Goal: Task Accomplishment & Management: Use online tool/utility

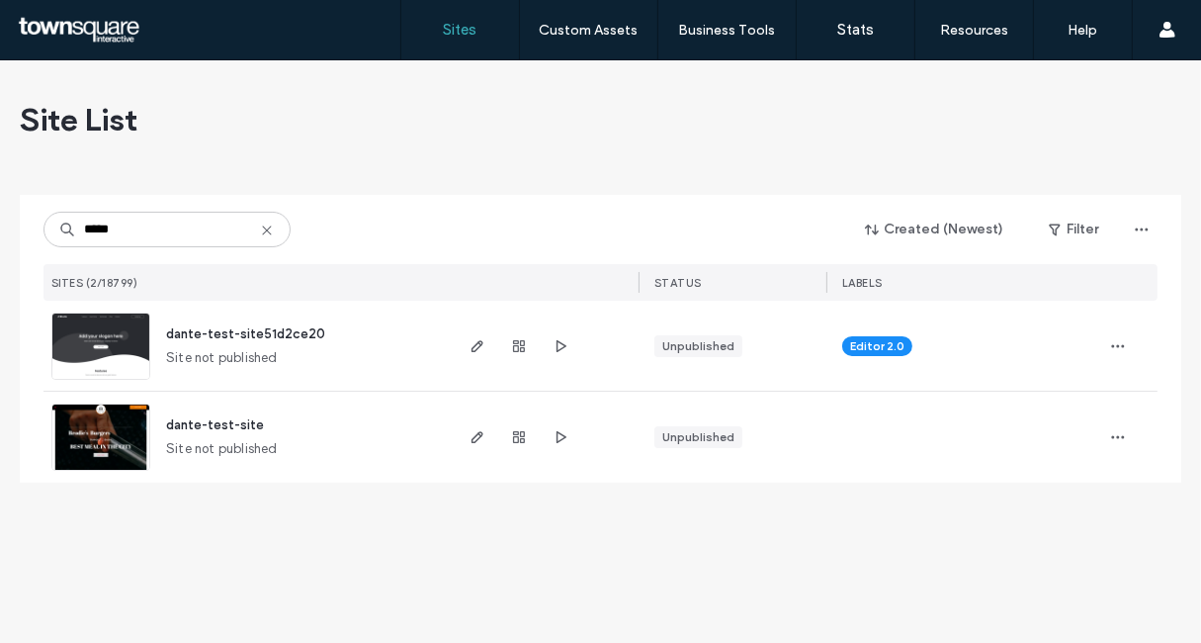
type input "*****"
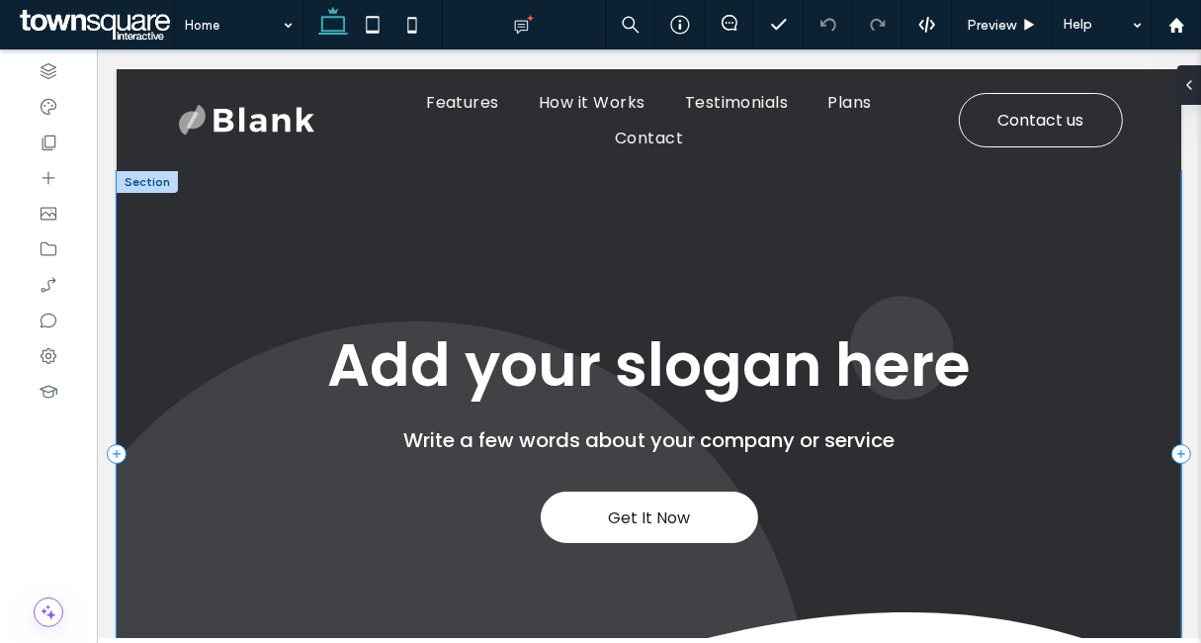
click at [281, 211] on div "Get It Now Add your slogan here Write a few words about your company or service" at bounding box center [648, 453] width 1065 height 566
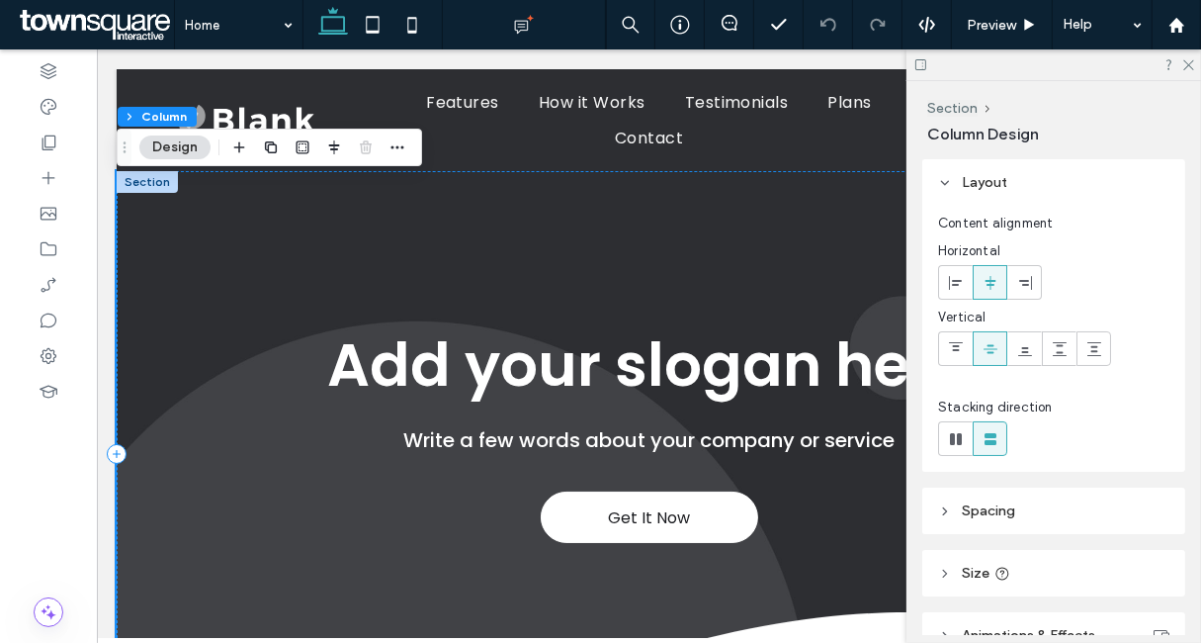
click at [264, 272] on div "Get It Now Add your slogan here Write a few words about your company or service" at bounding box center [648, 453] width 1065 height 566
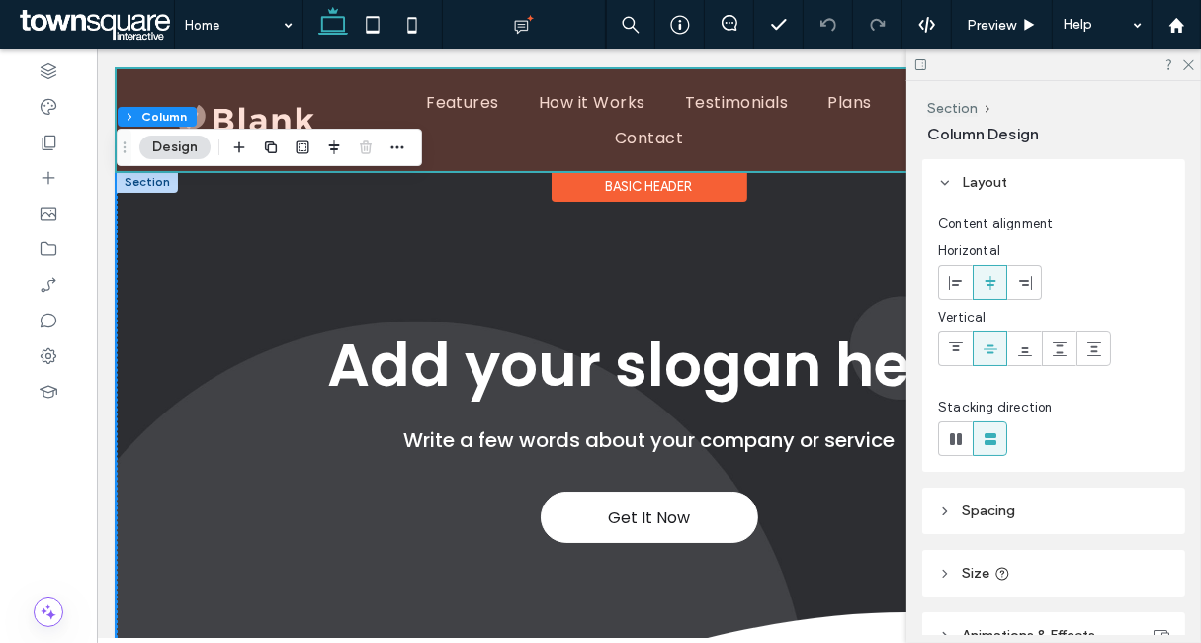
click at [244, 115] on div at bounding box center [648, 119] width 1065 height 102
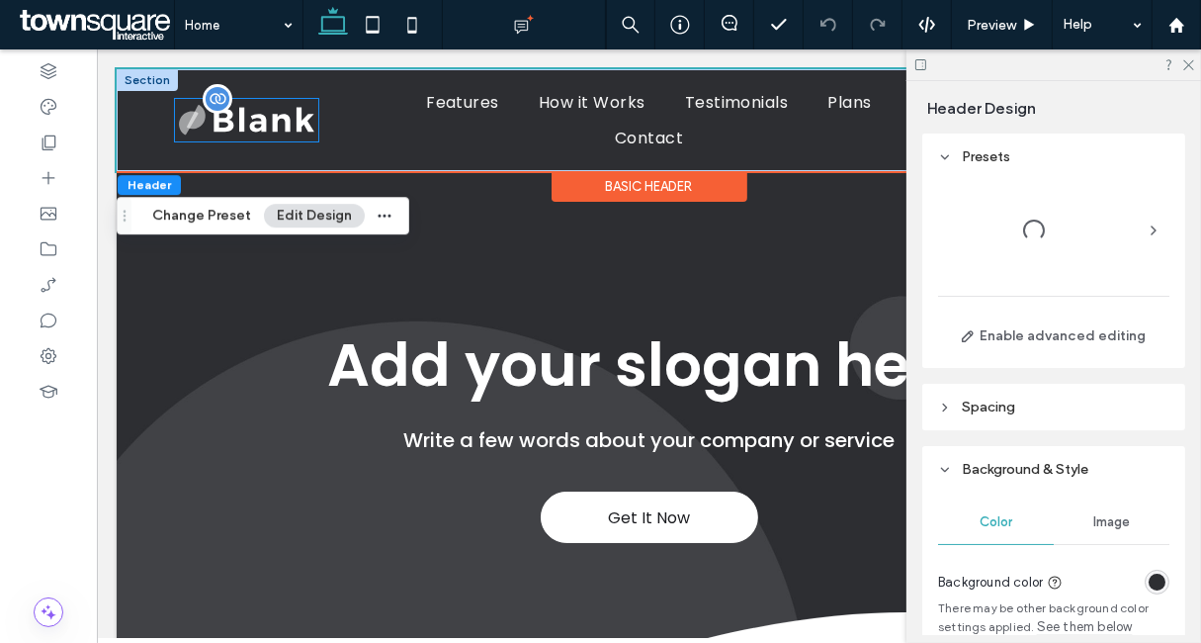
click at [243, 128] on img at bounding box center [245, 120] width 143 height 44
click at [243, 128] on div at bounding box center [245, 120] width 143 height 44
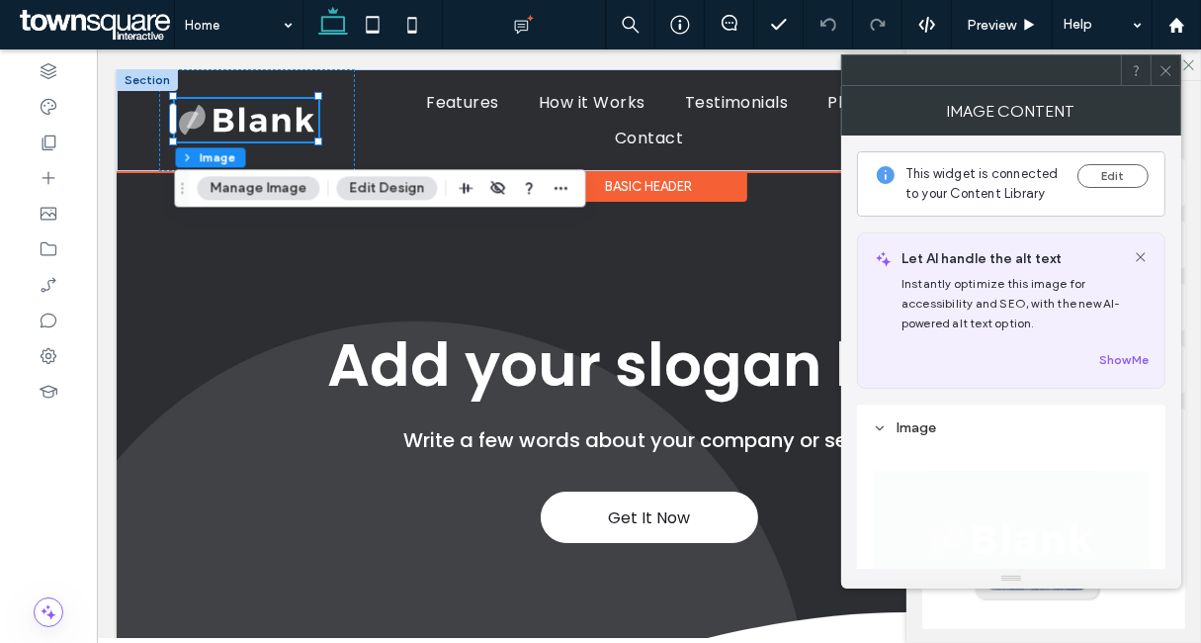
click at [247, 121] on img at bounding box center [245, 120] width 143 height 44
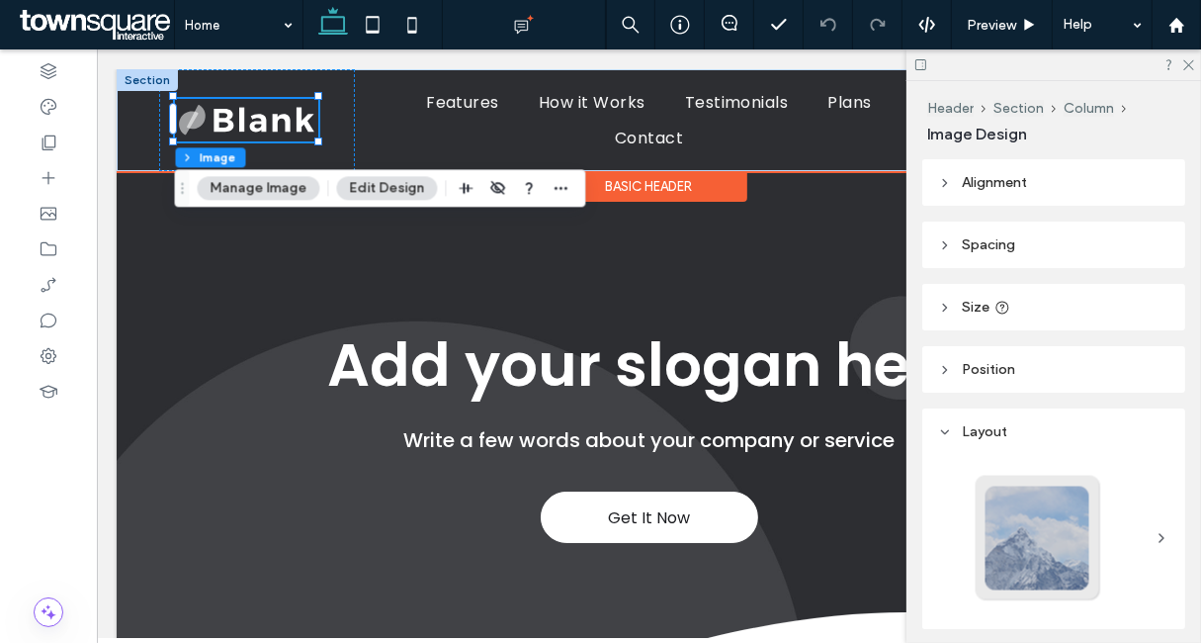
click at [247, 121] on img at bounding box center [245, 120] width 143 height 44
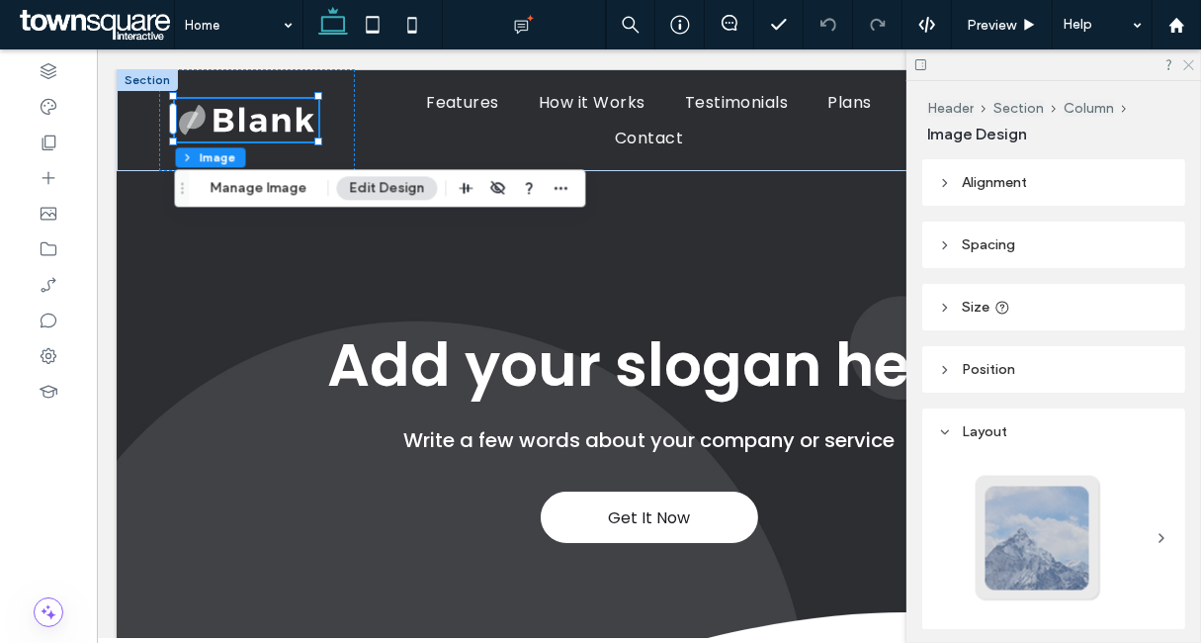
drag, startPoint x: 1187, startPoint y: 65, endPoint x: 732, endPoint y: 9, distance: 459.3
click at [1187, 65] on icon at bounding box center [1188, 63] width 13 height 13
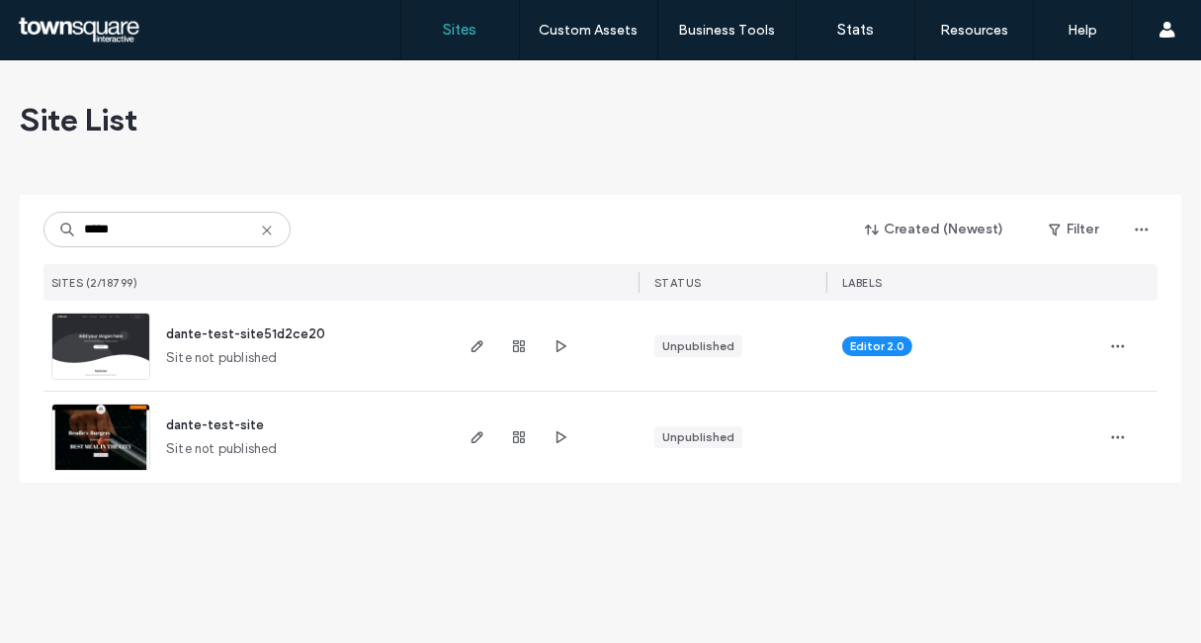
type input "*****"
click at [221, 418] on span "dante-test-site" at bounding box center [215, 424] width 98 height 15
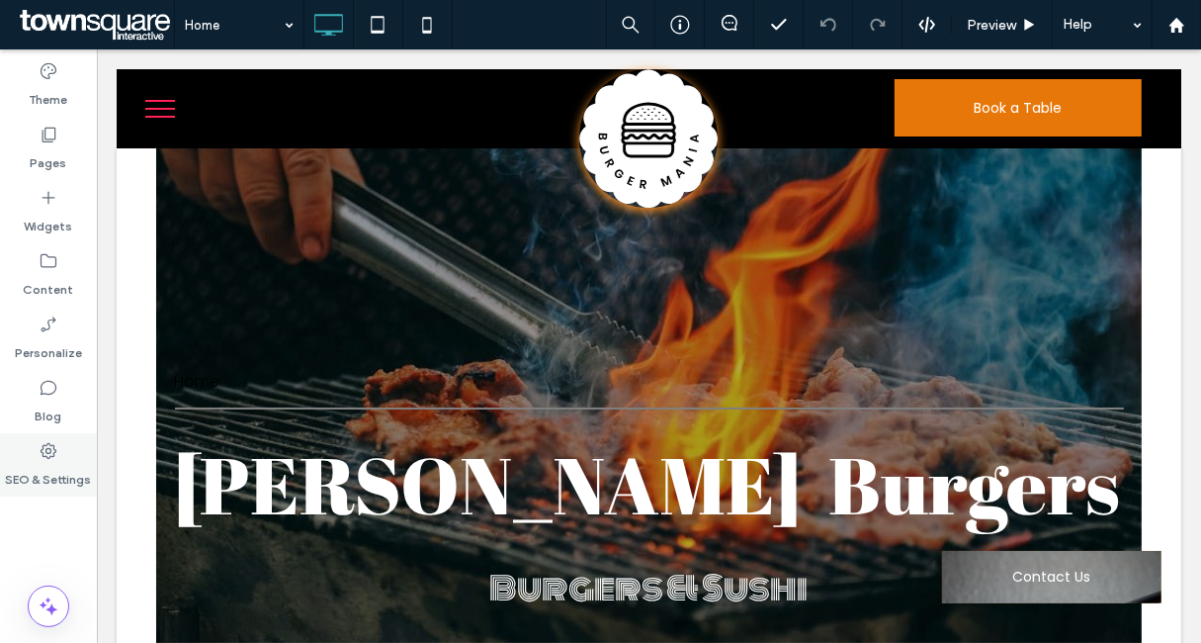
click at [50, 458] on icon at bounding box center [49, 451] width 20 height 20
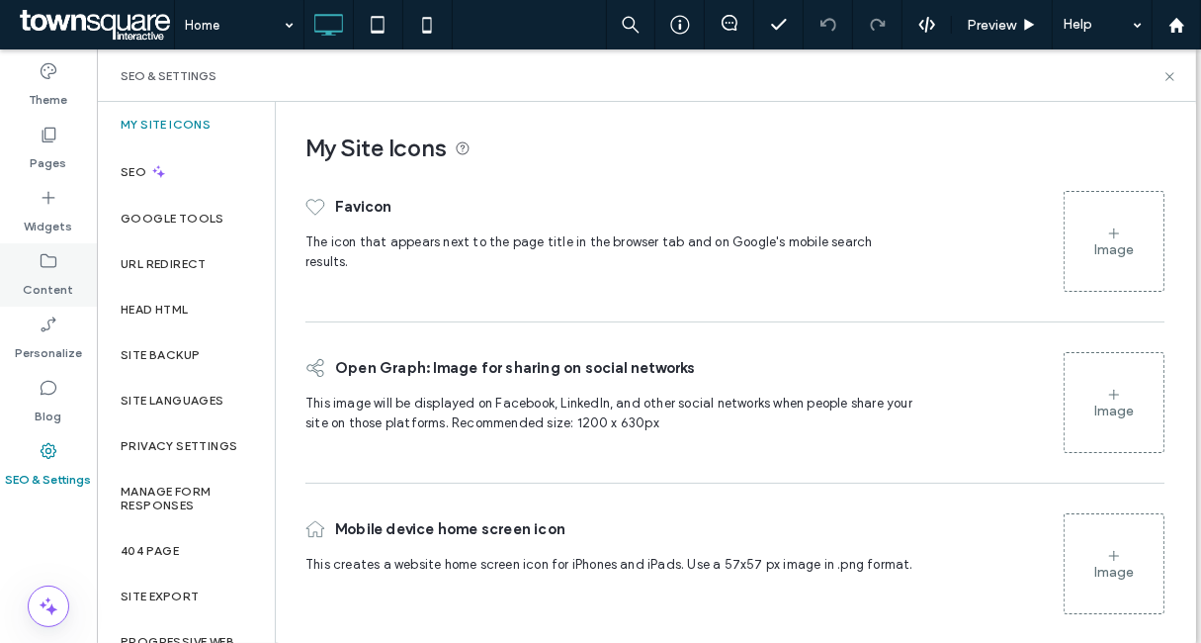
click at [45, 284] on label "Content" at bounding box center [49, 285] width 50 height 28
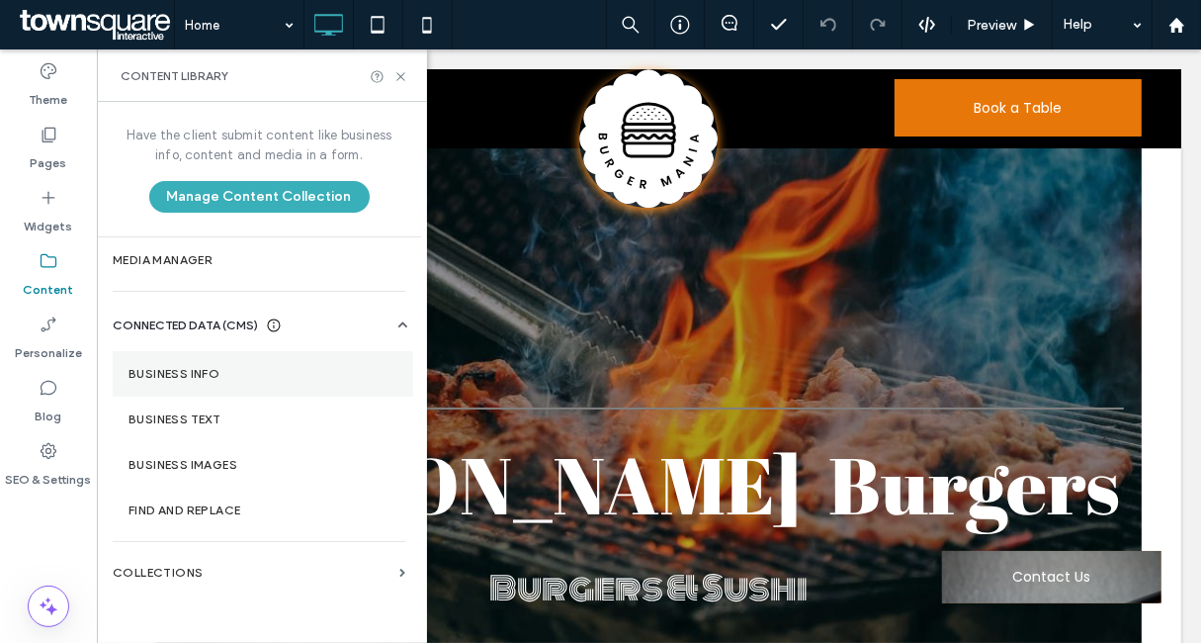
click at [197, 361] on section "Business Info" at bounding box center [263, 373] width 301 height 45
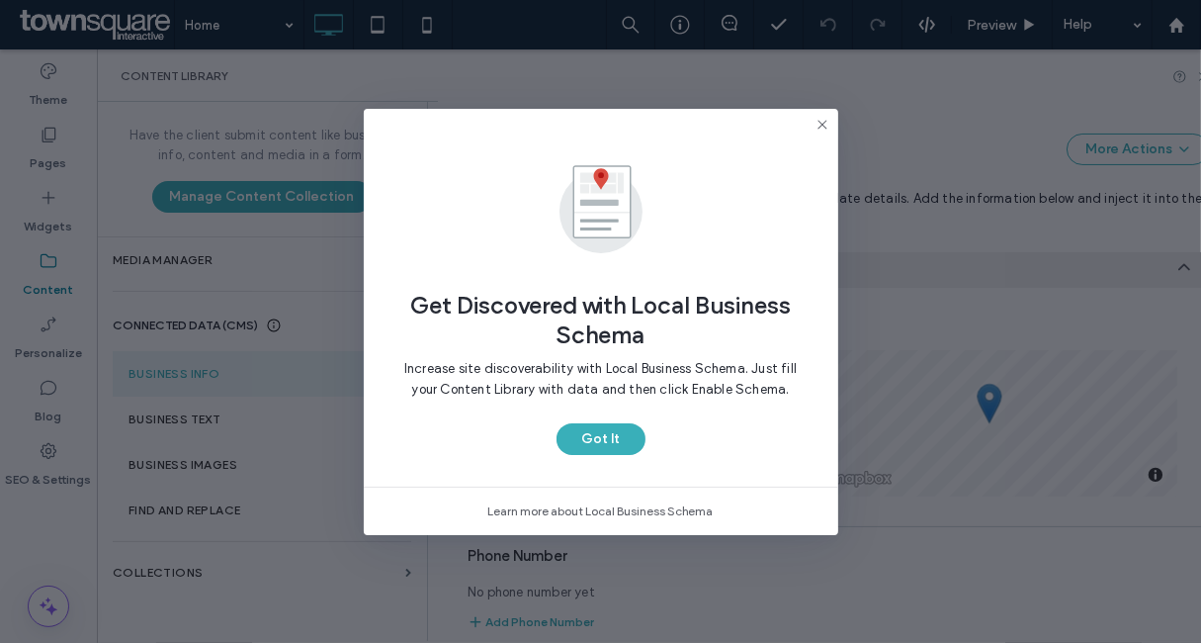
scroll to position [307, 0]
click at [617, 452] on button "Got It" at bounding box center [601, 439] width 89 height 32
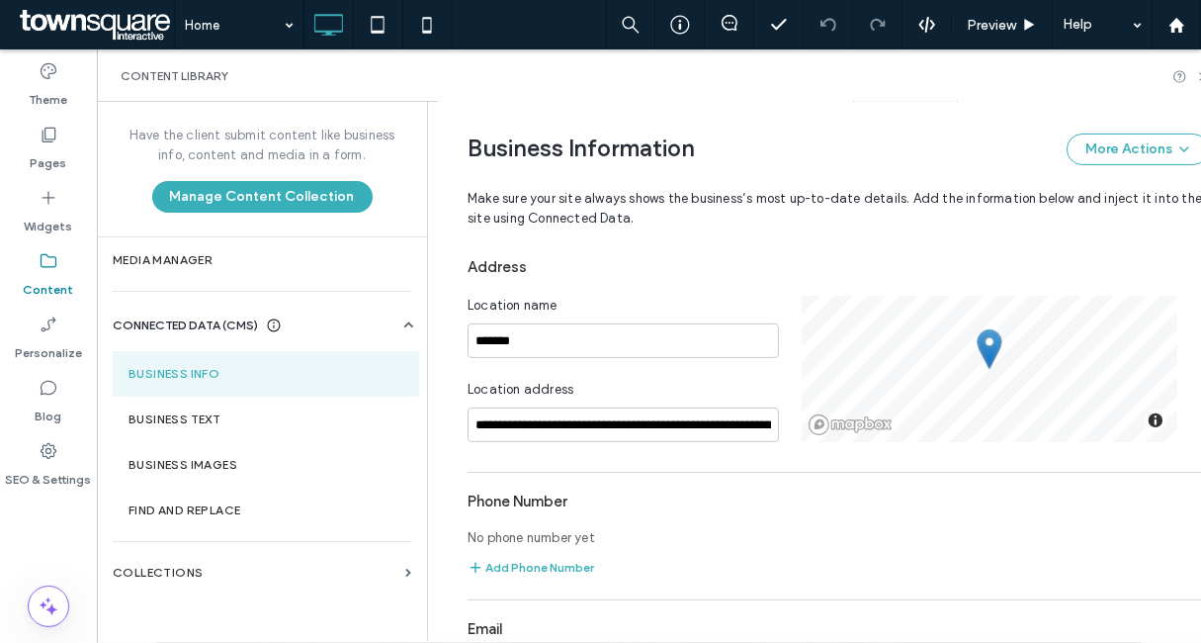
scroll to position [802, 0]
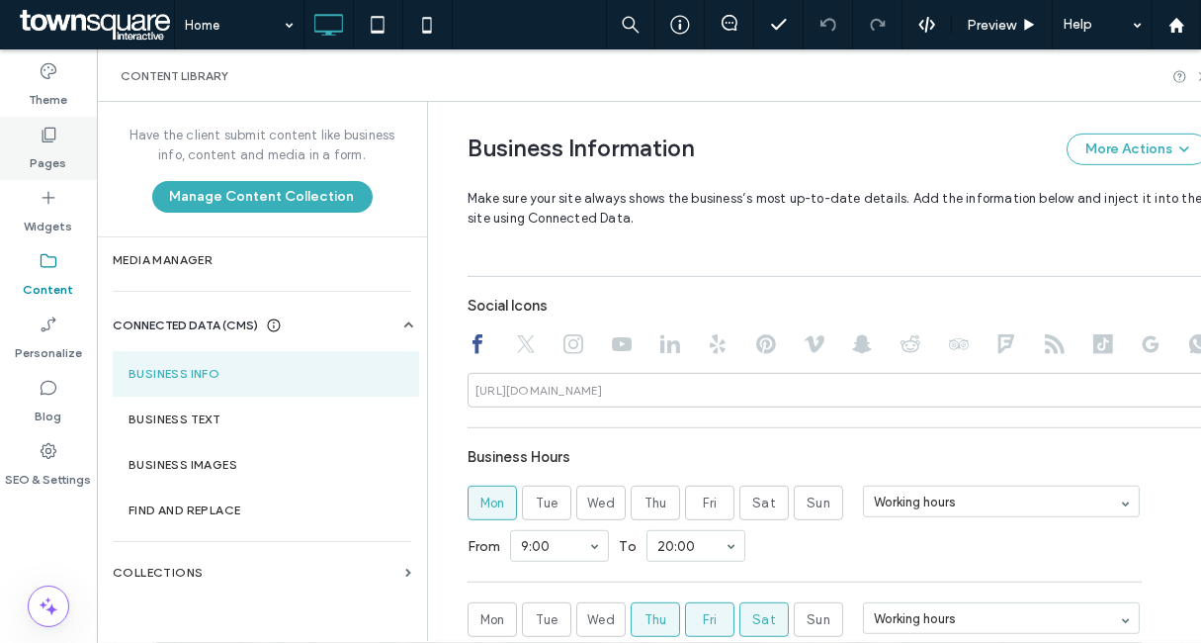
click at [25, 162] on div "Pages" at bounding box center [48, 148] width 97 height 63
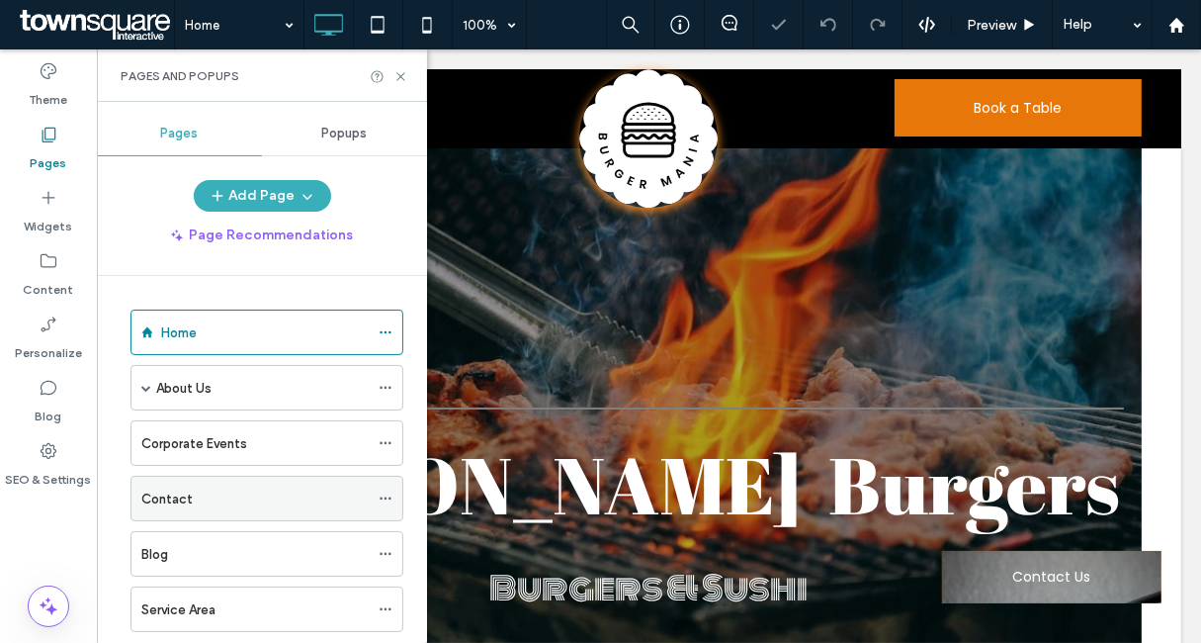
click at [203, 489] on div "Contact" at bounding box center [254, 498] width 227 height 21
click at [399, 72] on icon at bounding box center [401, 76] width 15 height 15
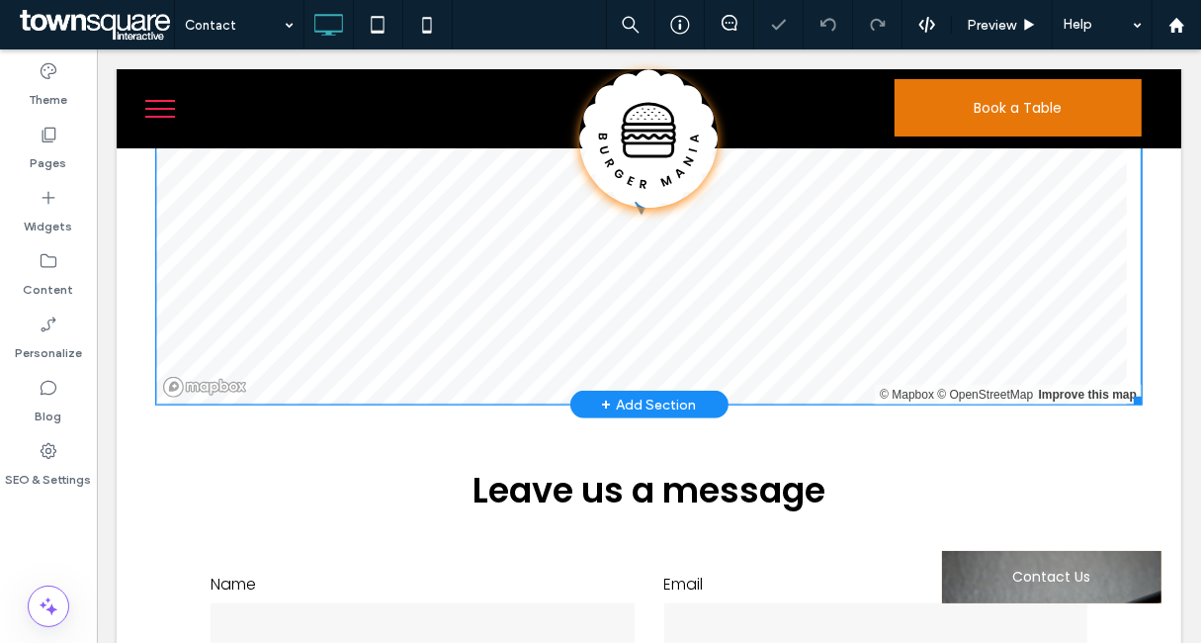
scroll to position [494, 0]
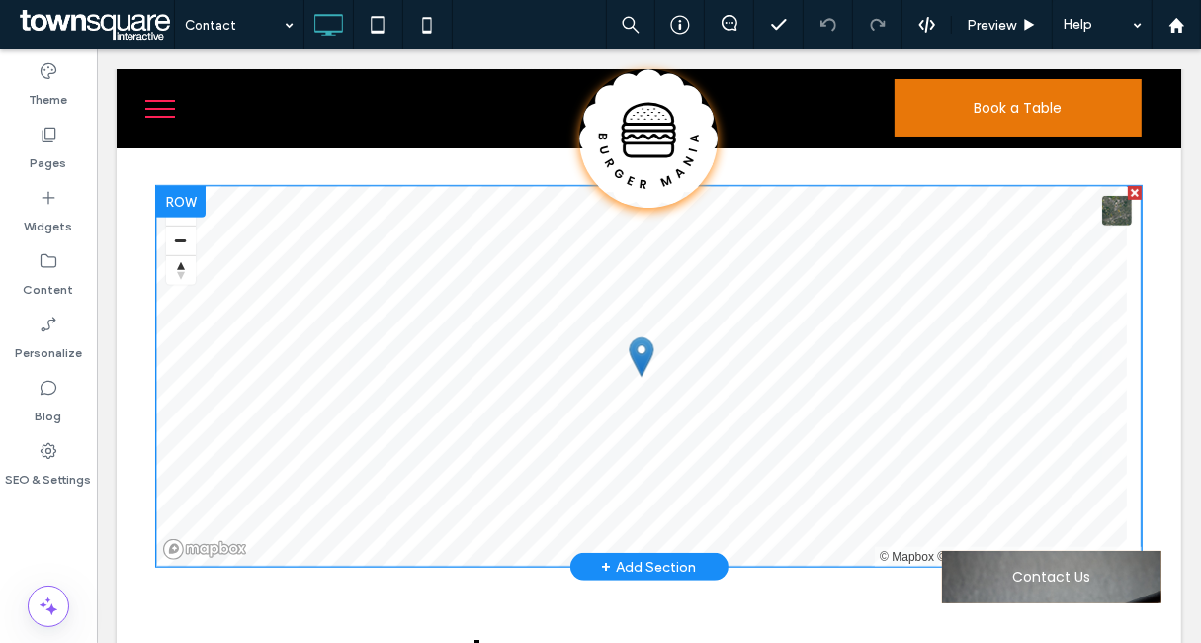
drag, startPoint x: 829, startPoint y: 453, endPoint x: 834, endPoint y: 534, distance: 81.2
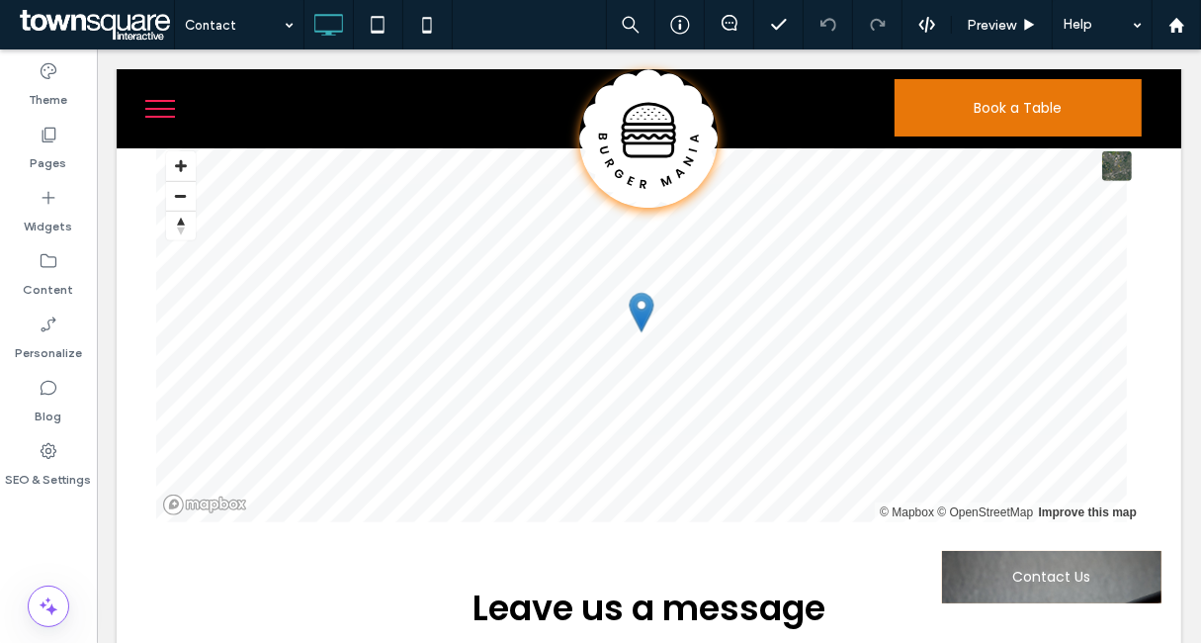
click at [315, 63] on body "Click To Paste Row Home About Us Menu Private Events Corporate Events Contact B…" at bounding box center [648, 345] width 1104 height 2337
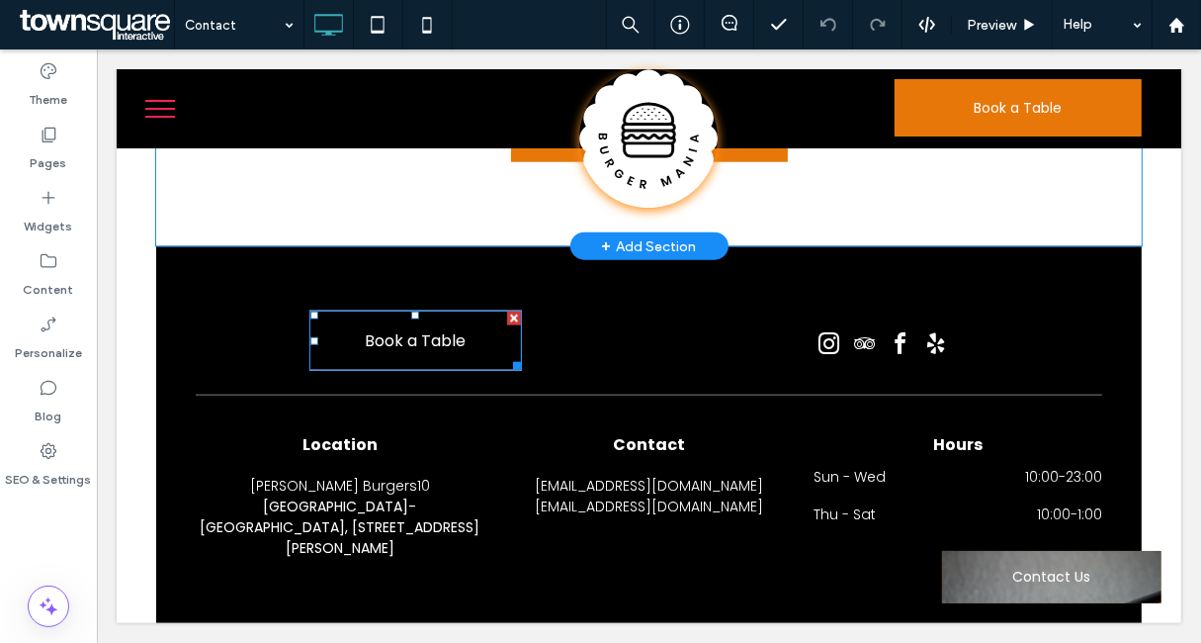
scroll to position [1259, 0]
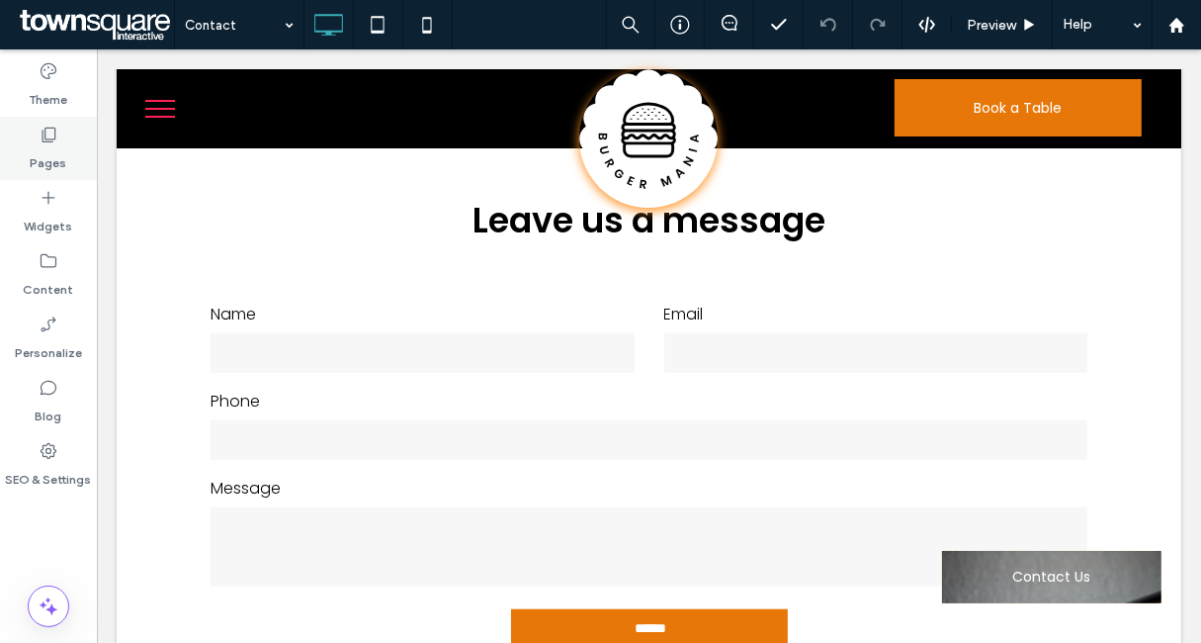
click at [70, 154] on div "Pages" at bounding box center [48, 148] width 97 height 63
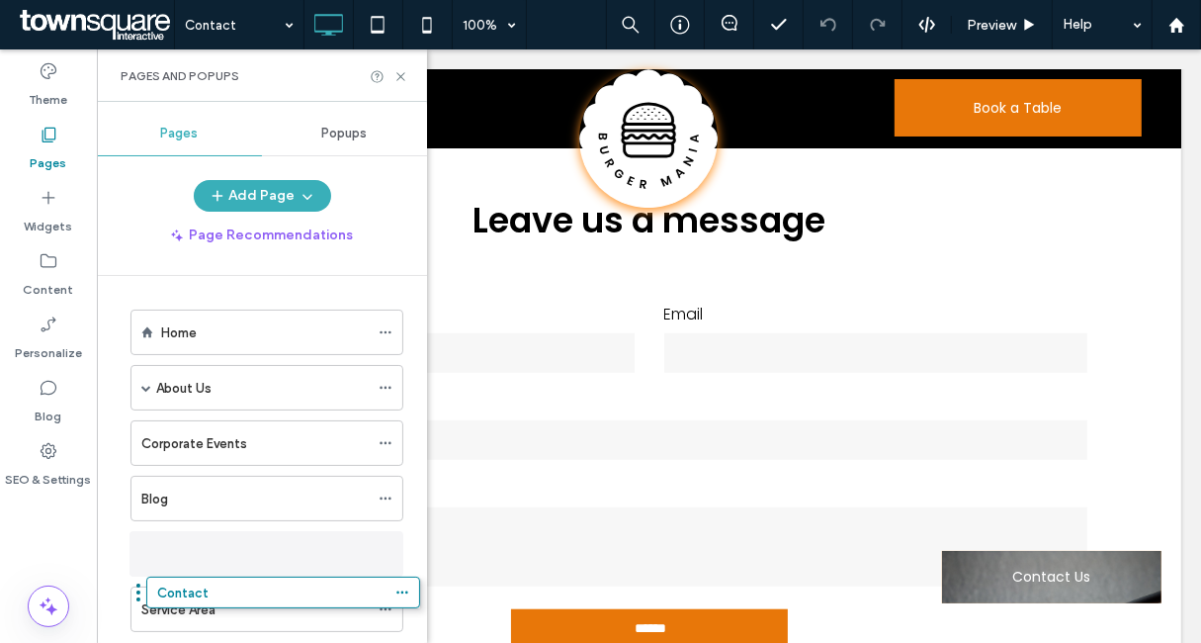
scroll to position [44, 0]
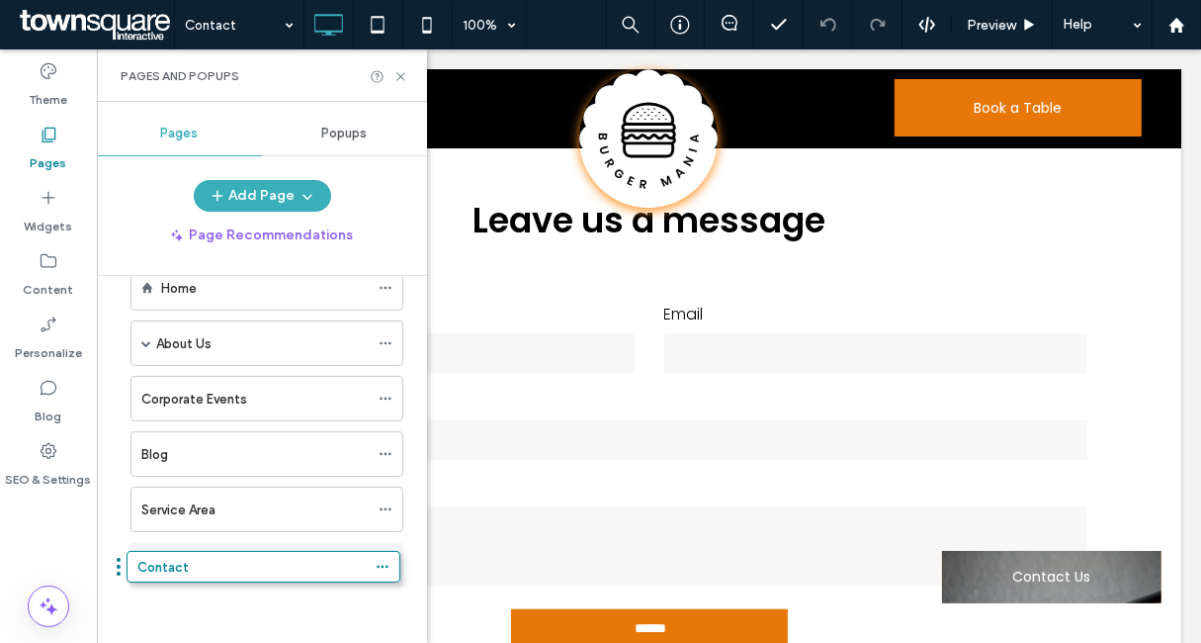
drag, startPoint x: 214, startPoint y: 506, endPoint x: 206, endPoint y: 569, distance: 62.8
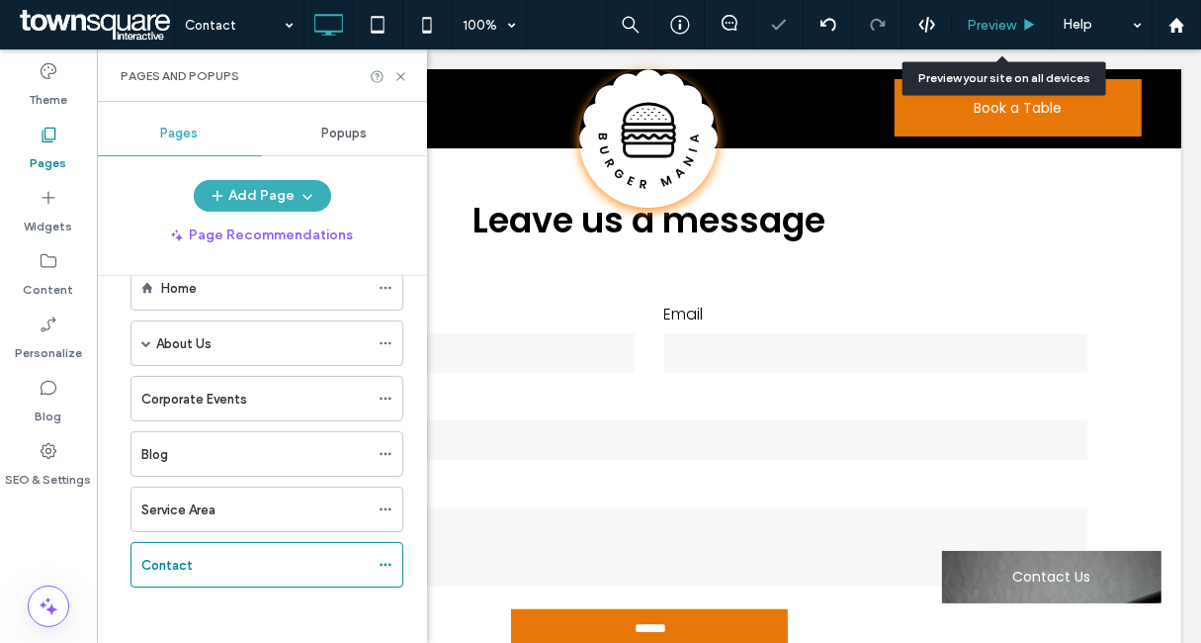
click at [1005, 21] on span "Preview" at bounding box center [991, 25] width 49 height 17
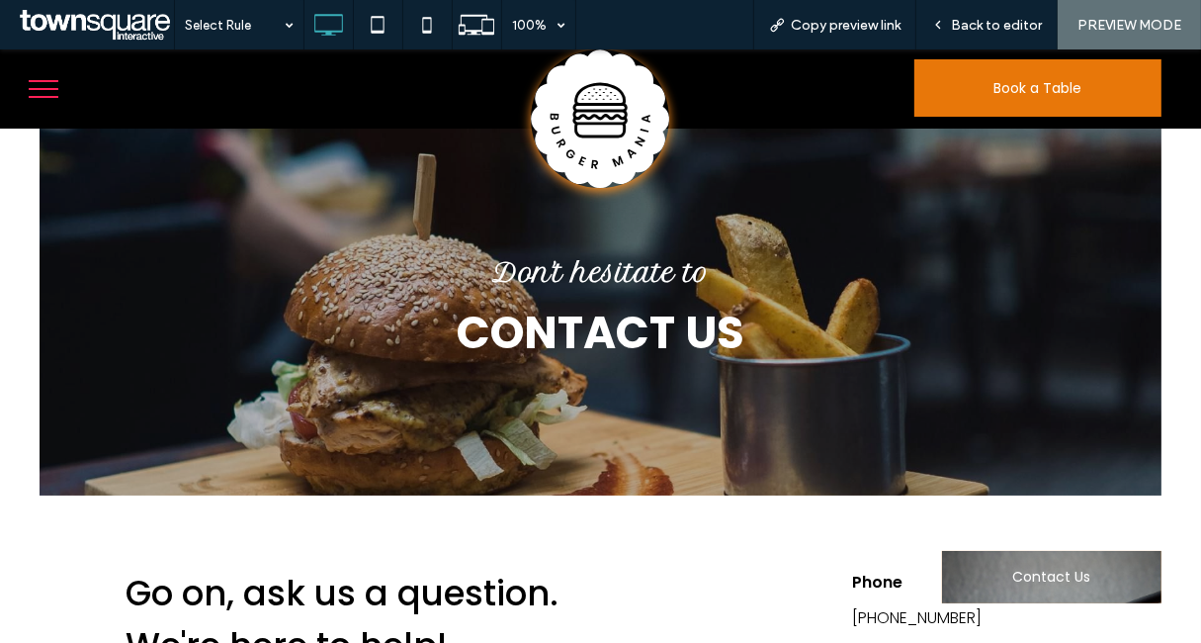
click at [45, 92] on button "menu" at bounding box center [43, 87] width 51 height 51
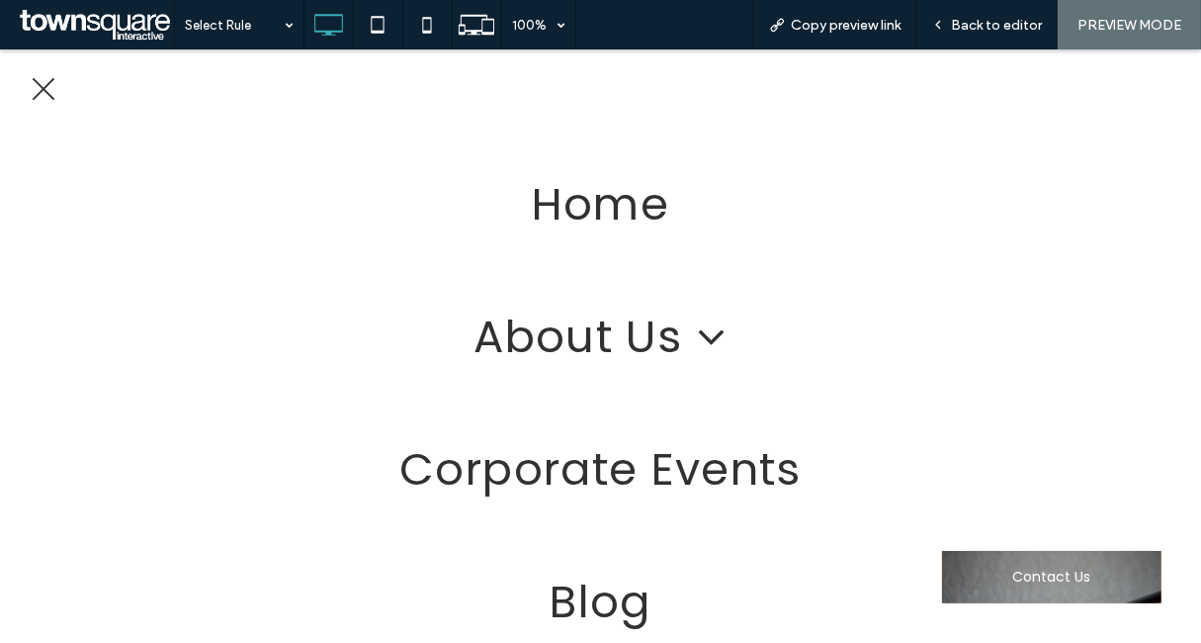
click at [45, 92] on span "menu" at bounding box center [44, 88] width 23 height 23
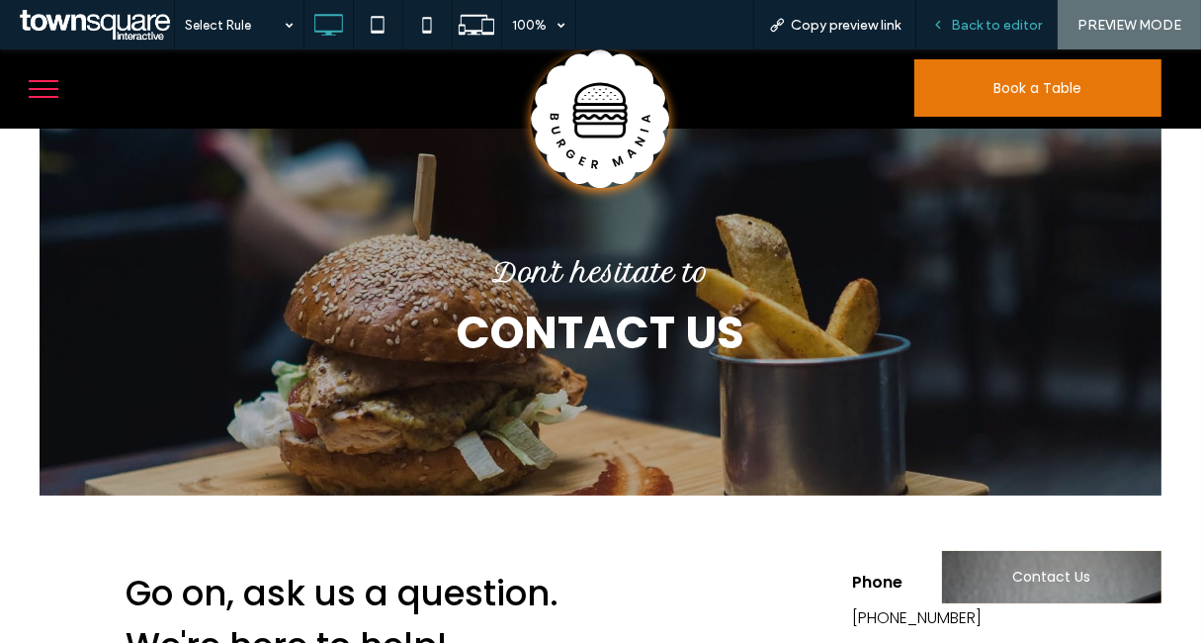
click at [997, 20] on span "Back to editor" at bounding box center [996, 25] width 91 height 17
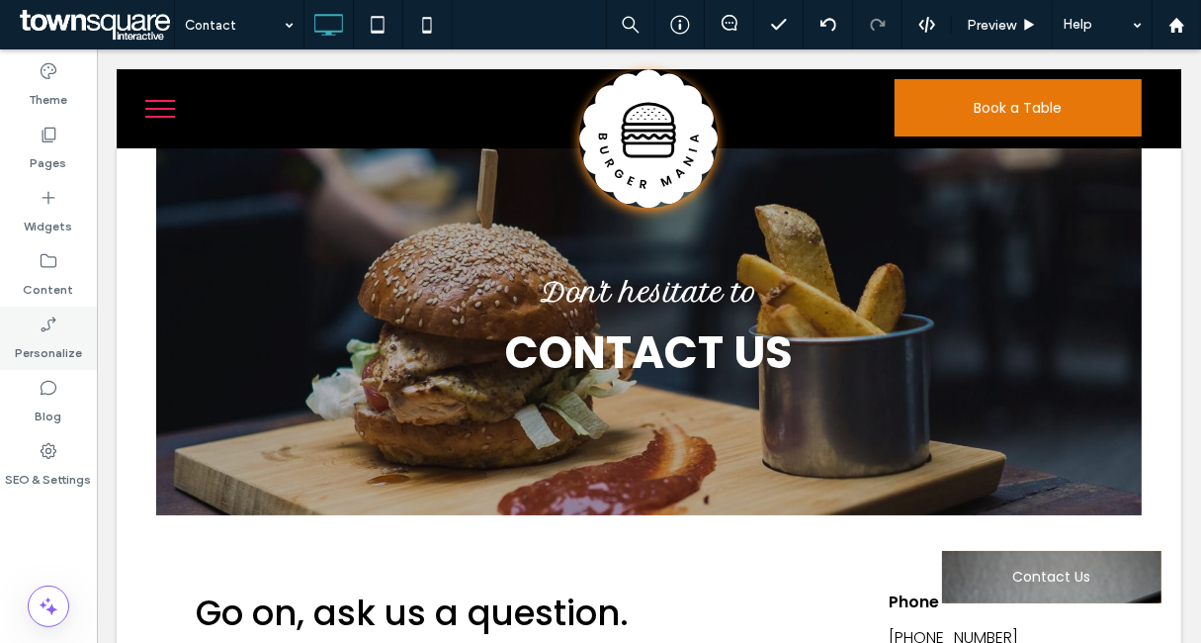
click at [27, 328] on div "Personalize" at bounding box center [48, 338] width 97 height 63
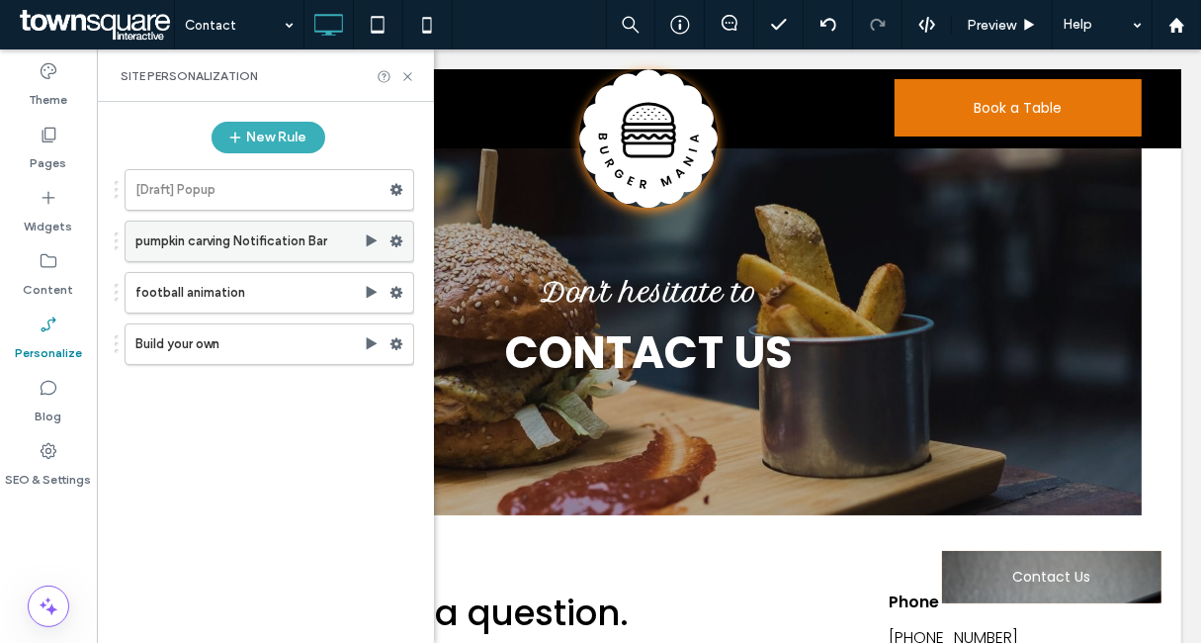
click at [257, 235] on label "pumpkin carving Notification Bar" at bounding box center [249, 241] width 228 height 40
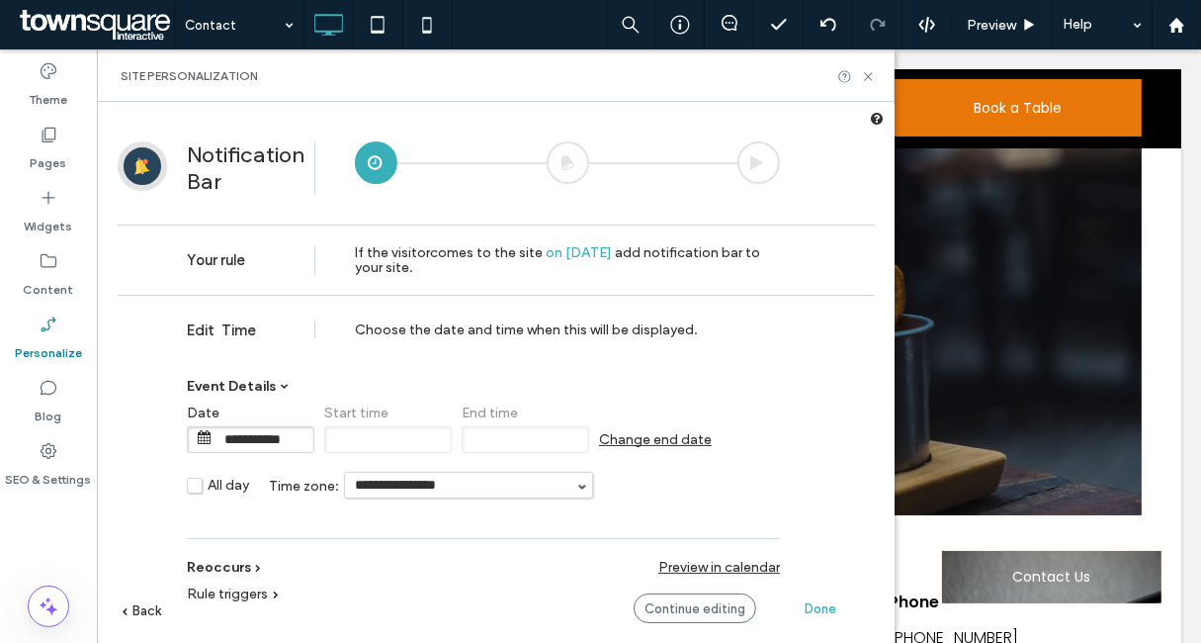
click at [45, 334] on label "Personalize" at bounding box center [48, 348] width 67 height 28
click at [872, 74] on icon at bounding box center [868, 76] width 15 height 15
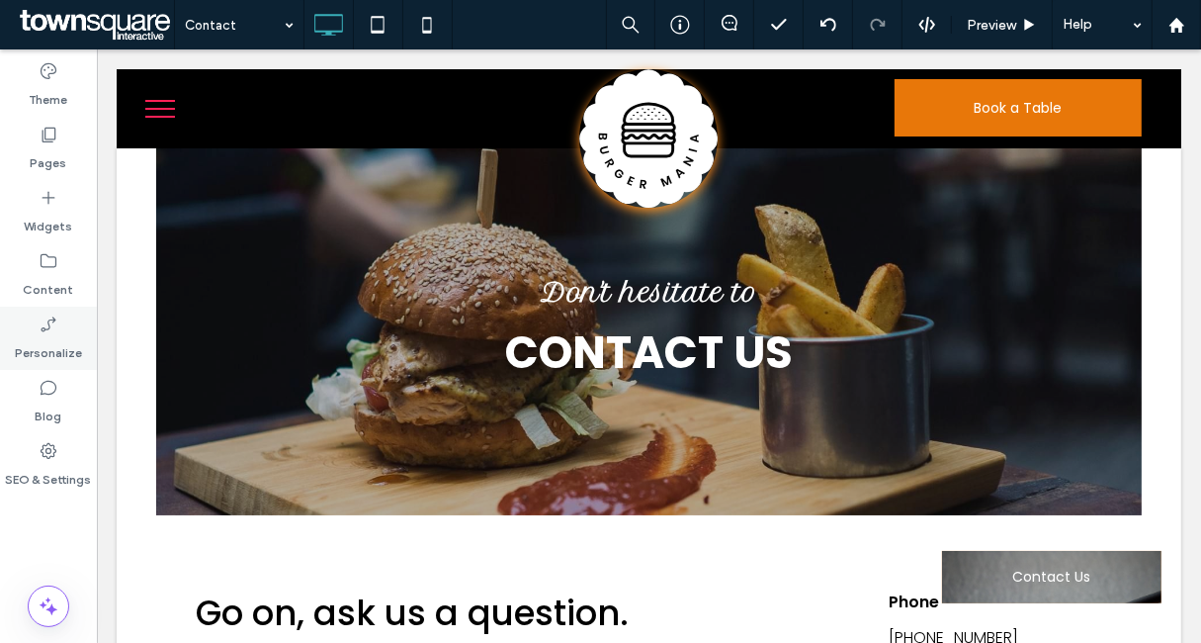
click at [49, 324] on icon at bounding box center [49, 324] width 20 height 20
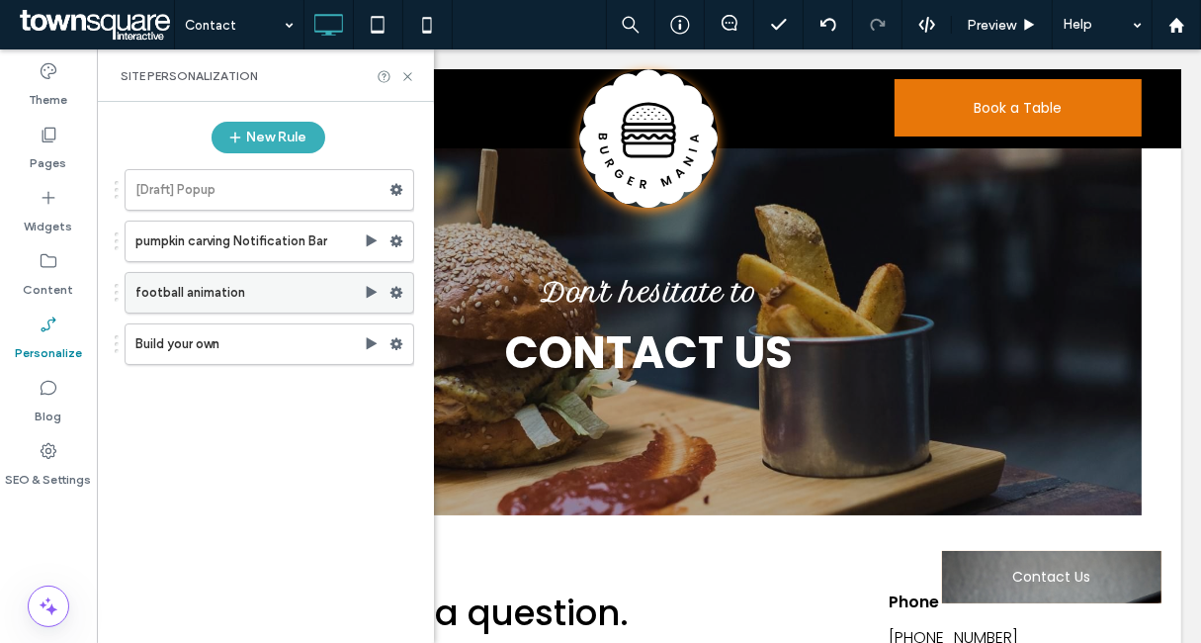
click at [396, 288] on use at bounding box center [397, 293] width 13 height 12
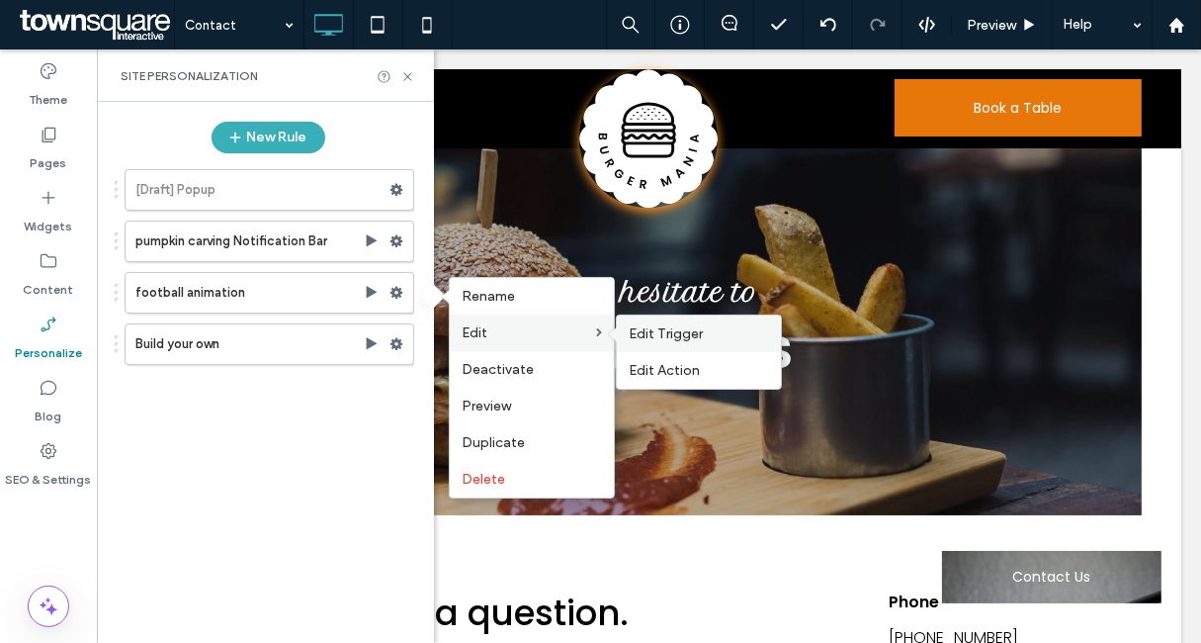
click at [648, 336] on span "Edit Trigger" at bounding box center [666, 333] width 74 height 17
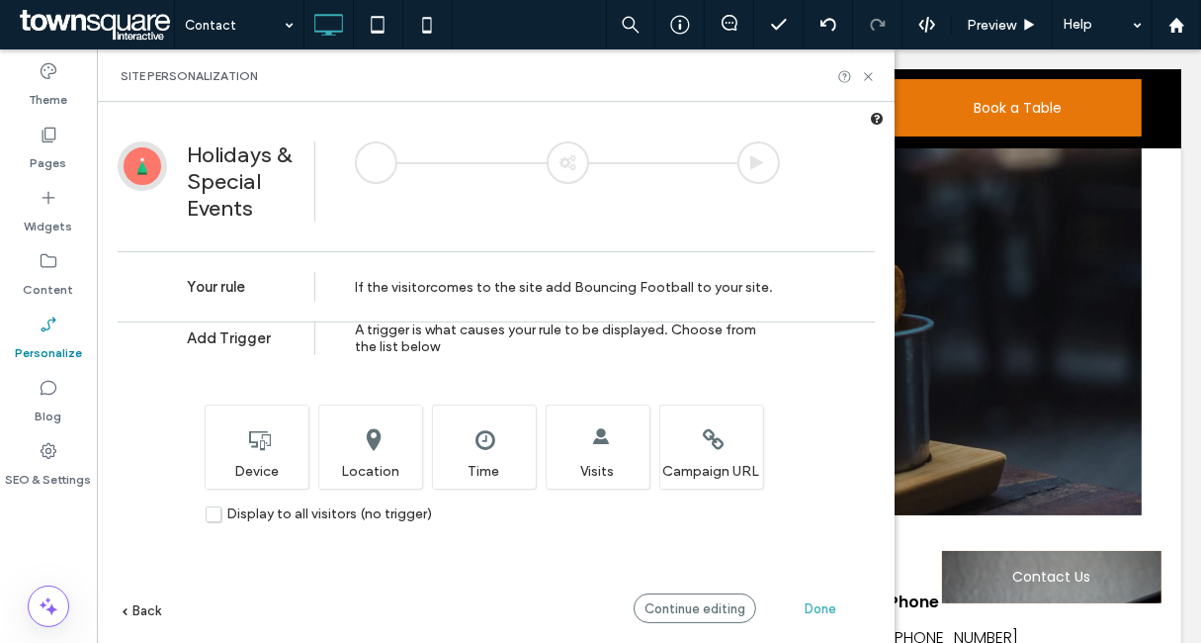
click at [58, 320] on div "Personalize" at bounding box center [48, 338] width 97 height 63
drag, startPoint x: 874, startPoint y: 74, endPoint x: 144, endPoint y: 309, distance: 766.7
click at [874, 74] on icon at bounding box center [868, 76] width 15 height 15
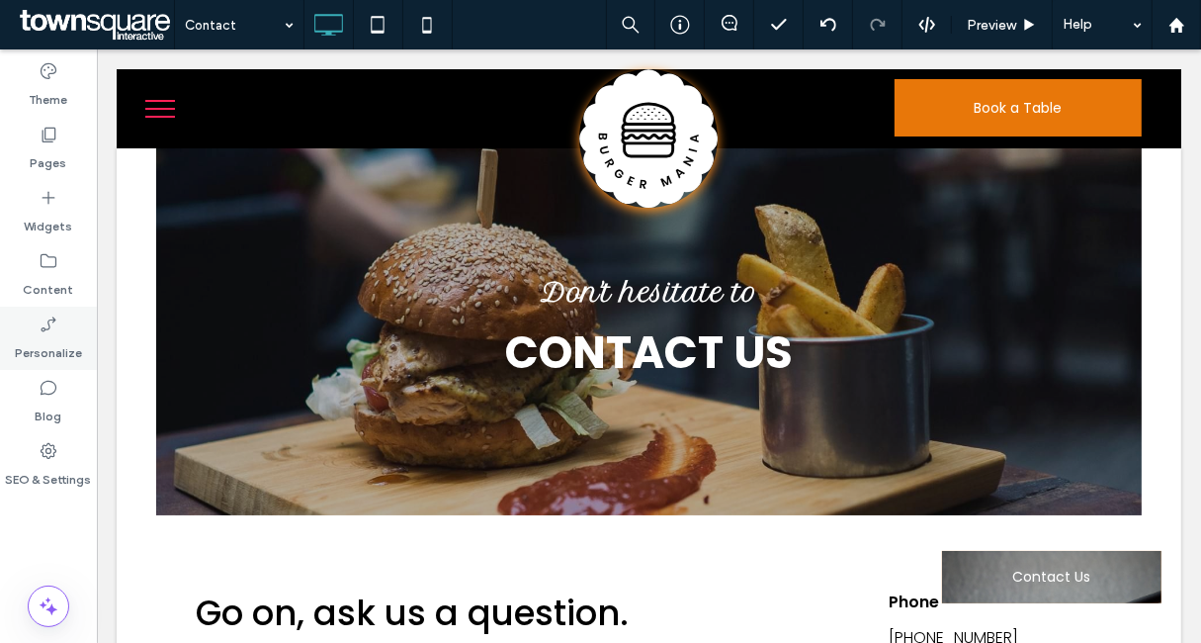
click at [35, 331] on div "Personalize" at bounding box center [48, 338] width 97 height 63
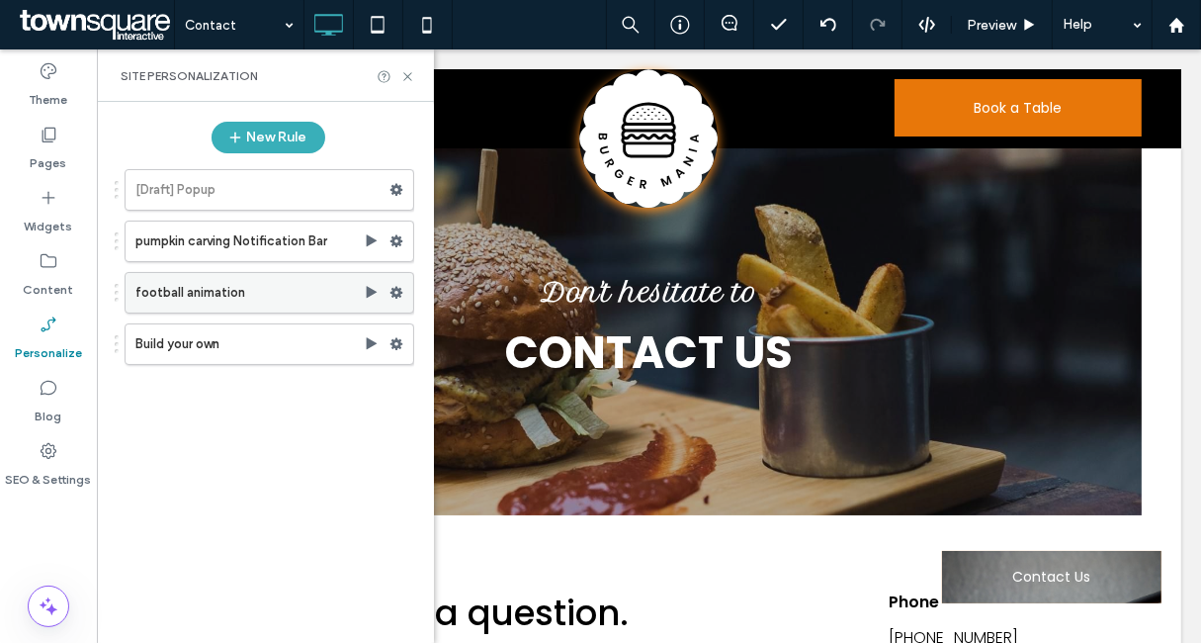
click at [401, 294] on icon at bounding box center [397, 293] width 14 height 14
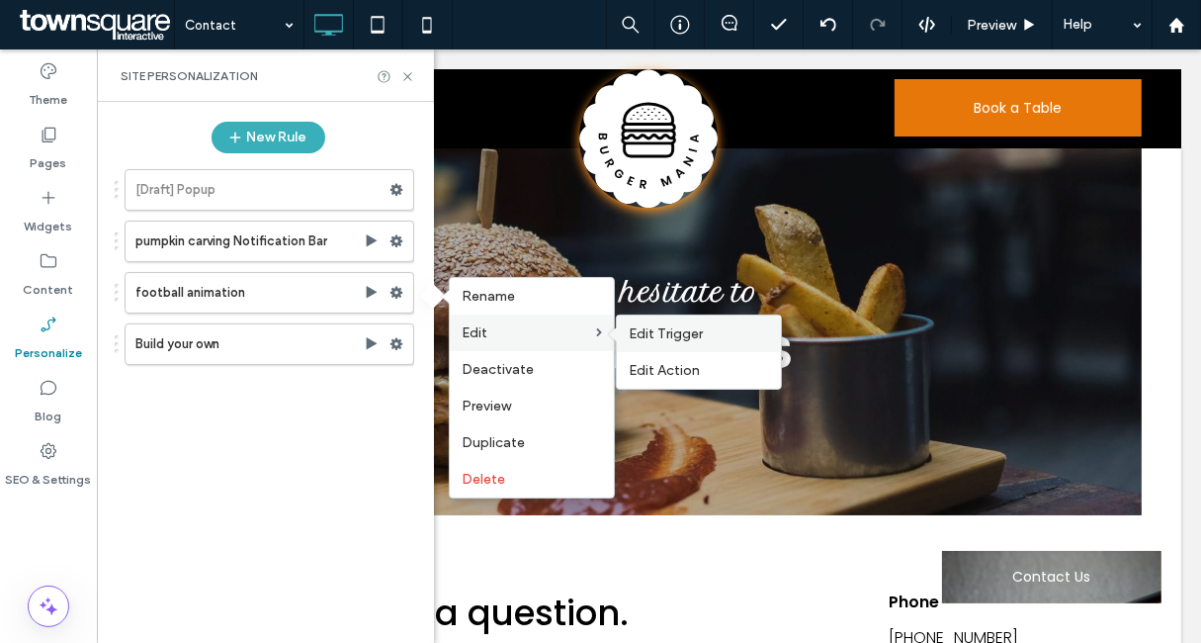
click at [666, 347] on div "Edit Trigger" at bounding box center [699, 333] width 164 height 37
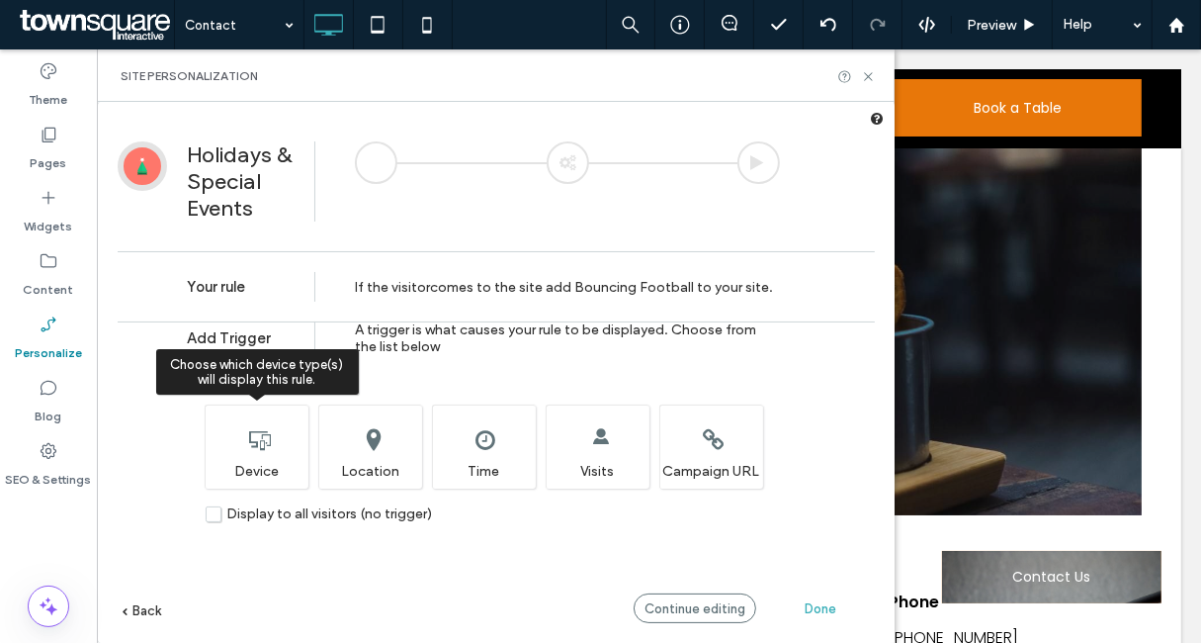
click at [261, 450] on div "Choose which device type(s) will display this rule. Device" at bounding box center [257, 446] width 104 height 84
click at [245, 481] on div "Choose which device type(s) will display this rule. Device" at bounding box center [257, 446] width 104 height 84
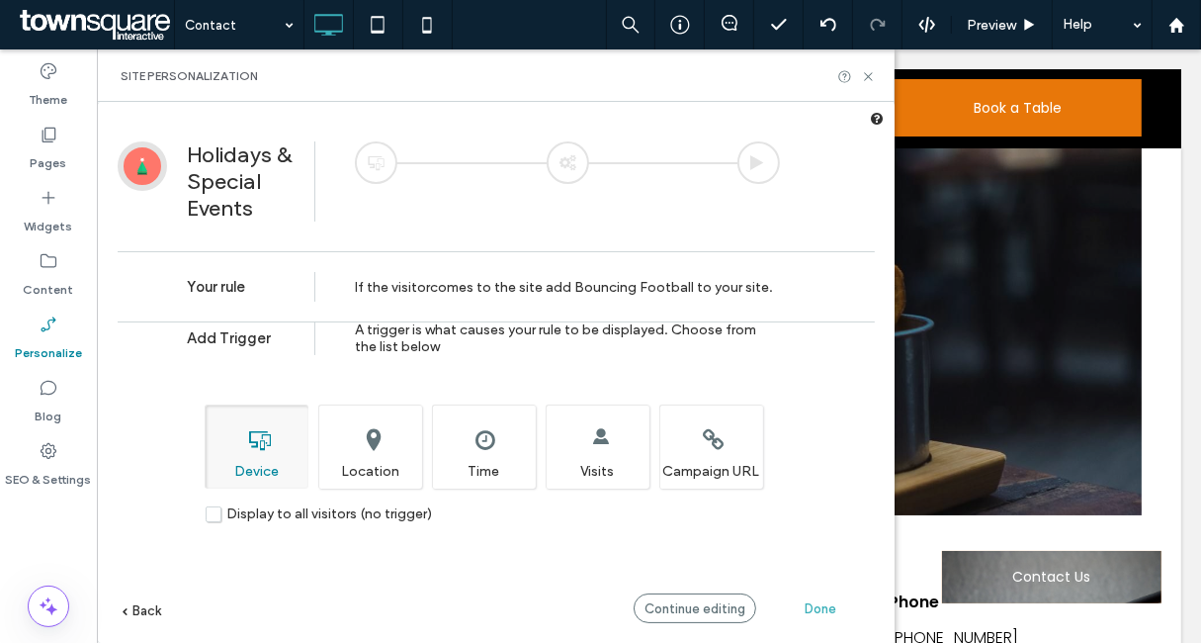
click at [220, 510] on label "Display to all visitors (no trigger)" at bounding box center [319, 513] width 226 height 17
click at [815, 611] on span "Done" at bounding box center [821, 608] width 32 height 15
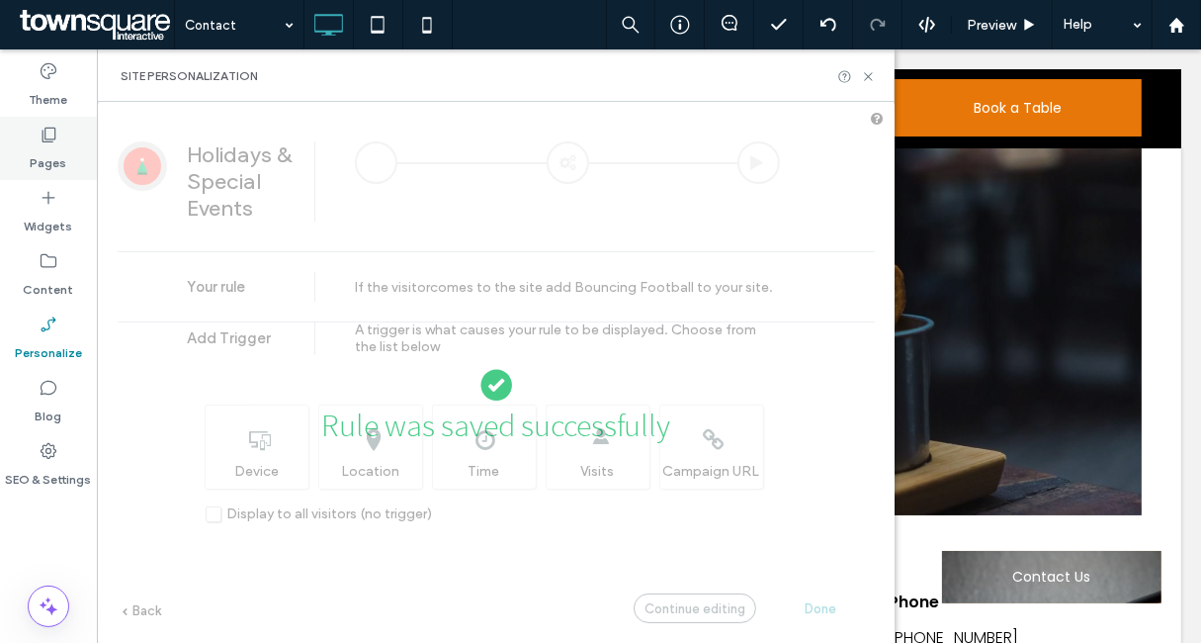
click at [45, 141] on use at bounding box center [50, 135] width 14 height 15
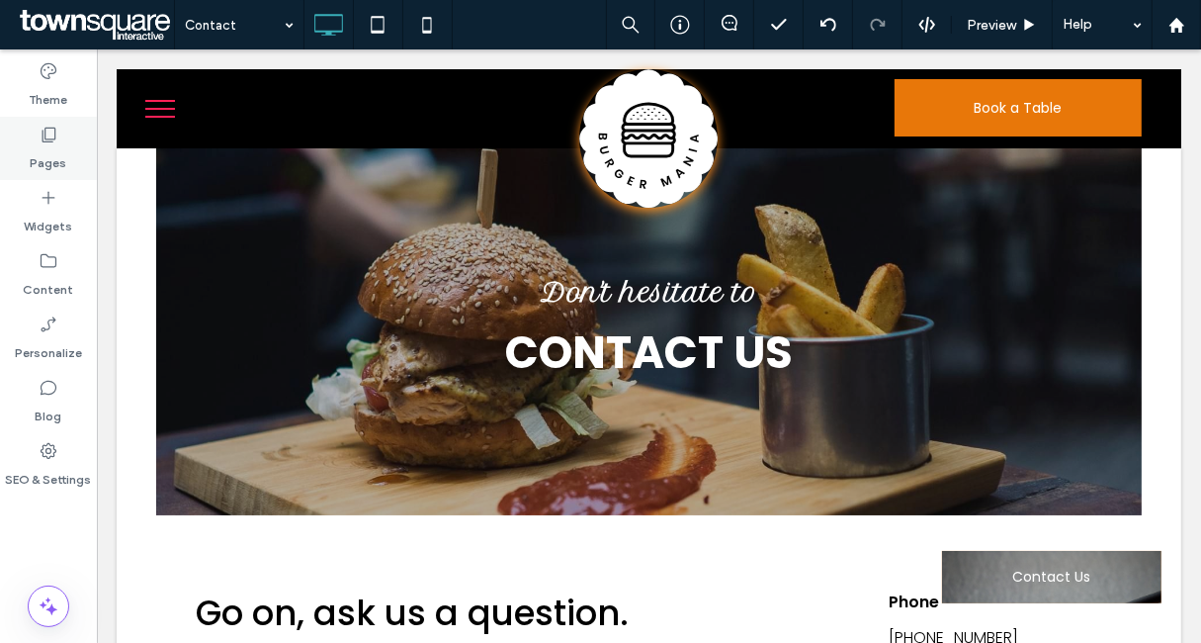
click at [74, 142] on div "Pages" at bounding box center [48, 148] width 97 height 63
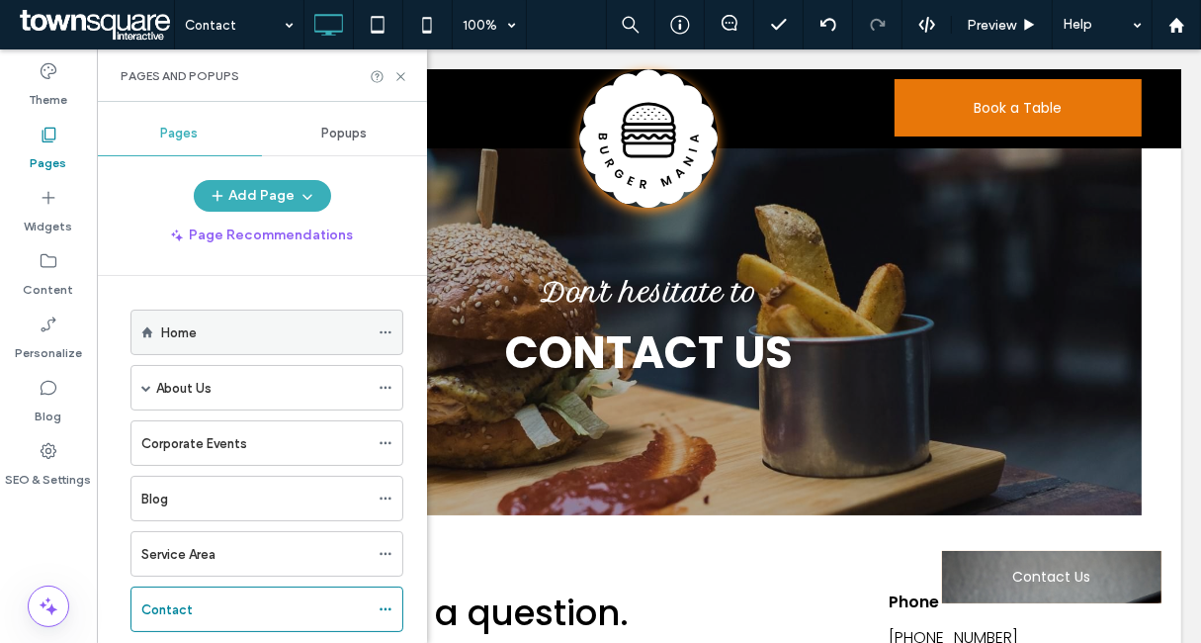
click at [380, 331] on icon at bounding box center [386, 332] width 14 height 14
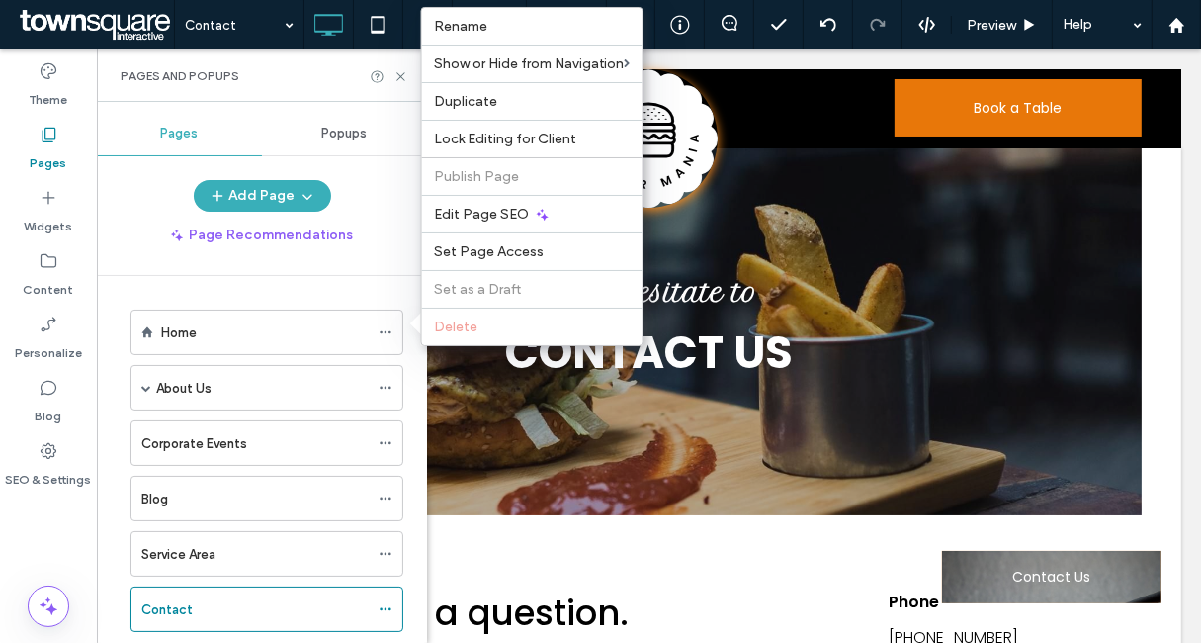
click at [347, 135] on span "Popups" at bounding box center [344, 134] width 45 height 16
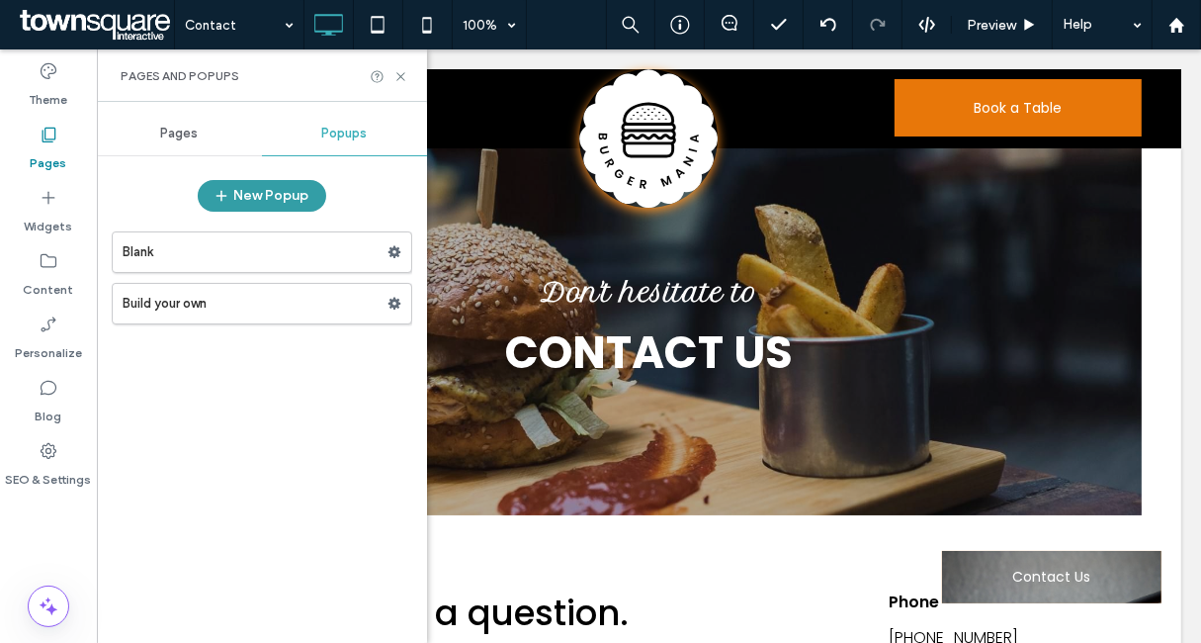
click at [269, 197] on button "New Popup" at bounding box center [262, 196] width 129 height 32
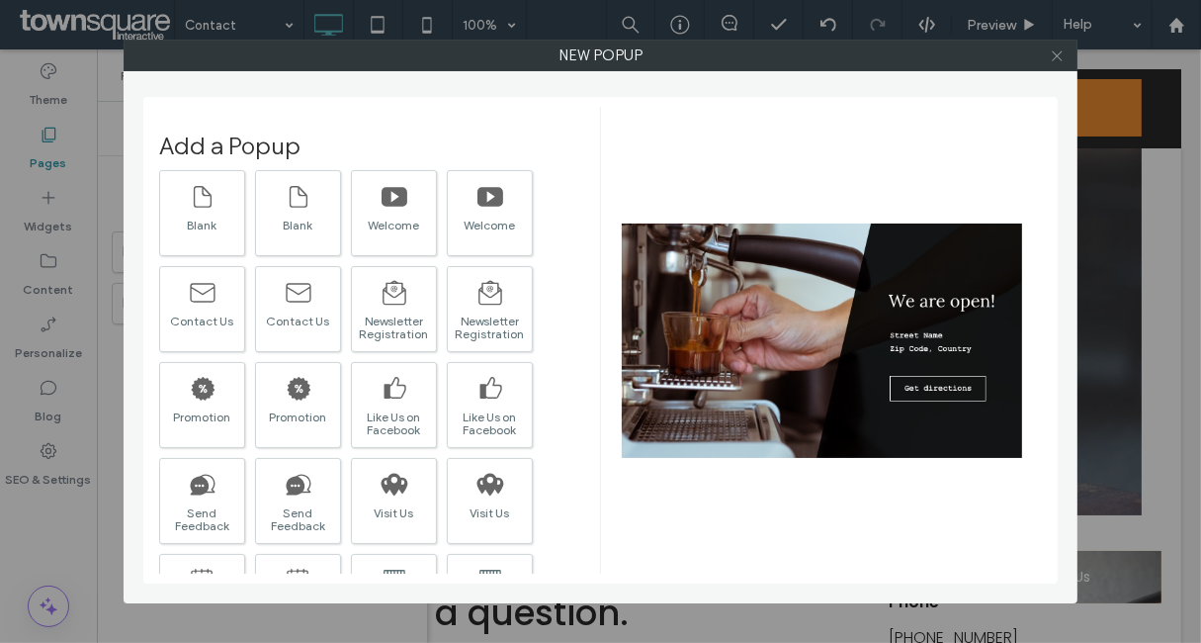
click at [1051, 58] on icon at bounding box center [1057, 55] width 15 height 15
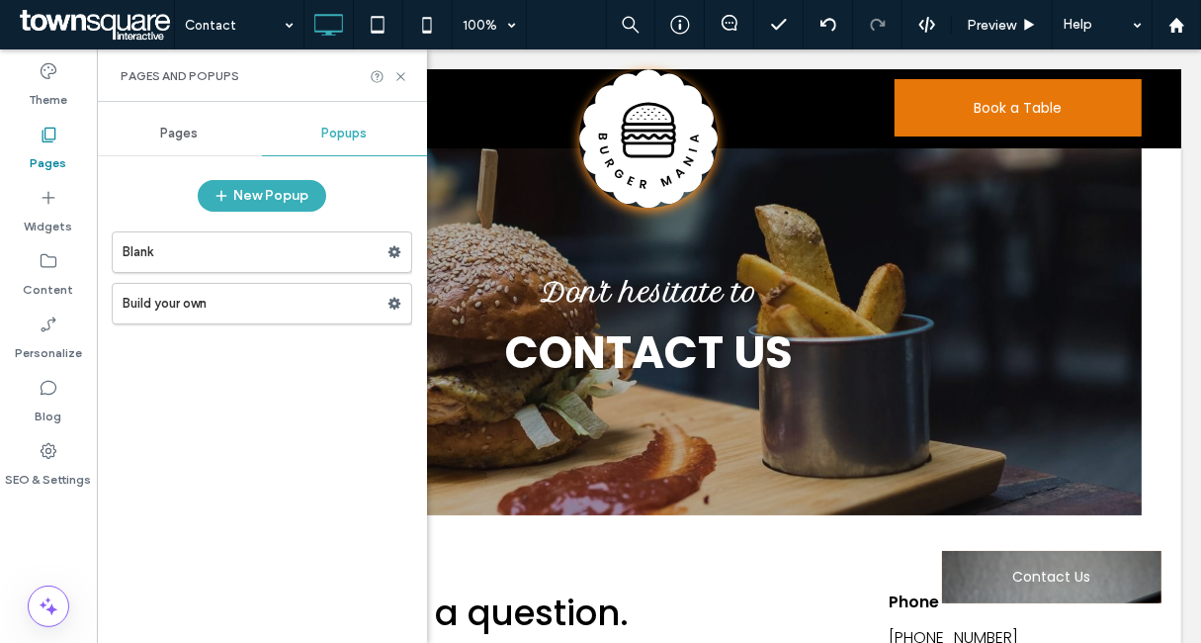
click at [205, 140] on div "Pages" at bounding box center [179, 134] width 165 height 44
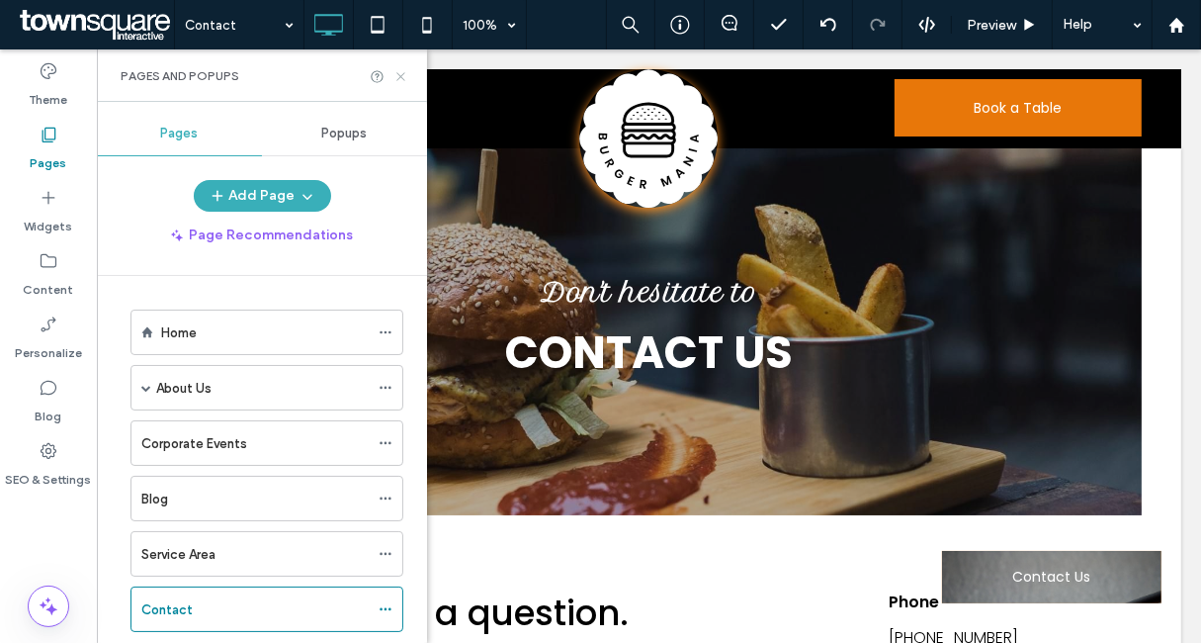
drag, startPoint x: 403, startPoint y: 81, endPoint x: 278, endPoint y: 20, distance: 139.7
click at [403, 81] on icon at bounding box center [401, 76] width 15 height 15
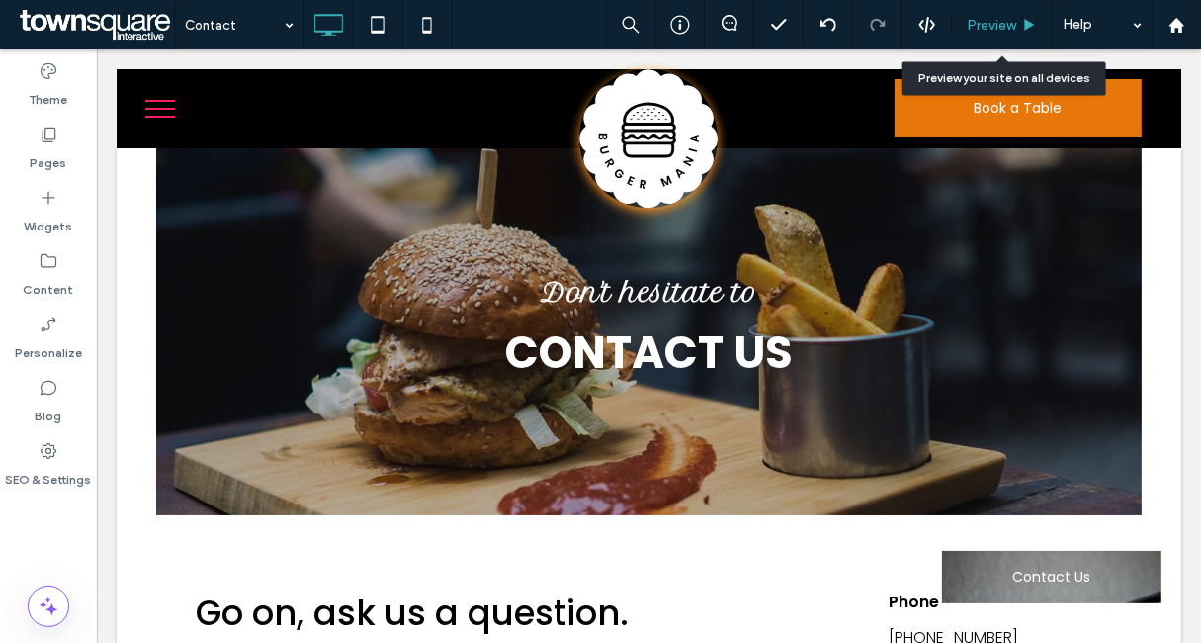
click at [976, 23] on span "Preview" at bounding box center [991, 25] width 49 height 17
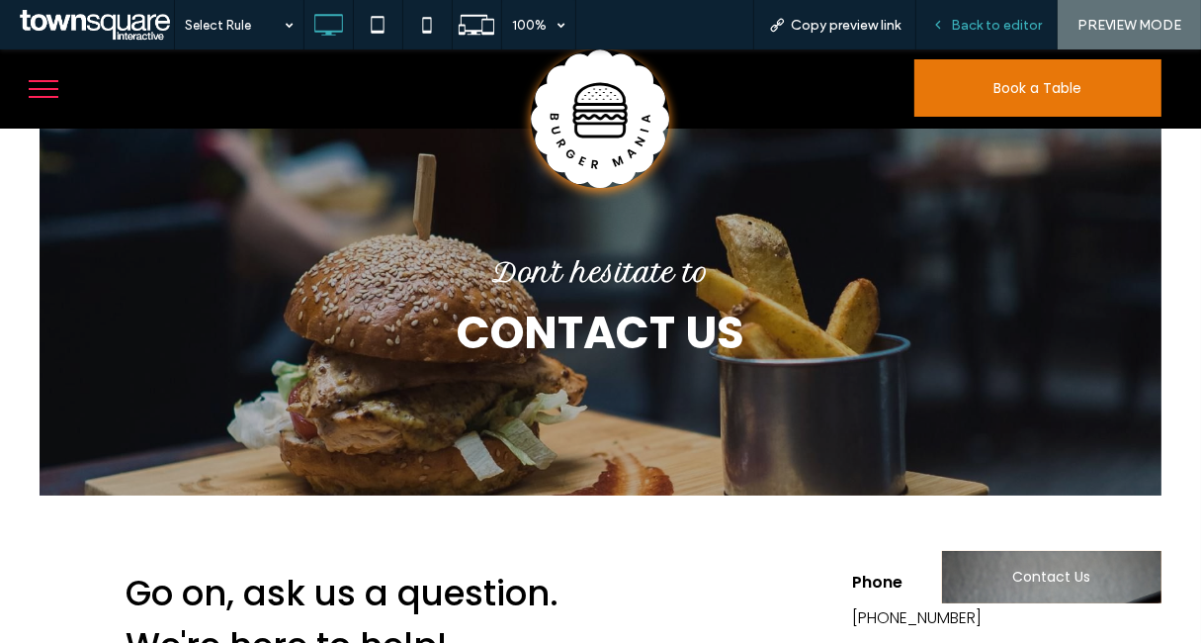
click at [950, 19] on div "Back to editor" at bounding box center [987, 25] width 140 height 17
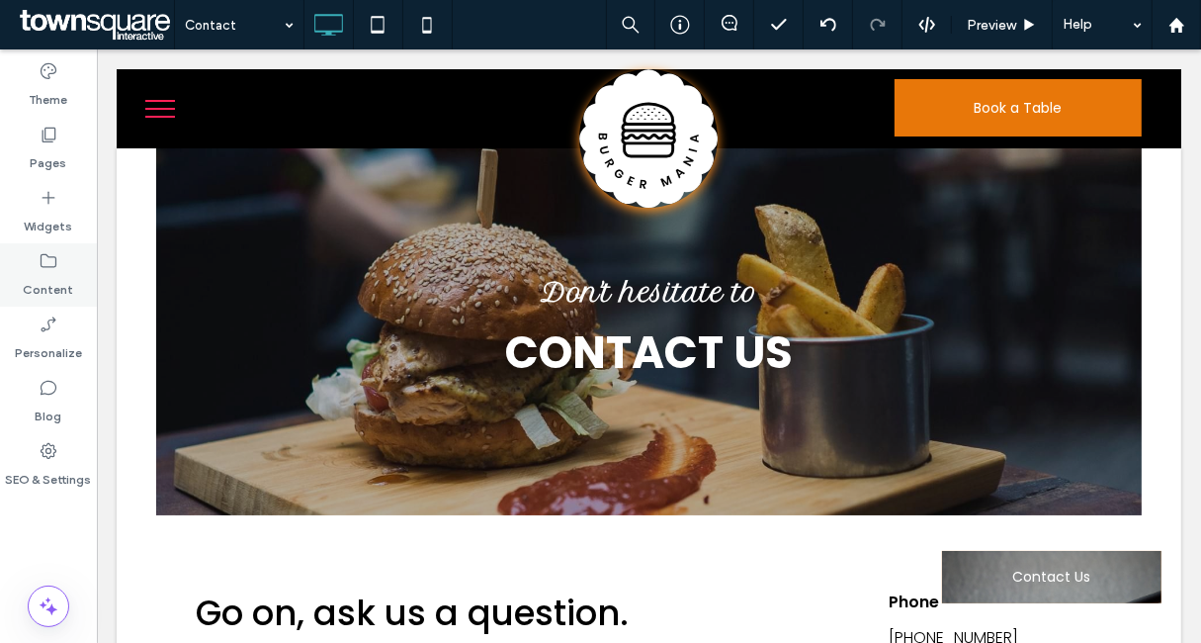
click at [36, 268] on div "Content" at bounding box center [48, 274] width 97 height 63
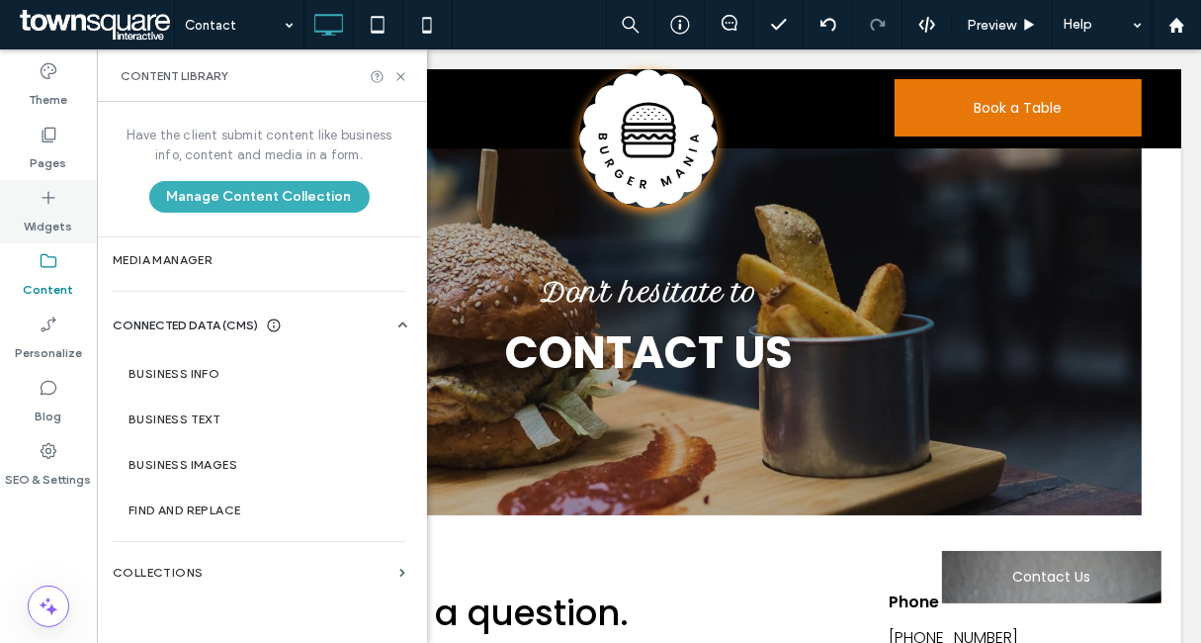
click at [44, 221] on label "Widgets" at bounding box center [49, 222] width 48 height 28
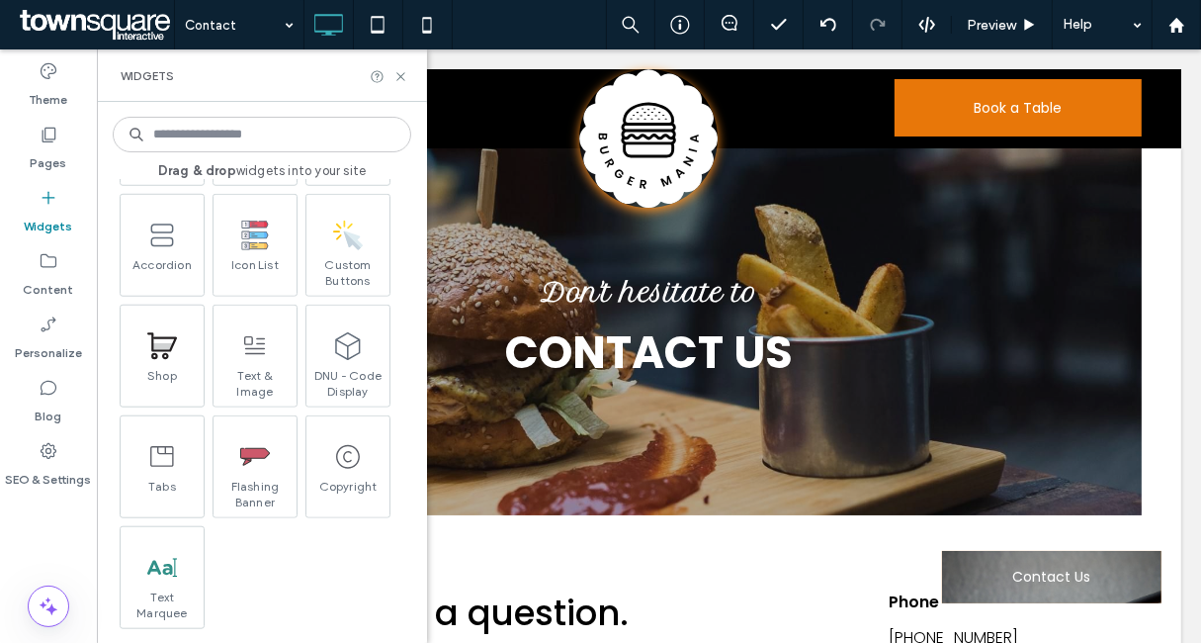
scroll to position [1977, 0]
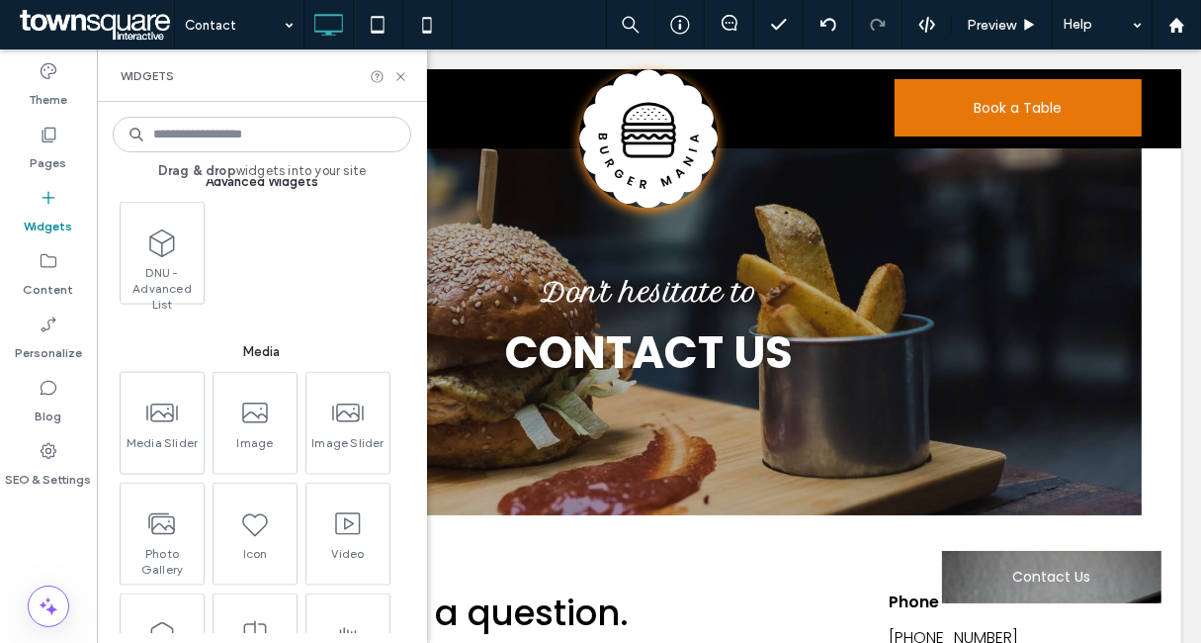
click at [229, 139] on input at bounding box center [262, 135] width 299 height 36
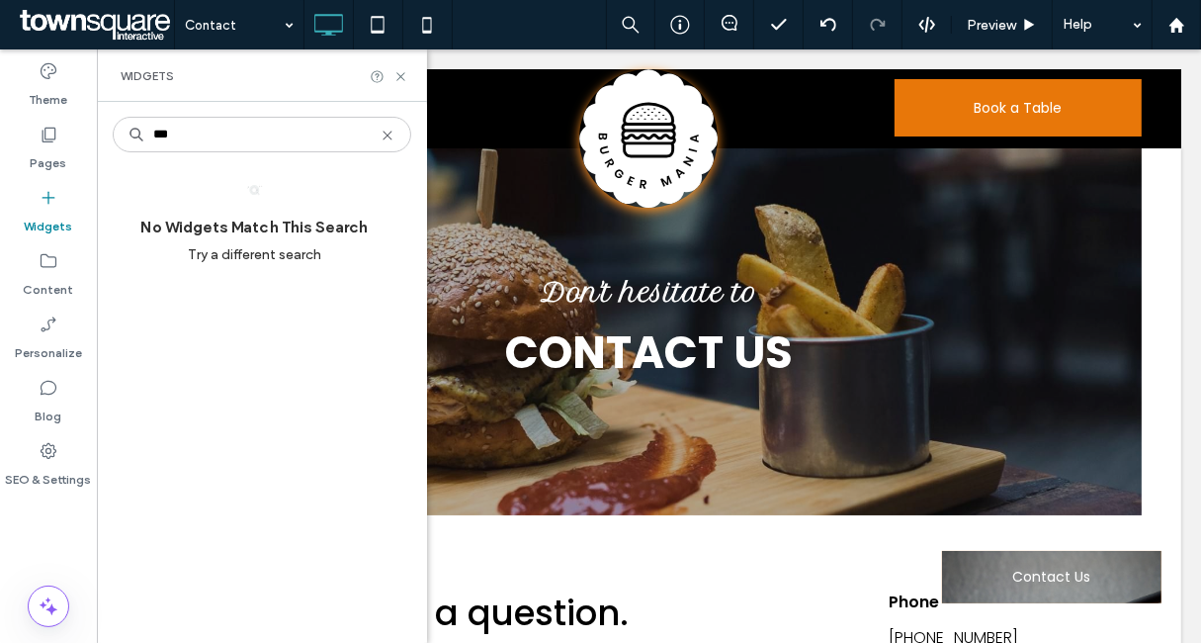
scroll to position [0, 0]
type input "***"
click at [392, 133] on icon at bounding box center [388, 136] width 16 height 16
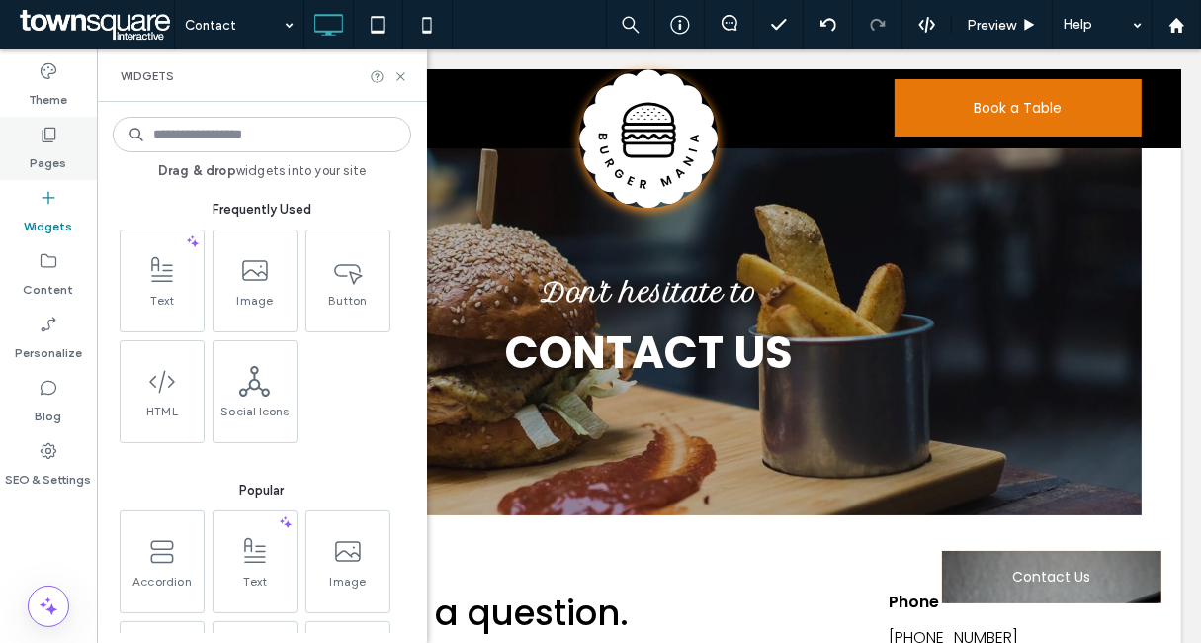
click at [70, 144] on div "Pages" at bounding box center [48, 148] width 97 height 63
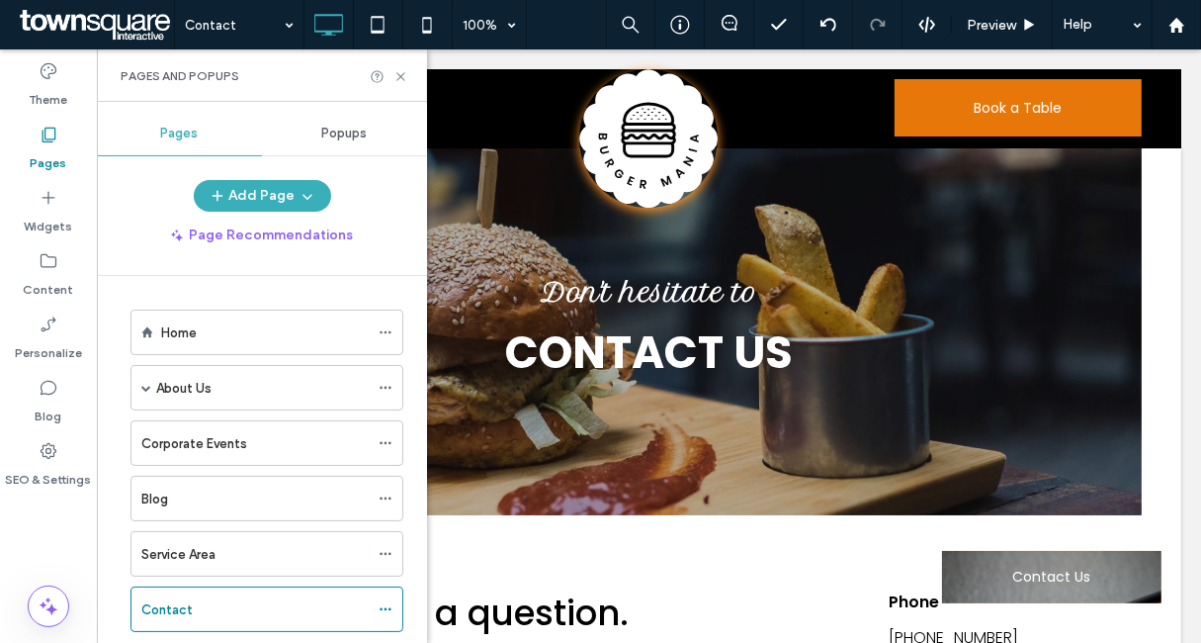
click at [275, 196] on button "Add Page" at bounding box center [262, 196] width 137 height 32
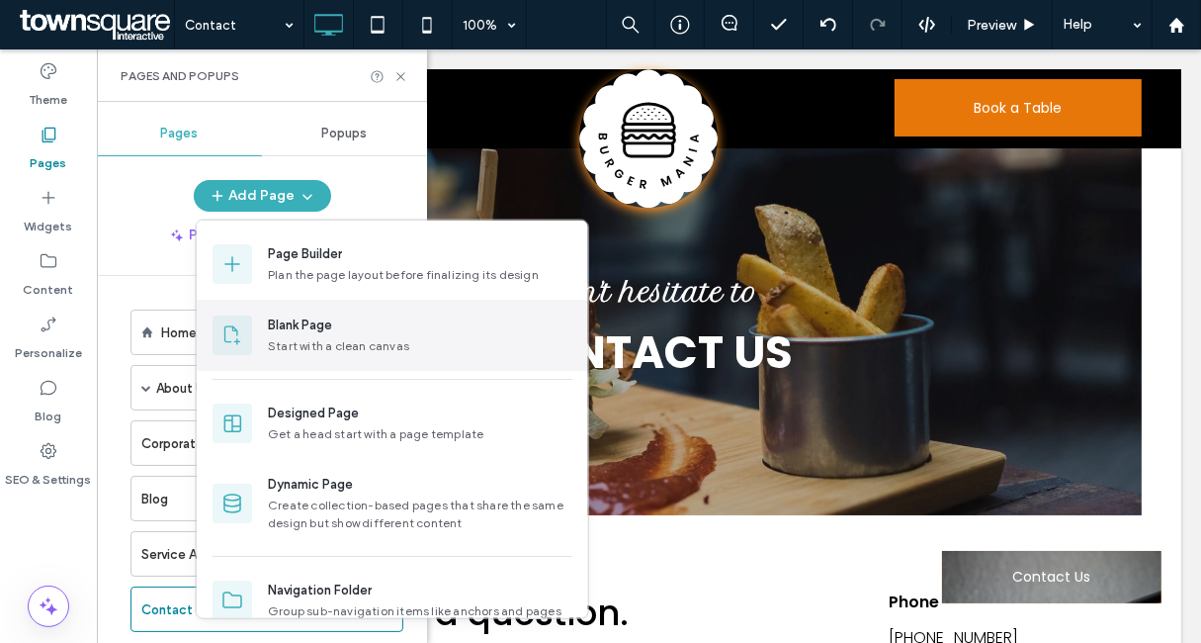
click at [329, 343] on div "Start with a clean canvas" at bounding box center [420, 346] width 305 height 18
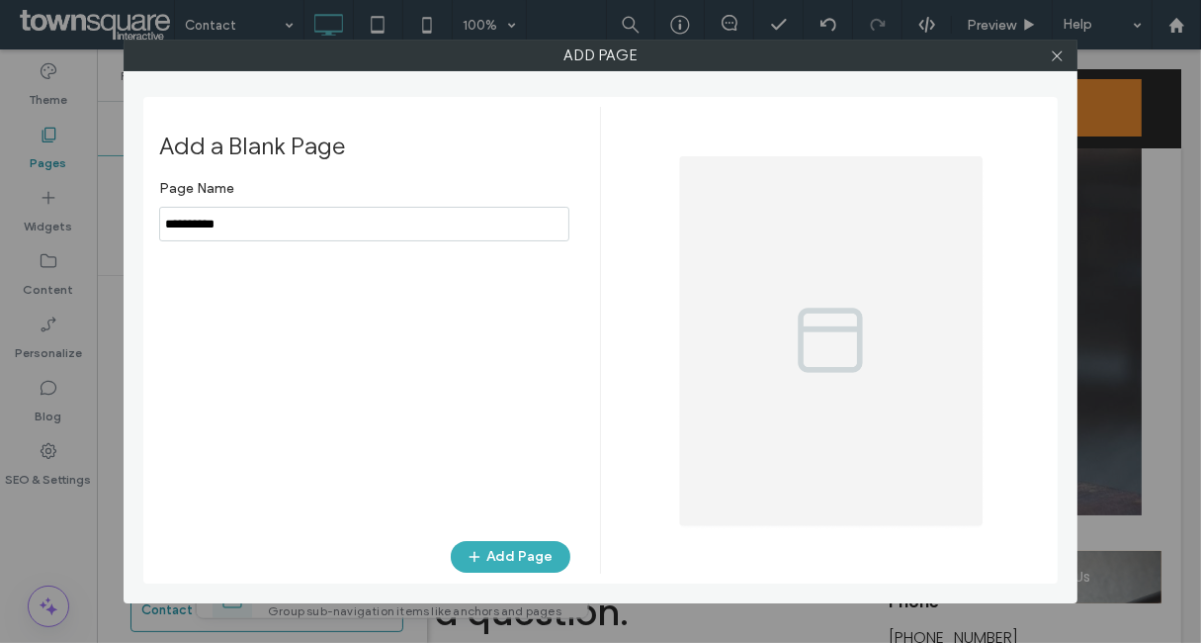
click at [387, 221] on input "notEmpty" at bounding box center [364, 224] width 410 height 35
click at [387, 220] on input "notEmpty" at bounding box center [364, 224] width 410 height 35
click at [494, 543] on button "Add Page" at bounding box center [511, 557] width 120 height 32
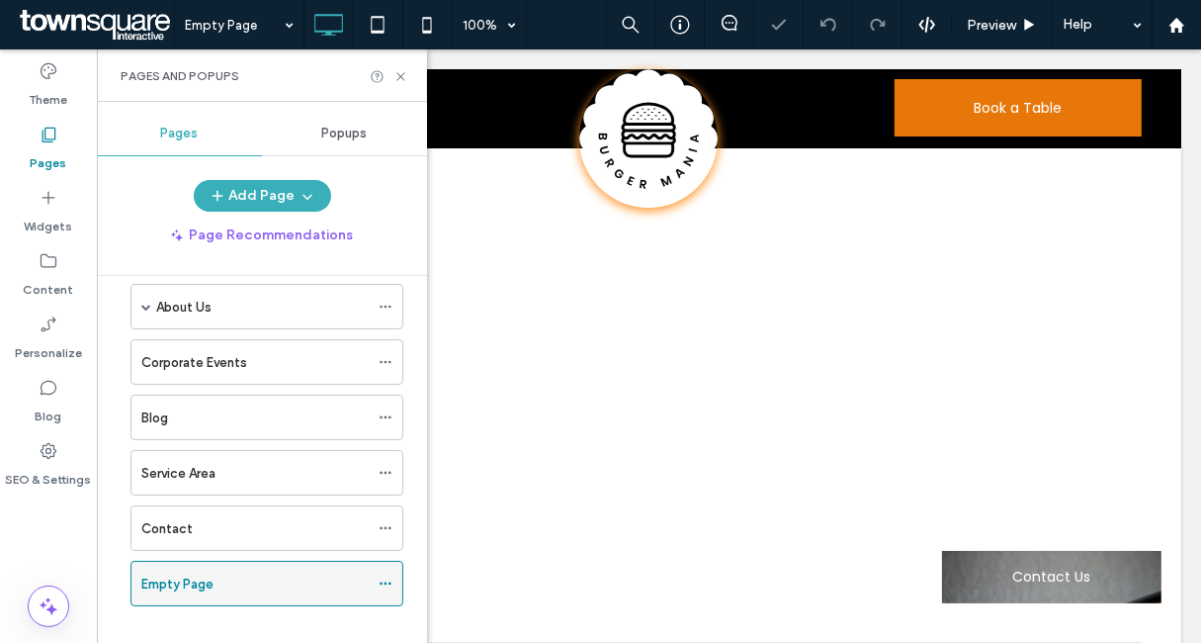
scroll to position [99, 0]
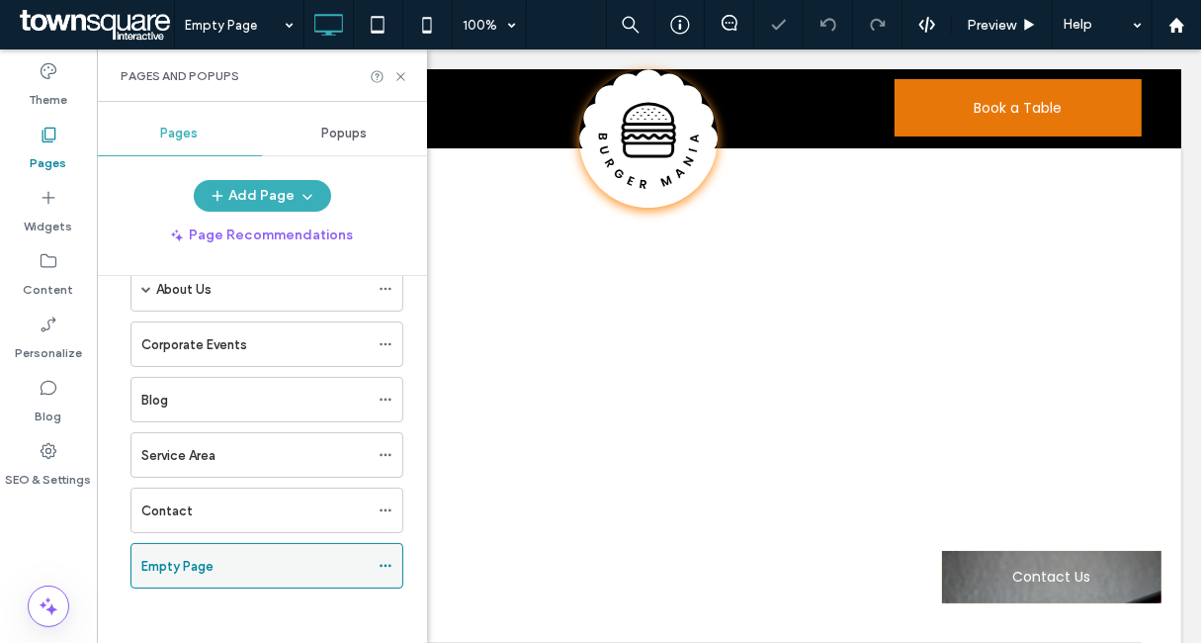
click at [222, 572] on div "Empty Page" at bounding box center [254, 566] width 227 height 44
click at [390, 563] on icon at bounding box center [386, 566] width 14 height 14
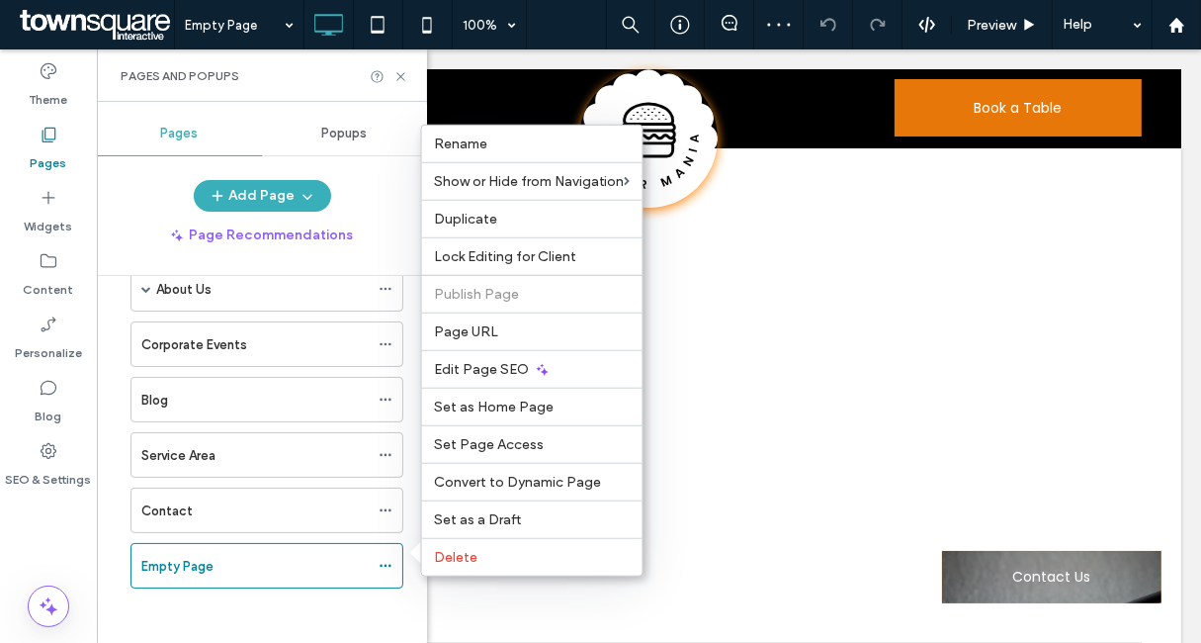
scroll to position [0, 0]
click at [457, 552] on span "Delete" at bounding box center [456, 557] width 44 height 17
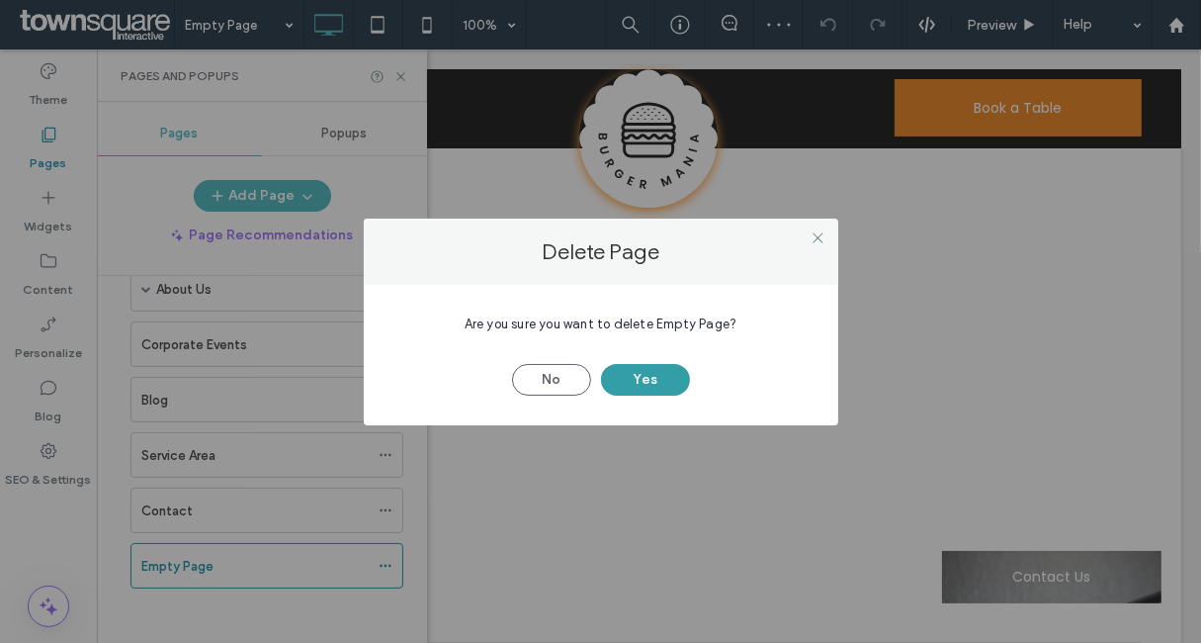
click at [636, 376] on button "Yes" at bounding box center [645, 380] width 89 height 32
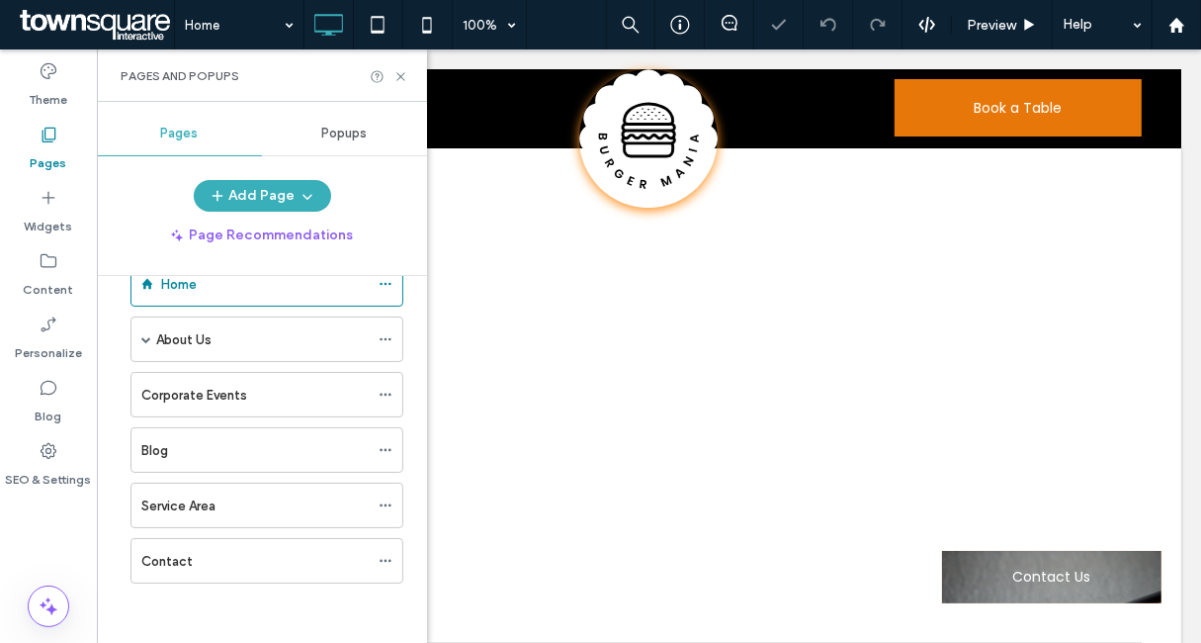
scroll to position [44, 0]
click at [286, 200] on div at bounding box center [600, 321] width 1201 height 643
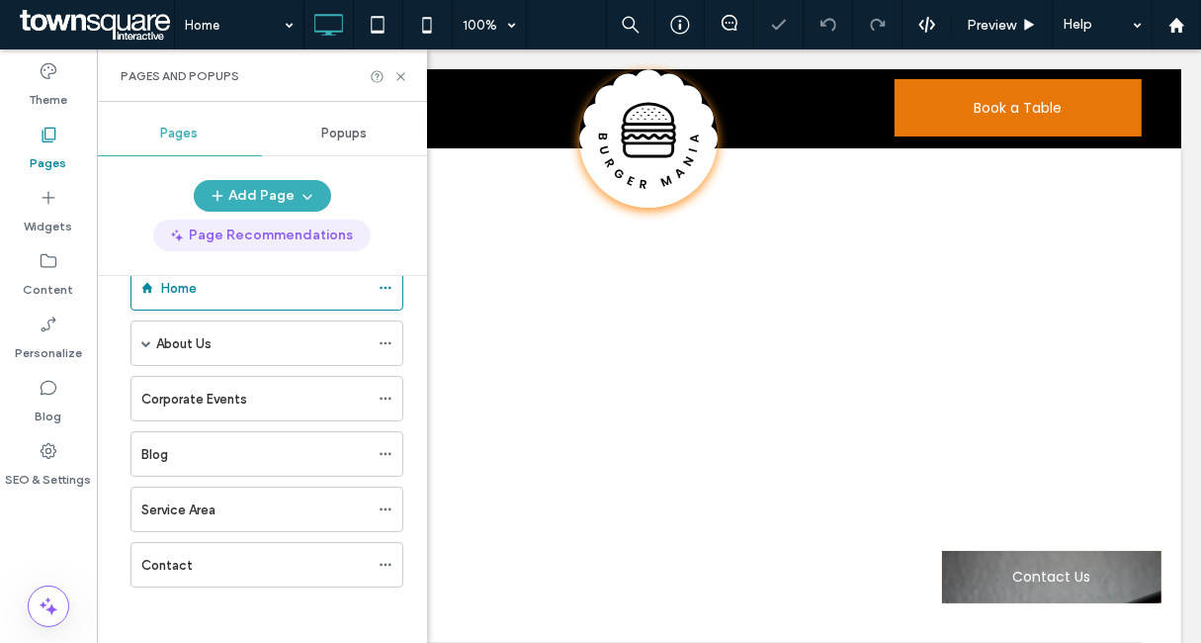
click at [273, 238] on button "Page Recommendations" at bounding box center [262, 235] width 218 height 32
click at [326, 235] on body ".wqwq-1{fill:#231f20;} .cls-1q, .cls-2q { fill-rule: evenodd; } .cls-2q { fill:…" at bounding box center [600, 321] width 1201 height 643
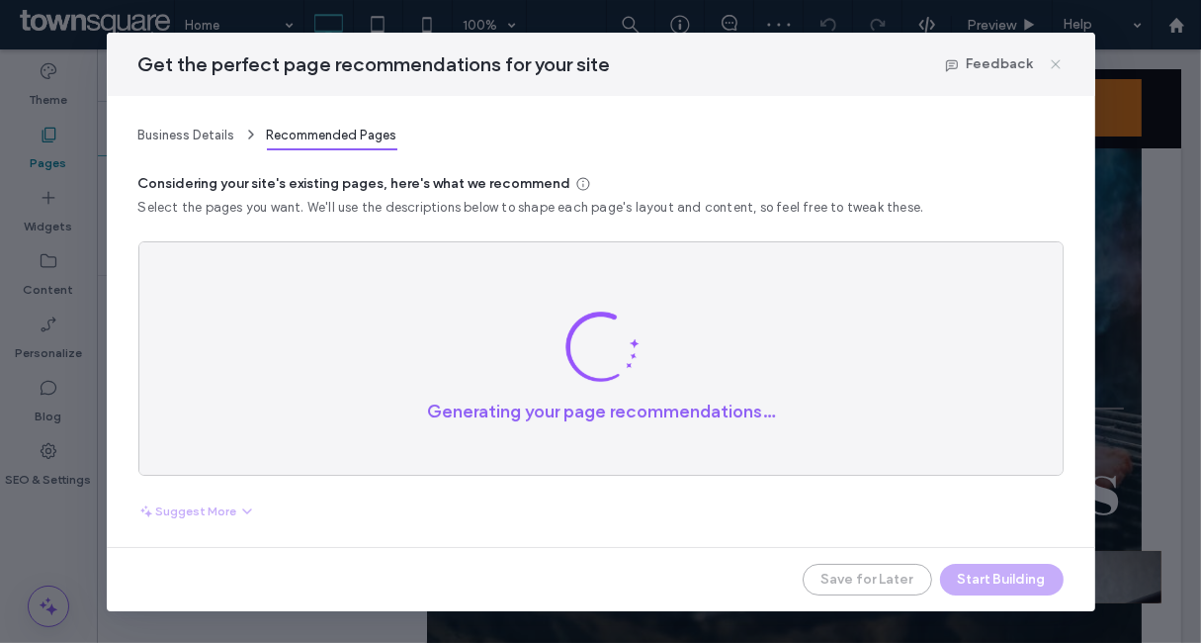
click at [1057, 60] on icon at bounding box center [1056, 64] width 16 height 16
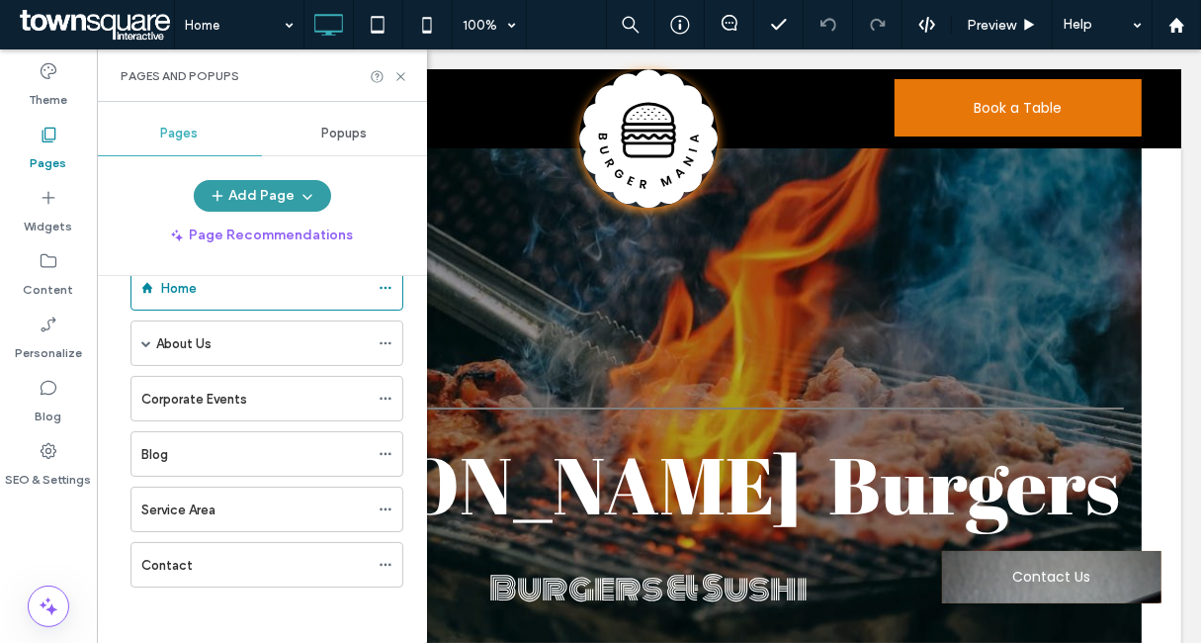
click at [275, 190] on button "Add Page" at bounding box center [262, 196] width 137 height 32
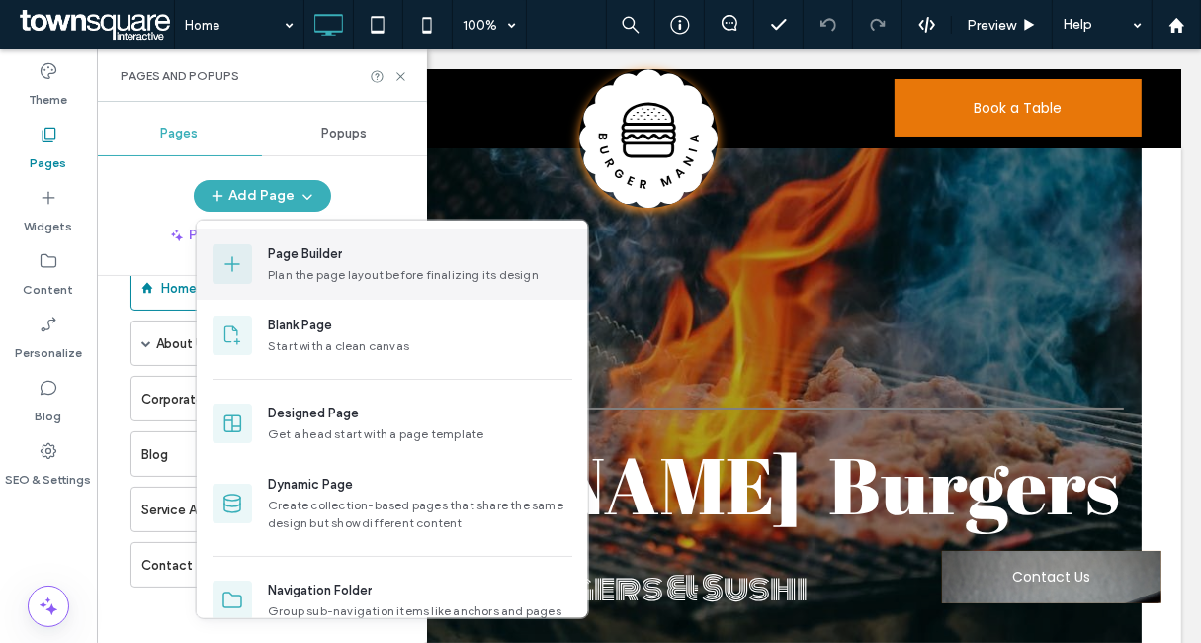
click at [305, 254] on div "Page Builder" at bounding box center [305, 254] width 74 height 20
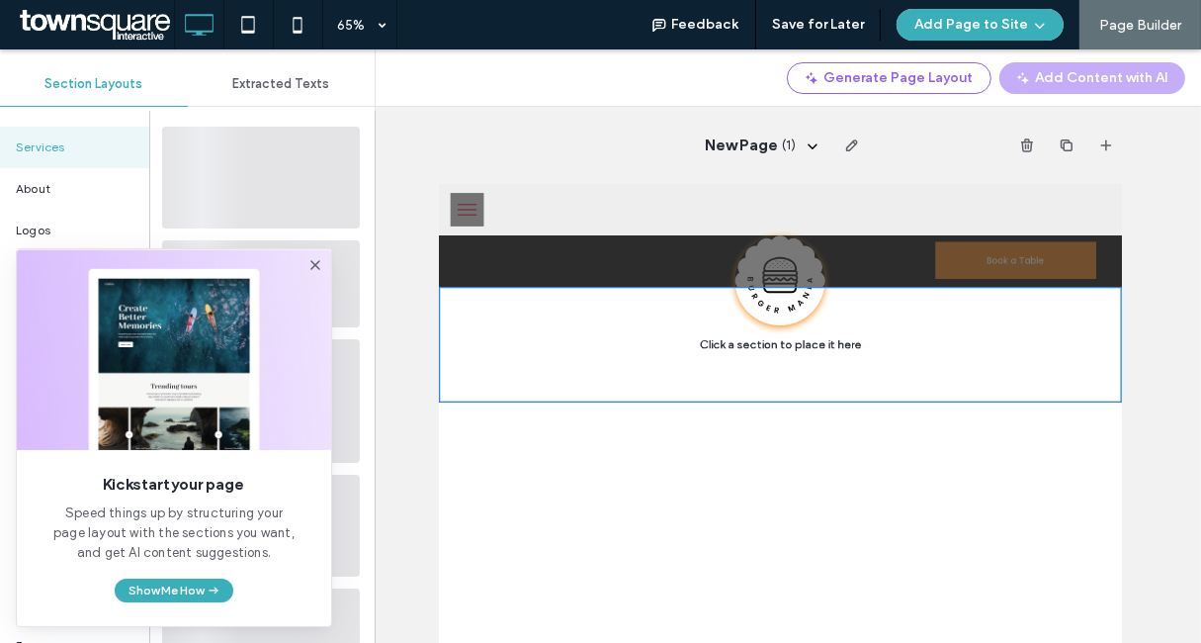
click at [315, 267] on icon at bounding box center [315, 265] width 16 height 16
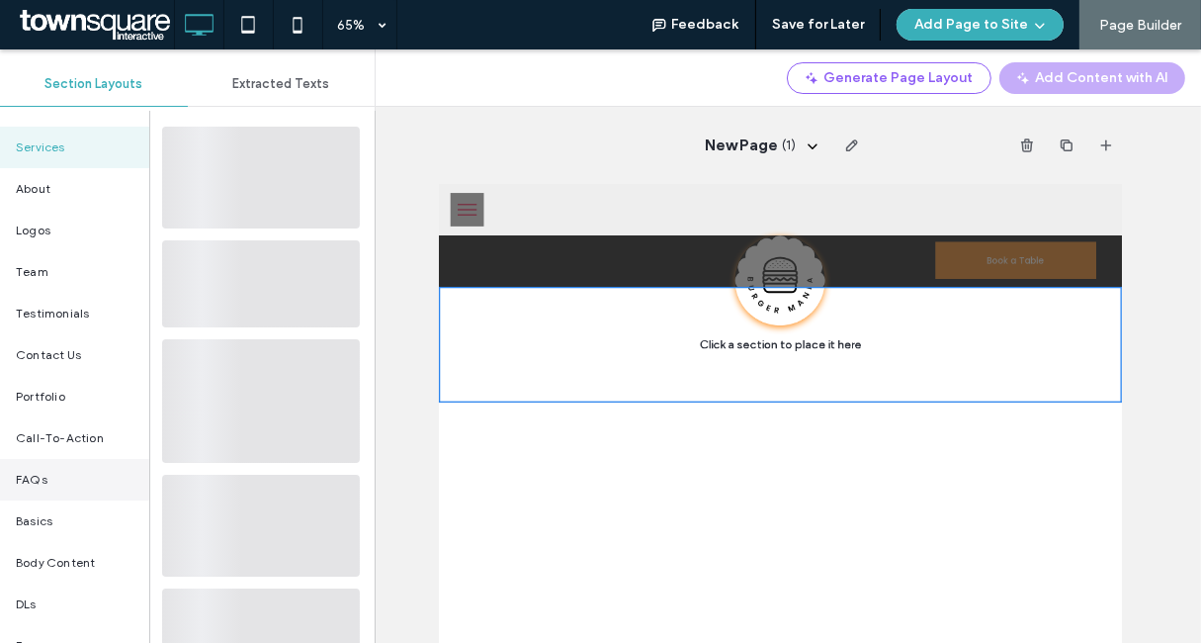
click at [51, 477] on div "FAQs" at bounding box center [74, 480] width 149 height 42
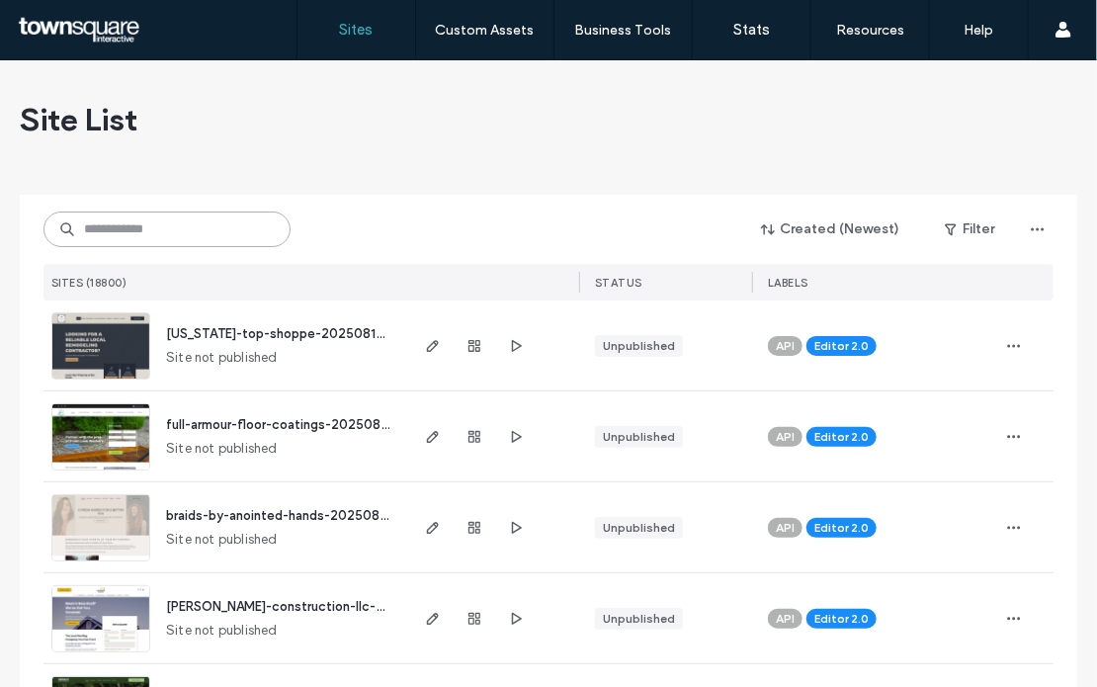
click at [179, 224] on input at bounding box center [167, 230] width 247 height 36
paste input "**********"
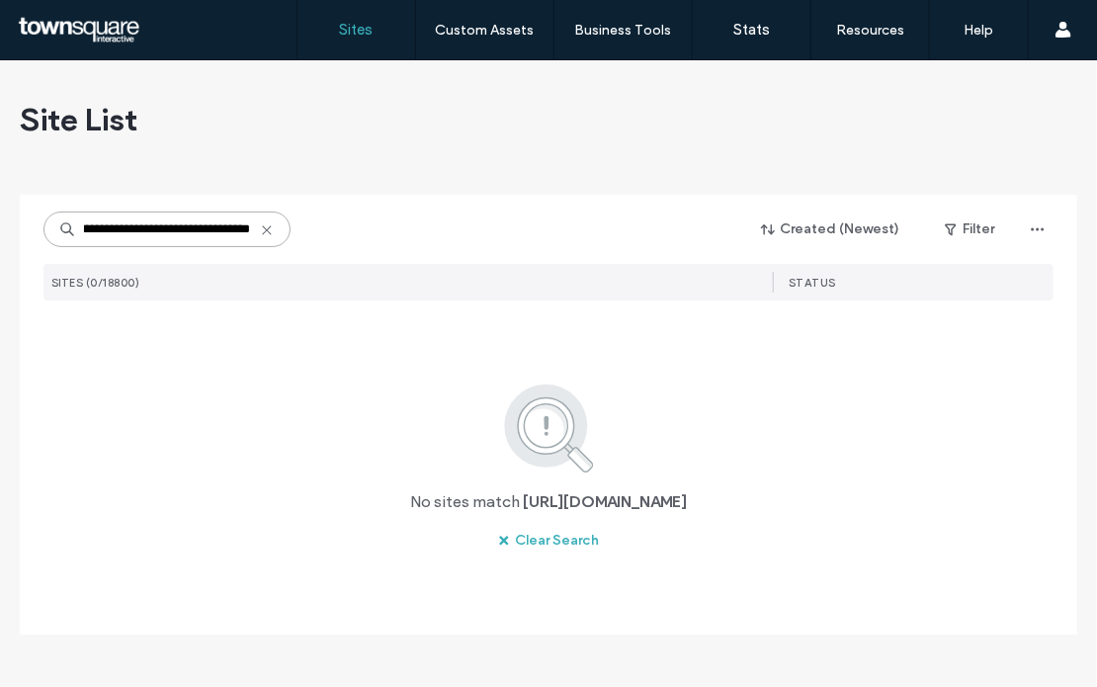
type input "**********"
click at [265, 228] on icon at bounding box center [267, 230] width 16 height 16
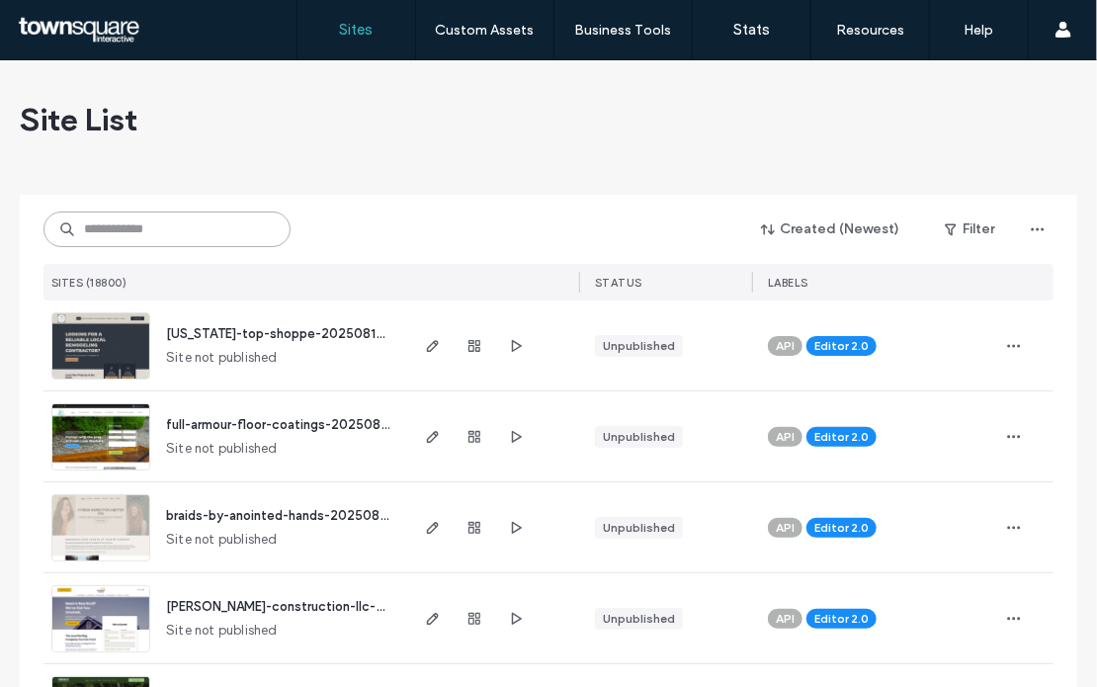
paste input "**********"
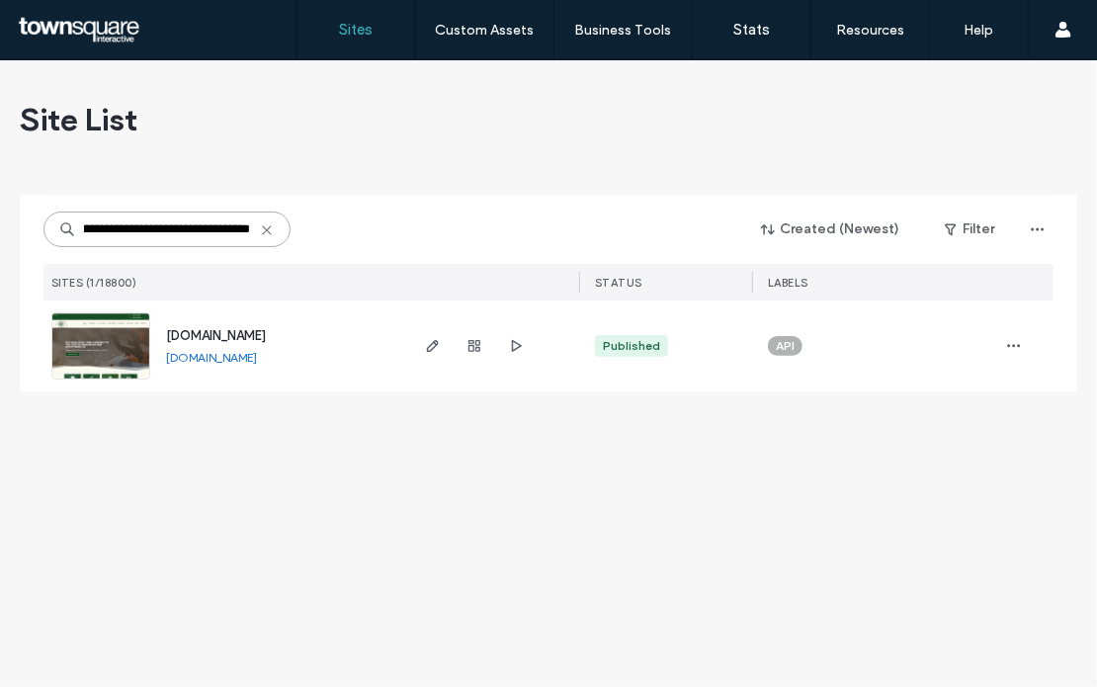
type input "**********"
click at [253, 331] on span "[DOMAIN_NAME]" at bounding box center [216, 335] width 100 height 15
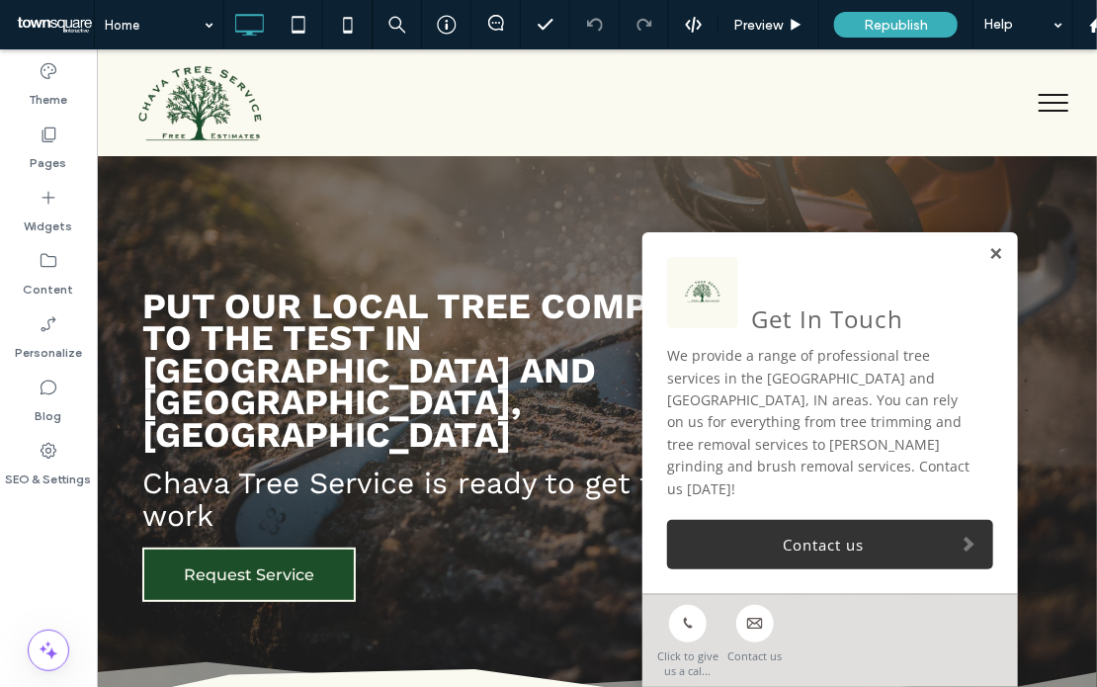
click at [988, 262] on link at bounding box center [995, 253] width 15 height 17
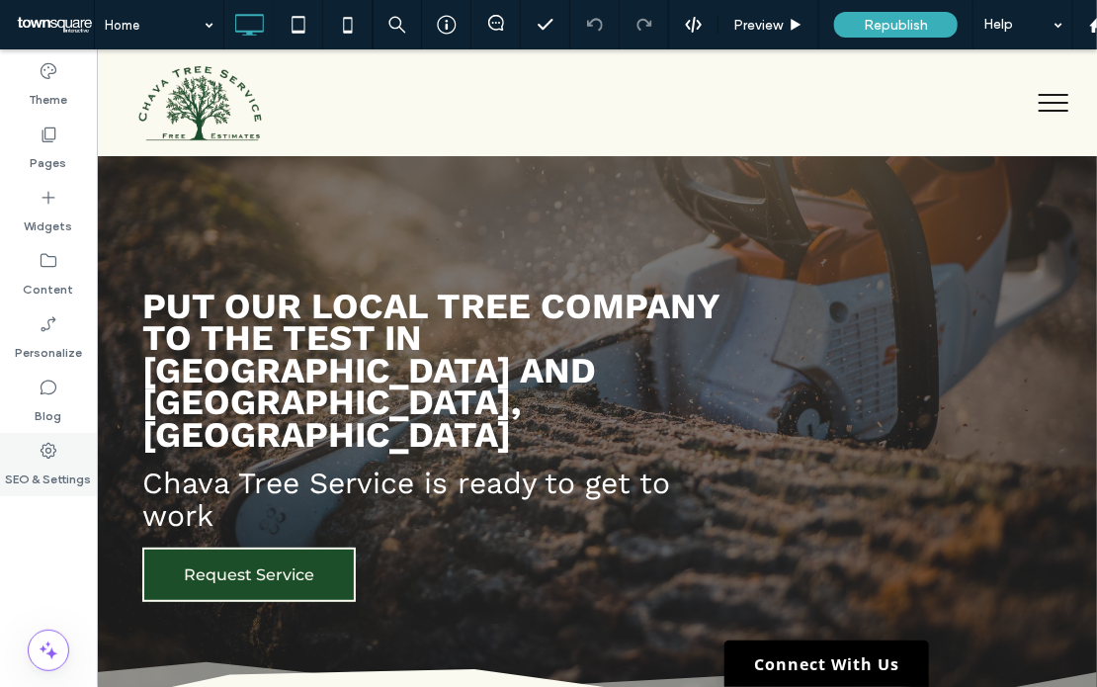
click at [44, 471] on label "SEO & Settings" at bounding box center [49, 475] width 86 height 28
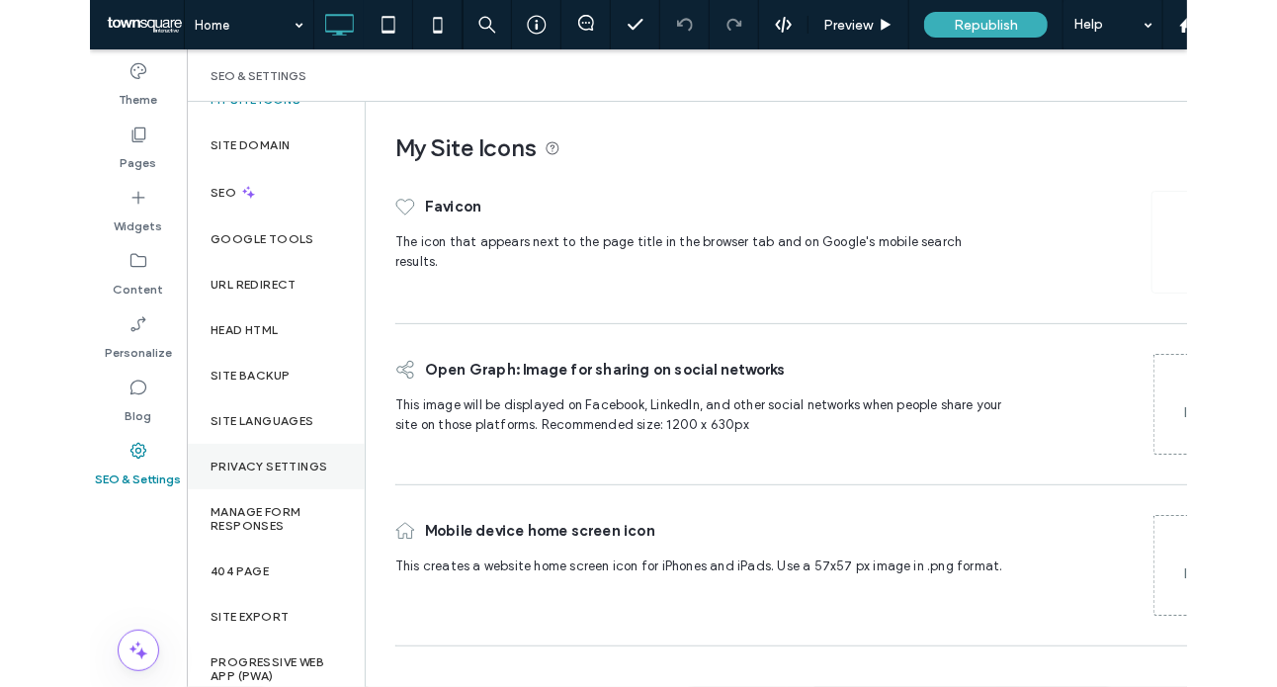
scroll to position [36, 0]
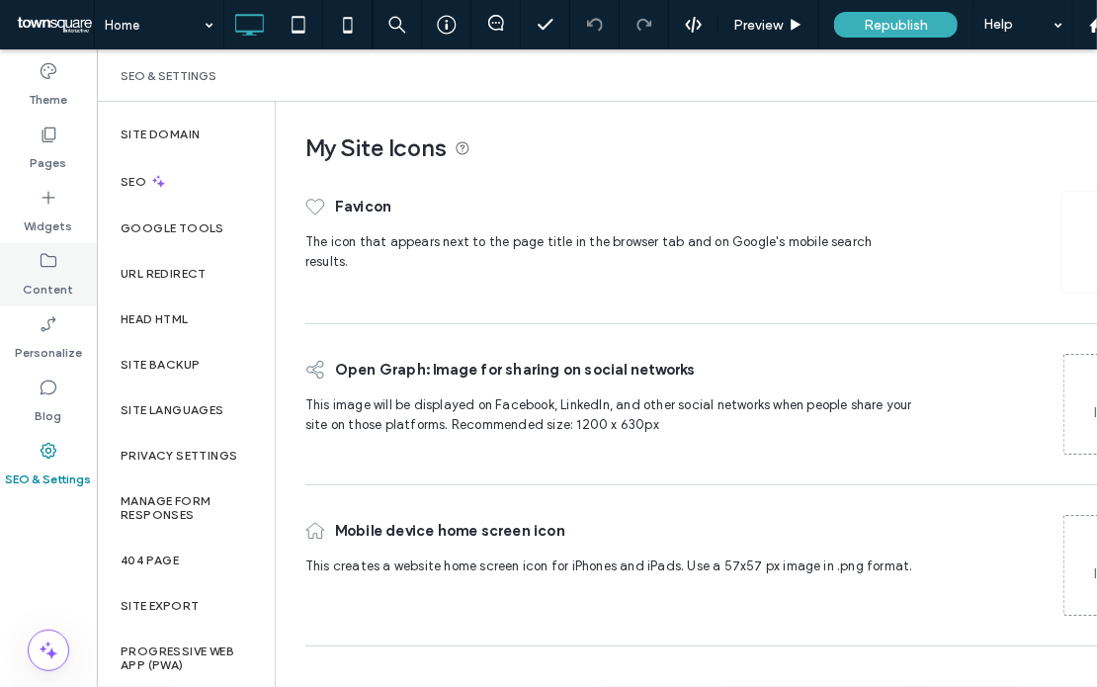
click at [55, 271] on label "Content" at bounding box center [49, 285] width 50 height 28
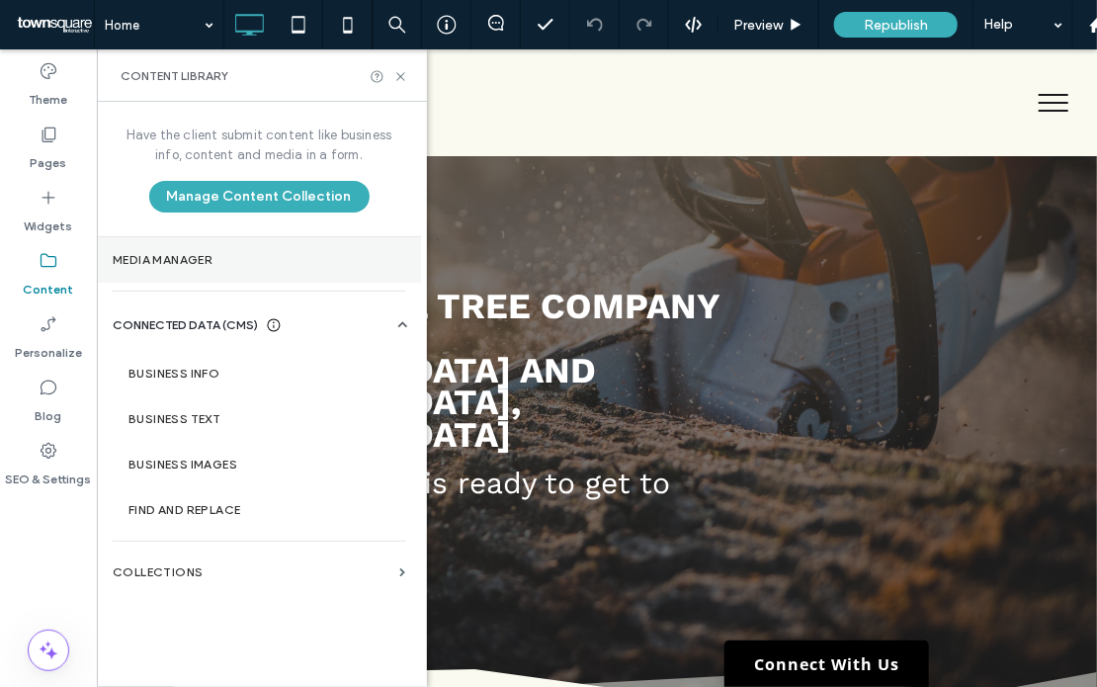
click at [194, 255] on label "Media Manager" at bounding box center [259, 260] width 293 height 14
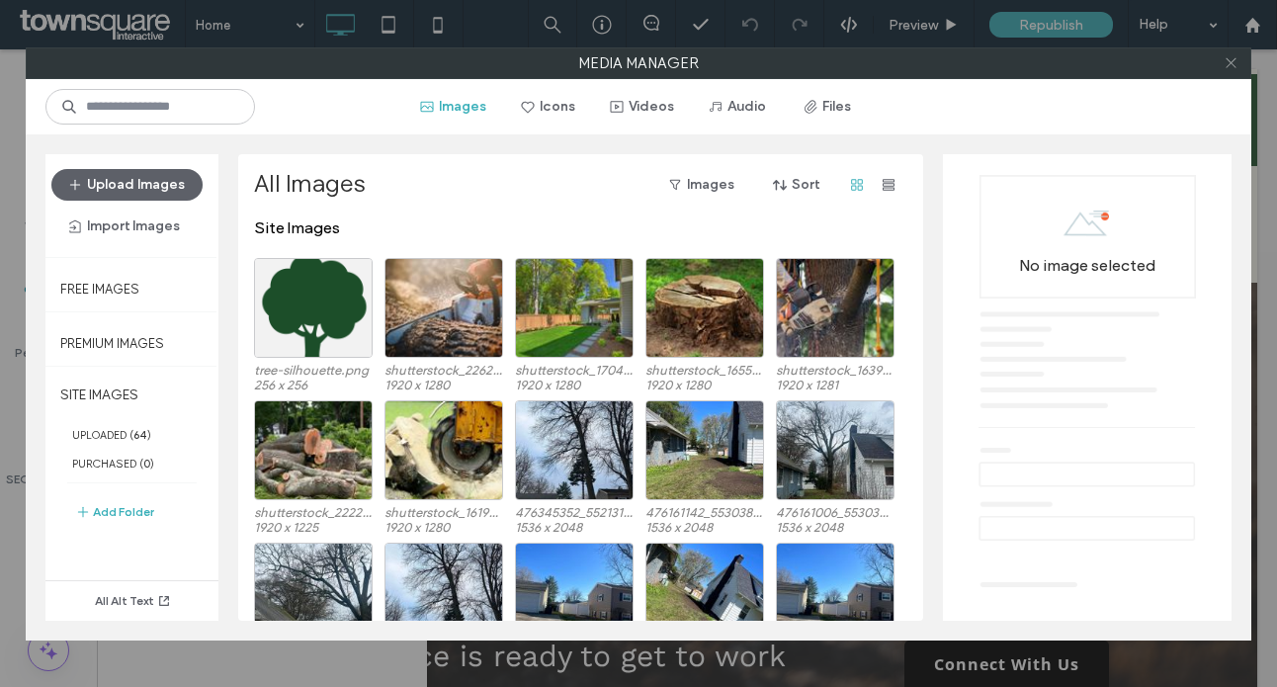
click at [1097, 64] on icon at bounding box center [1231, 62] width 15 height 15
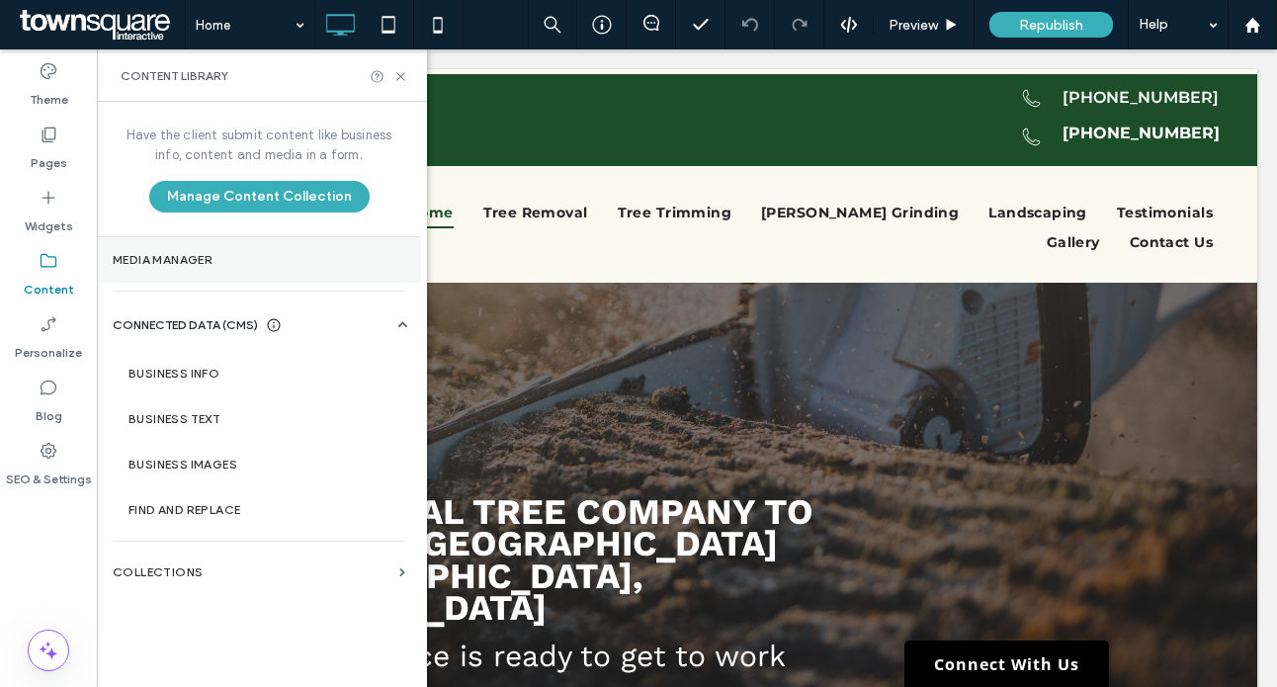
click at [214, 243] on section "Media Manager" at bounding box center [259, 259] width 324 height 45
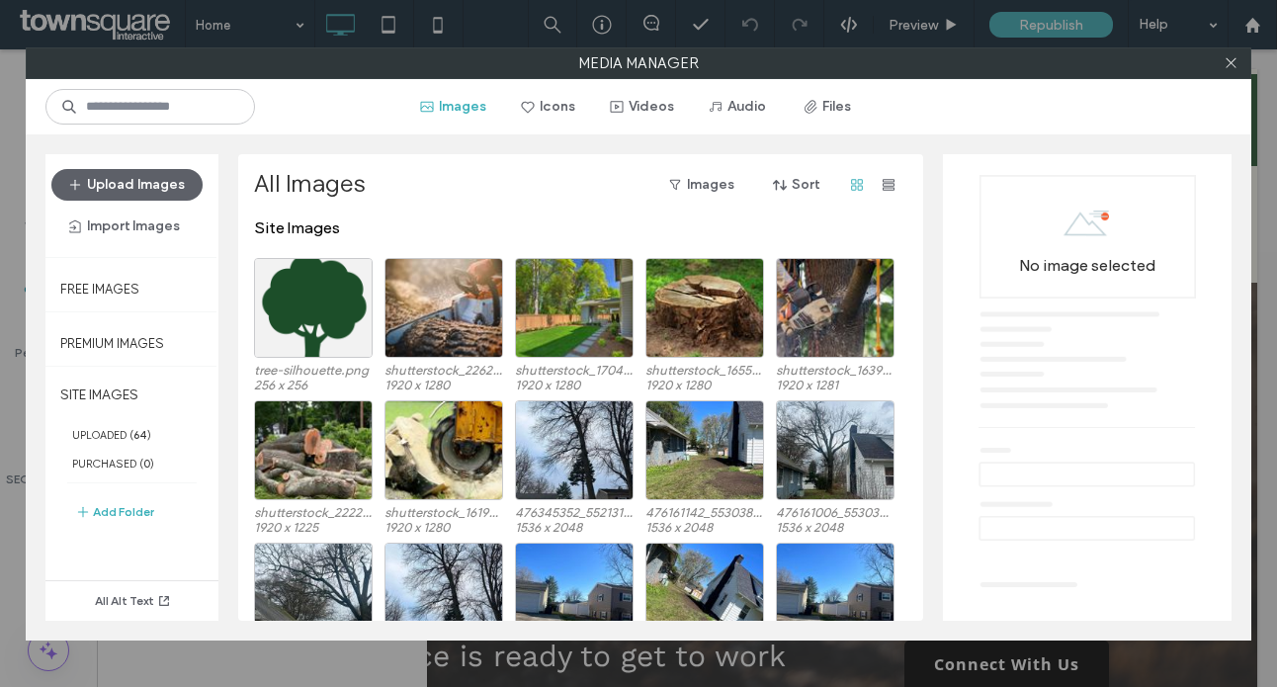
click at [1097, 64] on div at bounding box center [1231, 63] width 30 height 30
click at [1097, 64] on icon at bounding box center [1231, 62] width 15 height 15
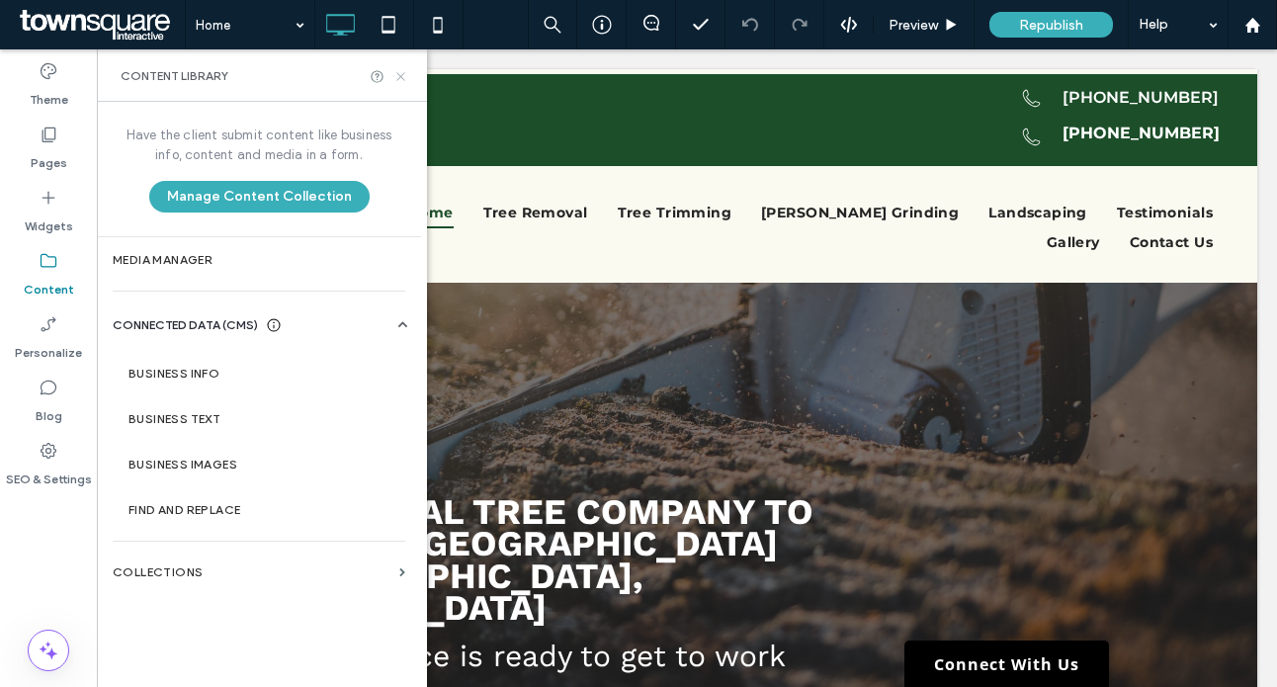
click at [403, 80] on icon at bounding box center [401, 76] width 15 height 15
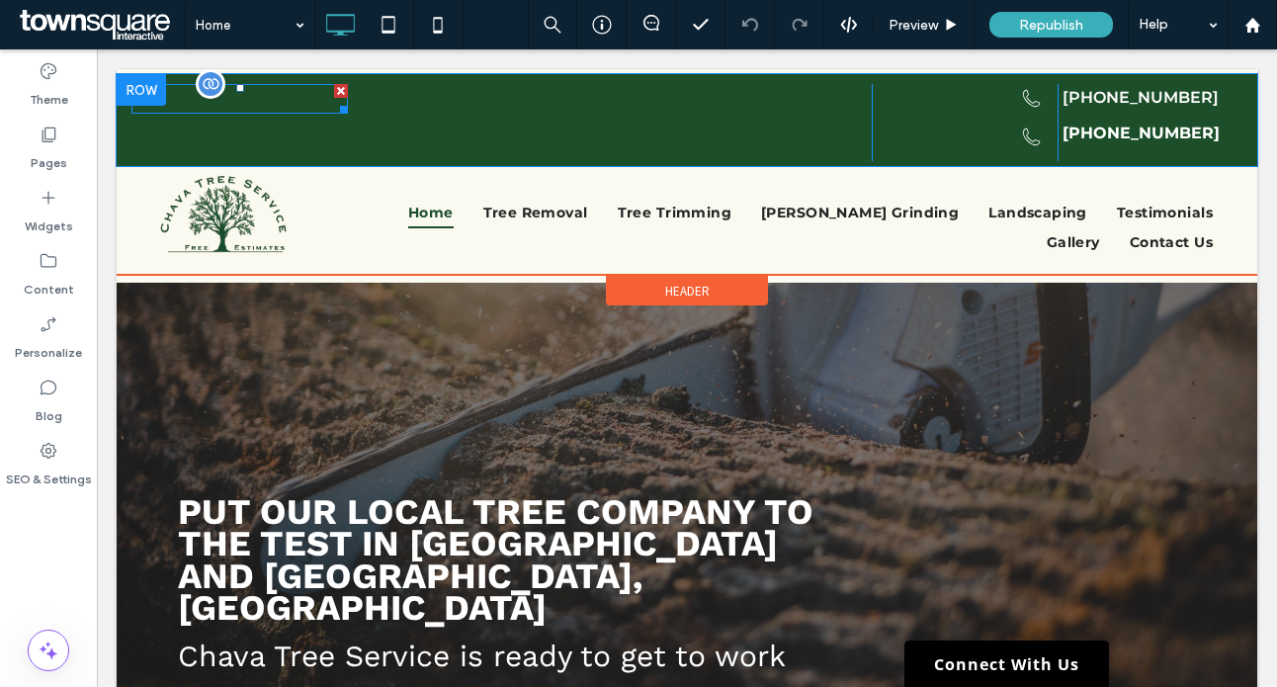
click at [172, 102] on div at bounding box center [240, 99] width 217 height 30
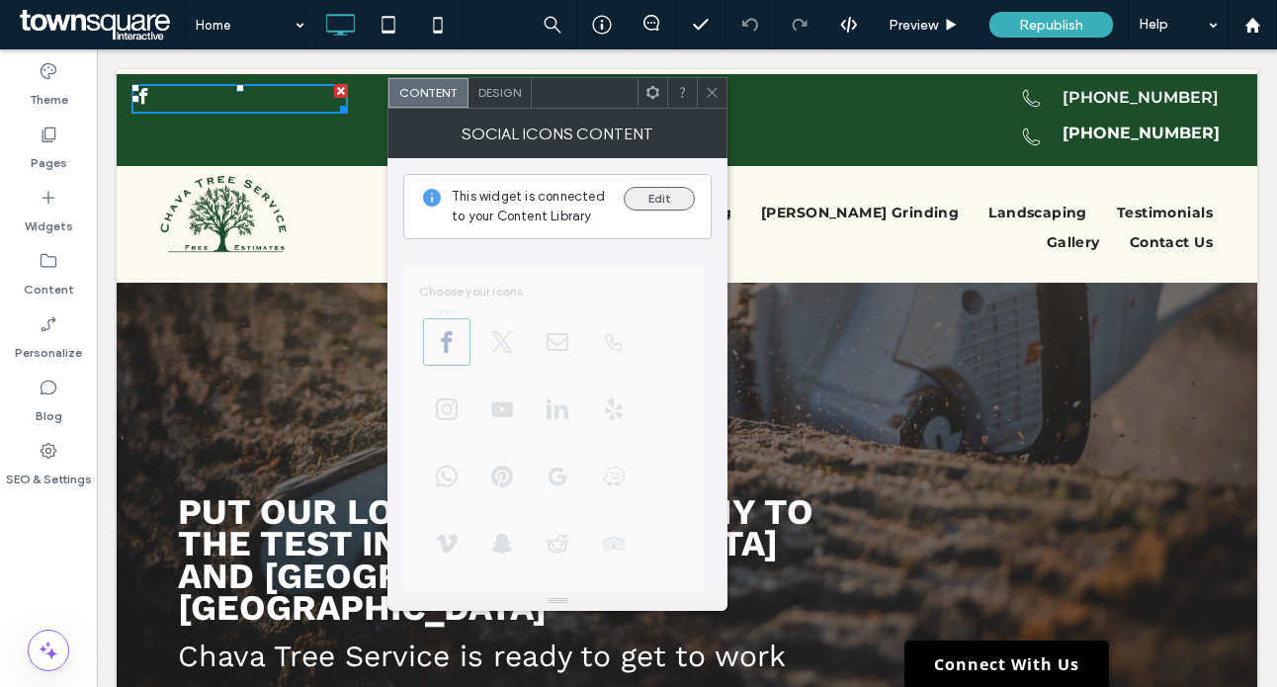
click at [661, 201] on button "Edit" at bounding box center [659, 199] width 71 height 24
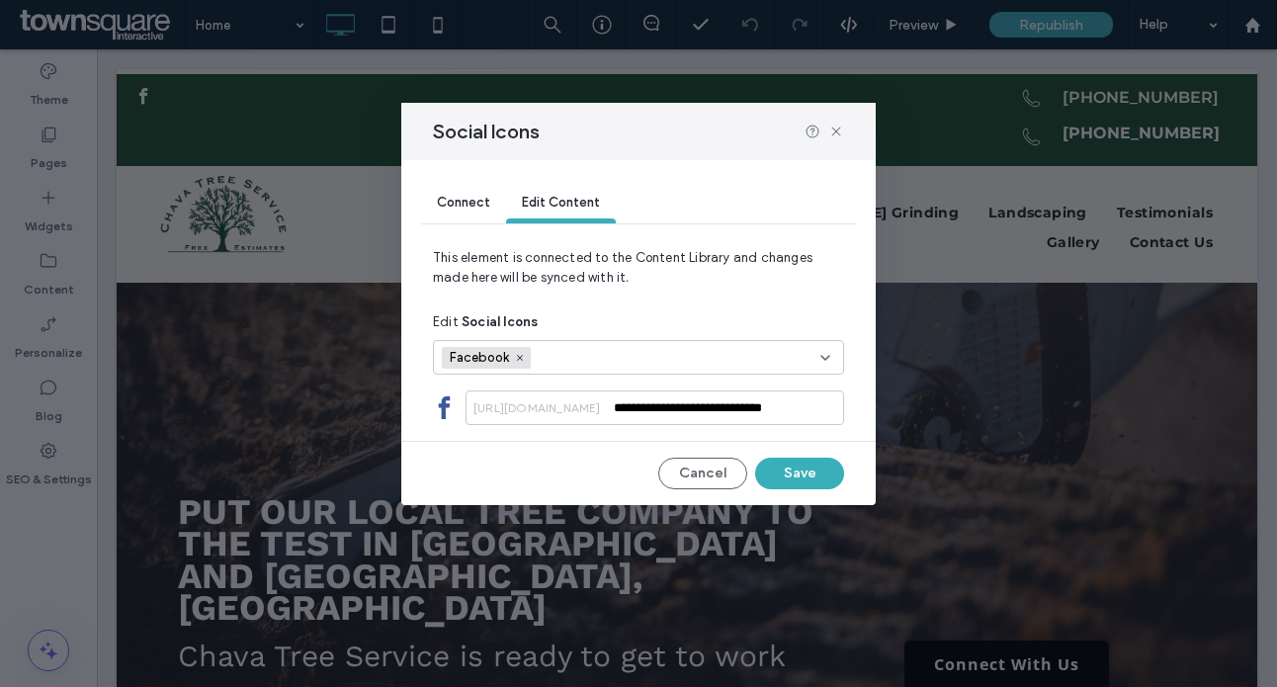
click at [677, 363] on input "fields-selection-dropdown" at bounding box center [609, 358] width 136 height 30
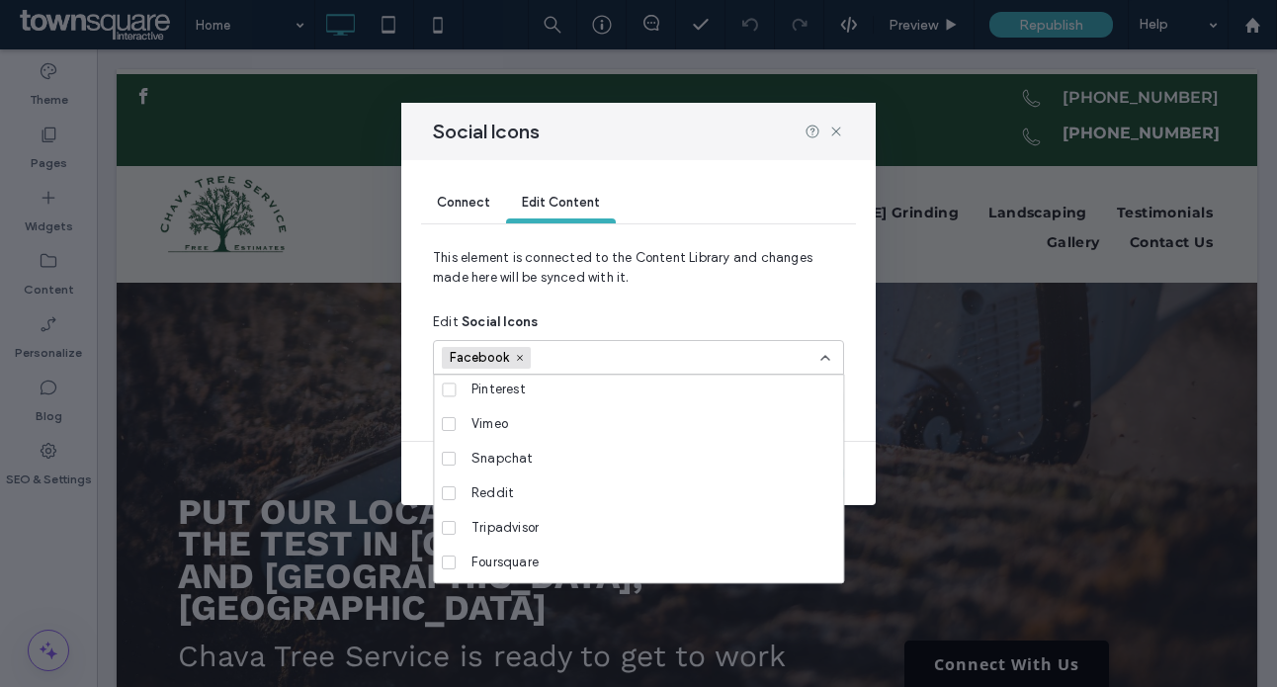
scroll to position [345, 0]
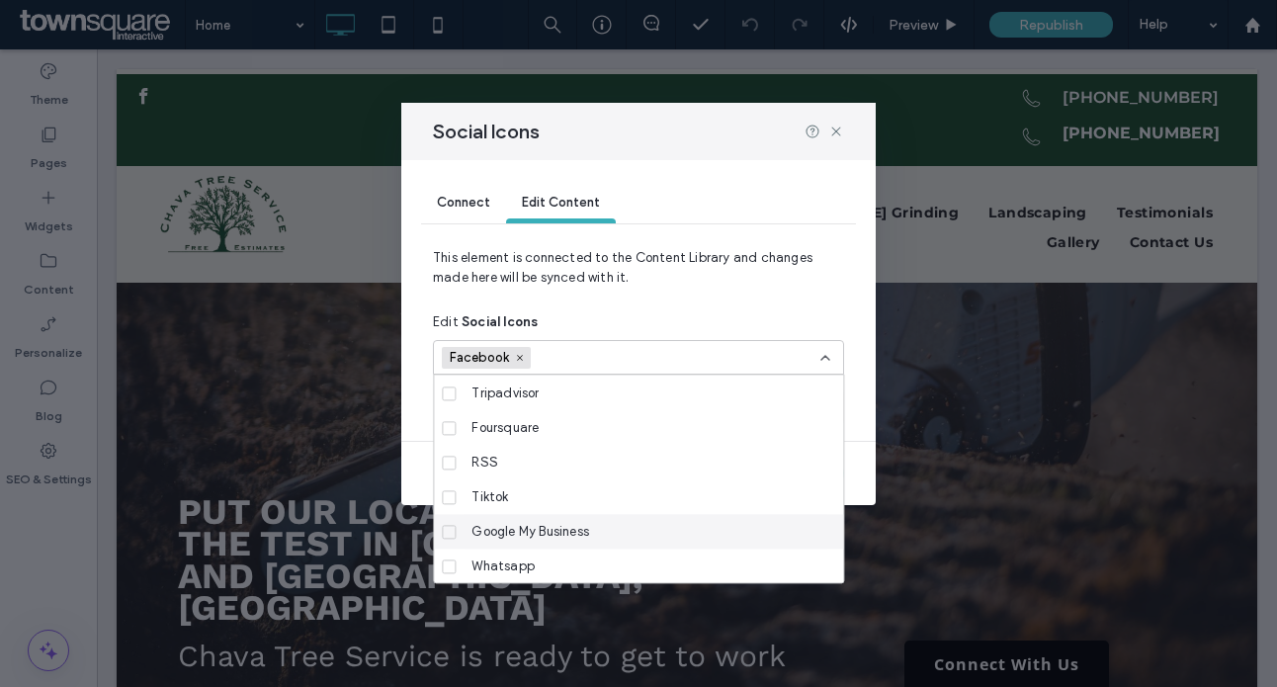
click at [658, 527] on div "Google My Business" at bounding box center [646, 531] width 364 height 35
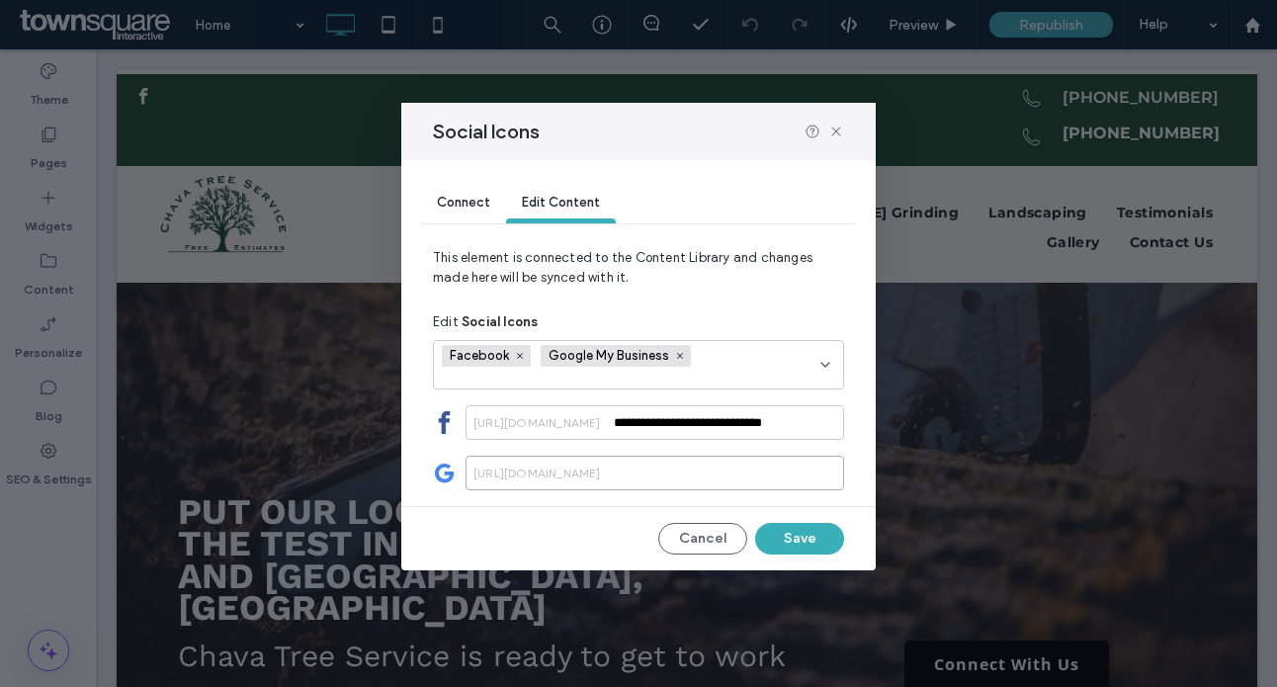
click at [657, 483] on div "https://google.com/maps/place/" at bounding box center [655, 473] width 379 height 35
paste input "**********"
type input "**********"
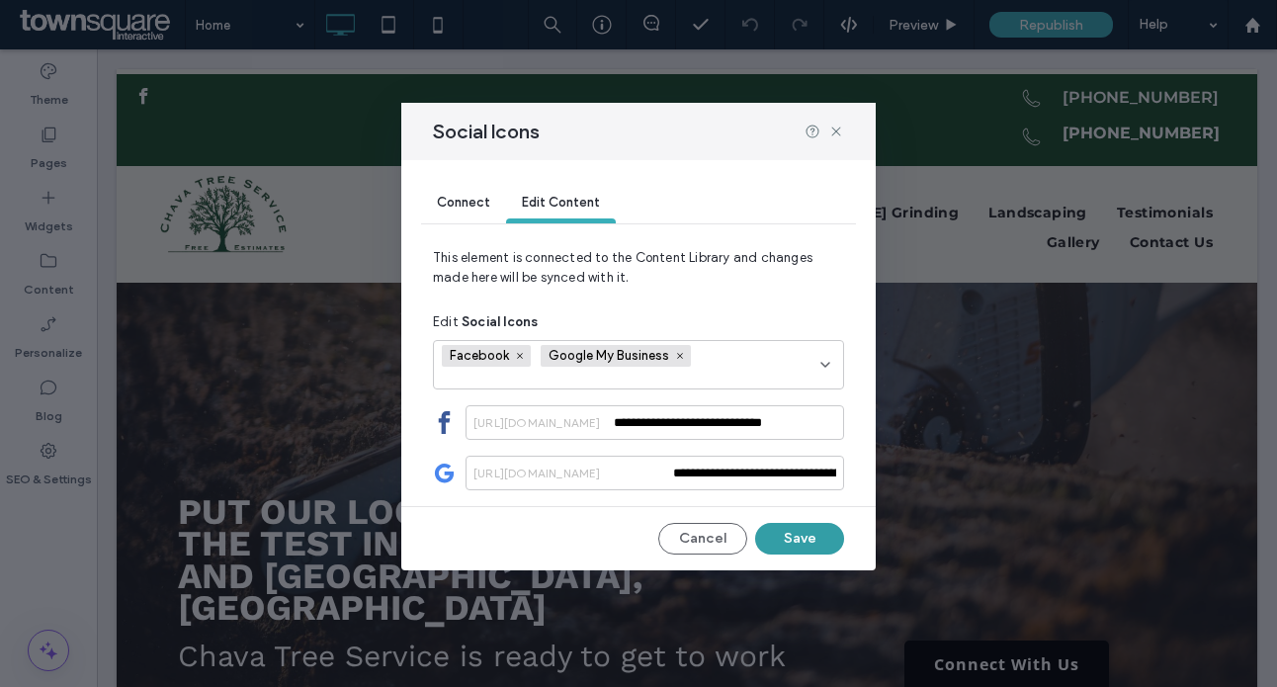
click at [807, 545] on button "Save" at bounding box center [799, 539] width 89 height 32
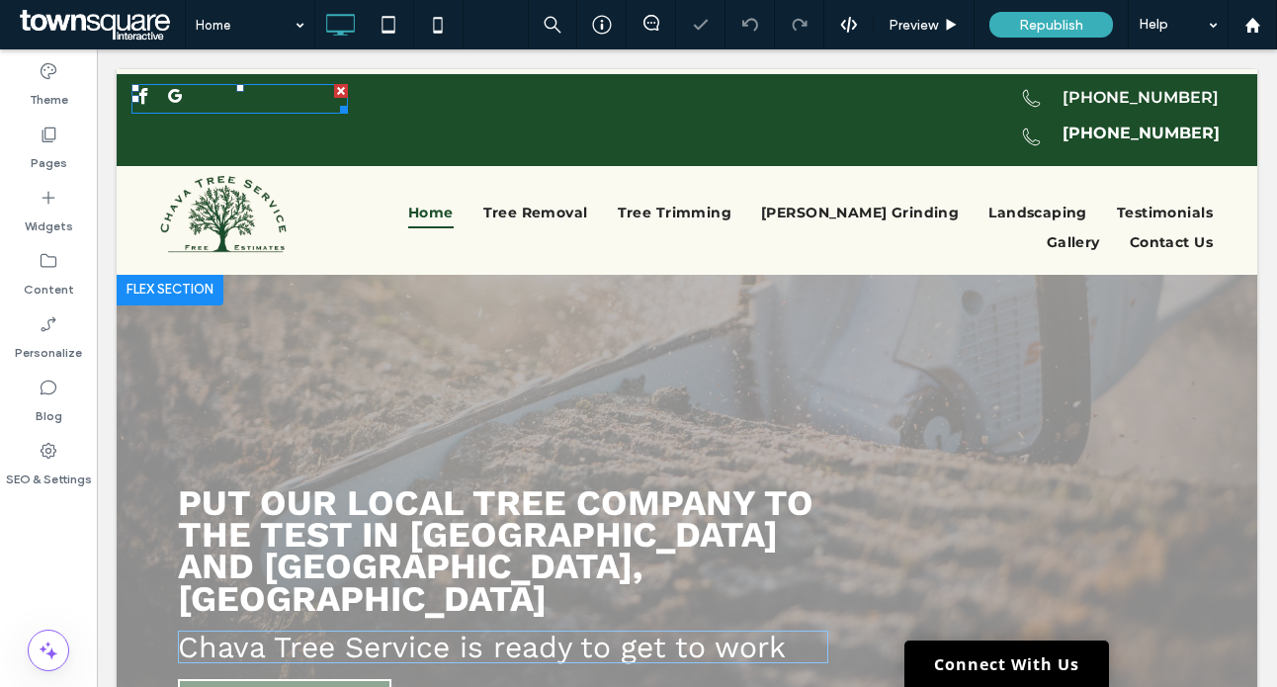
click at [178, 94] on span "google_my_business" at bounding box center [175, 96] width 25 height 25
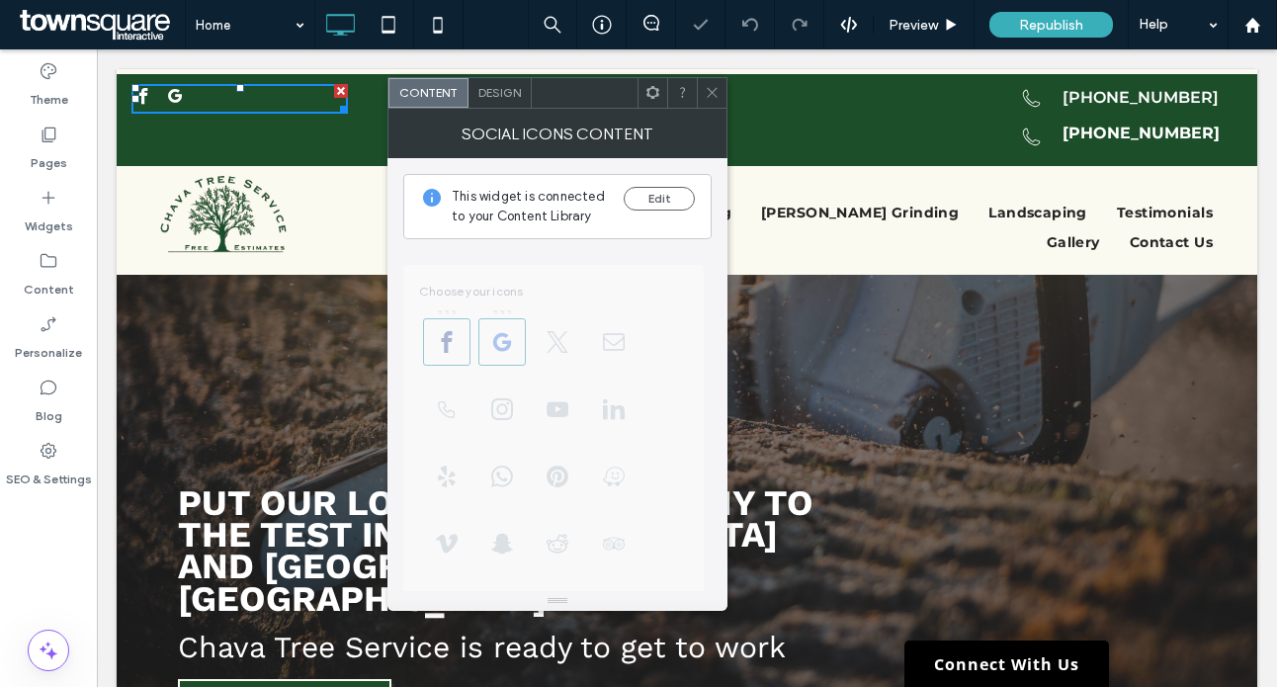
click at [711, 97] on icon at bounding box center [712, 92] width 15 height 15
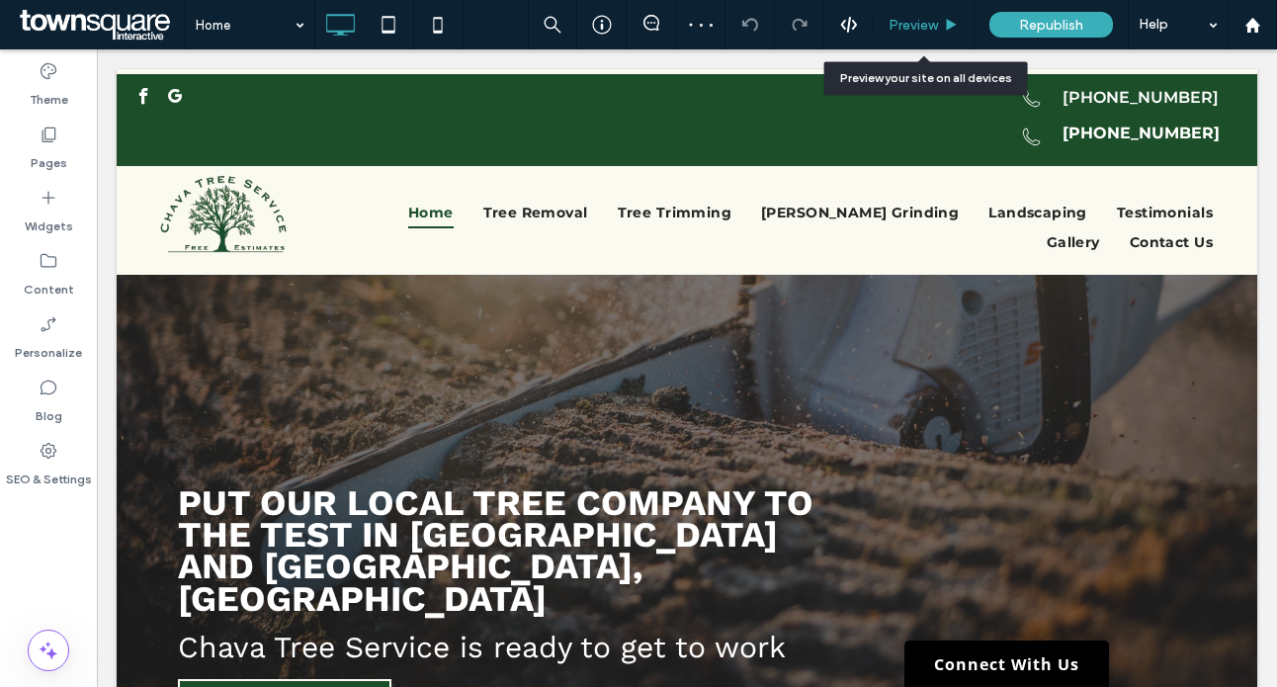
click at [934, 18] on span "Preview" at bounding box center [913, 25] width 49 height 17
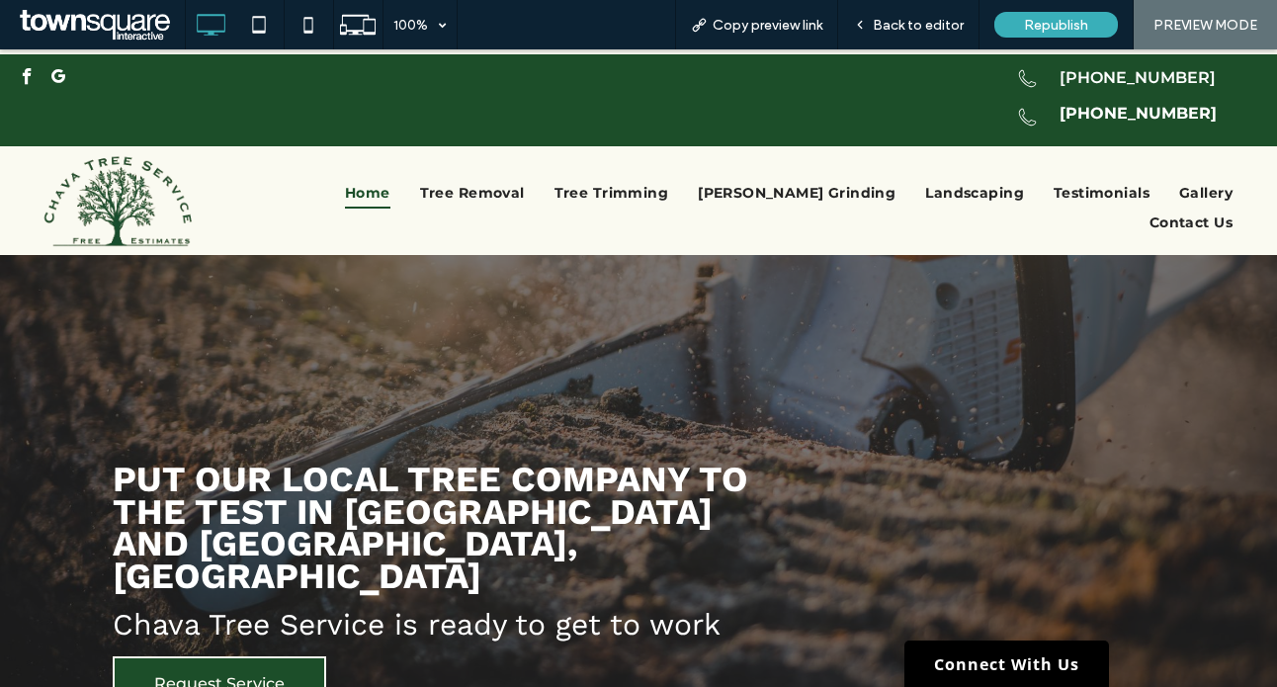
click at [60, 77] on span "google_my_business" at bounding box center [58, 76] width 25 height 25
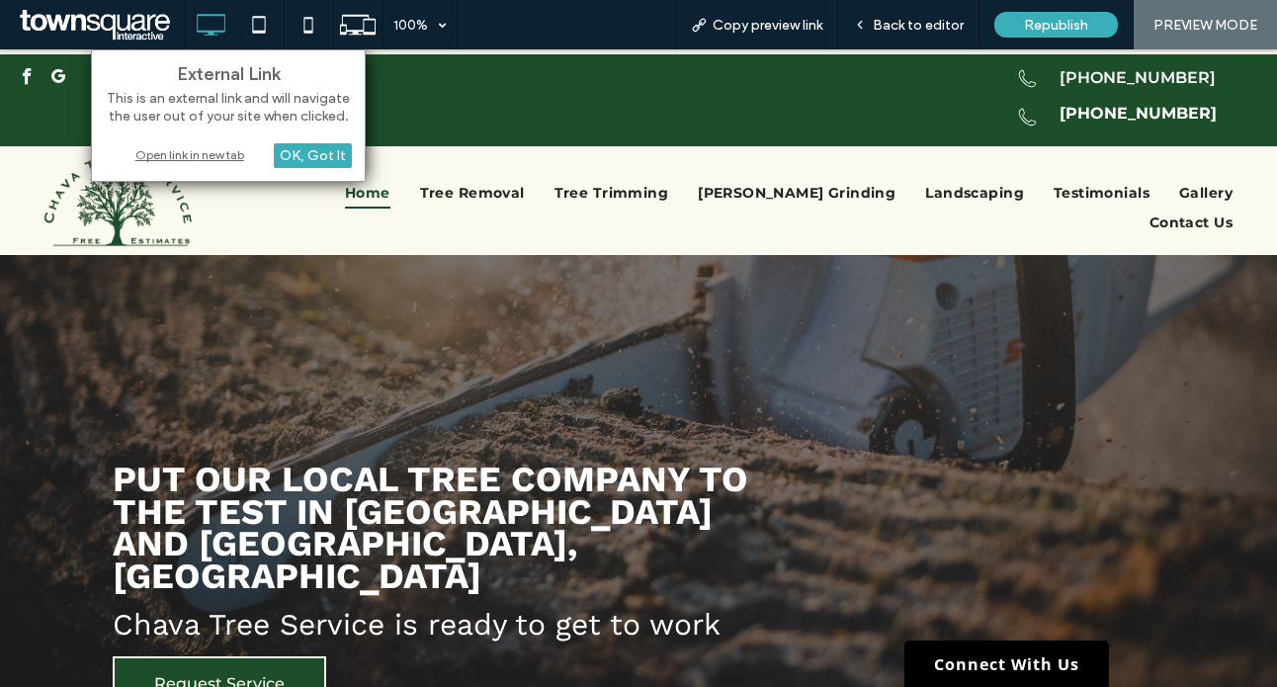
click at [184, 152] on div "Open link in new tab" at bounding box center [228, 154] width 247 height 21
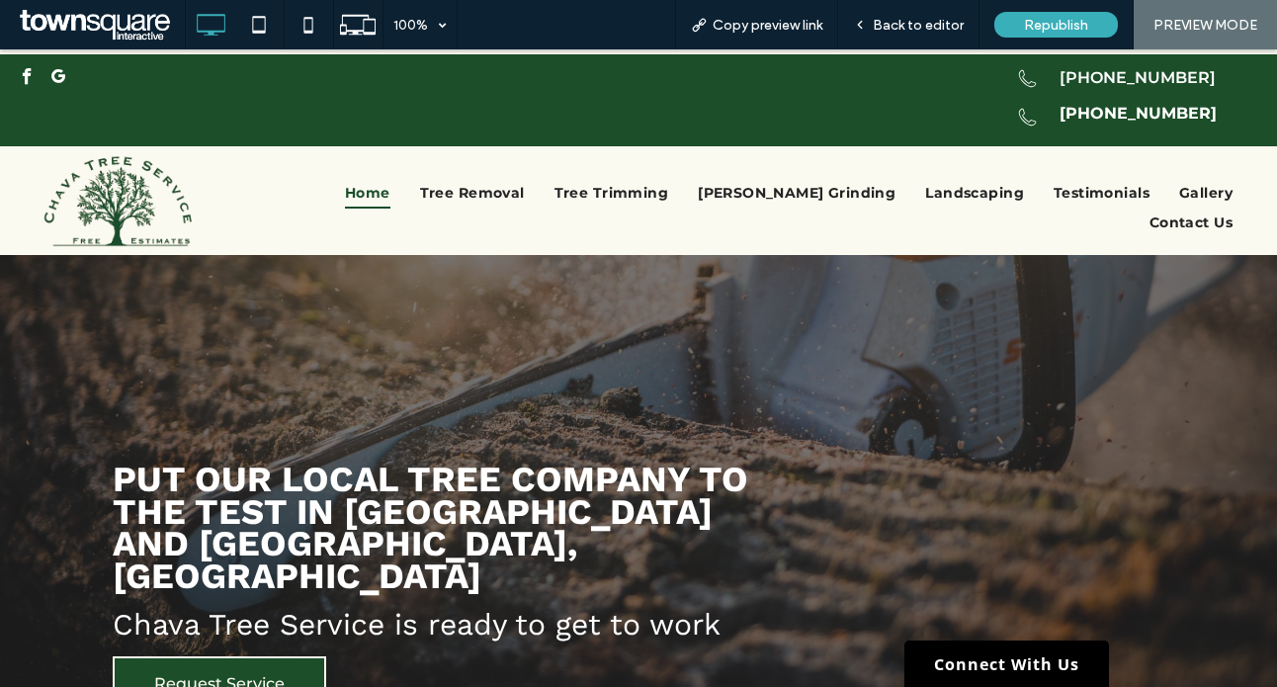
click at [47, 70] on span "google_my_business" at bounding box center [58, 76] width 25 height 25
click at [882, 19] on span "Back to editor" at bounding box center [918, 25] width 91 height 17
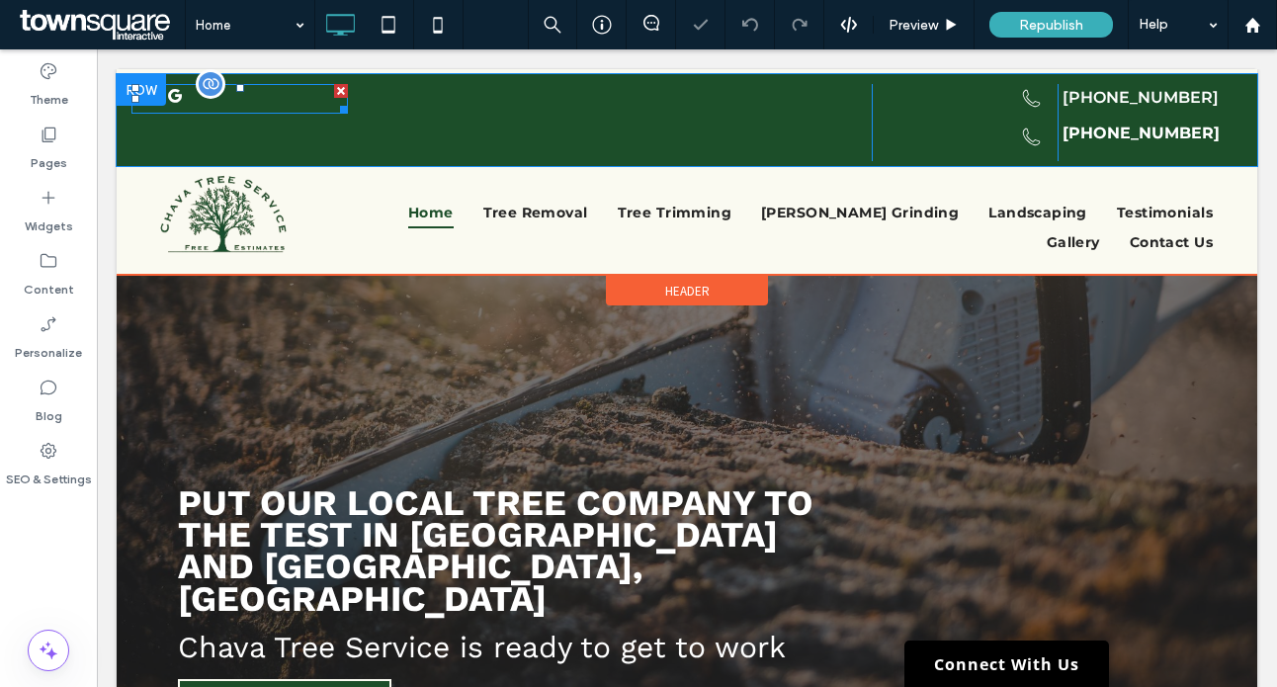
click at [176, 91] on span "google_my_business" at bounding box center [175, 96] width 25 height 25
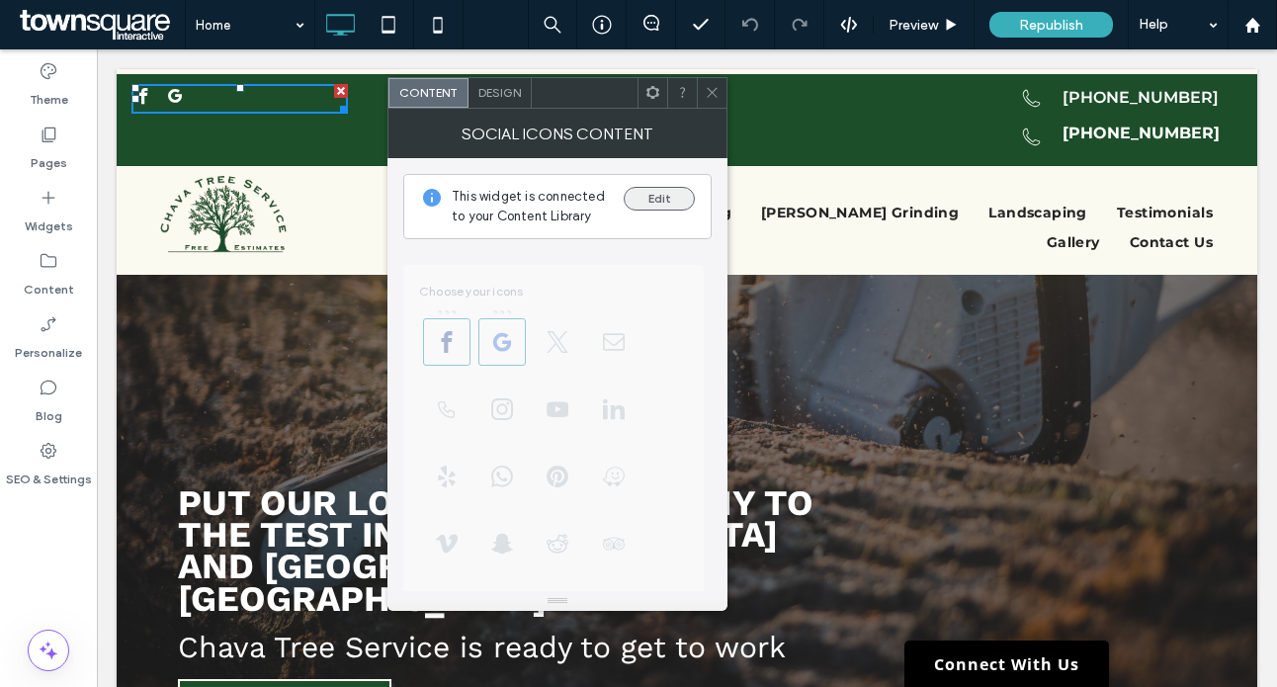
click at [653, 193] on button "Edit" at bounding box center [659, 199] width 71 height 24
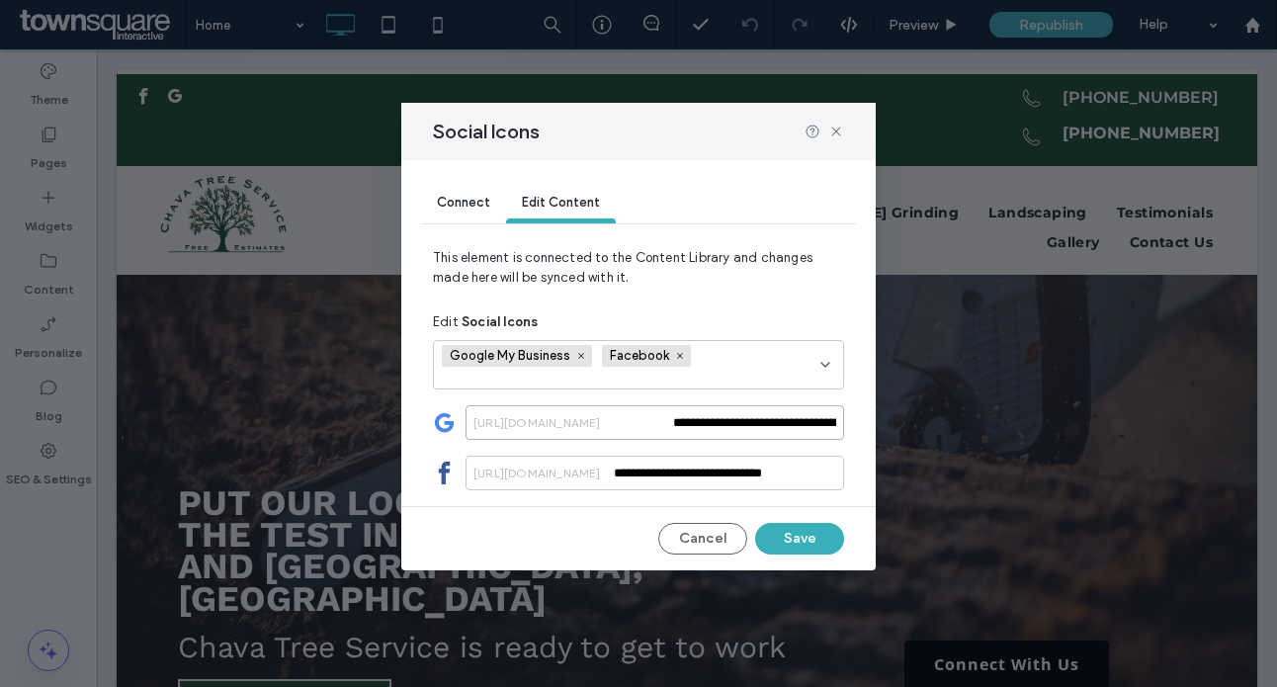
drag, startPoint x: 825, startPoint y: 424, endPoint x: 667, endPoint y: 428, distance: 157.3
click at [667, 428] on div "**********" at bounding box center [655, 422] width 379 height 35
type input "**********"
click at [720, 429] on div "**********" at bounding box center [638, 415] width 411 height 150
click at [716, 431] on input "**********" at bounding box center [655, 422] width 379 height 35
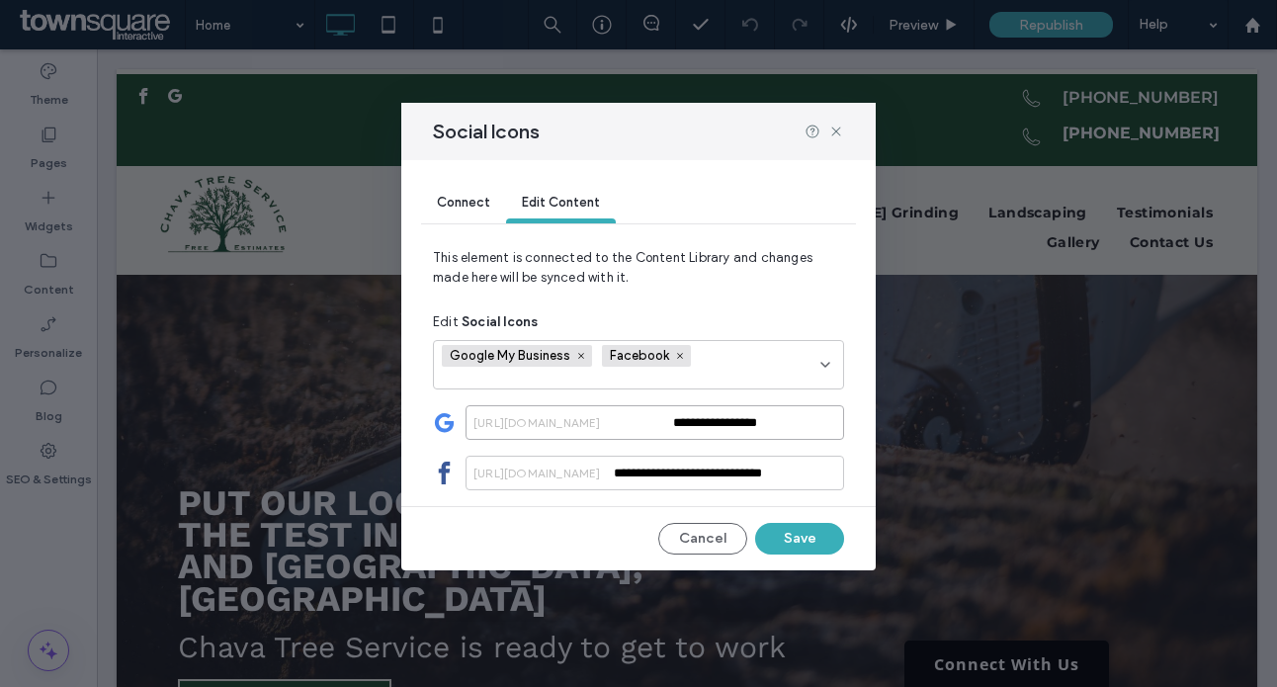
click at [716, 431] on input "**********" at bounding box center [655, 422] width 379 height 35
paste input "**********"
type input "**********"
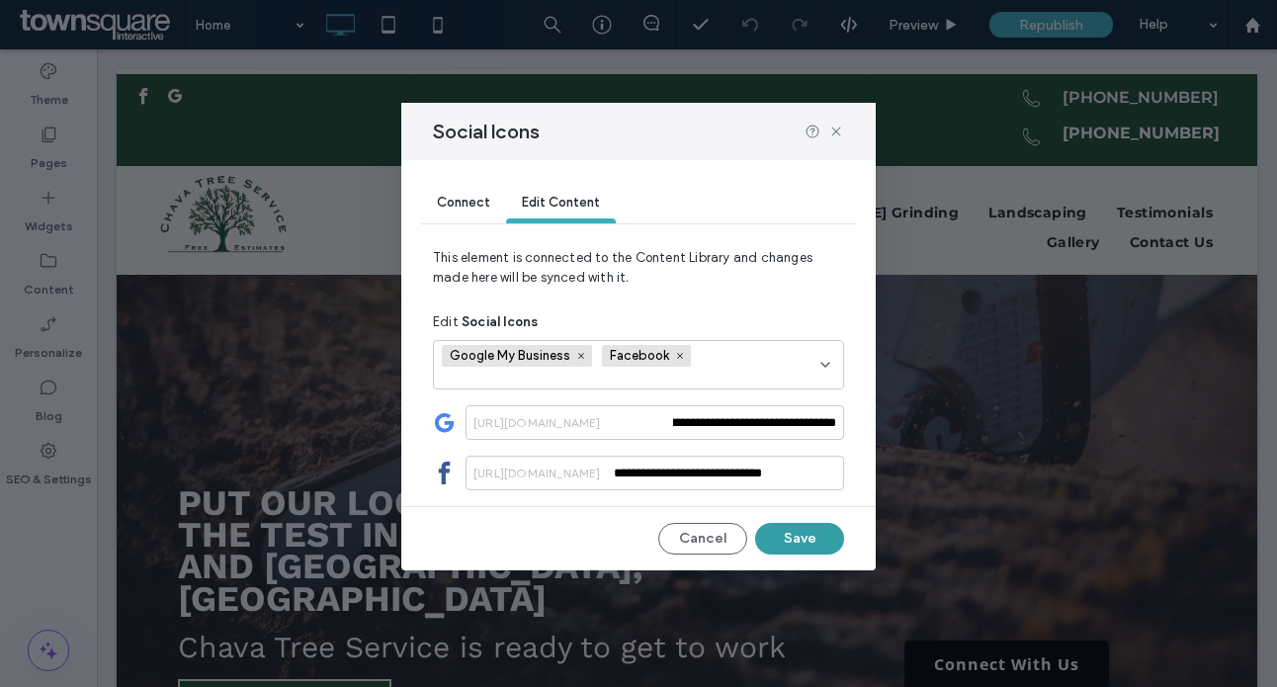
click at [785, 527] on button "Save" at bounding box center [799, 539] width 89 height 32
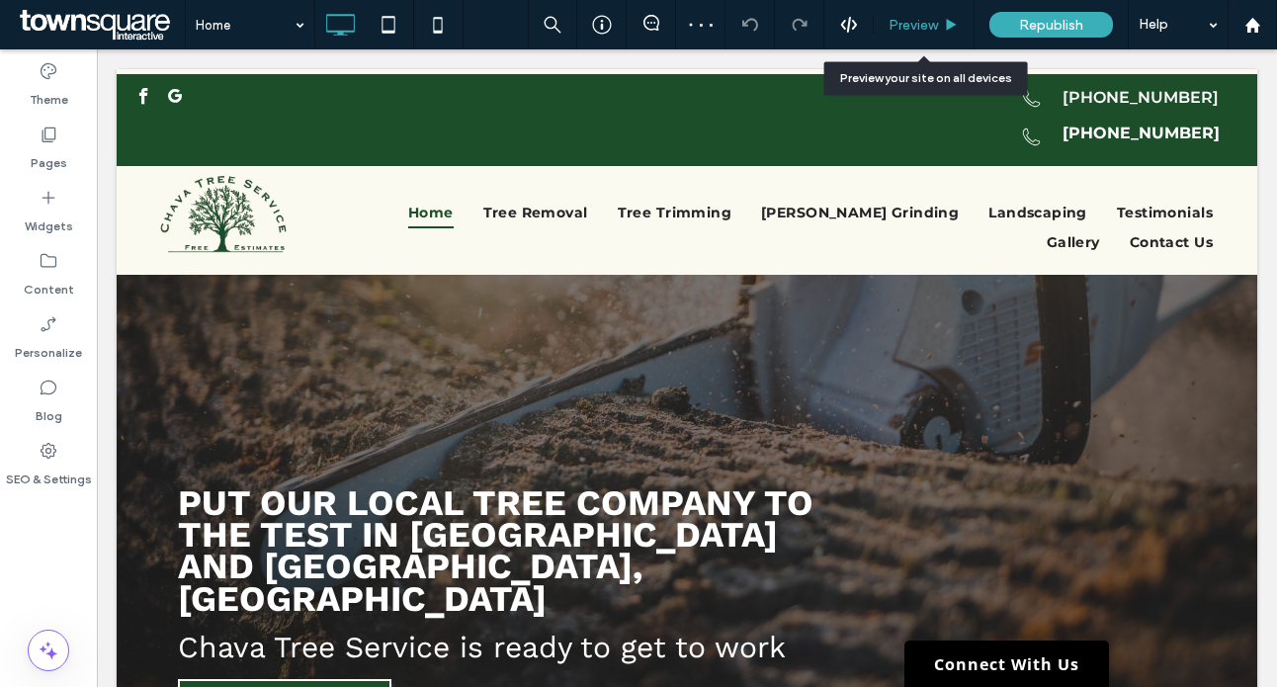
click at [941, 28] on div "Preview" at bounding box center [924, 25] width 100 height 17
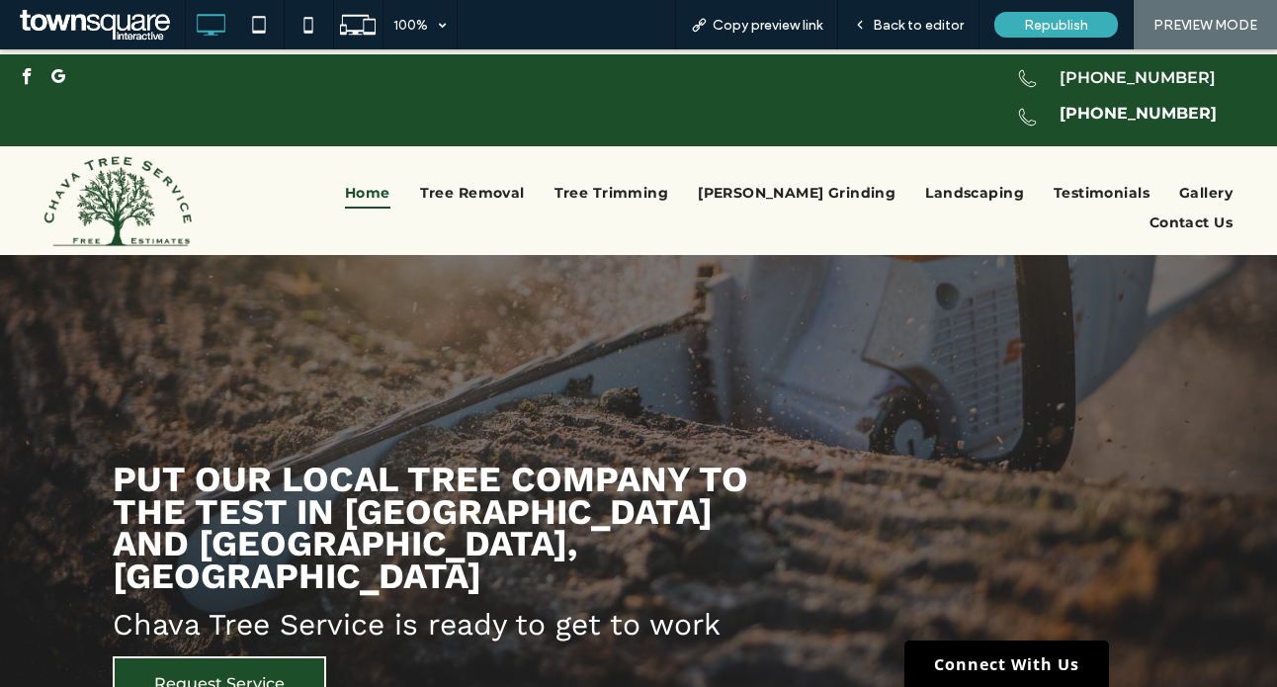
click at [65, 74] on span "google_my_business" at bounding box center [58, 76] width 25 height 25
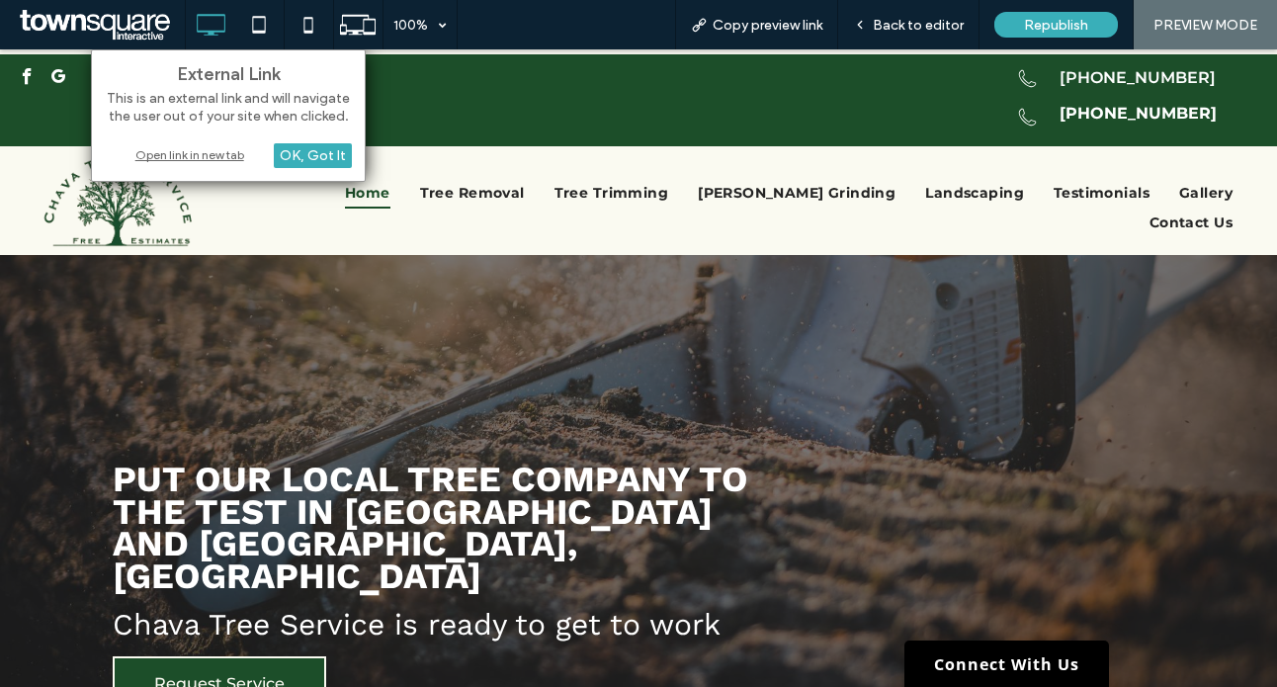
click at [158, 155] on div "Open link in new tab" at bounding box center [228, 154] width 247 height 21
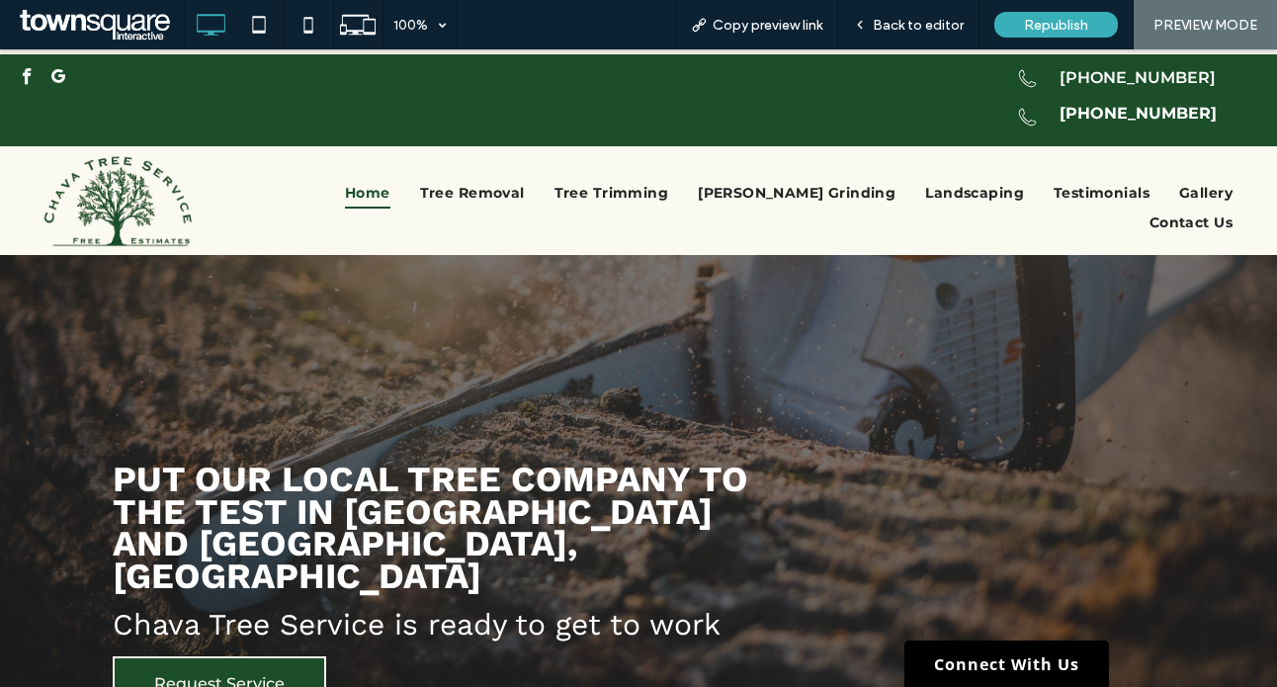
click at [44, 78] on div at bounding box center [44, 79] width 59 height 30
click at [42, 71] on div at bounding box center [44, 79] width 59 height 30
click at [921, 24] on span "Back to editor" at bounding box center [918, 25] width 91 height 17
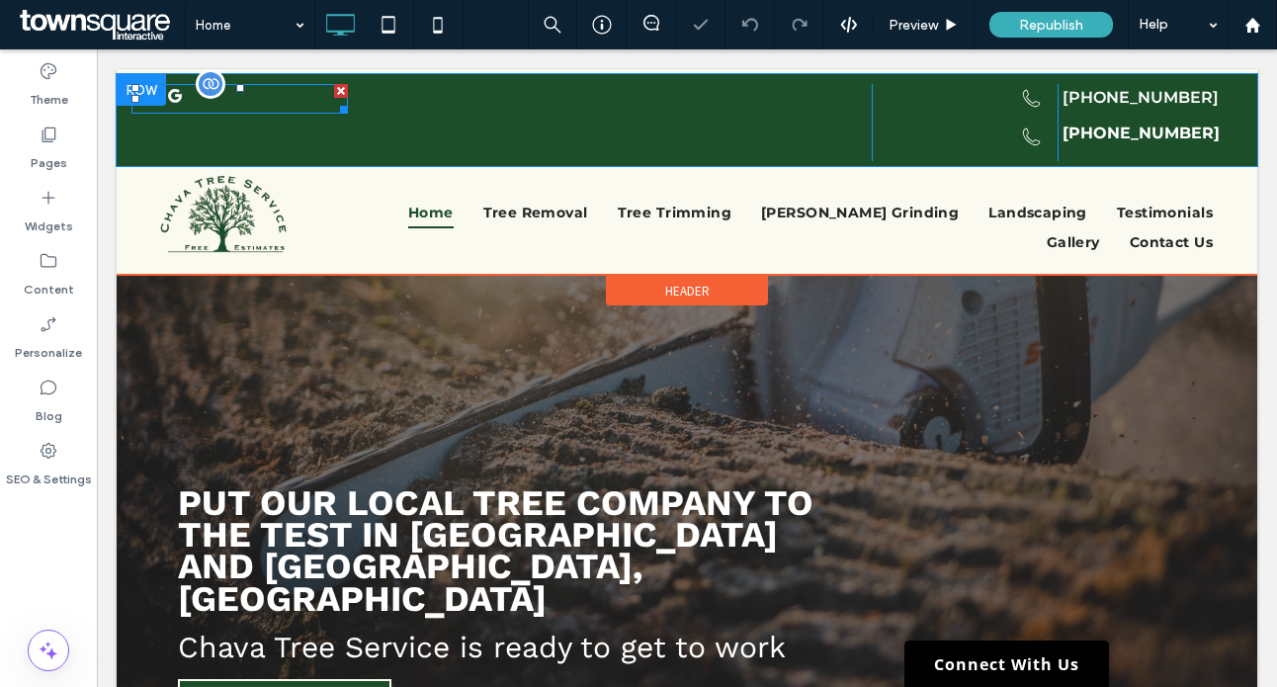
click at [175, 92] on span "google_my_business" at bounding box center [175, 96] width 25 height 25
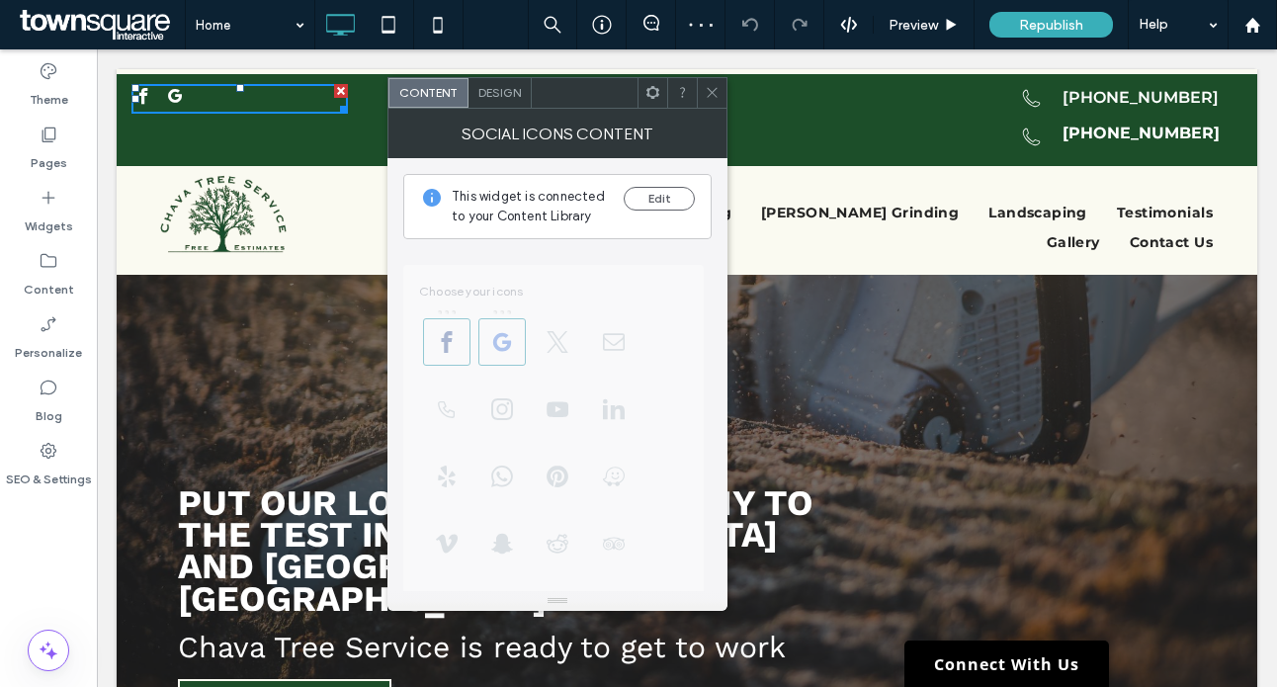
click at [620, 191] on div "This widget is connected to your Content Library Edit" at bounding box center [557, 206] width 308 height 65
click at [629, 191] on button "Edit" at bounding box center [659, 199] width 71 height 24
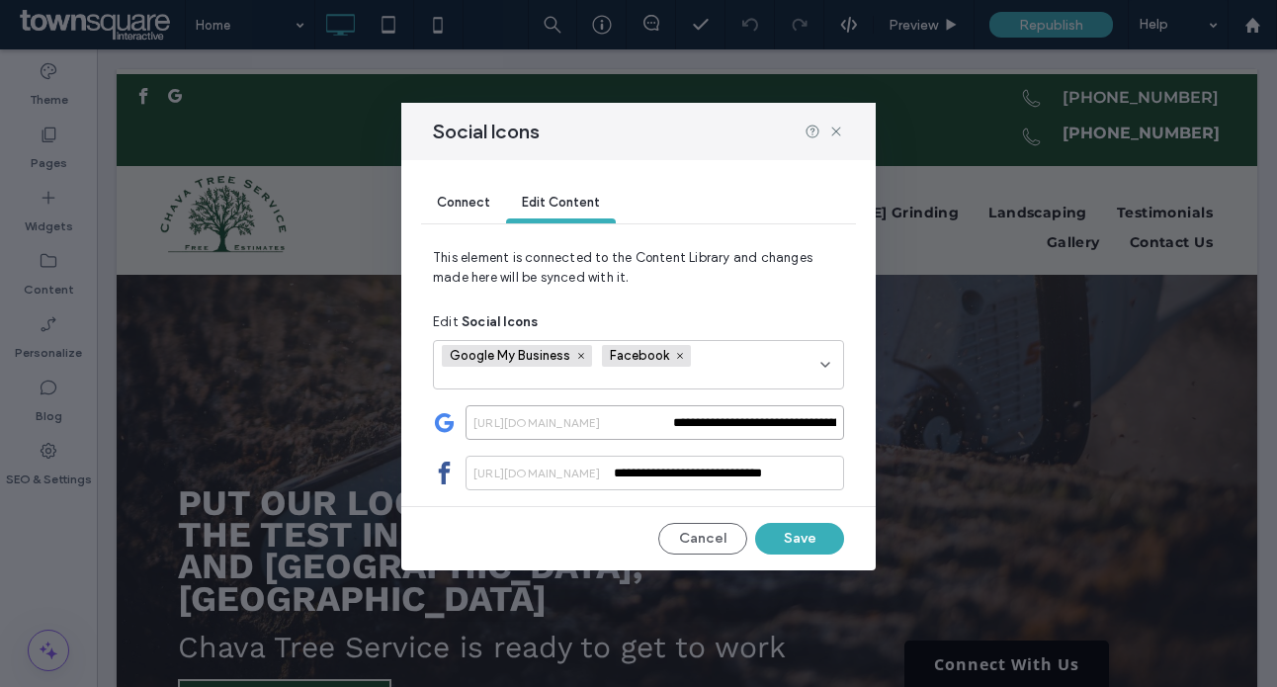
click at [694, 427] on input "**********" at bounding box center [655, 422] width 379 height 35
paste input "**********"
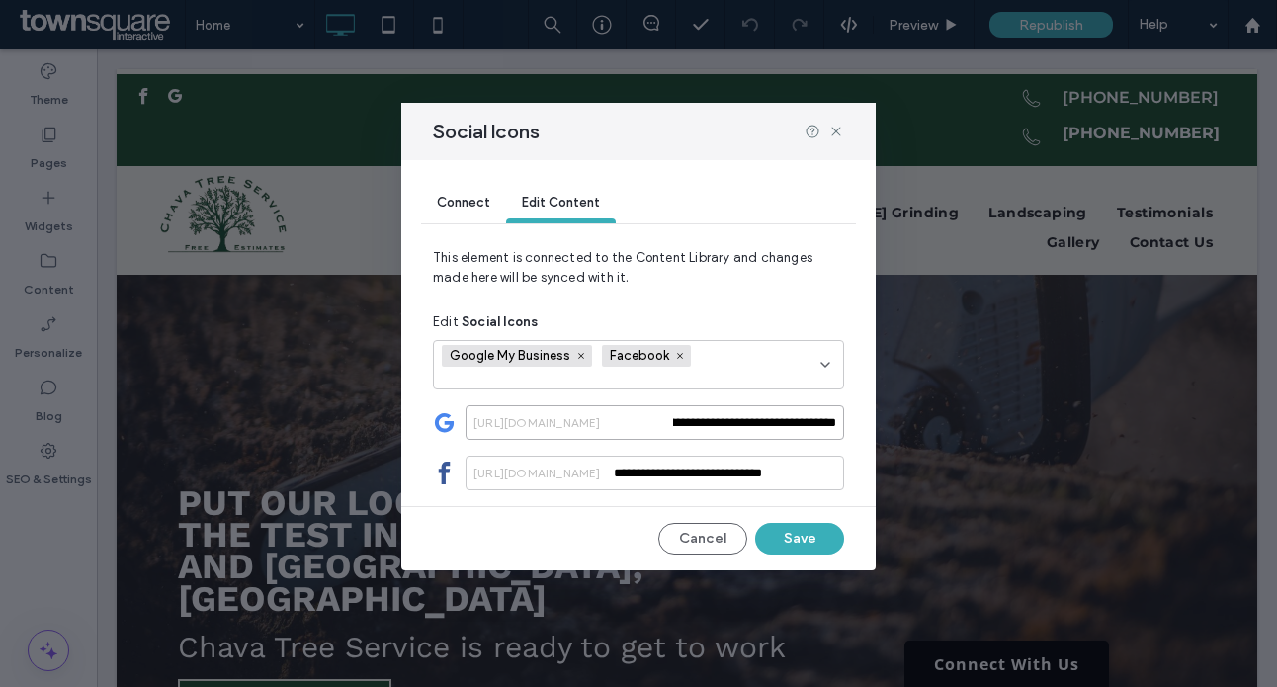
click at [580, 434] on input "**********" at bounding box center [655, 422] width 379 height 35
type input "**********"
click at [753, 469] on input "**********" at bounding box center [655, 473] width 379 height 35
click at [799, 535] on button "Save" at bounding box center [799, 539] width 89 height 32
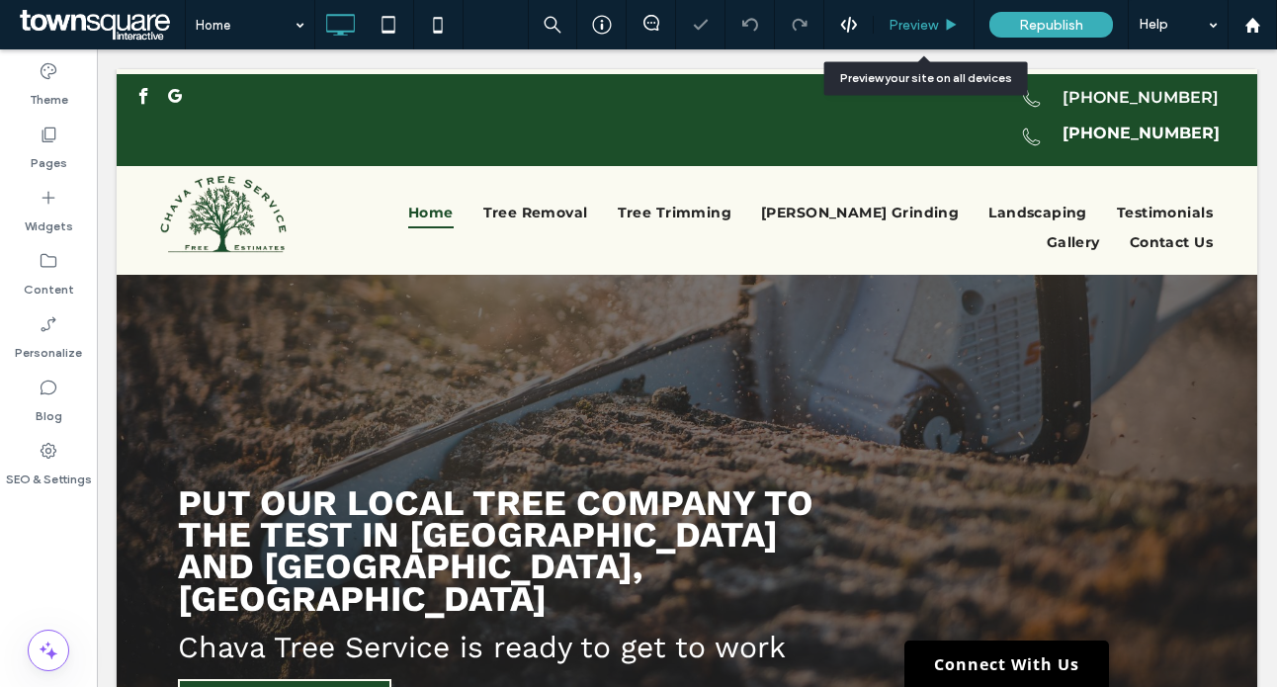
click at [923, 20] on span "Preview" at bounding box center [913, 25] width 49 height 17
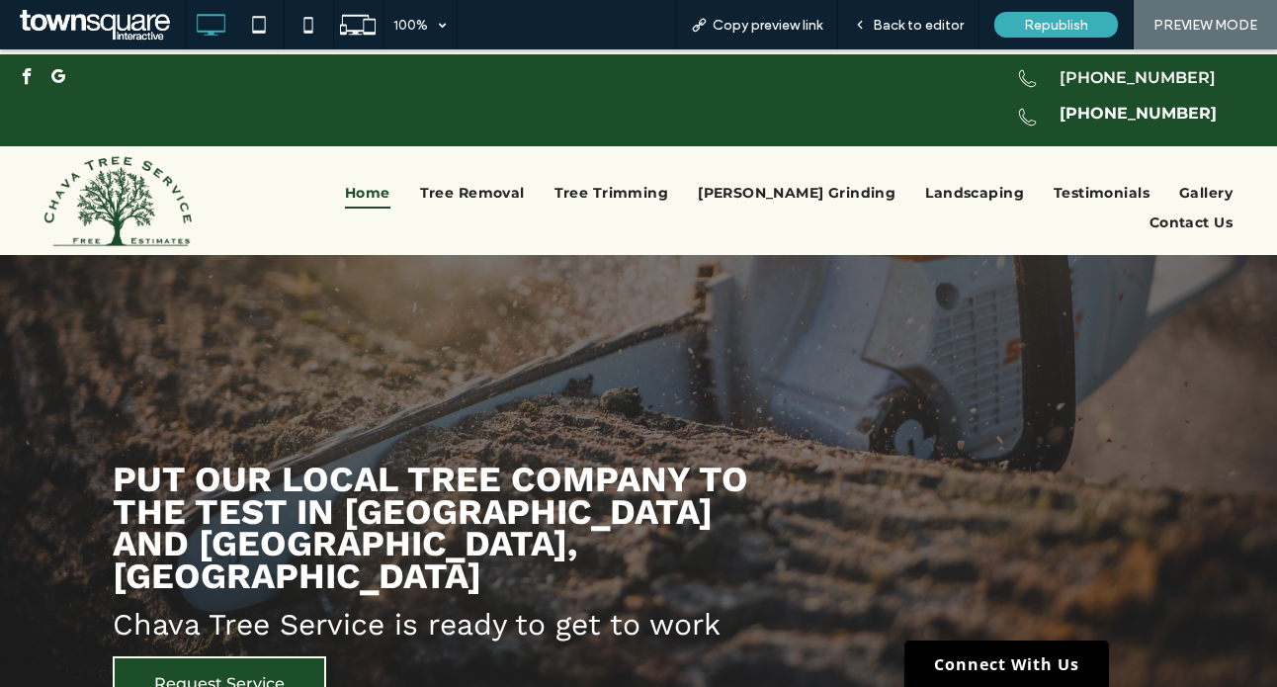
click at [64, 75] on span "google_my_business" at bounding box center [58, 76] width 25 height 25
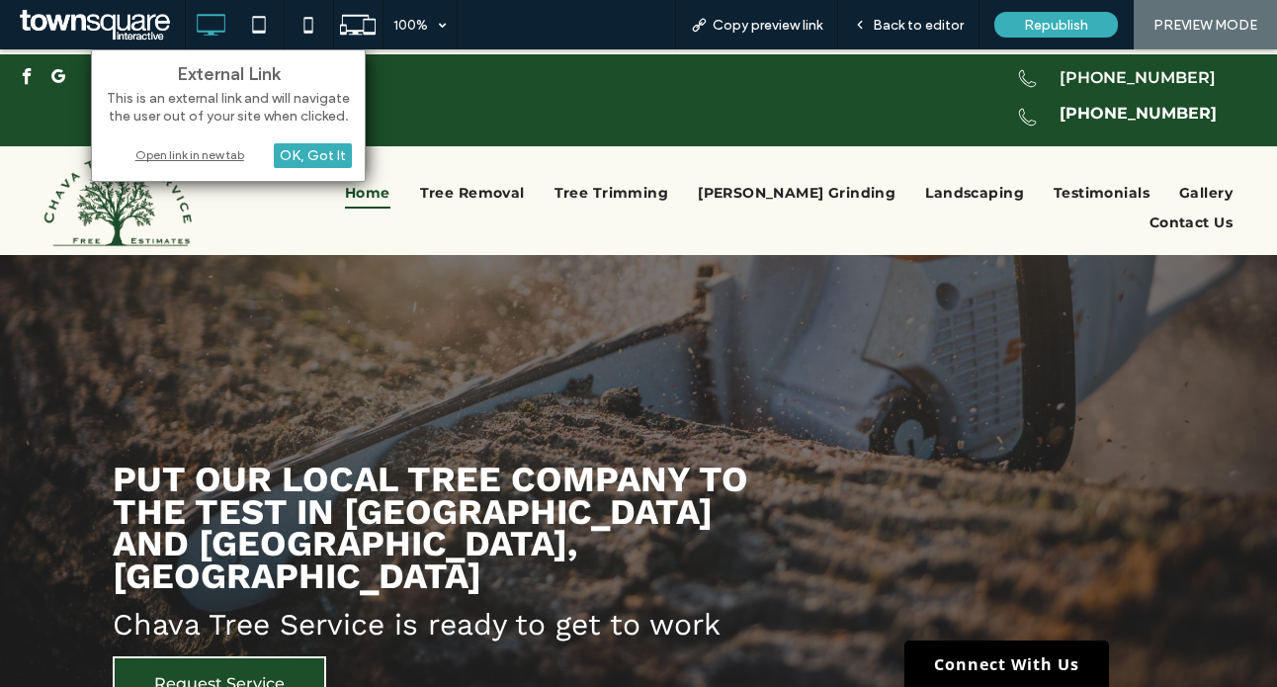
click at [198, 151] on div "Open link in new tab" at bounding box center [228, 154] width 247 height 21
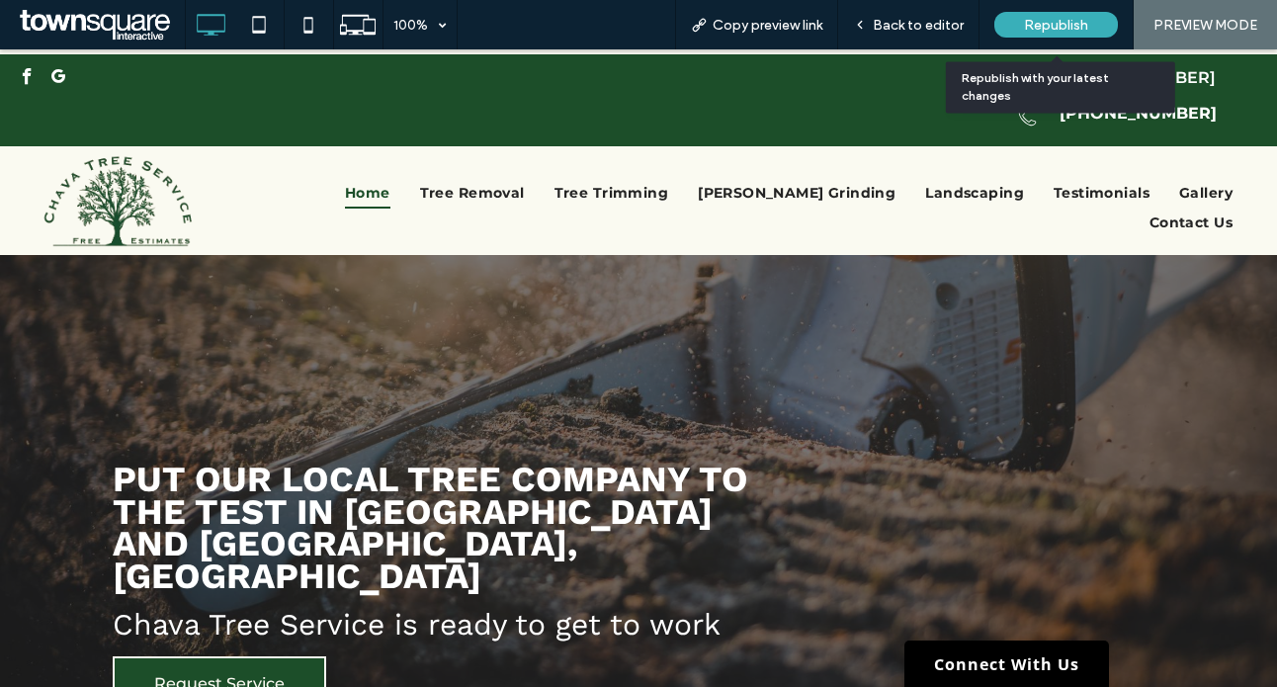
click at [1052, 26] on span "Republish" at bounding box center [1056, 25] width 64 height 17
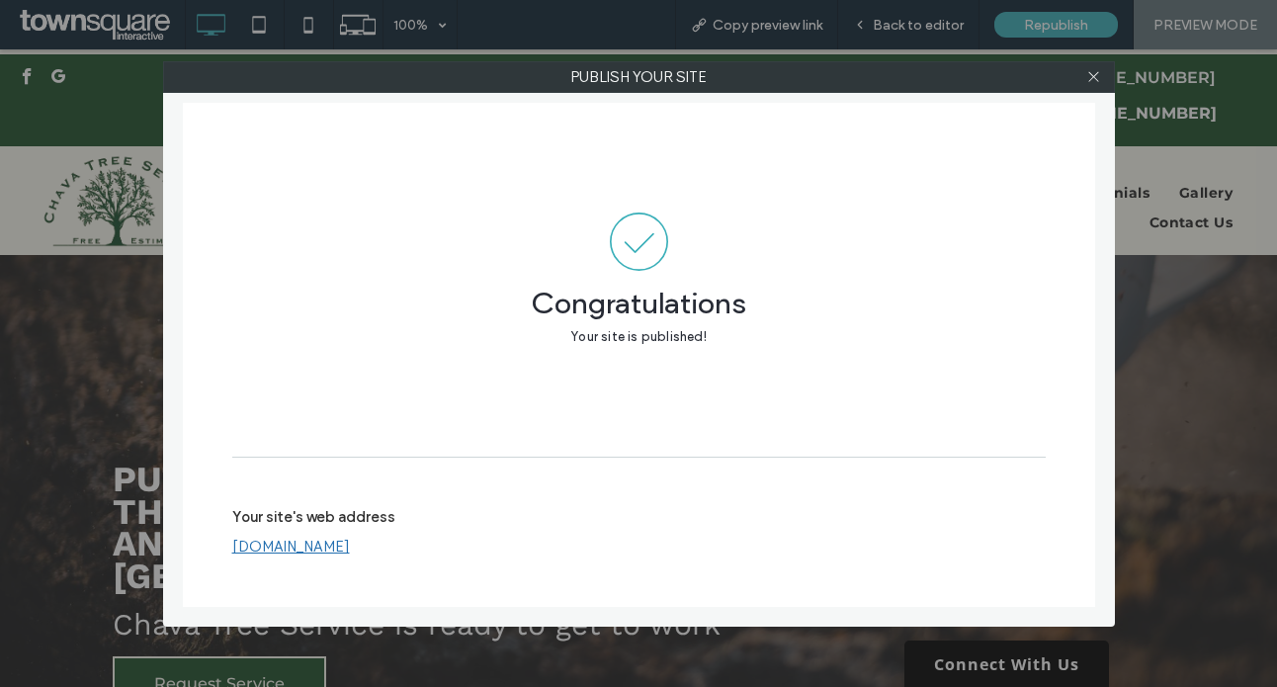
click at [323, 559] on div "Your site's web address www.chavatreeservicein.com" at bounding box center [639, 531] width 814 height 63
click at [325, 551] on link "www.chavatreeservicein.com" at bounding box center [291, 547] width 118 height 18
click at [1086, 74] on div at bounding box center [1095, 77] width 30 height 30
click at [1097, 77] on icon at bounding box center [1094, 76] width 15 height 15
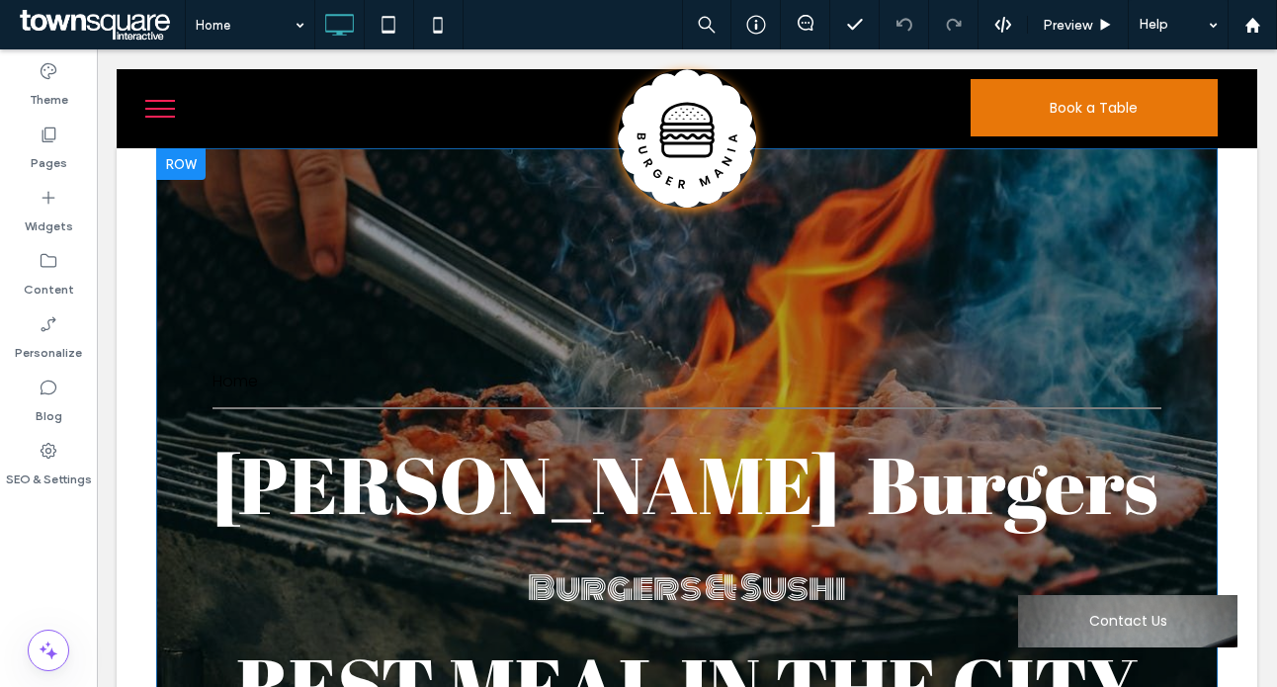
click at [1023, 289] on div "Home [PERSON_NAME] Burgers Burgers & Sushi BEST MEAL IN THE CITY Book a Table C…" at bounding box center [687, 607] width 1062 height 918
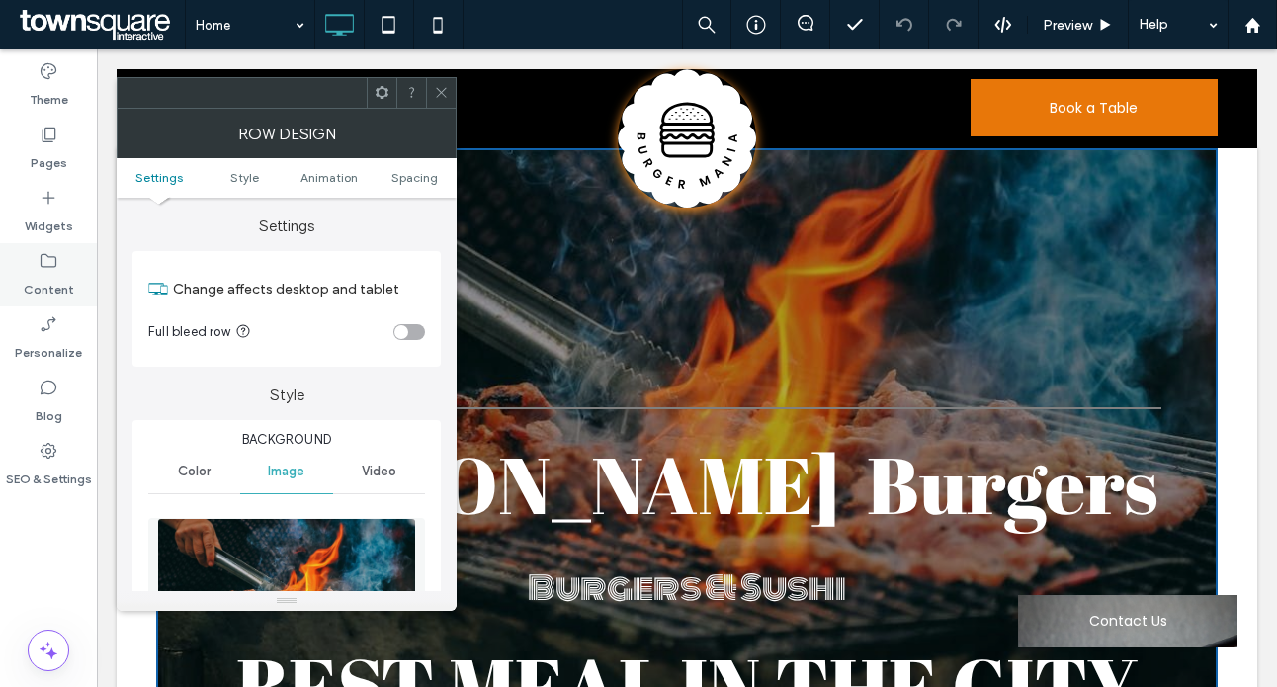
click at [40, 270] on icon at bounding box center [49, 261] width 20 height 20
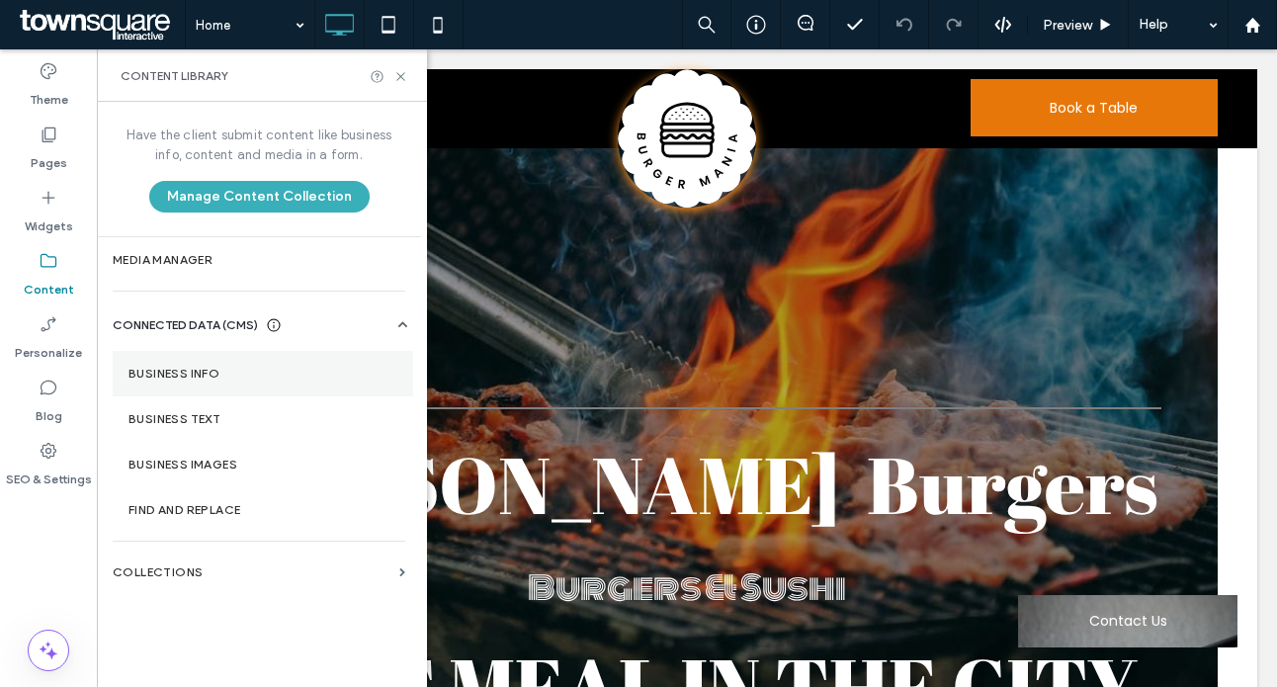
drag, startPoint x: 184, startPoint y: 370, endPoint x: 187, endPoint y: 358, distance: 12.2
click at [187, 363] on section "Business Info" at bounding box center [263, 373] width 301 height 45
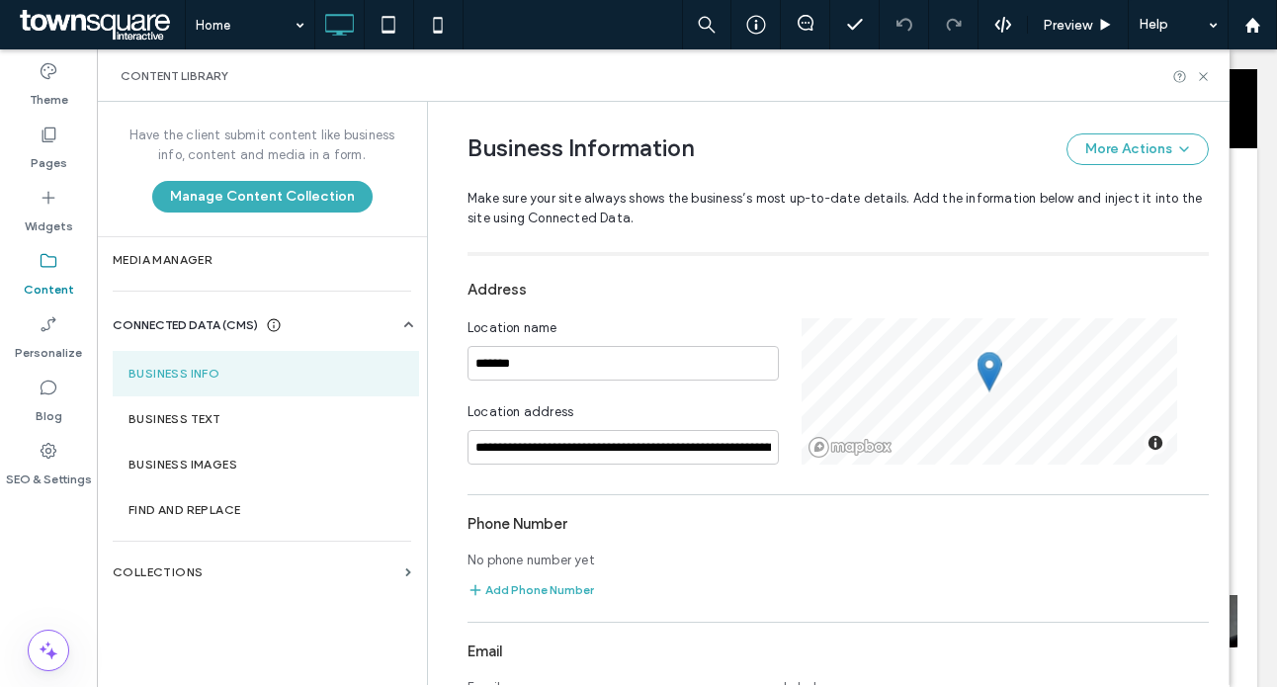
click at [1111, 232] on div "Business Information More Actions Make sure your site always shows the business…" at bounding box center [839, 177] width 742 height 150
click at [550, 587] on button "Add Phone Number" at bounding box center [531, 590] width 127 height 24
type input "**********"
click at [856, 601] on input at bounding box center [932, 594] width 297 height 35
type input "*****"
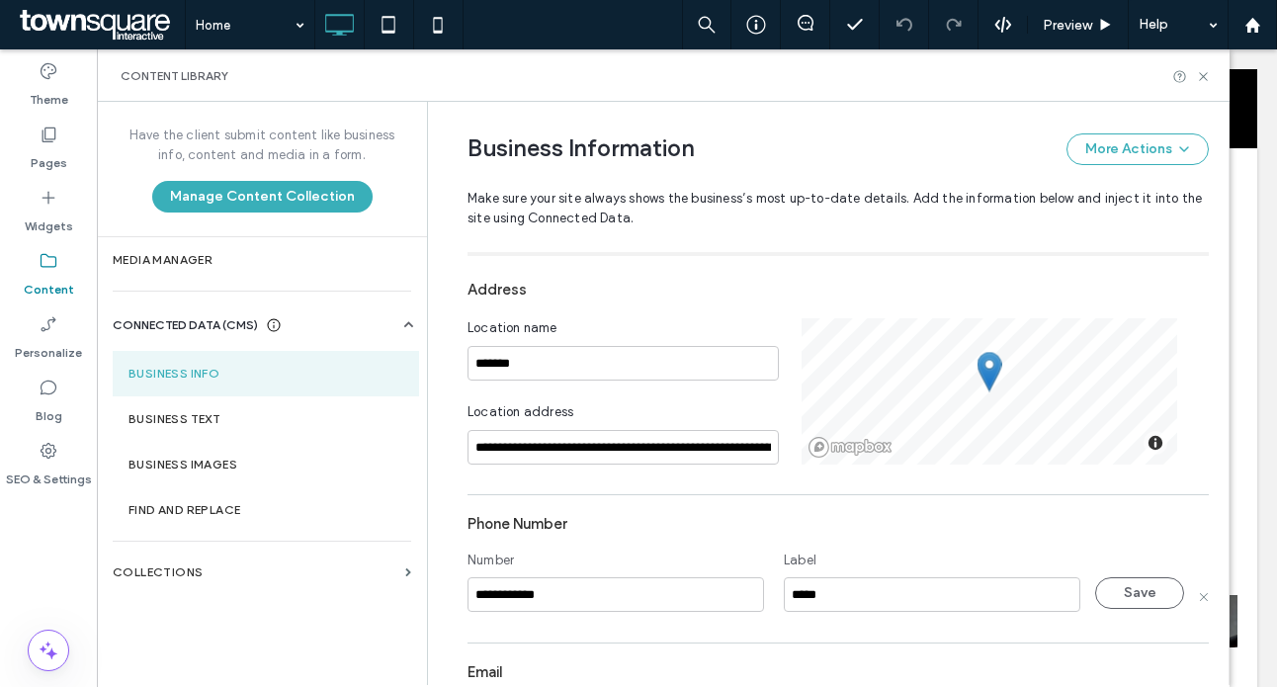
click at [1027, 249] on div "Business Information More Actions Make sure your site always shows the business…" at bounding box center [839, 177] width 742 height 150
click at [1088, 243] on div "Business Information More Actions Make sure your site always shows the business…" at bounding box center [839, 177] width 742 height 150
click at [63, 127] on div "Pages" at bounding box center [48, 148] width 97 height 63
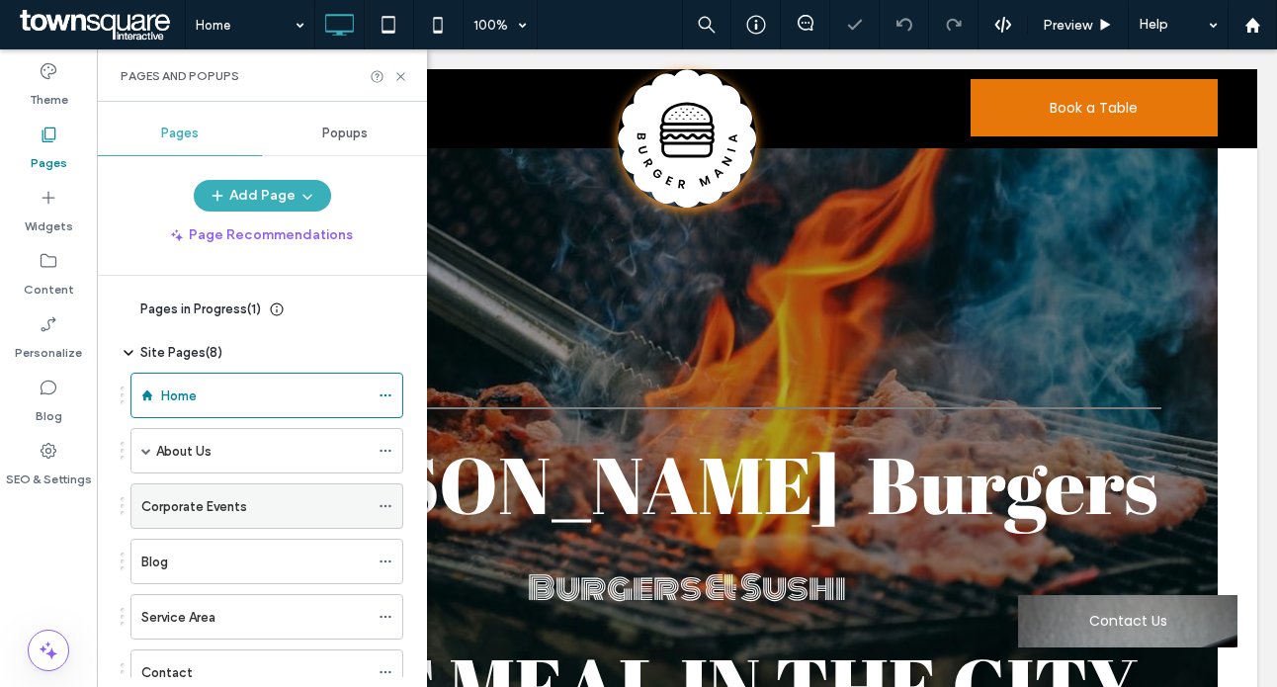
scroll to position [63, 0]
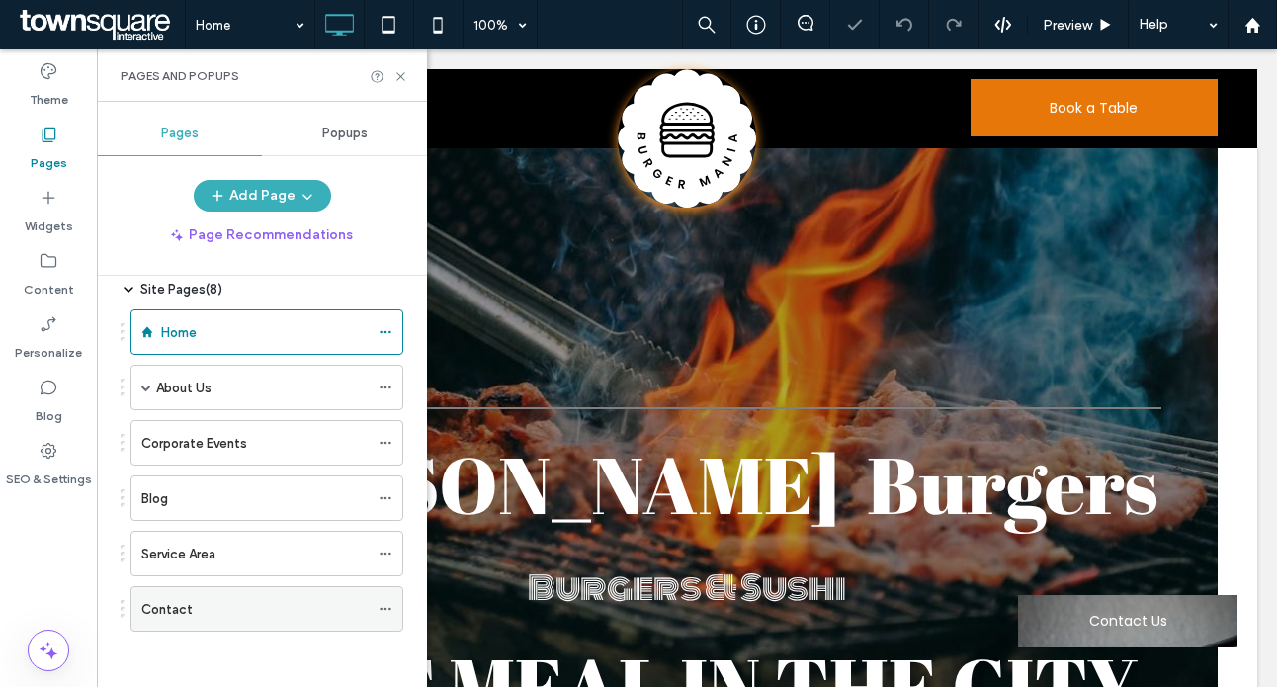
drag, startPoint x: 187, startPoint y: 617, endPoint x: 439, endPoint y: 492, distance: 281.2
click at [187, 617] on div "Contact" at bounding box center [254, 609] width 227 height 44
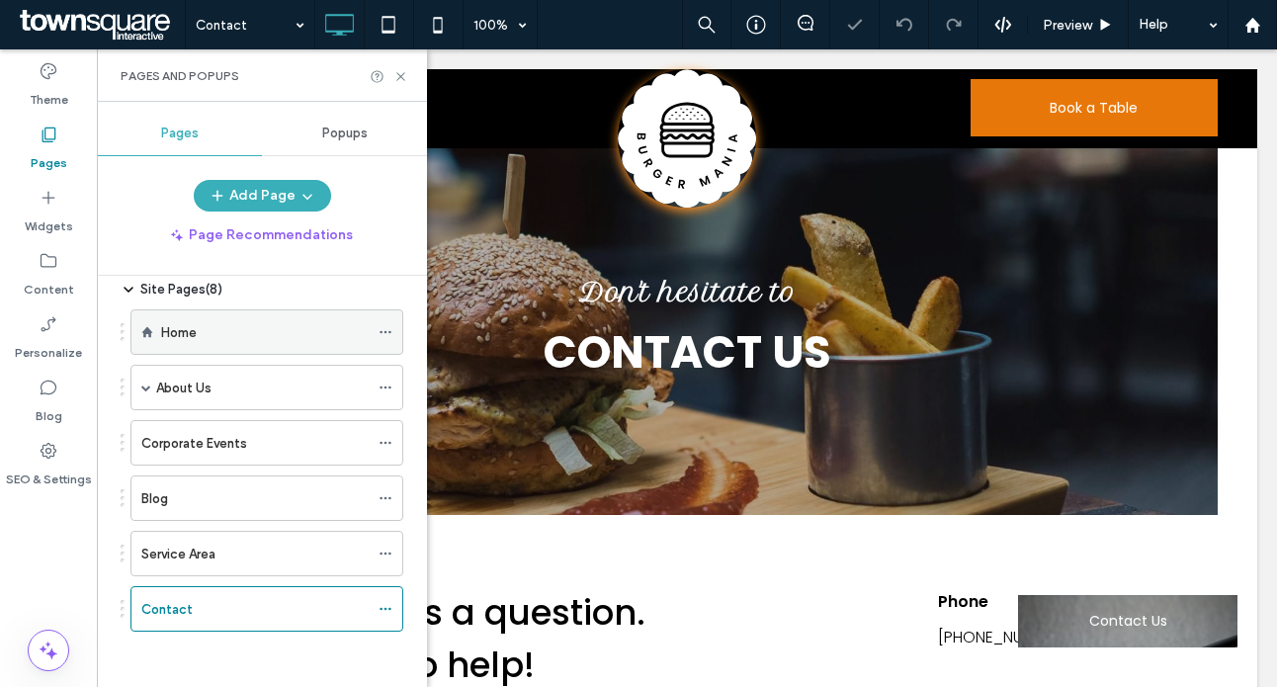
click at [267, 304] on div "Home About Us Menu Private Events Corporate Events Blog Service Area Contact" at bounding box center [255, 466] width 298 height 332
click at [261, 325] on div "Home" at bounding box center [265, 332] width 208 height 21
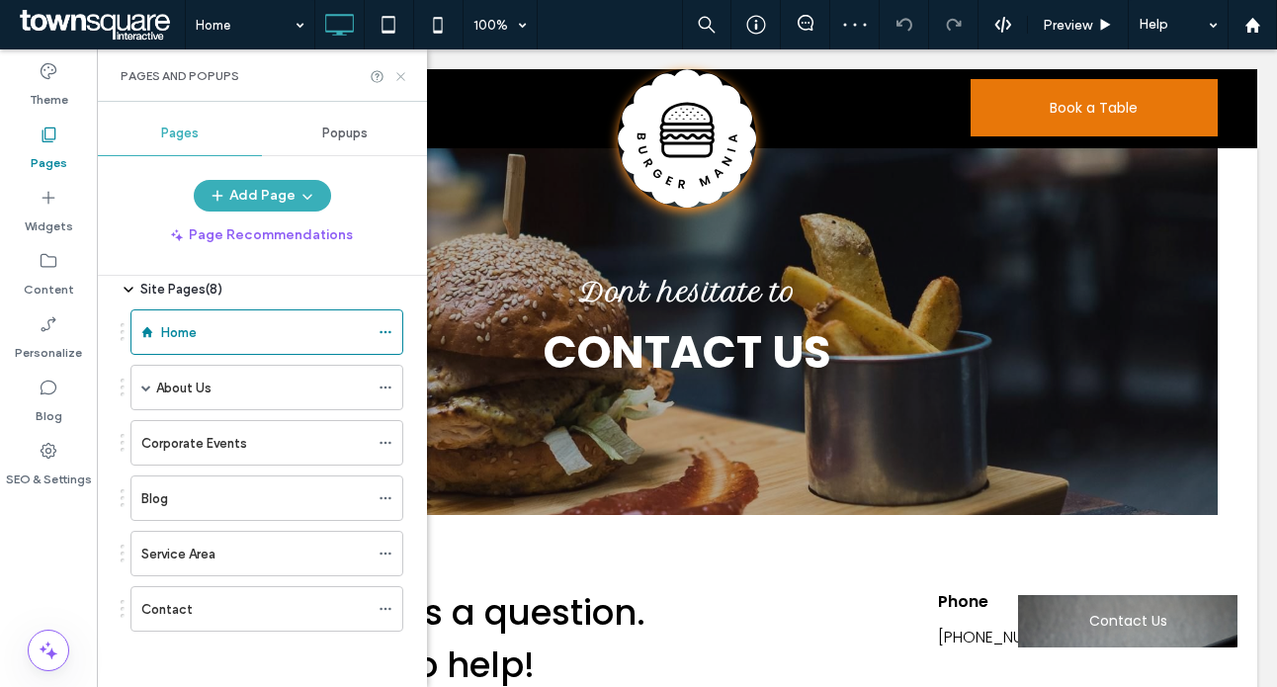
click at [403, 73] on use at bounding box center [400, 76] width 8 height 8
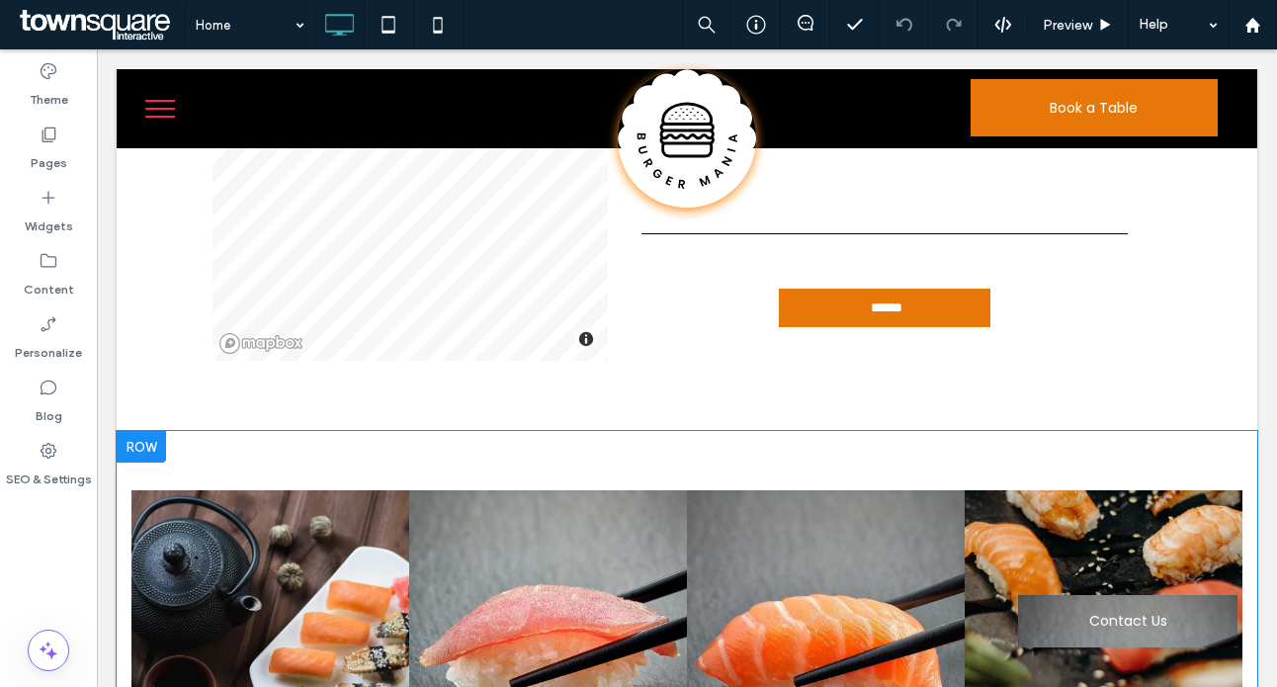
scroll to position [3798, 0]
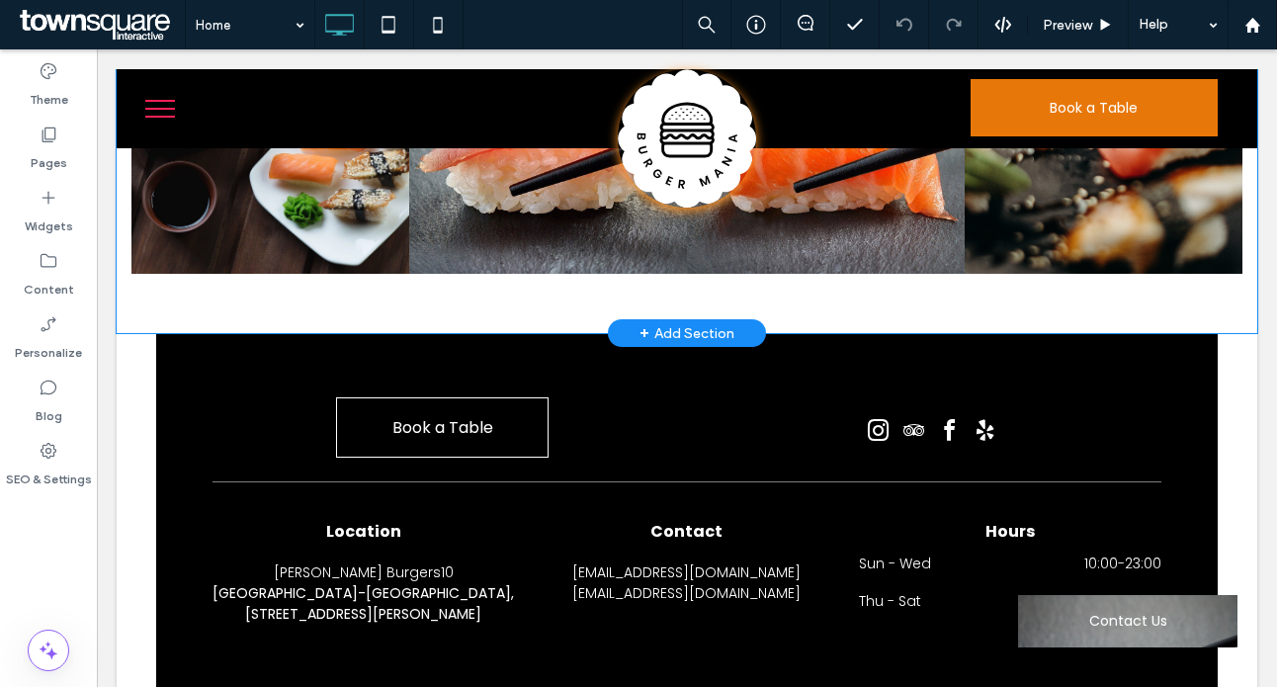
drag, startPoint x: 1107, startPoint y: 267, endPoint x: 97, endPoint y: 208, distance: 1012.2
click at [1107, 267] on div "Button Button Button Button Click To Paste Row + Add Section" at bounding box center [687, 135] width 1141 height 396
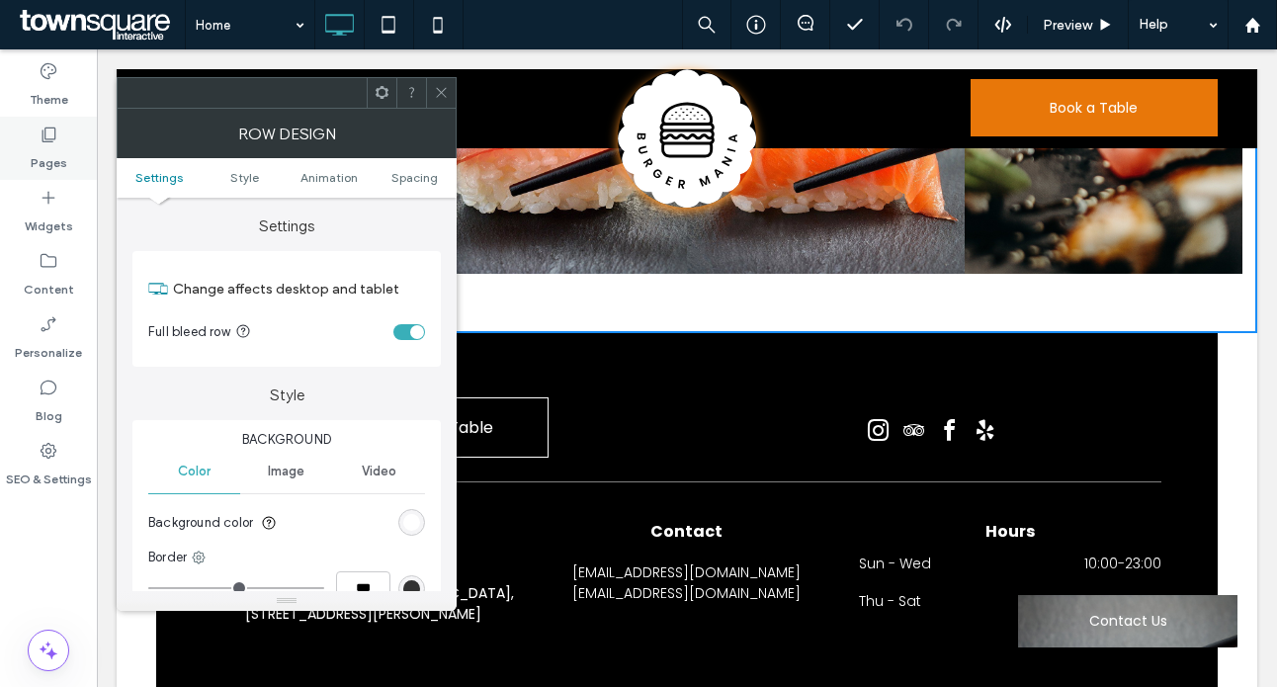
click at [23, 151] on div "Pages" at bounding box center [48, 148] width 97 height 63
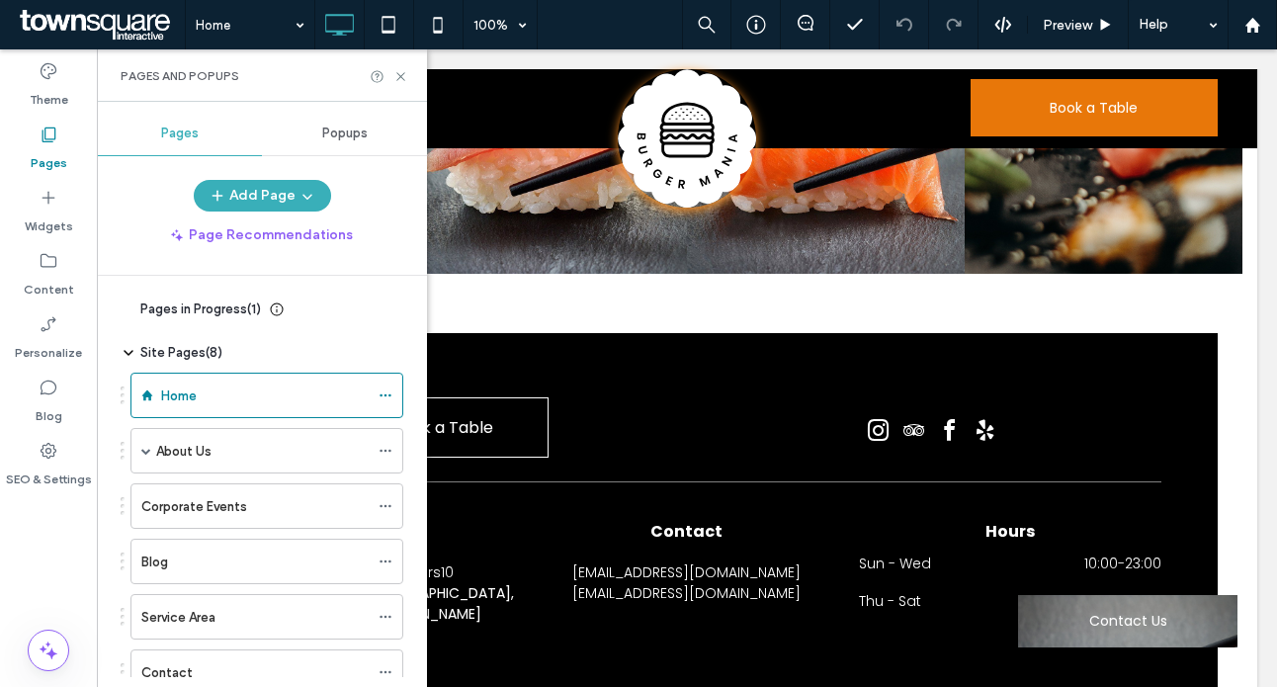
click at [203, 308] on span "Pages in Progress ( 1 )" at bounding box center [200, 310] width 121 height 20
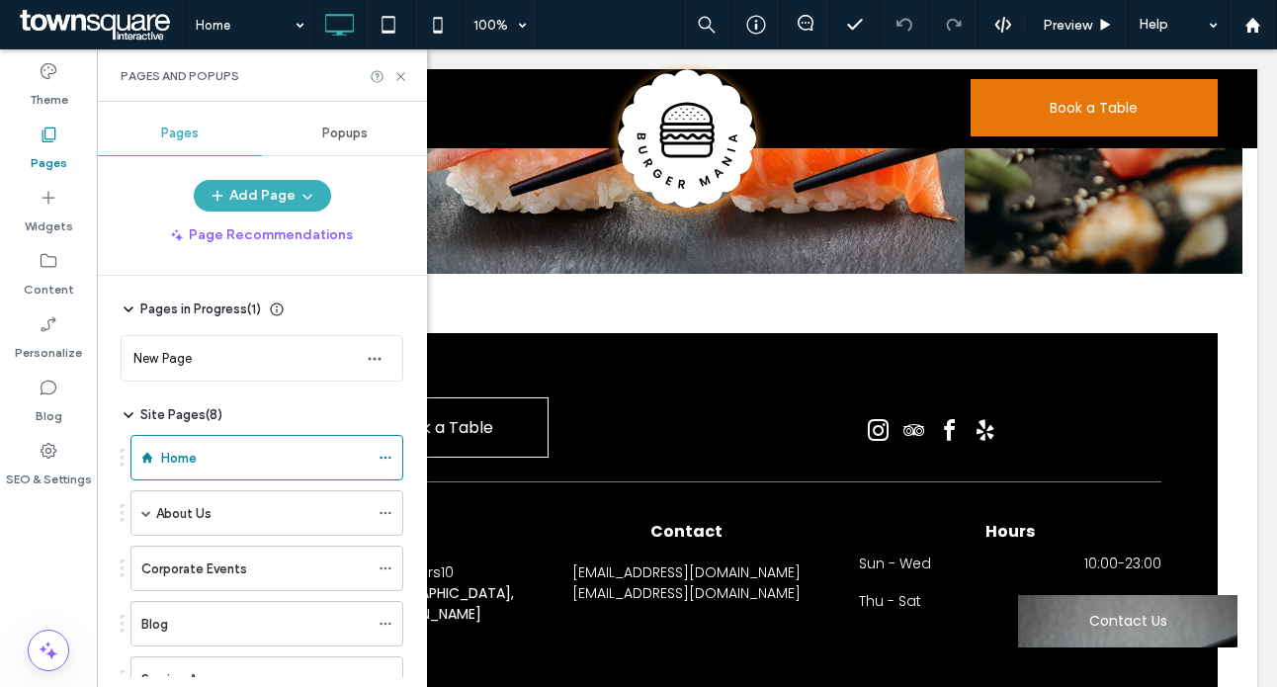
click at [203, 308] on span "Pages in Progress ( 1 )" at bounding box center [200, 310] width 121 height 20
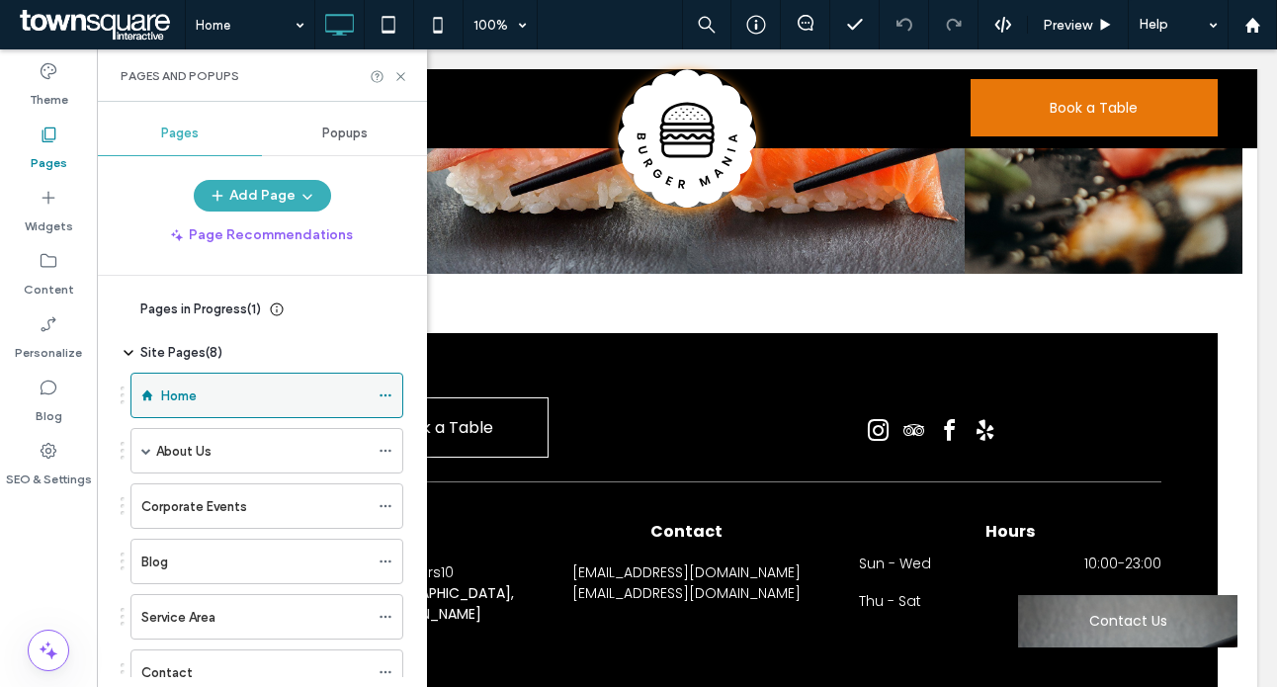
click at [387, 399] on icon at bounding box center [386, 396] width 14 height 14
click at [358, 327] on div "Pages in Progress ( 1 ) New Page" at bounding box center [262, 322] width 283 height 44
click at [363, 132] on span "Popups" at bounding box center [344, 134] width 45 height 16
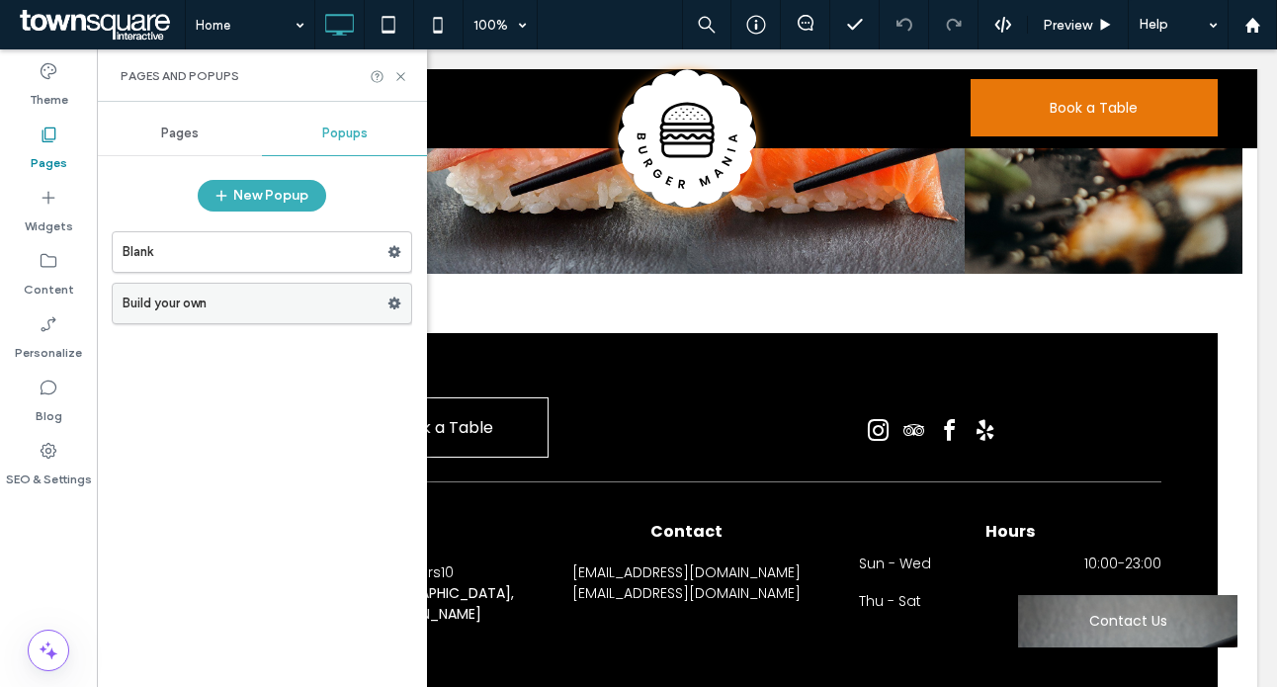
click at [247, 304] on label "Build your own" at bounding box center [255, 304] width 265 height 40
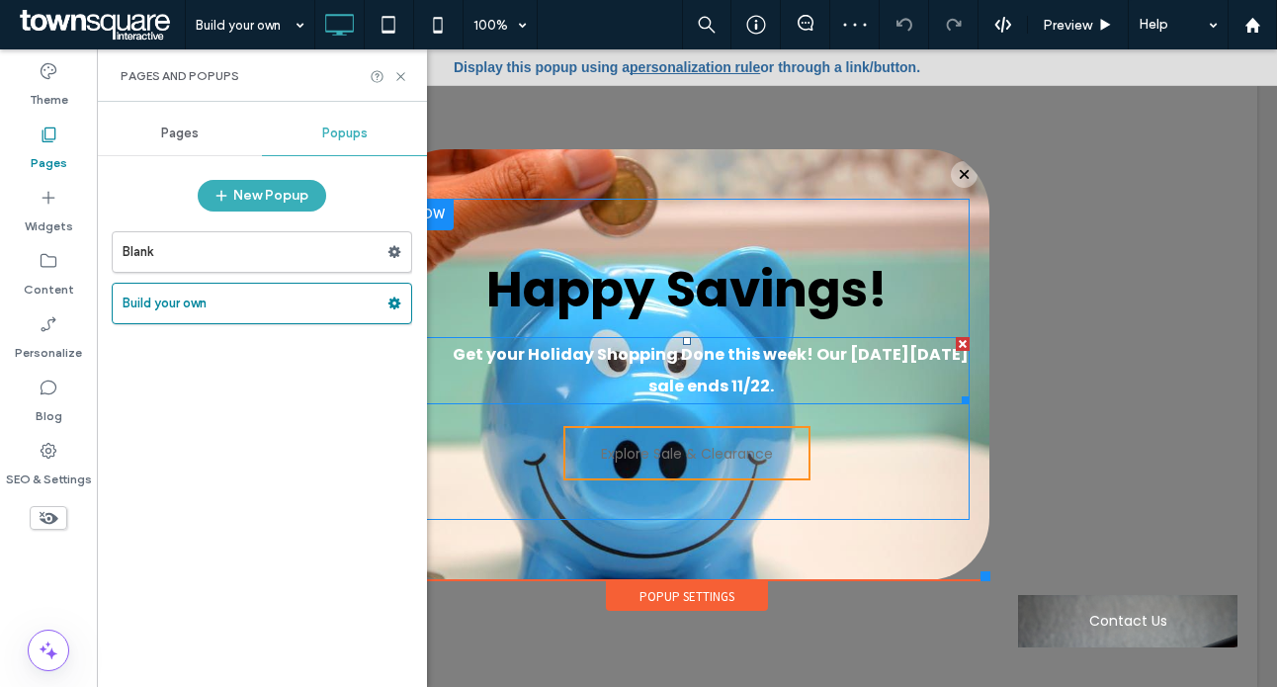
click at [738, 371] on p "Get your Holiday Shopping Done this week! Our [DATE][DATE] sale ends 11/22." at bounding box center [687, 370] width 566 height 63
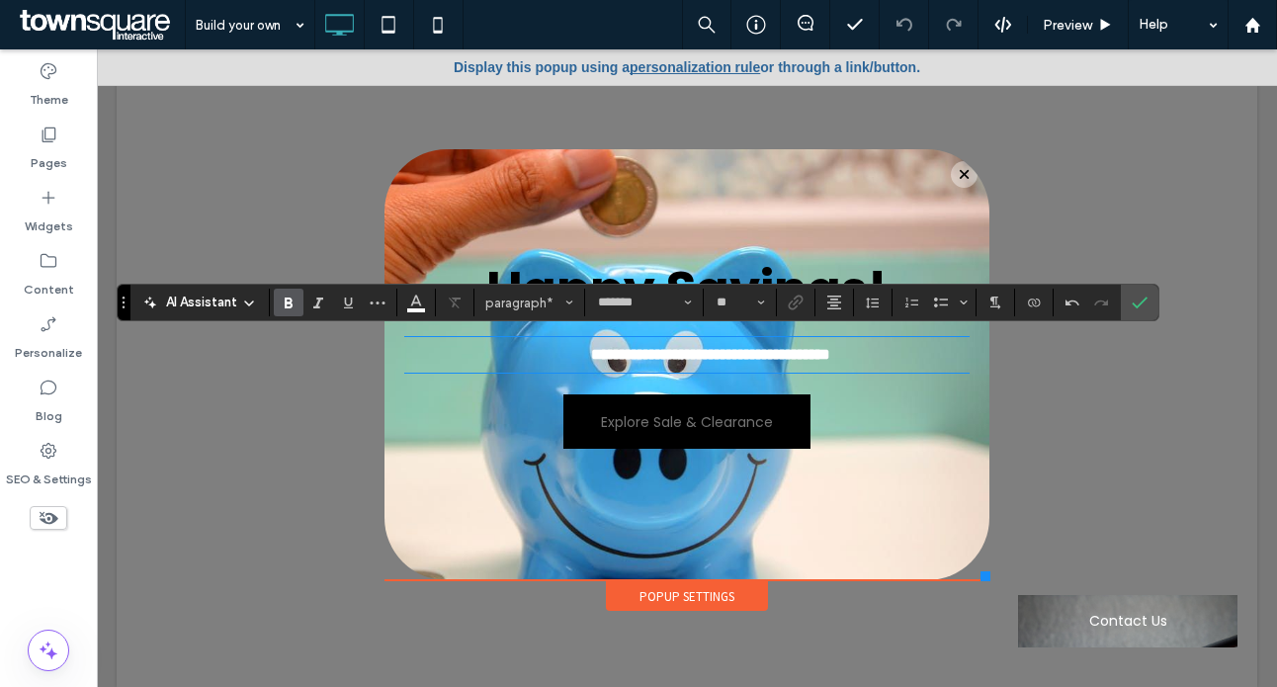
click at [664, 414] on span "Explore Sale & Clearance" at bounding box center [687, 422] width 172 height 52
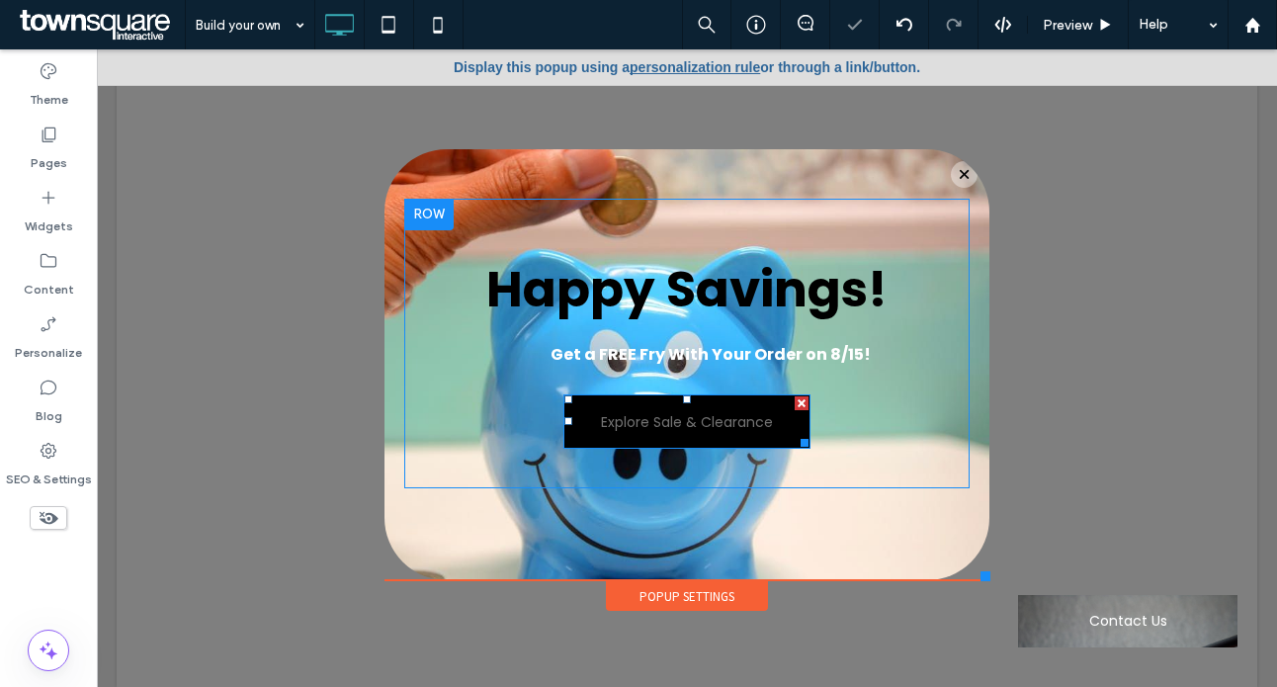
click at [646, 403] on span "Explore Sale & Clearance" at bounding box center [687, 422] width 172 height 52
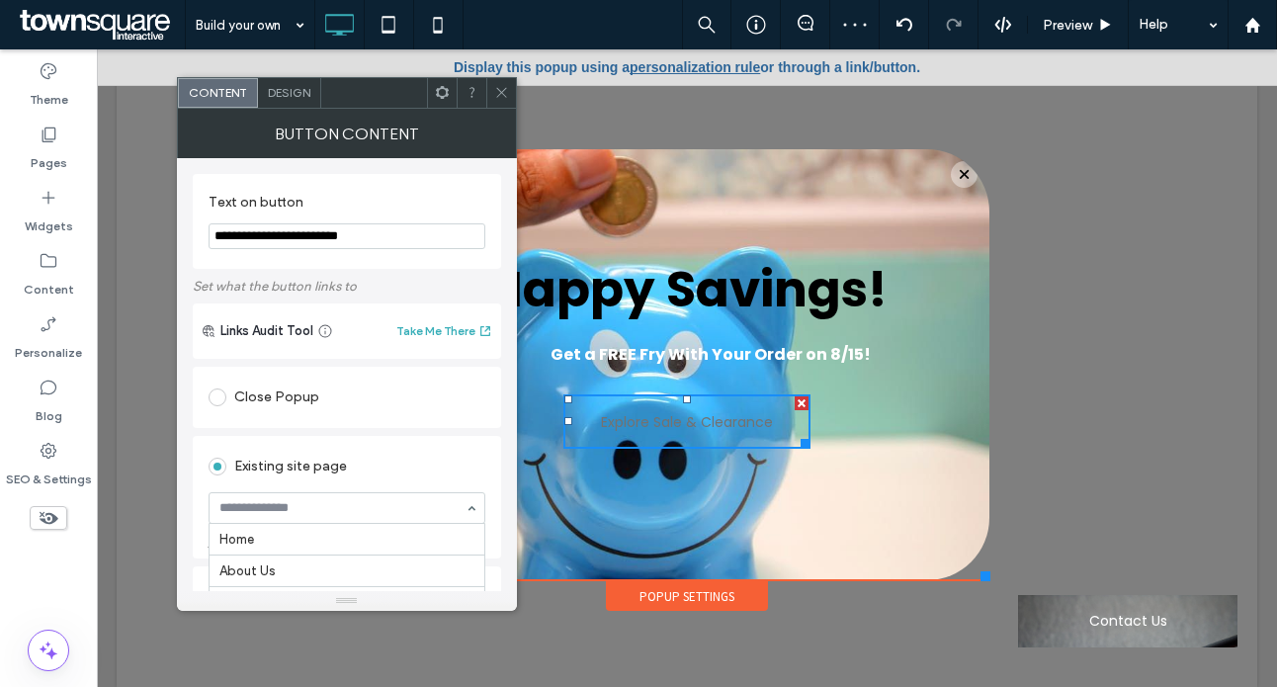
scroll to position [62, 0]
click at [241, 511] on input at bounding box center [341, 508] width 245 height 14
click at [305, 241] on input "**********" at bounding box center [347, 236] width 277 height 26
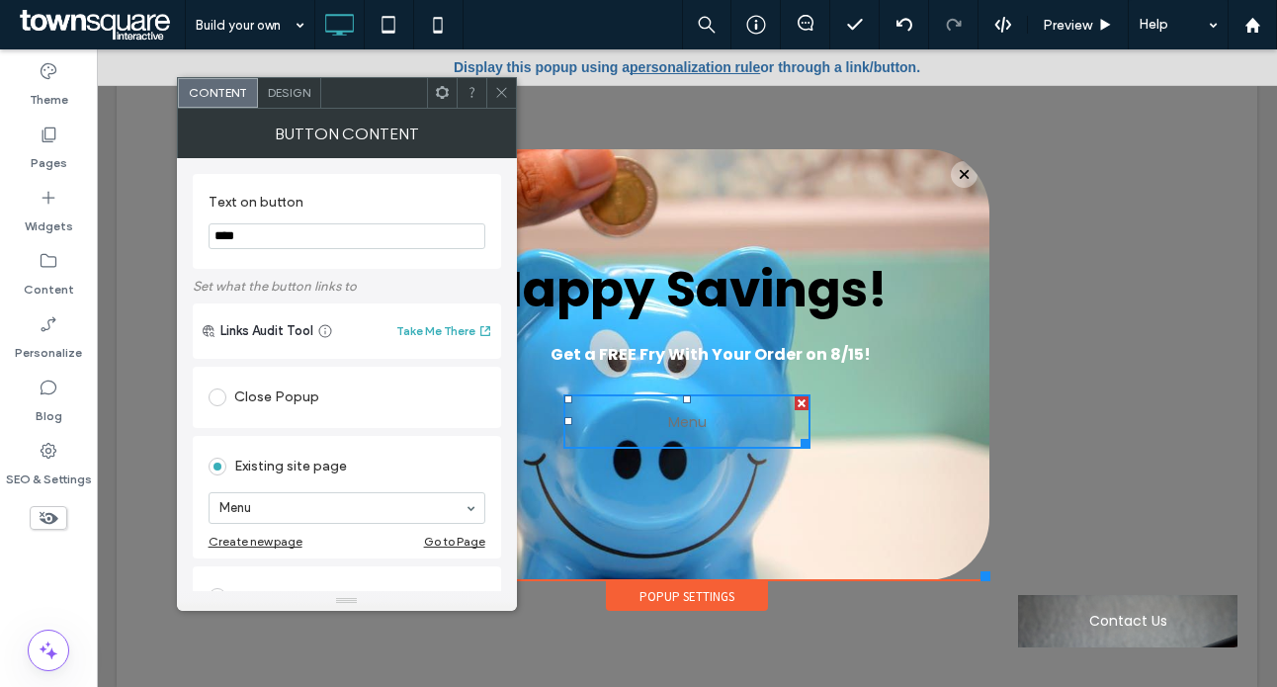
scroll to position [452, 0]
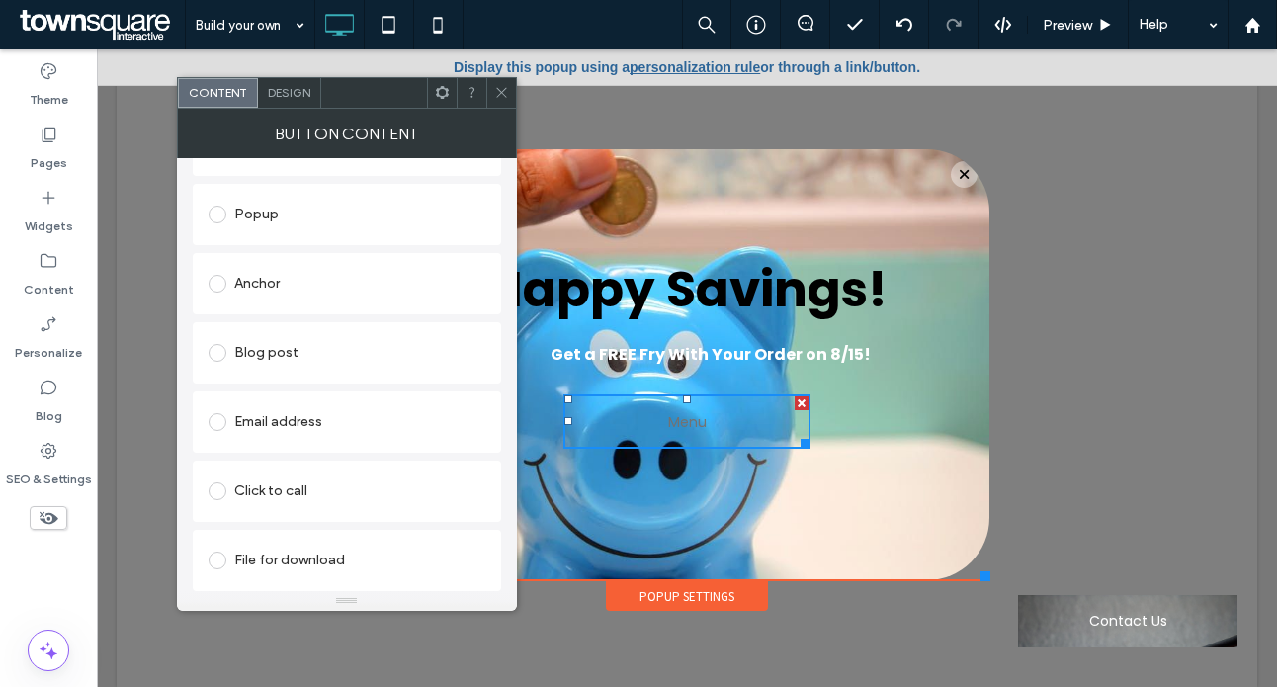
type input "****"
click at [312, 99] on div "Design" at bounding box center [289, 93] width 63 height 30
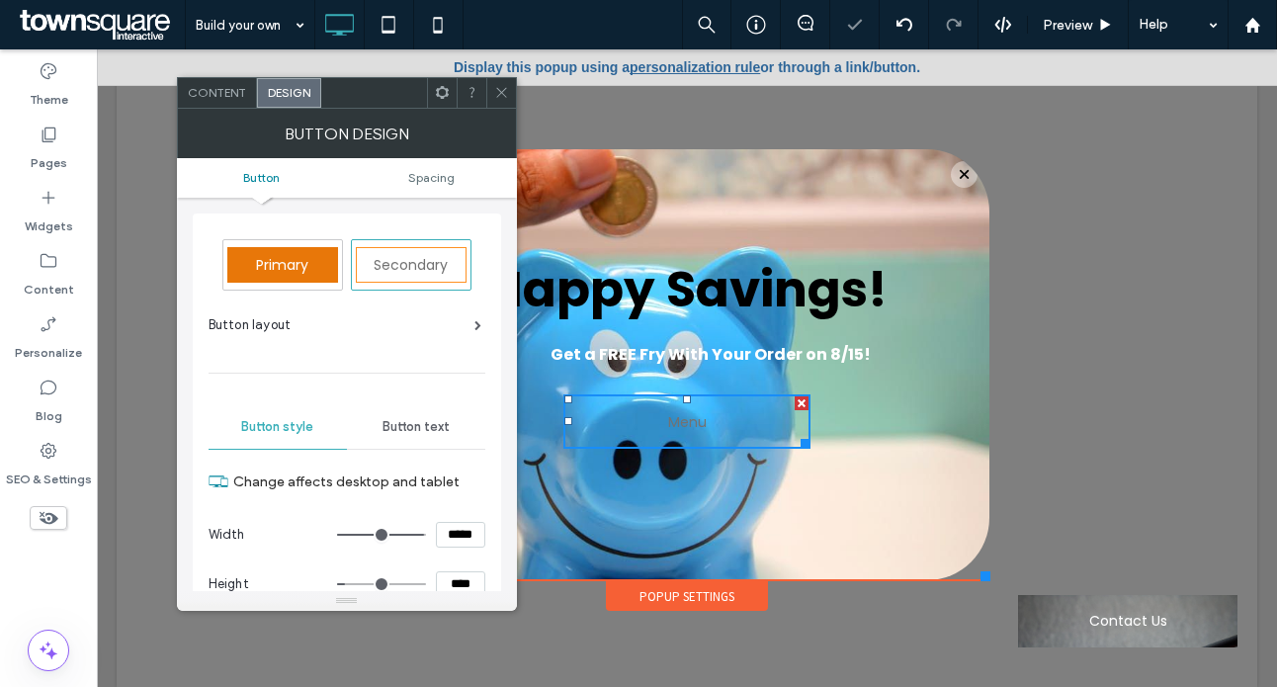
click at [328, 262] on div "Primary" at bounding box center [282, 265] width 111 height 36
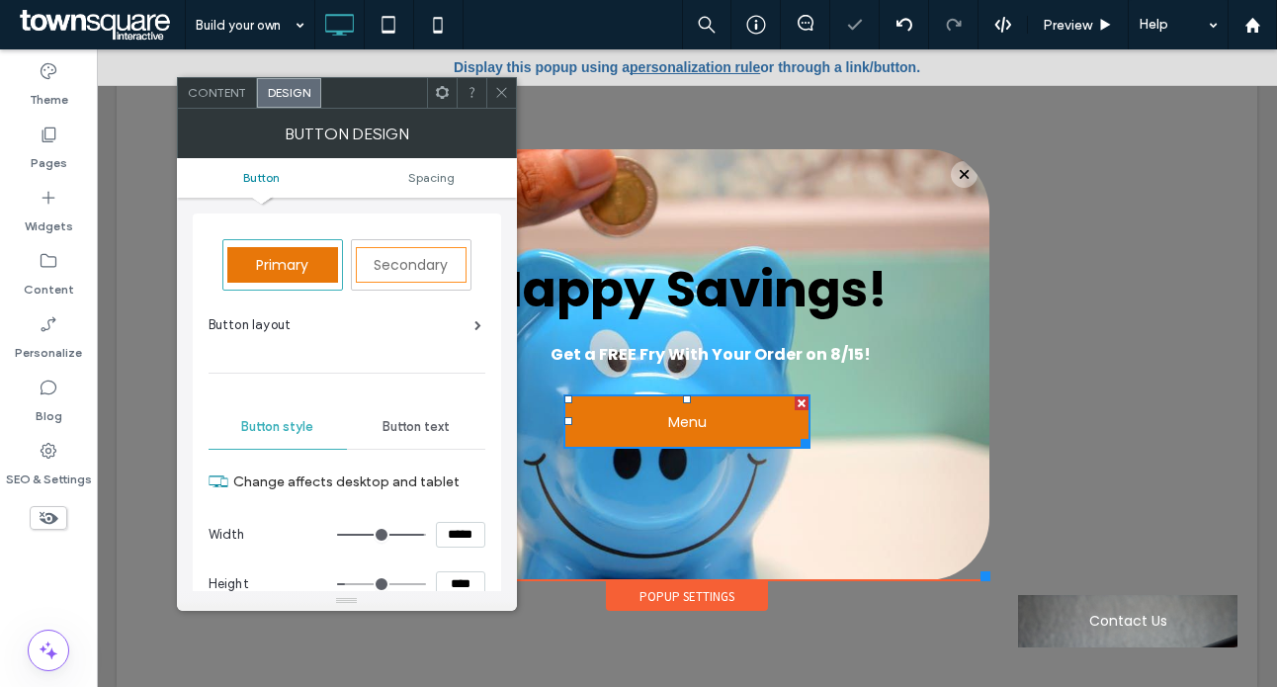
type input "*"
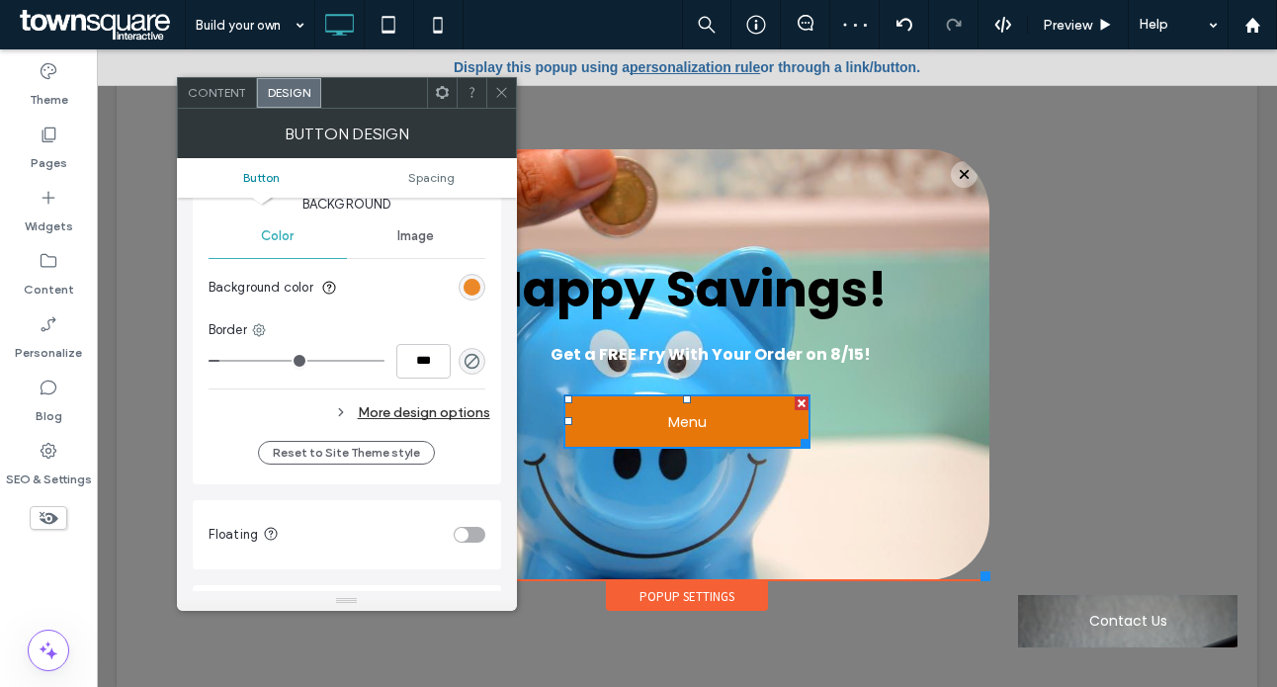
click at [475, 279] on div "rgb(232, 119, 9)" at bounding box center [472, 287] width 17 height 17
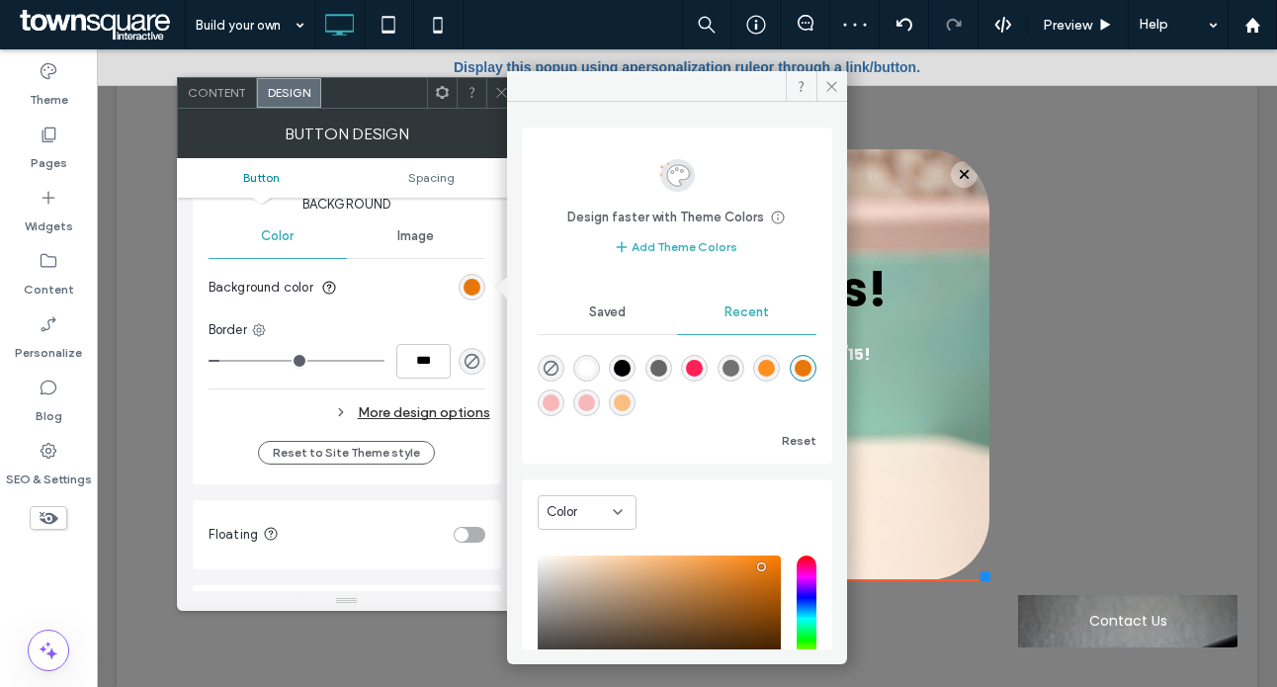
click at [628, 367] on div "rgba(0, 0, 0, 1)" at bounding box center [622, 368] width 17 height 17
type input "*******"
click at [820, 85] on span at bounding box center [832, 86] width 31 height 30
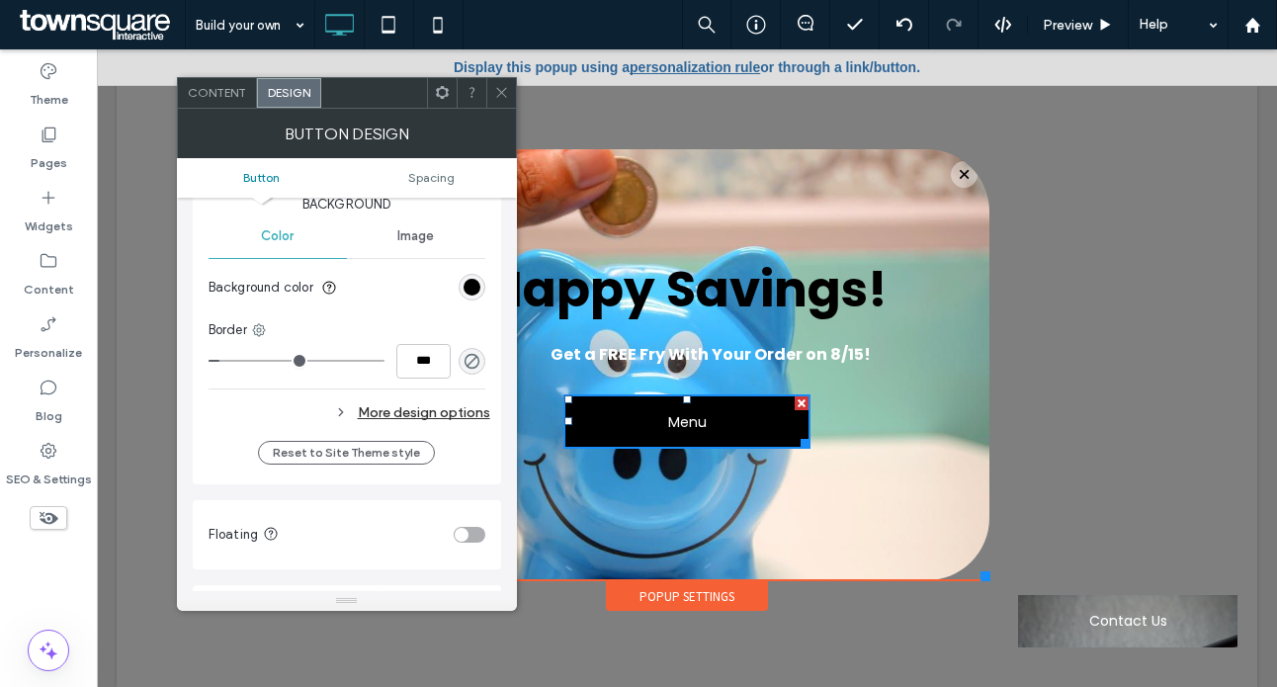
click at [635, 196] on div "Happy Savings! Get a FREE Fry With Your Order on 8/15! Menu Click To Paste New …" at bounding box center [687, 364] width 605 height 431
click at [421, 189] on ul "Button Spacing" at bounding box center [347, 178] width 340 height 40
click at [402, 228] on span "Image" at bounding box center [415, 236] width 37 height 16
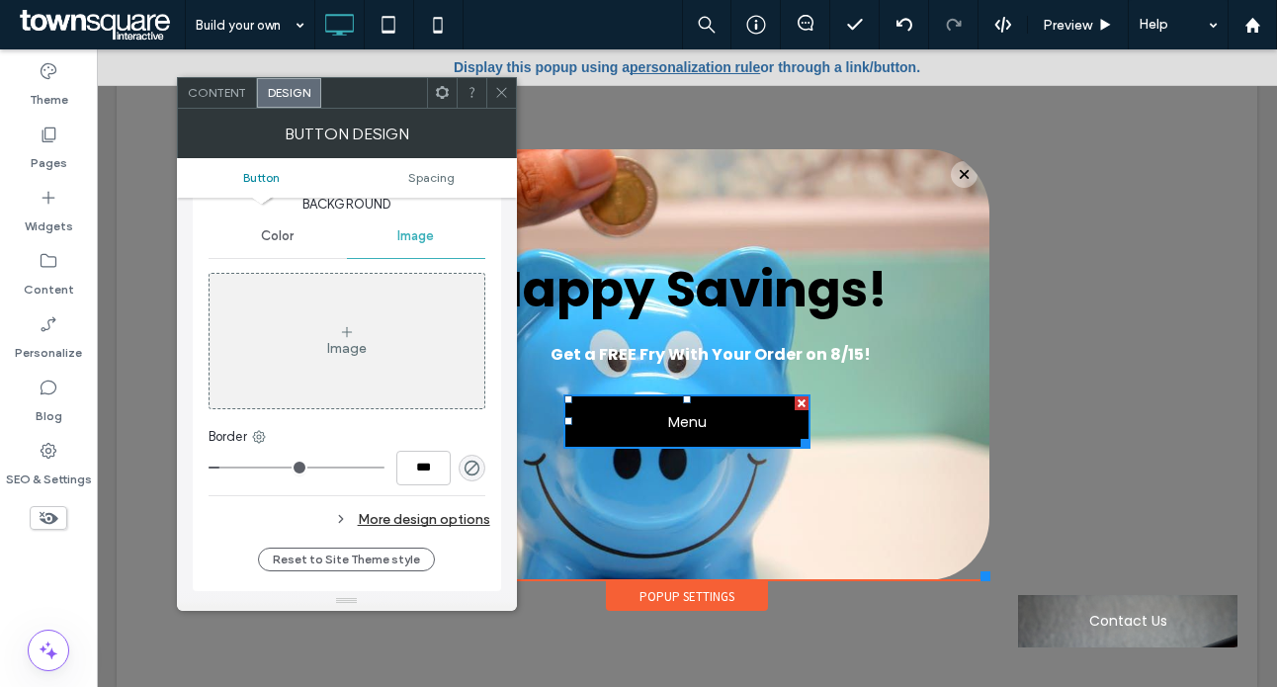
click at [491, 90] on div at bounding box center [501, 93] width 30 height 30
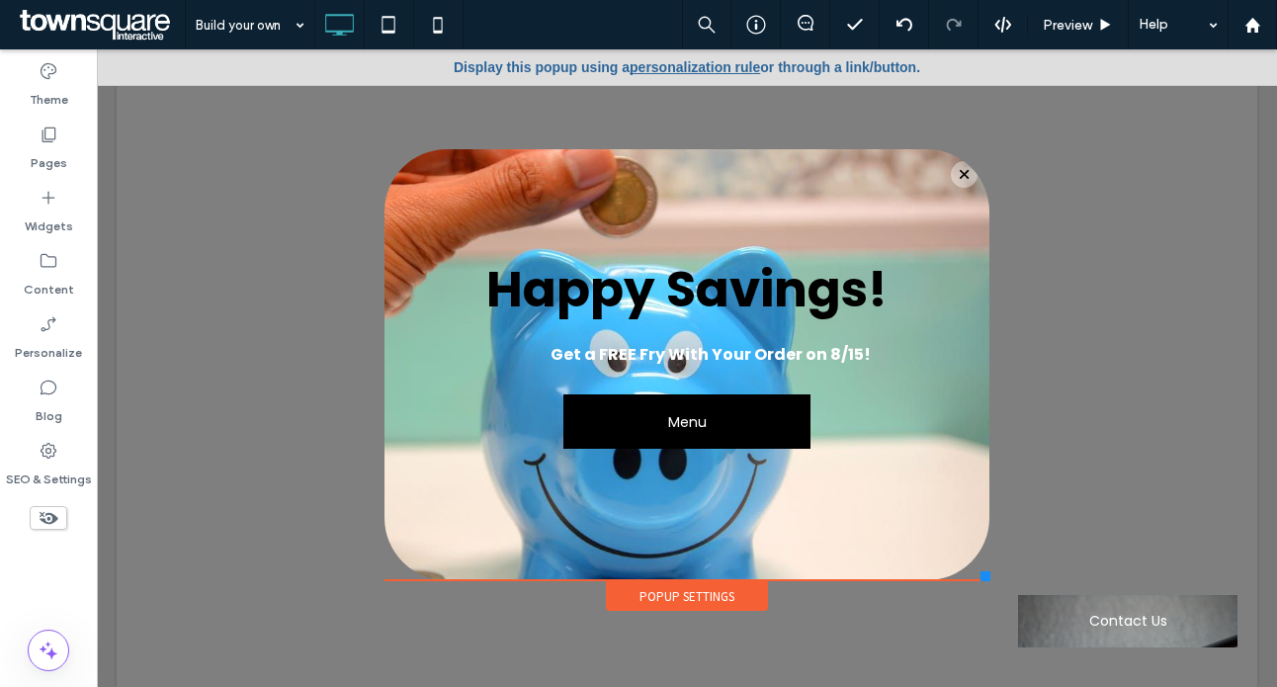
click at [645, 178] on div "Happy Savings! Get a FREE Fry With Your Order on 8/15! Menu Click To Paste" at bounding box center [687, 364] width 605 height 431
click at [643, 201] on div "Happy Savings! Get a FREE Fry With Your Order on 8/15! Menu Click To Paste" at bounding box center [687, 344] width 566 height 290
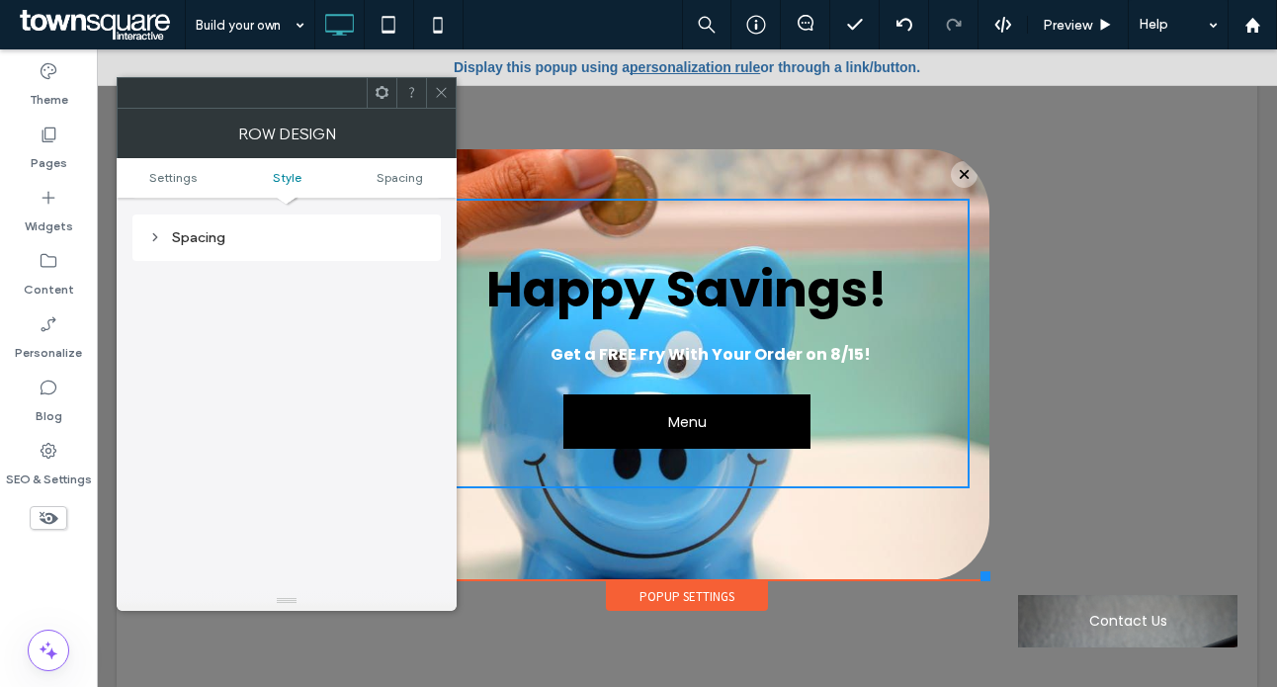
scroll to position [1, 0]
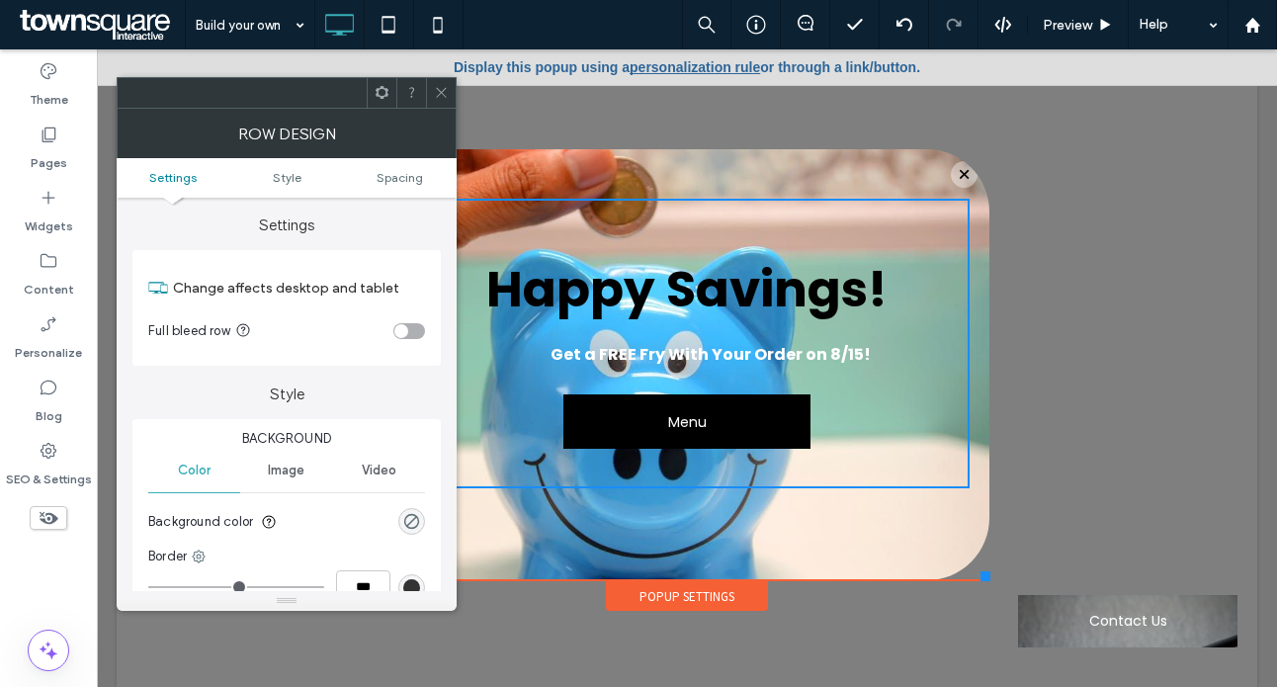
click at [301, 480] on div "Image" at bounding box center [286, 471] width 92 height 44
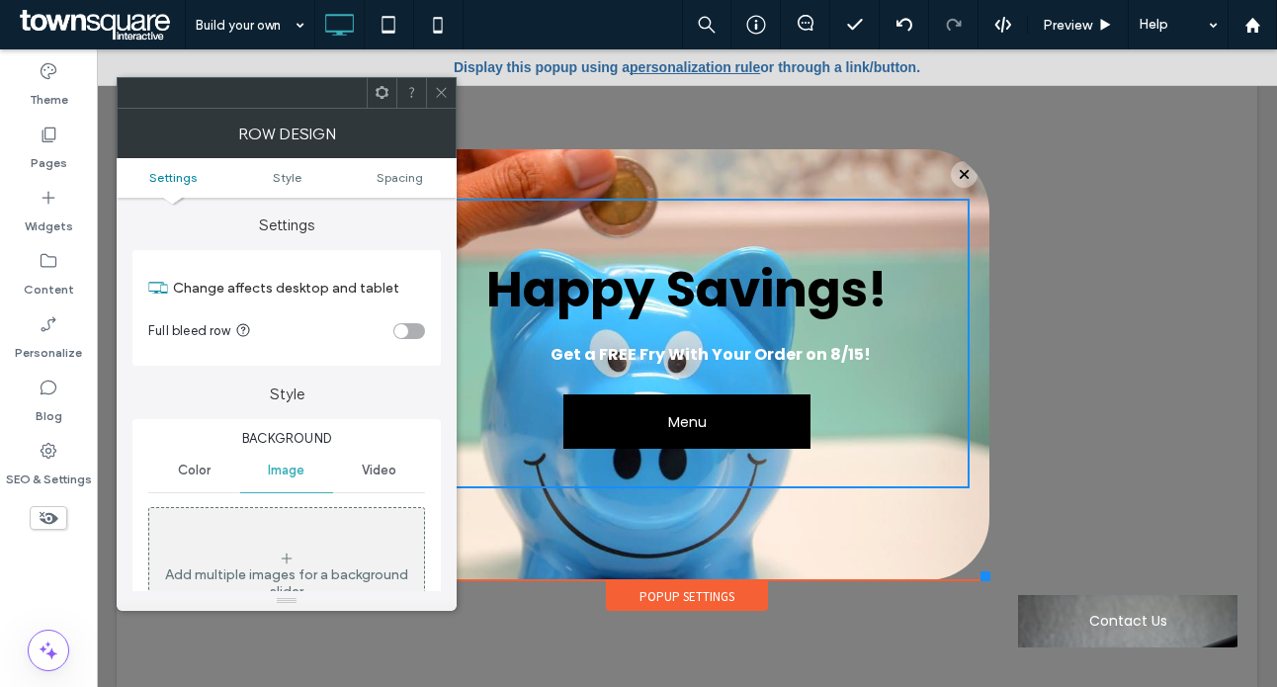
click at [445, 95] on icon at bounding box center [441, 92] width 15 height 15
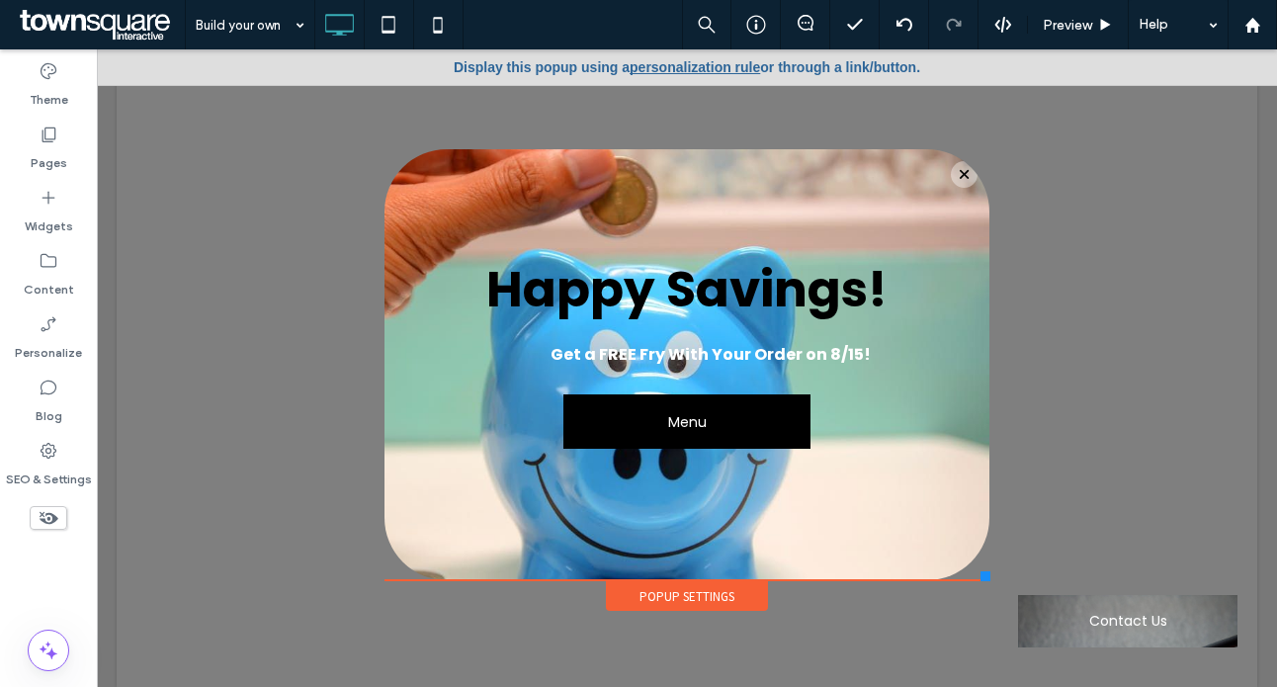
click at [658, 66] on link "personalization rule" at bounding box center [695, 67] width 131 height 16
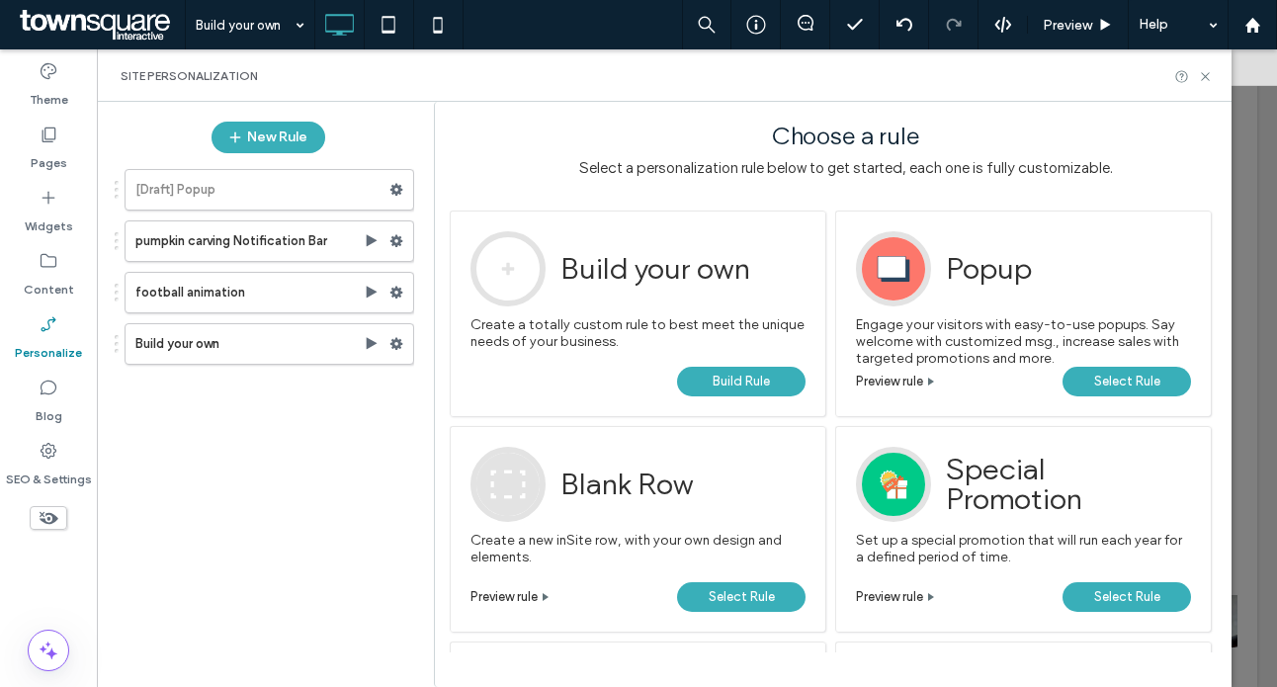
click at [1135, 373] on span "Select Rule" at bounding box center [1128, 382] width 66 height 30
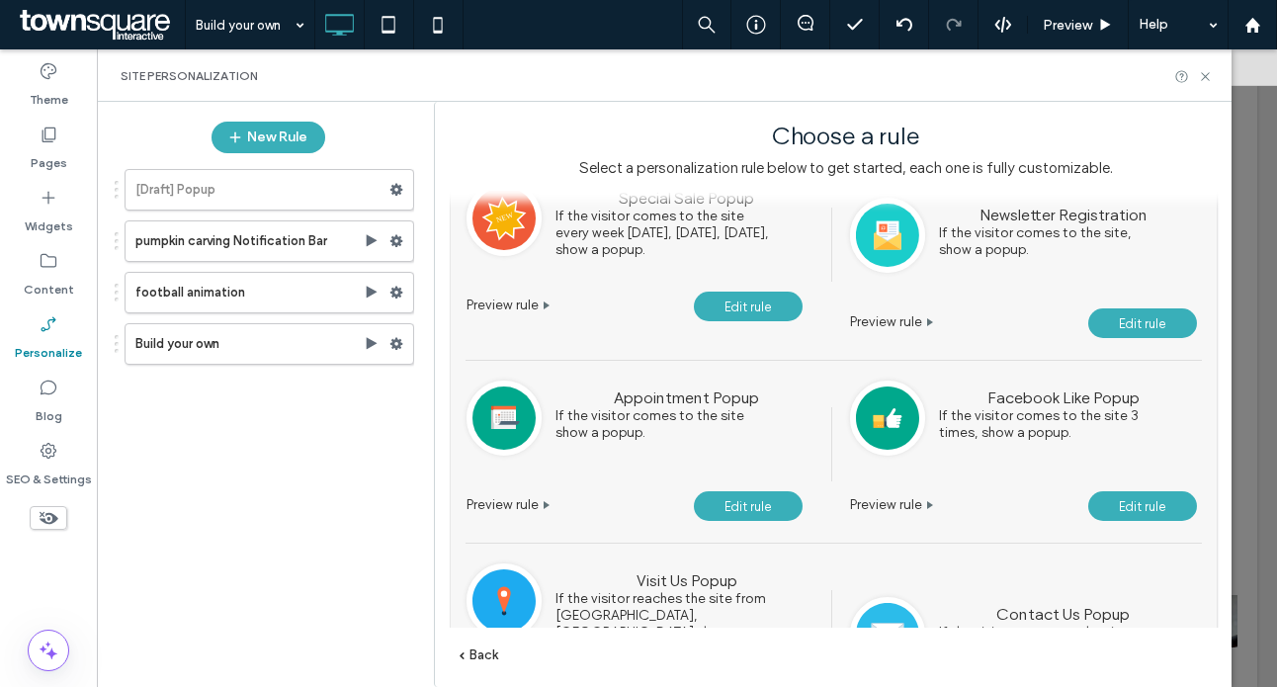
scroll to position [0, 0]
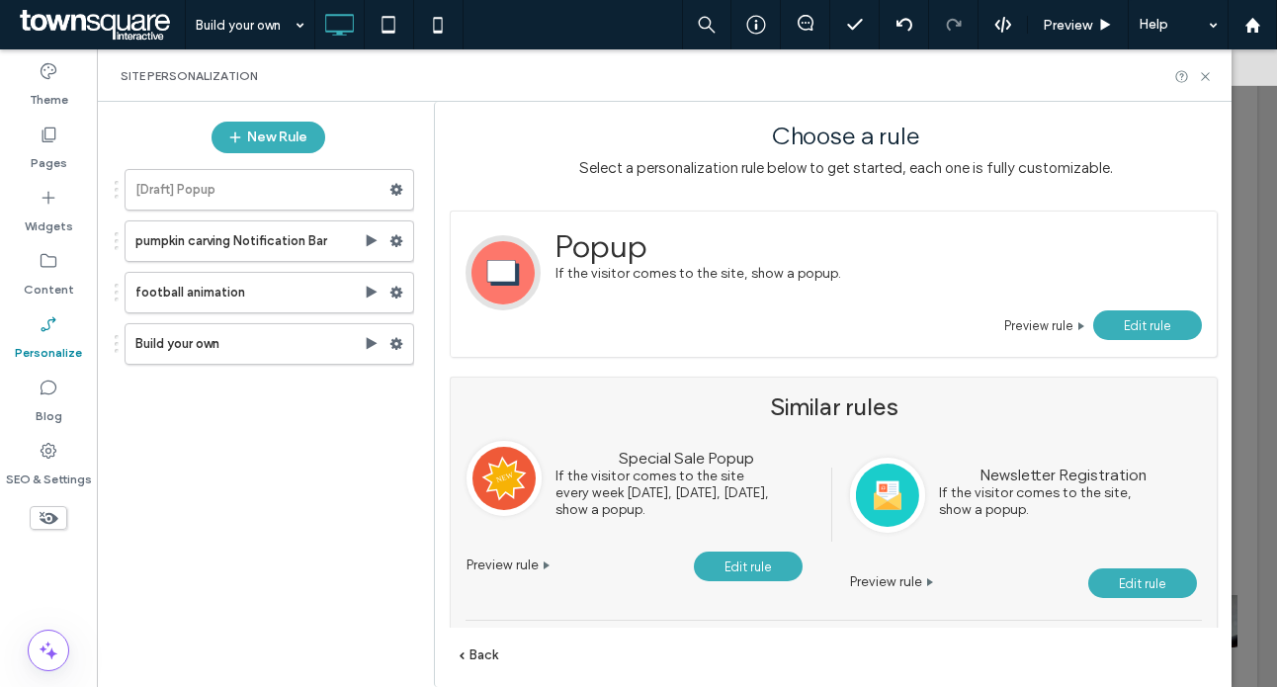
click at [1127, 327] on span "Edit rule" at bounding box center [1147, 325] width 47 height 15
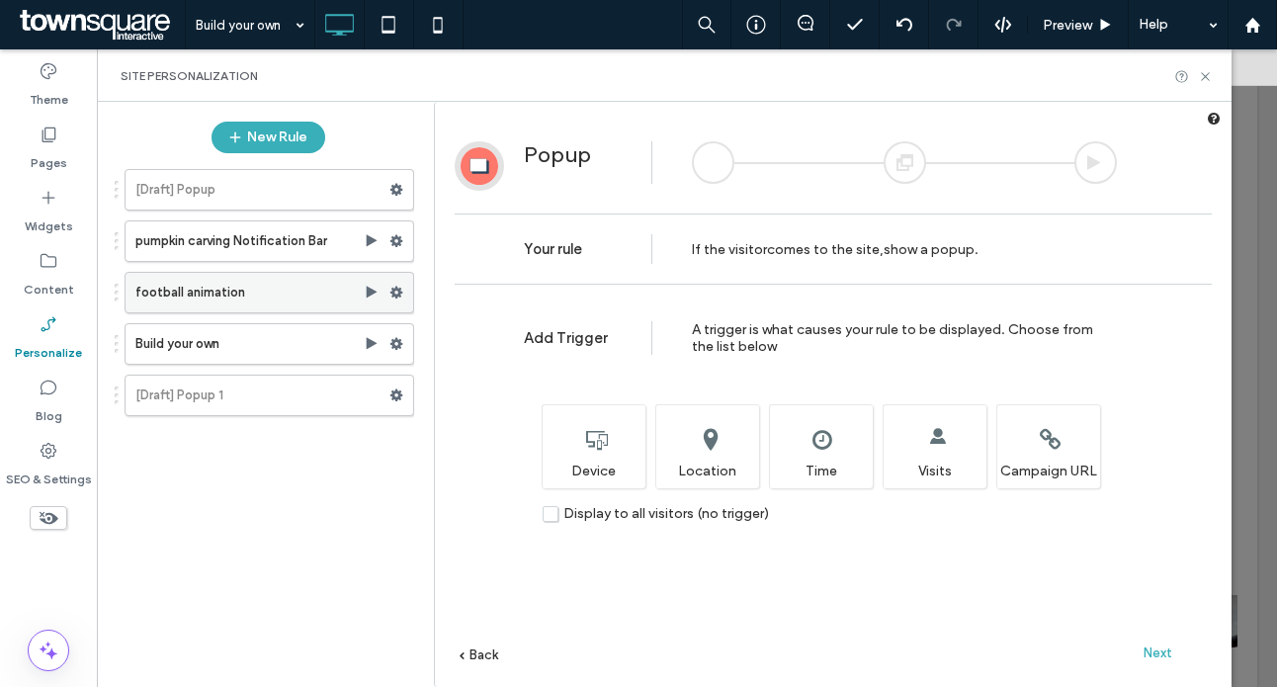
click at [274, 297] on label "football animation" at bounding box center [249, 293] width 228 height 40
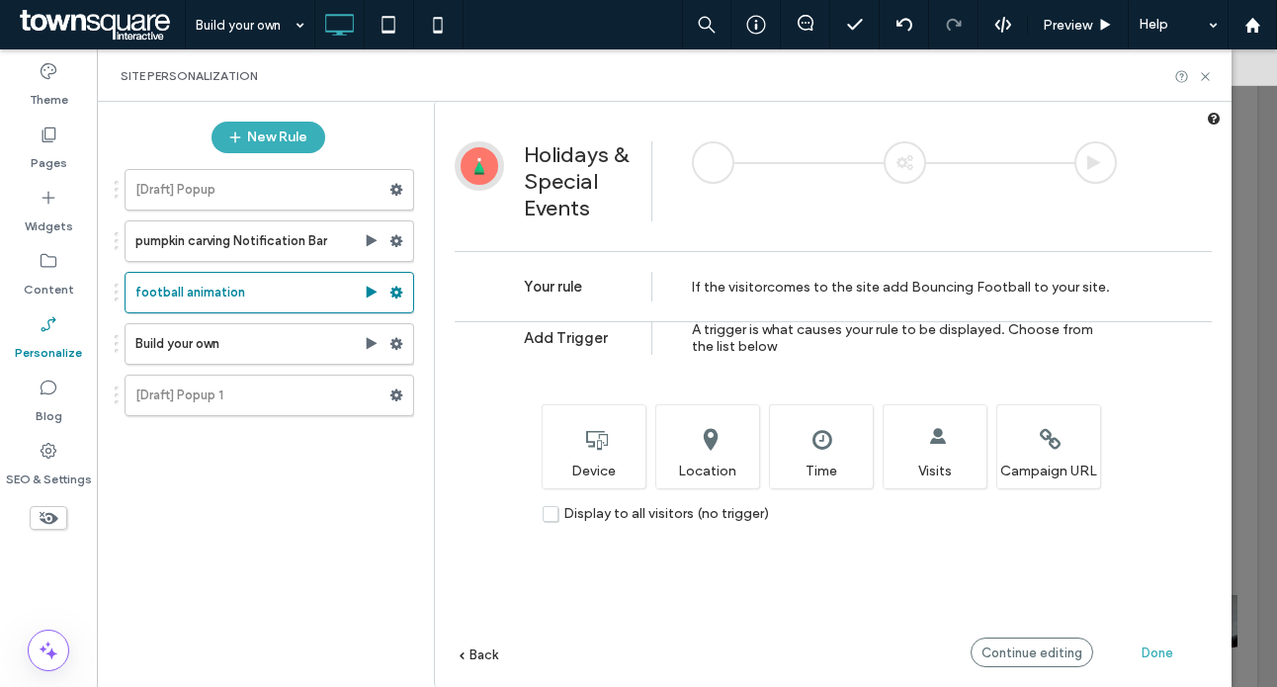
click at [875, 279] on span "comes to the site" at bounding box center [823, 287] width 113 height 17
click at [249, 327] on label "Build your own" at bounding box center [249, 344] width 228 height 40
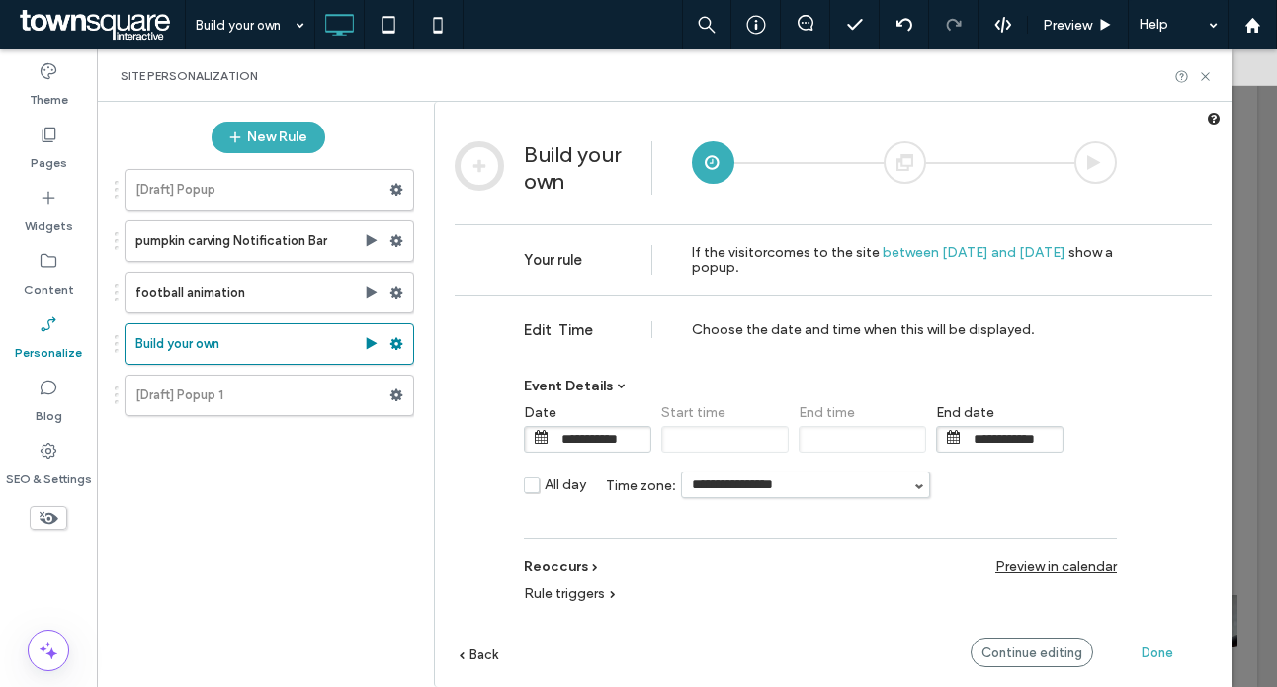
click at [550, 432] on span "**********" at bounding box center [588, 439] width 128 height 27
click at [596, 385] on span "Event Details" at bounding box center [568, 386] width 89 height 17
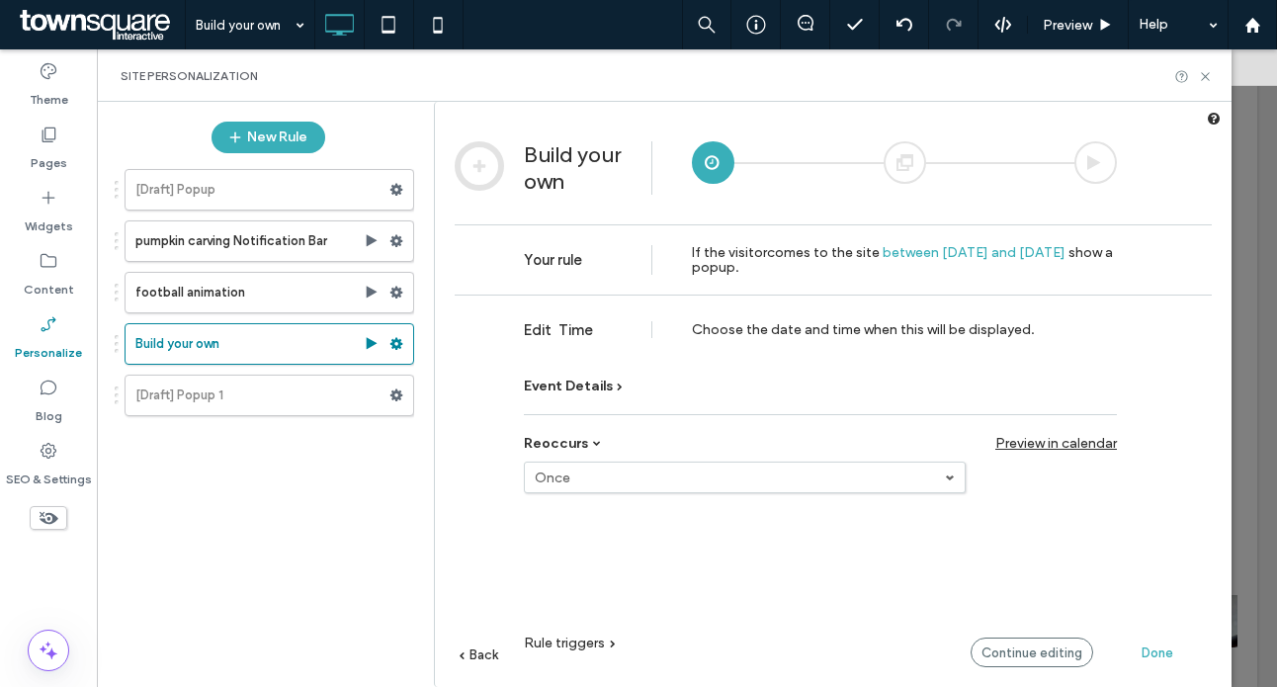
click at [560, 387] on span "Event Details" at bounding box center [568, 386] width 89 height 17
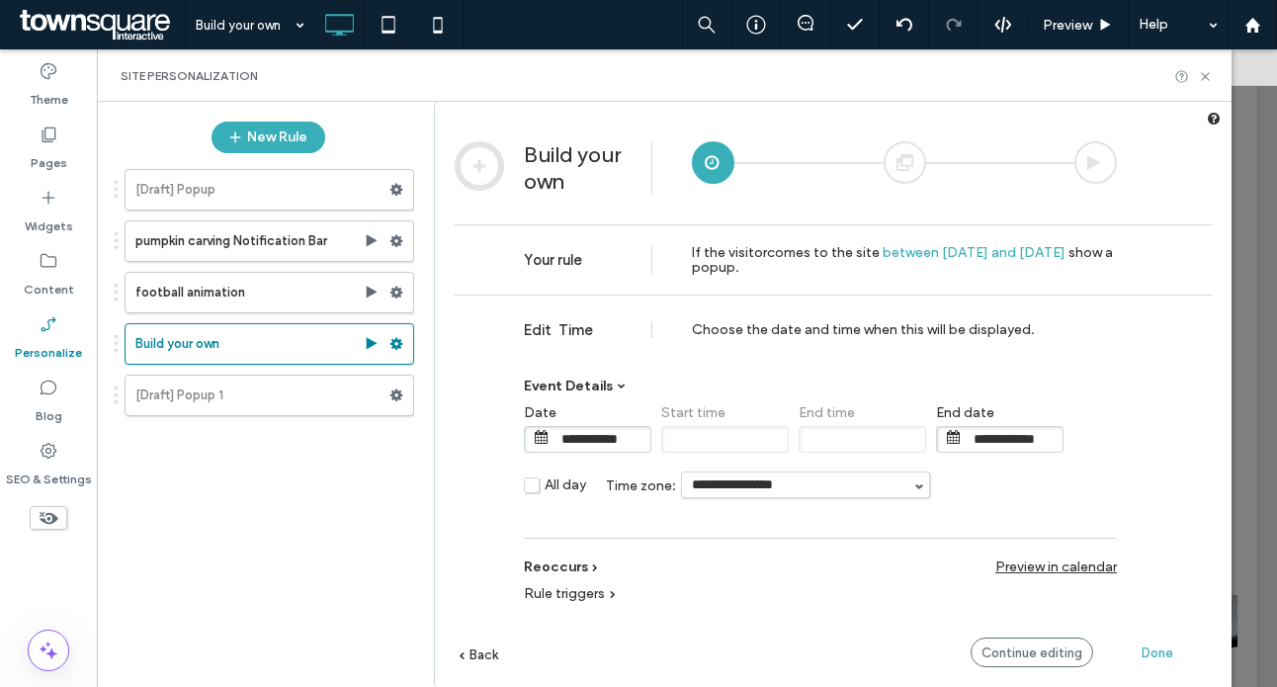
click at [536, 440] on span at bounding box center [542, 437] width 14 height 14
click at [591, 438] on input "**********" at bounding box center [601, 439] width 99 height 25
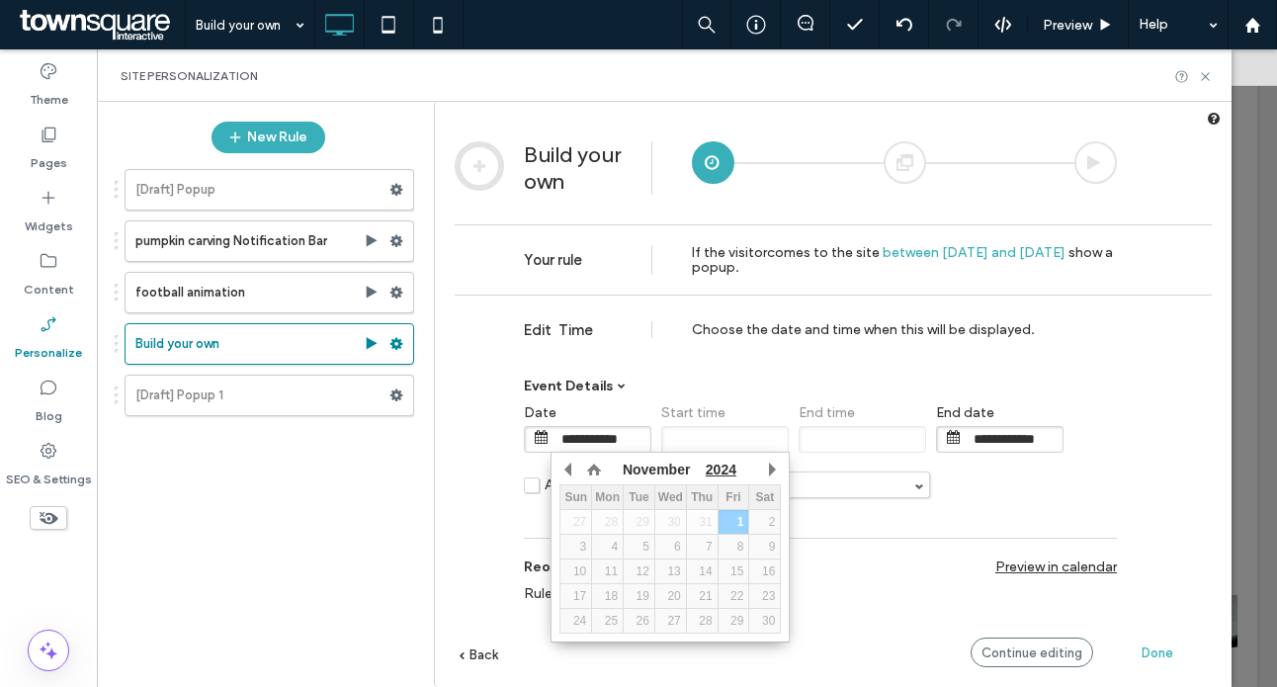
click at [720, 466] on span "2024" at bounding box center [721, 470] width 31 height 16
click at [732, 475] on span "2024" at bounding box center [721, 470] width 31 height 16
click at [572, 466] on button "button" at bounding box center [570, 470] width 20 height 30
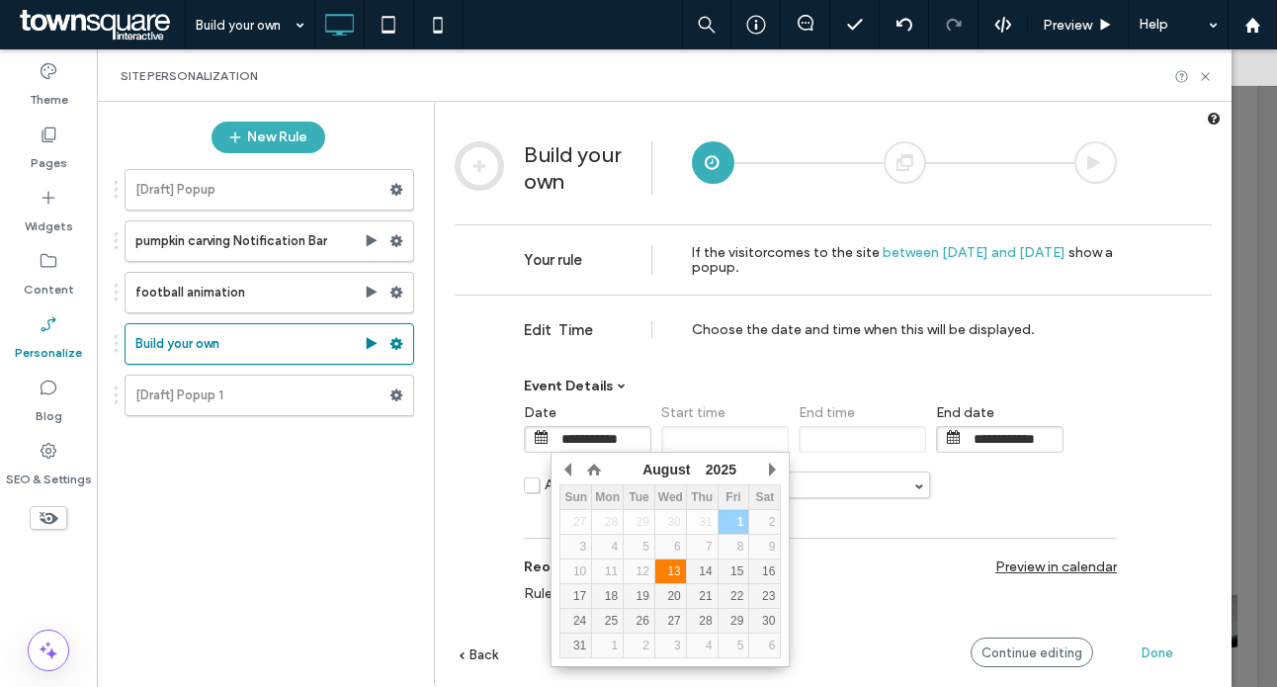
click at [673, 573] on div "13" at bounding box center [671, 572] width 31 height 14
type input "**********"
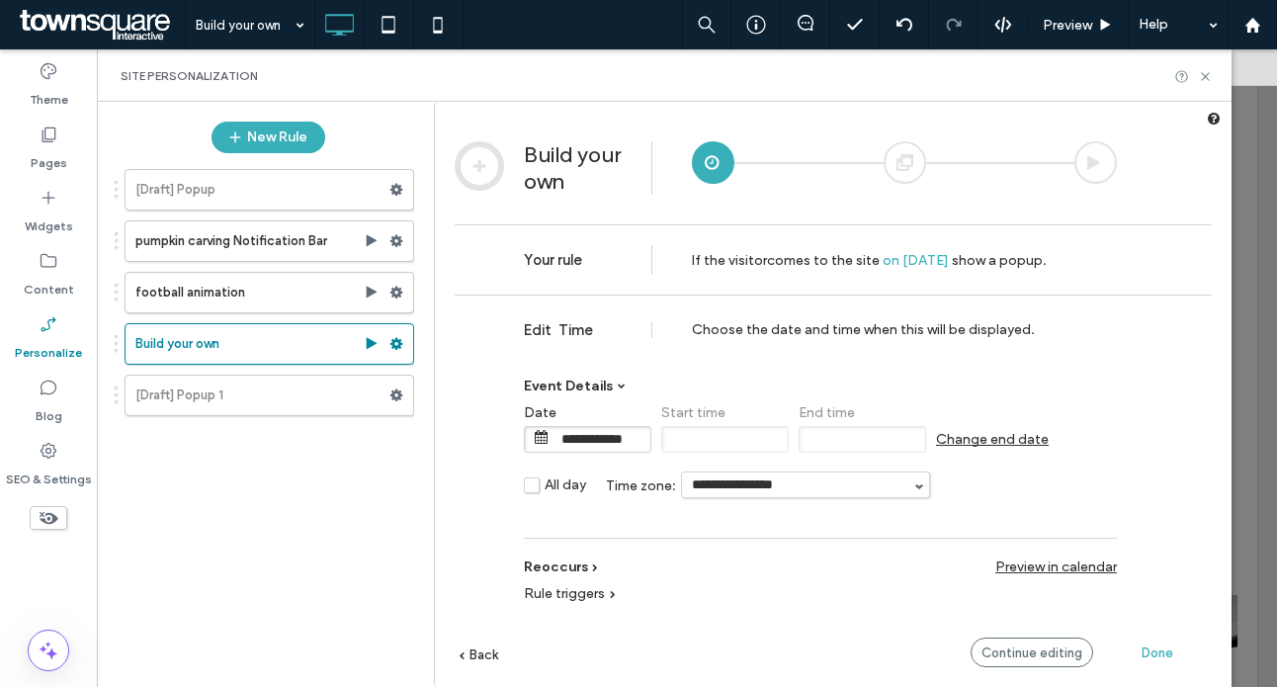
click at [540, 430] on span "**********" at bounding box center [588, 439] width 128 height 27
click at [591, 383] on span "Event Details" at bounding box center [568, 386] width 89 height 17
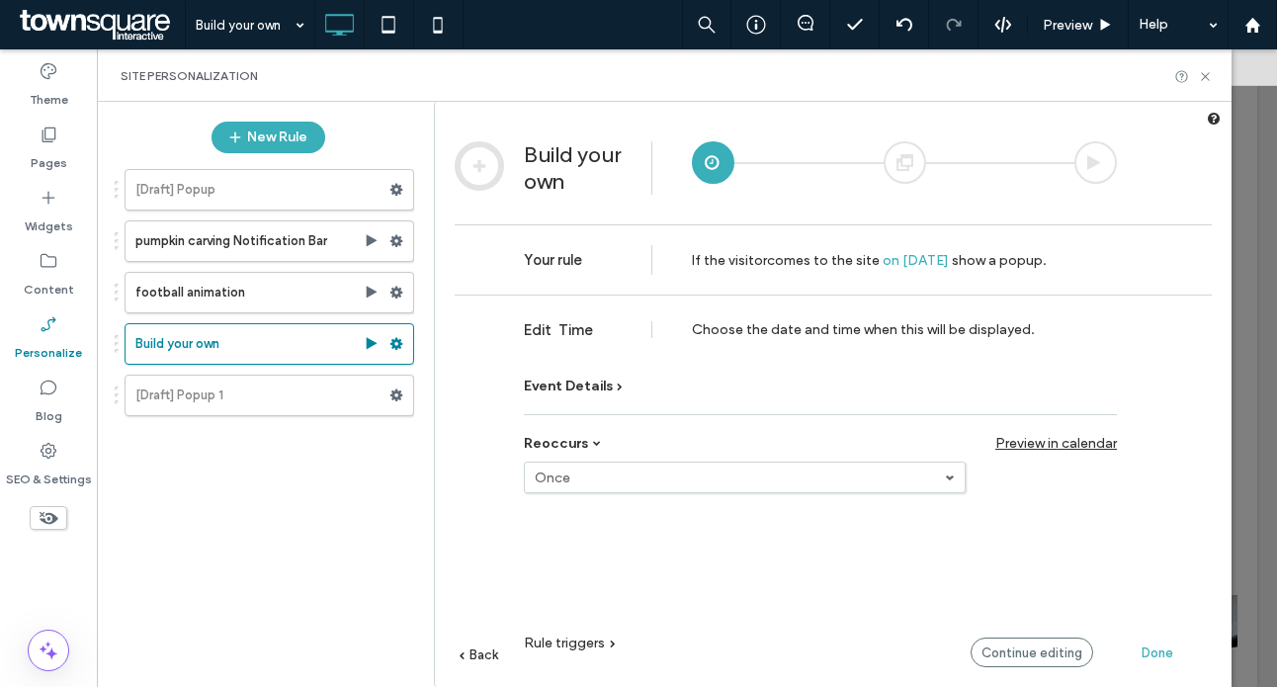
click at [941, 253] on span "on [DATE]" at bounding box center [916, 260] width 66 height 17
click at [568, 376] on div "**********" at bounding box center [820, 413] width 593 height 111
click at [593, 474] on label "Once" at bounding box center [740, 478] width 410 height 17
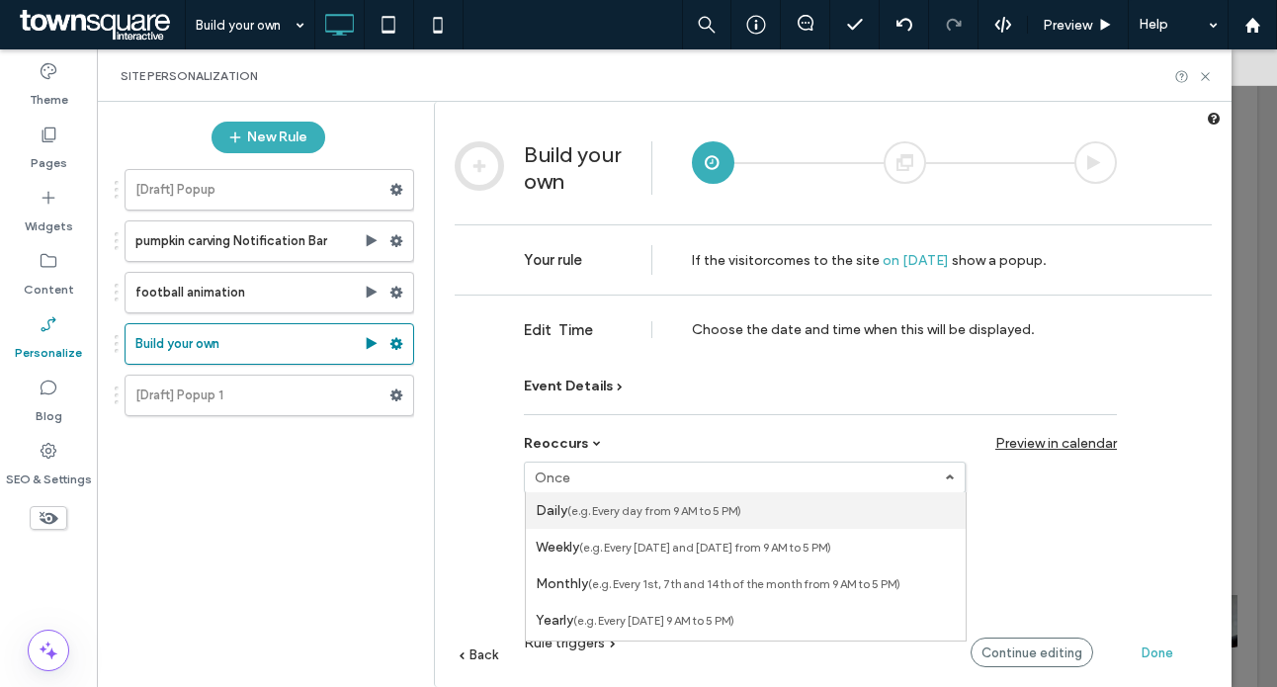
click at [563, 507] on label "Daily (e.g. Every day from 9 AM to 5 PM)" at bounding box center [639, 510] width 206 height 17
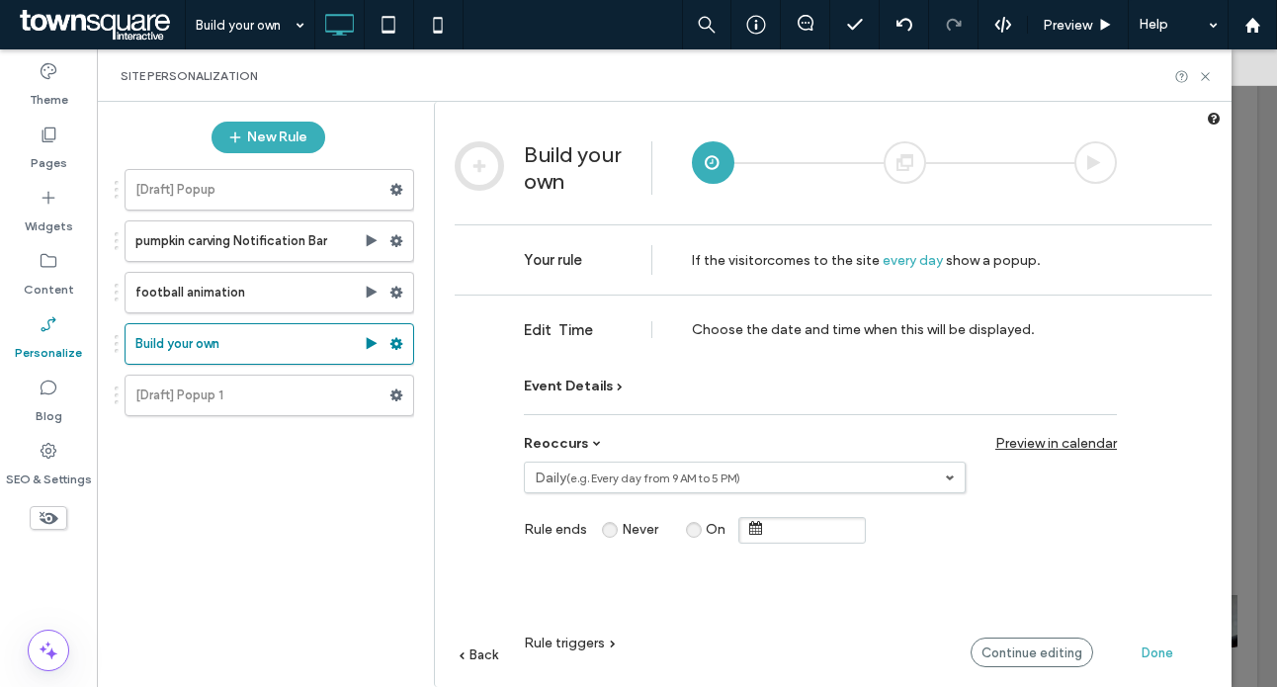
click at [754, 522] on span at bounding box center [756, 528] width 14 height 14
click at [706, 526] on span "On" at bounding box center [716, 530] width 20 height 20
click at [746, 525] on span at bounding box center [803, 530] width 128 height 27
click at [751, 528] on span at bounding box center [756, 528] width 14 height 14
click at [759, 528] on span at bounding box center [756, 528] width 14 height 14
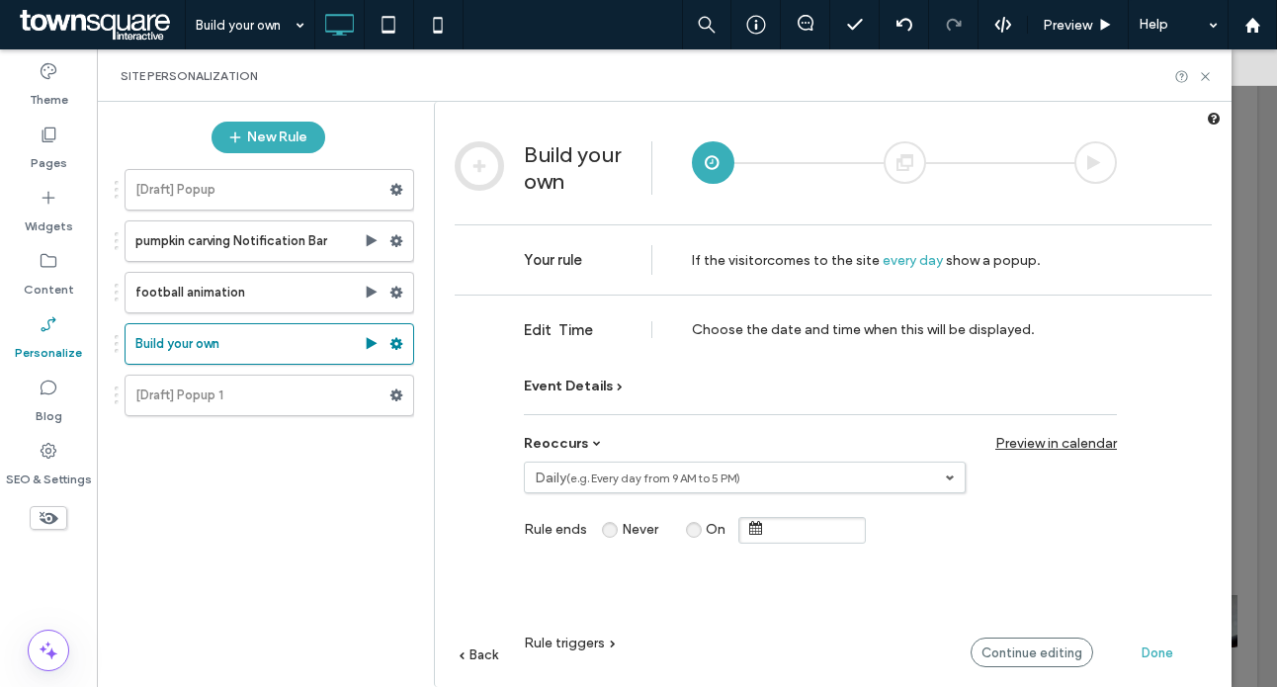
click at [769, 525] on input "text" at bounding box center [815, 530] width 99 height 25
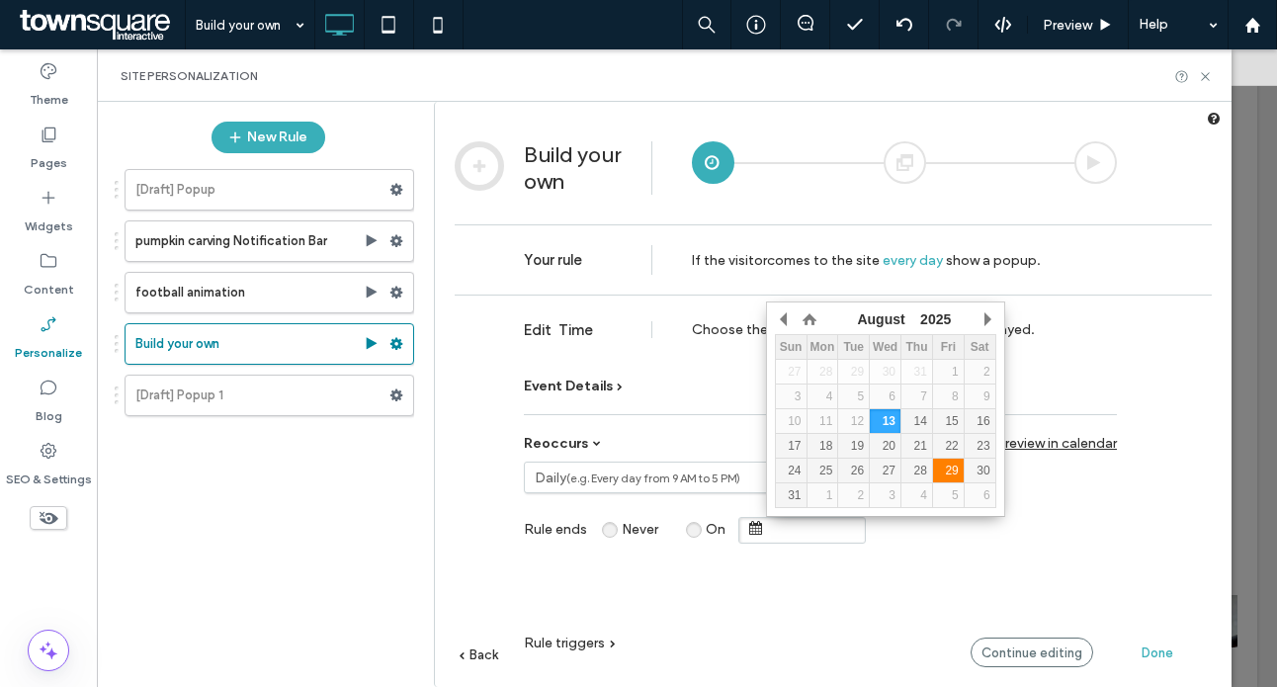
click at [951, 474] on div "29" at bounding box center [948, 471] width 31 height 14
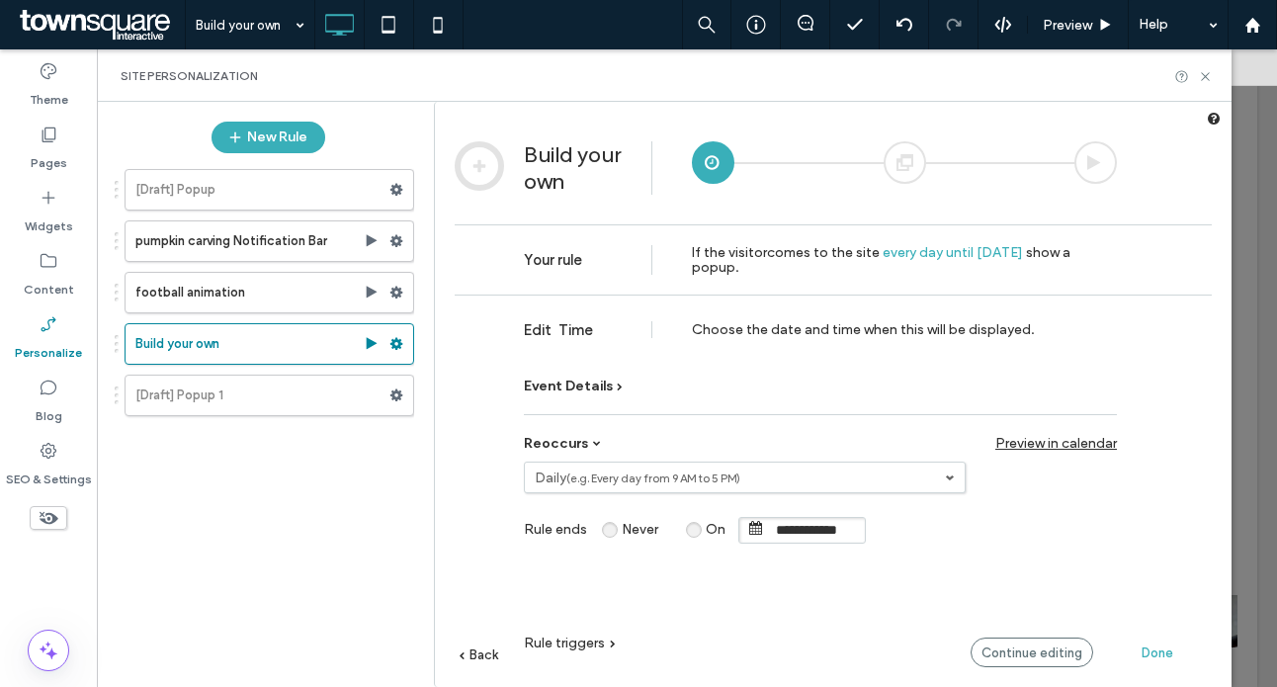
click at [599, 643] on span "Rule triggers" at bounding box center [564, 643] width 81 height 17
type input "**********"
click at [978, 667] on label "No trigger" at bounding box center [1010, 669] width 87 height 17
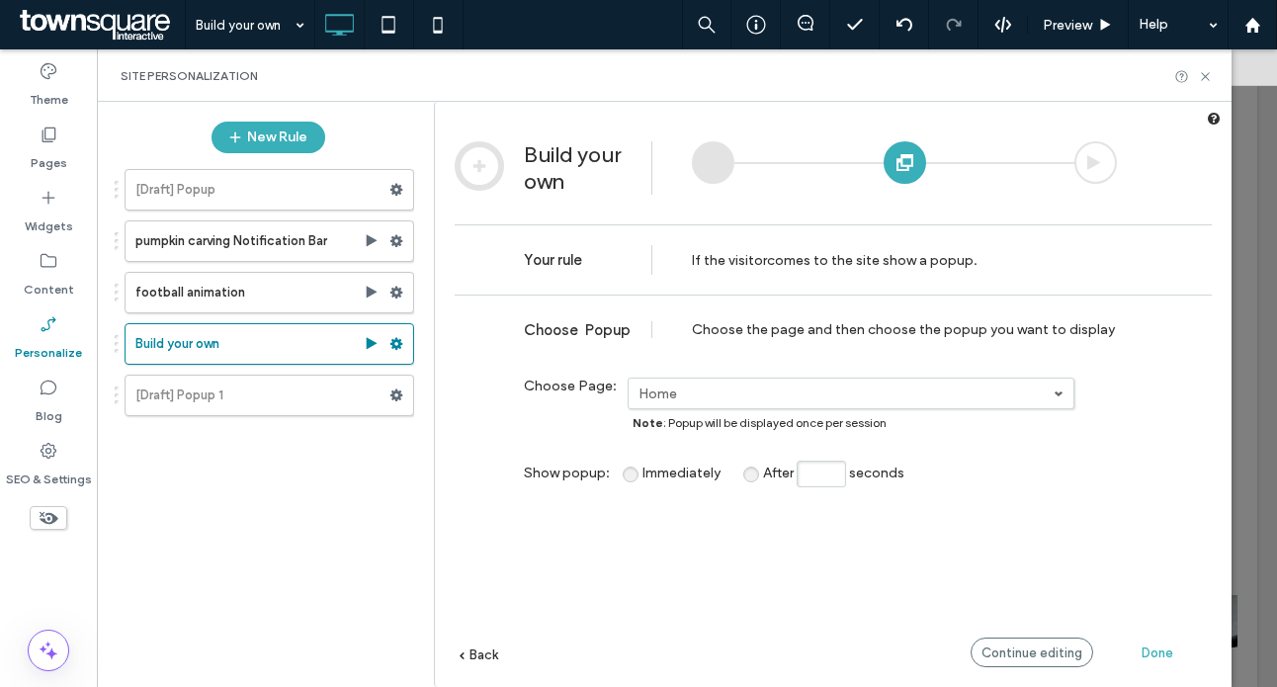
click at [850, 480] on span "seconds" at bounding box center [876, 473] width 55 height 17
click at [643, 473] on span "Immediately" at bounding box center [682, 473] width 78 height 17
click at [1169, 658] on span "Done" at bounding box center [1158, 653] width 32 height 15
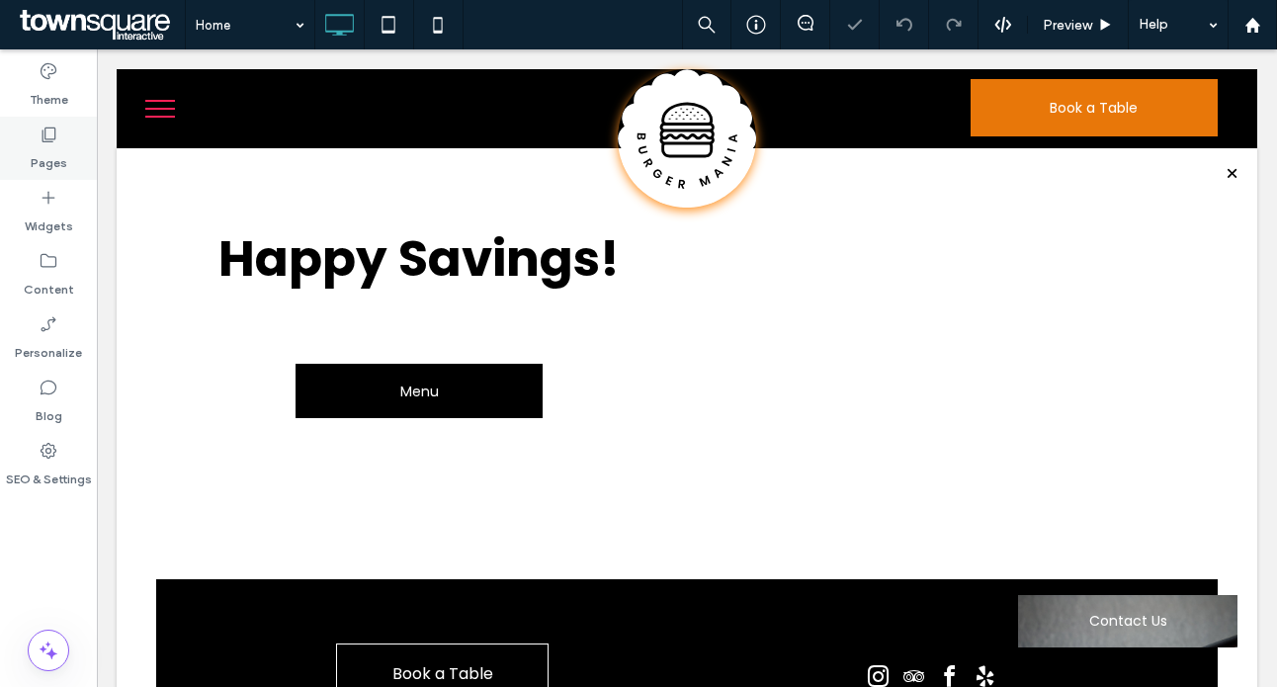
click at [26, 161] on div "Pages" at bounding box center [48, 148] width 97 height 63
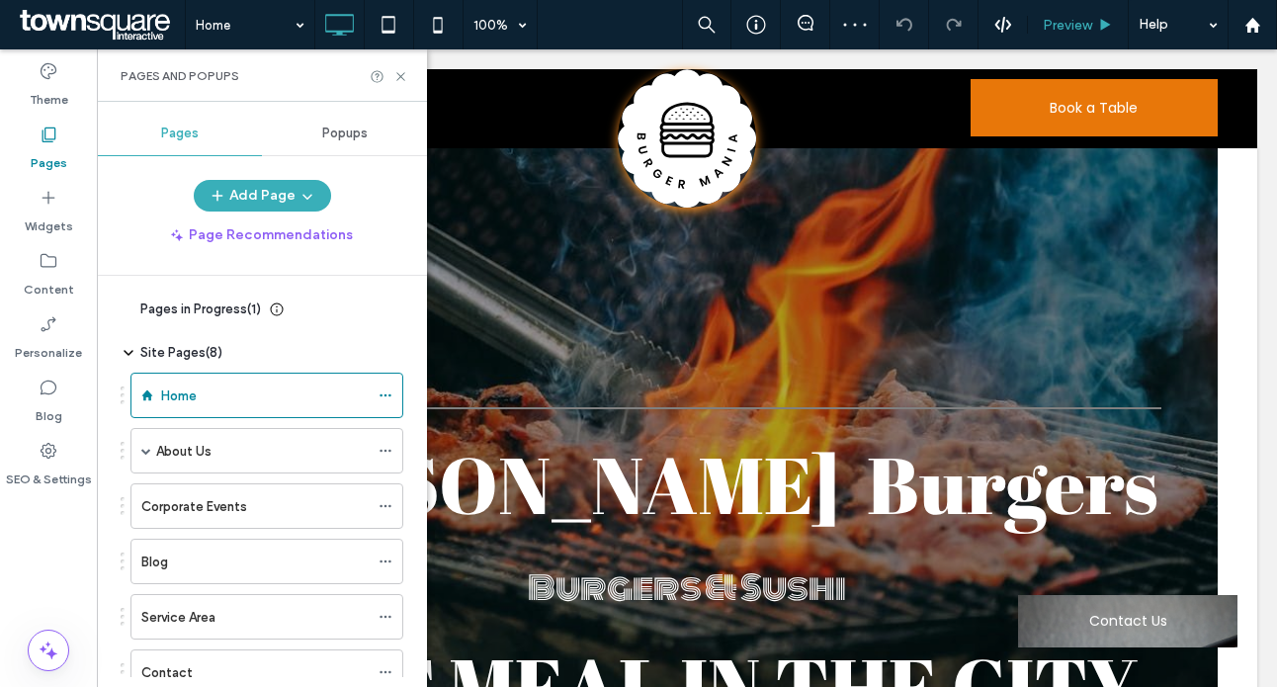
click at [1064, 25] on span "Preview" at bounding box center [1067, 25] width 49 height 17
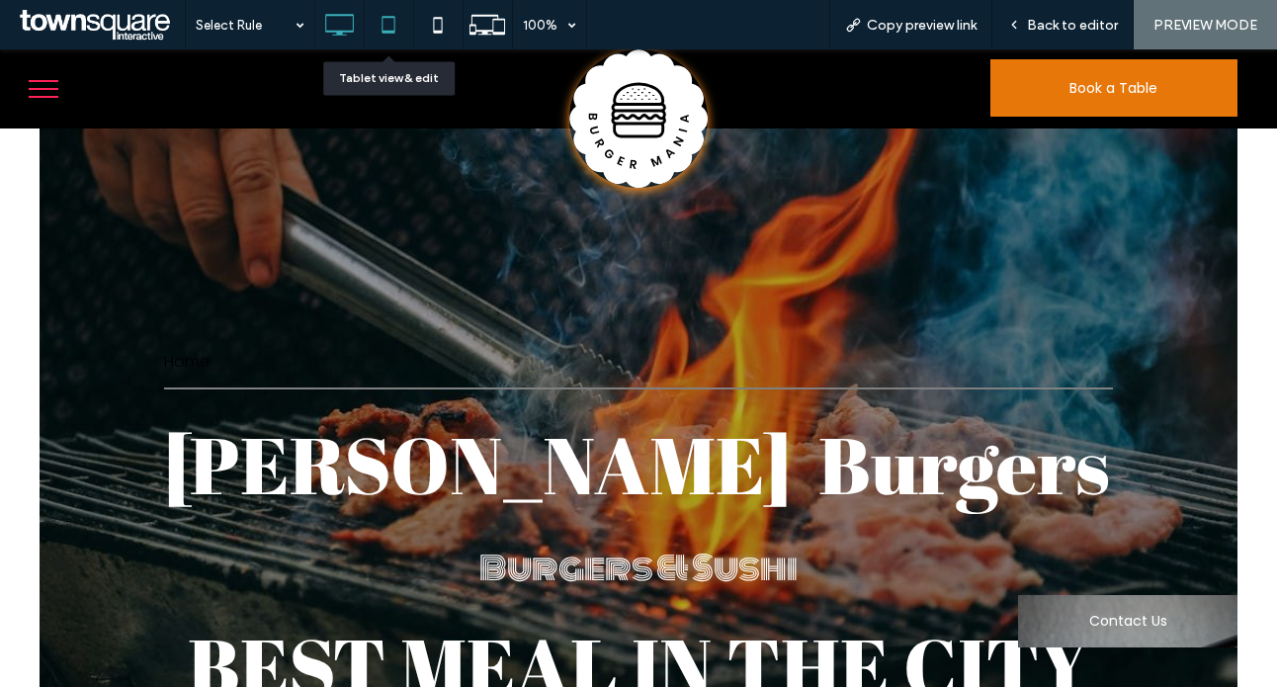
click at [387, 22] on icon at bounding box center [389, 25] width 40 height 40
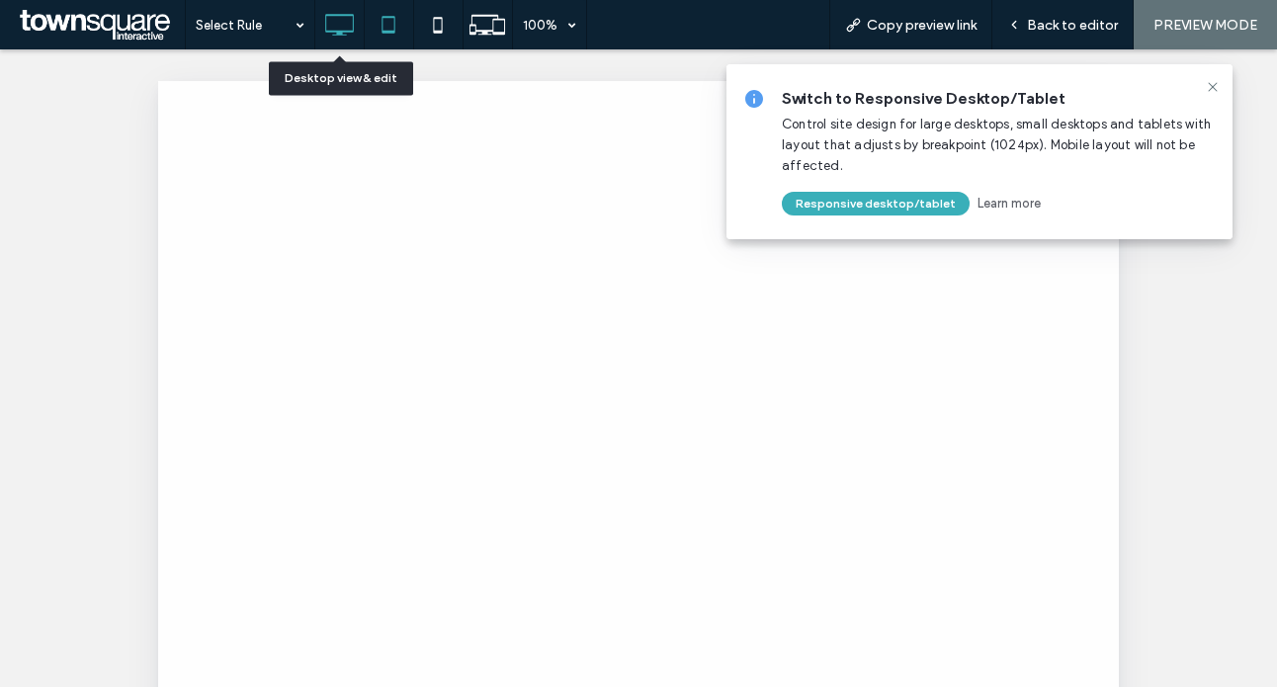
click at [348, 23] on icon at bounding box center [339, 25] width 40 height 40
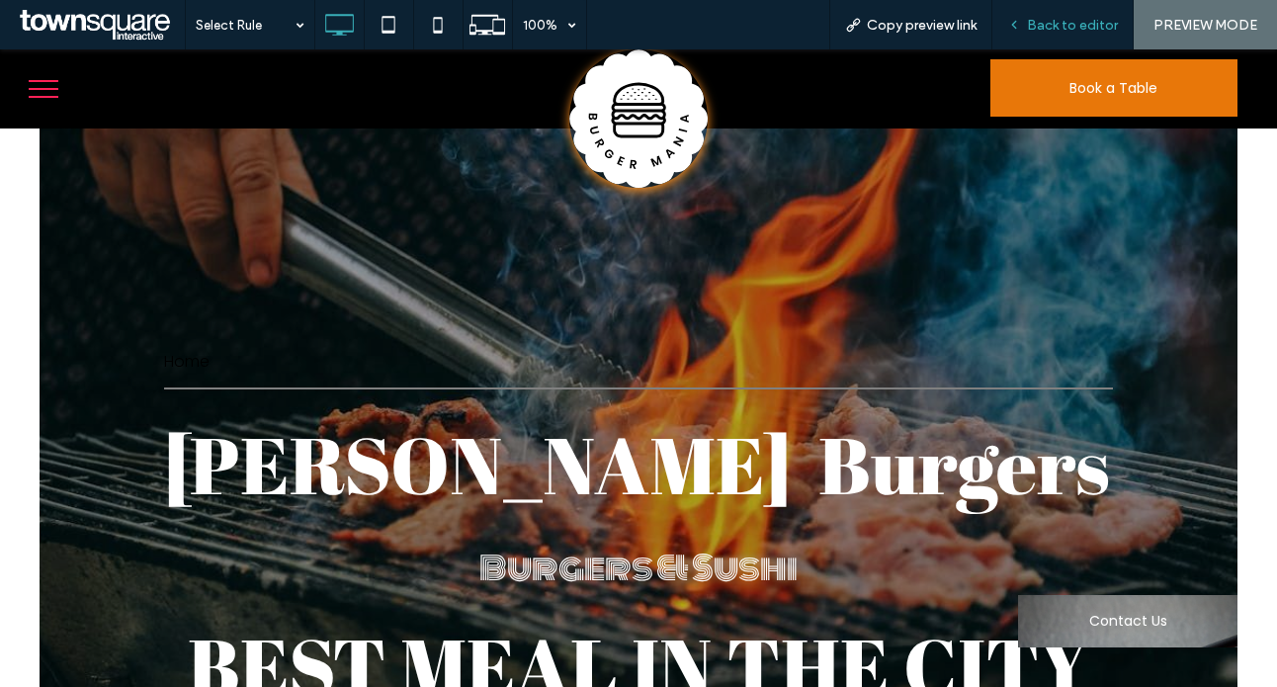
click at [1032, 11] on div "Back to editor" at bounding box center [1063, 24] width 141 height 49
click at [1069, 20] on span "Back to editor" at bounding box center [1072, 25] width 91 height 17
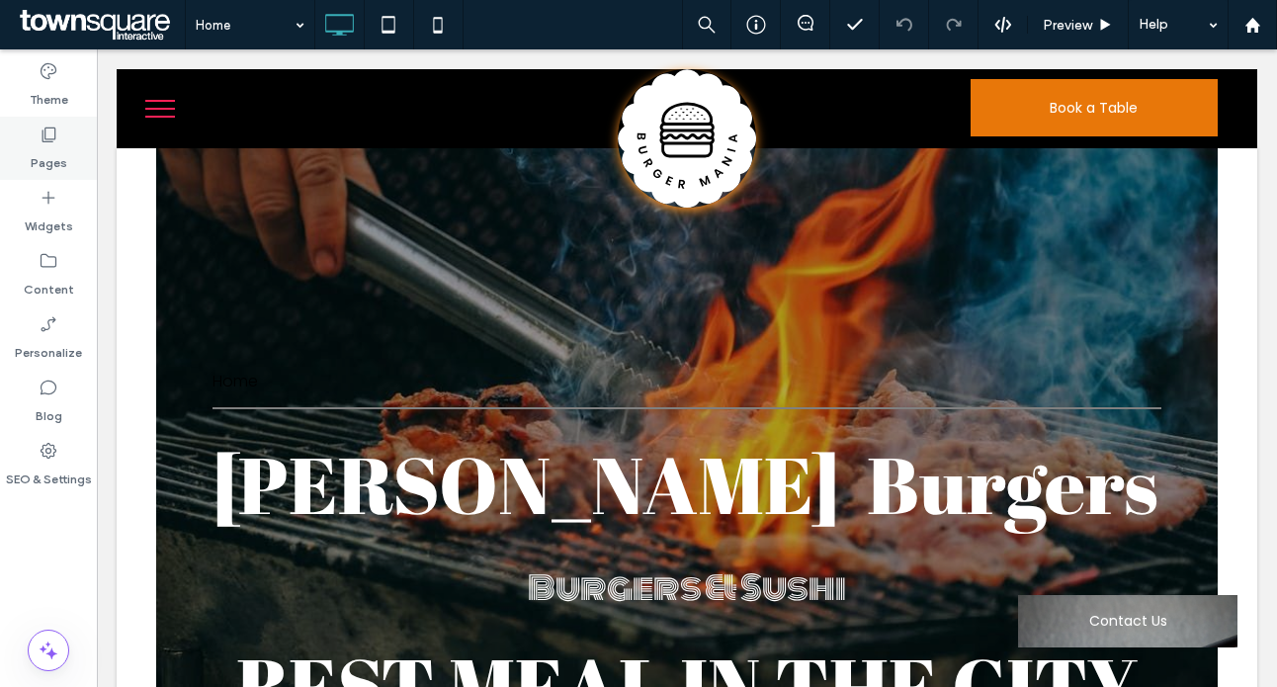
click at [56, 141] on icon at bounding box center [49, 135] width 20 height 20
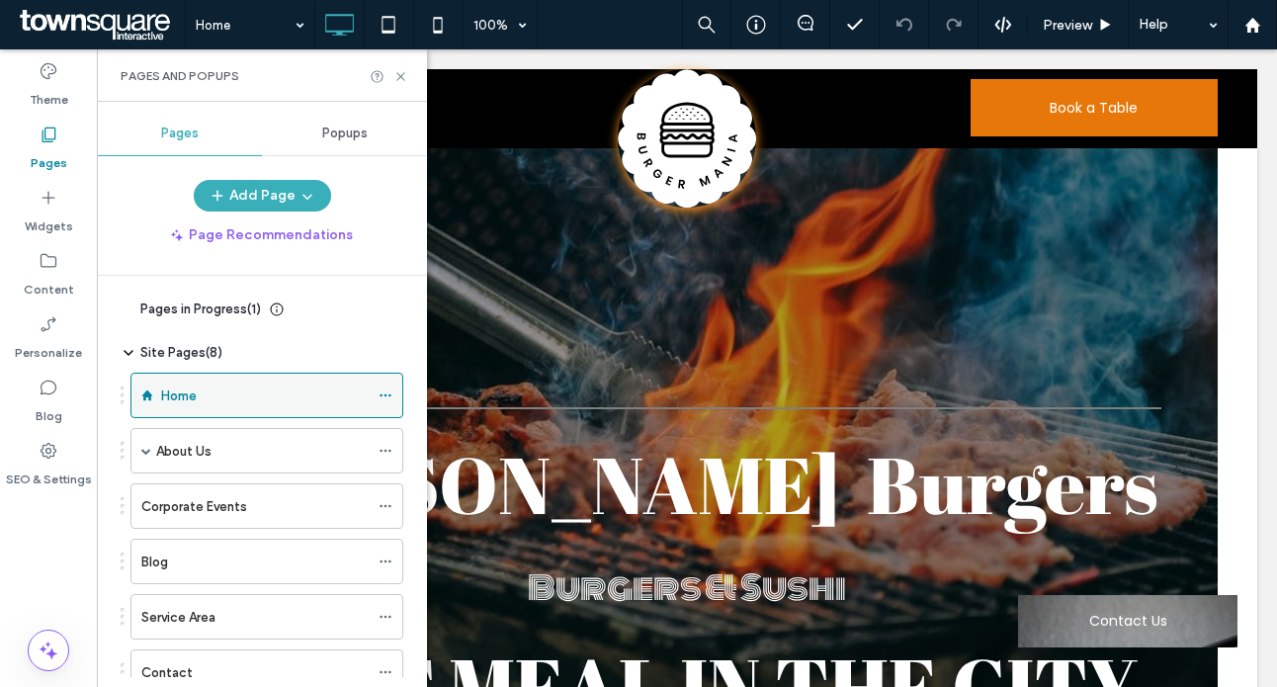
click at [372, 396] on div "Home" at bounding box center [267, 395] width 273 height 45
click at [325, 153] on div "Popups" at bounding box center [344, 134] width 165 height 44
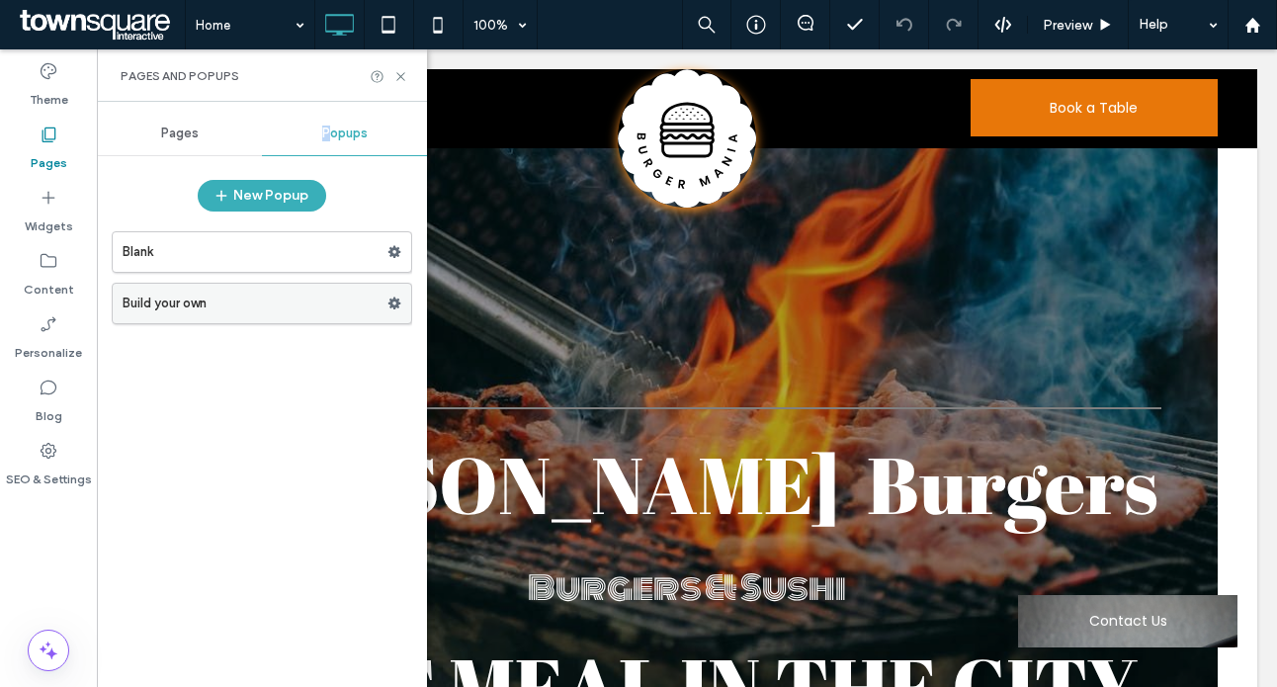
click at [330, 309] on label "Build your own" at bounding box center [255, 304] width 265 height 40
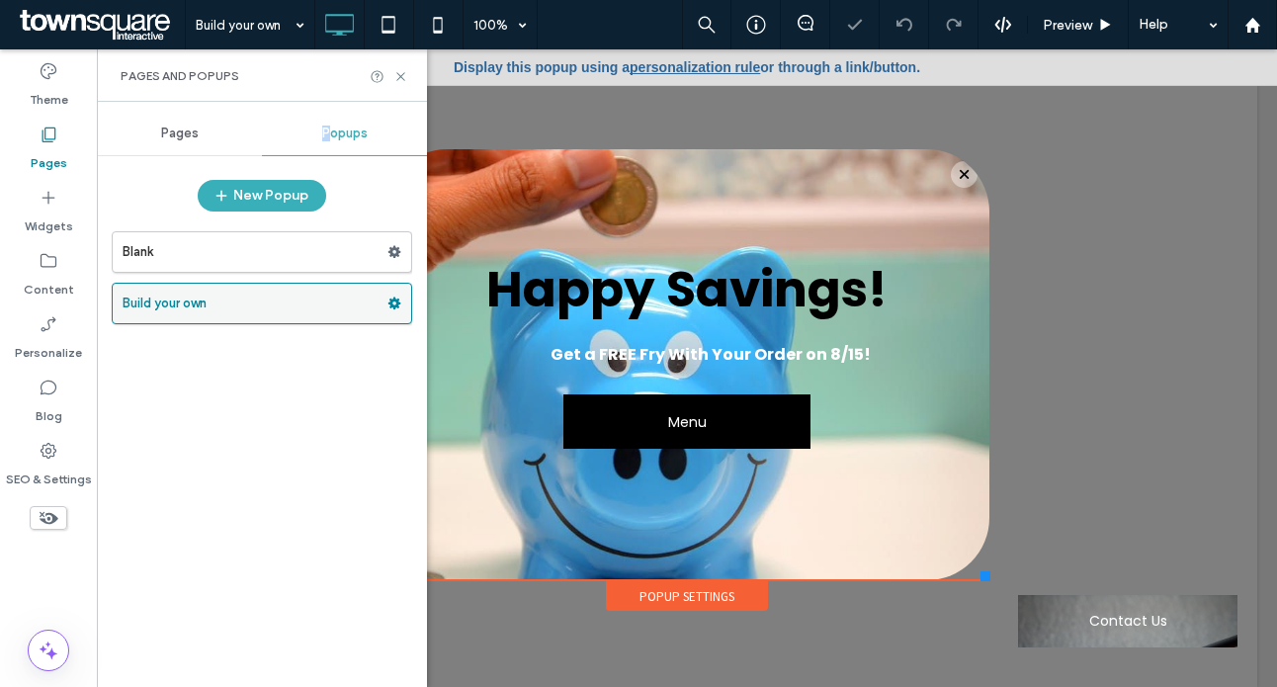
click at [383, 307] on label "Build your own" at bounding box center [255, 304] width 265 height 40
click at [392, 300] on use at bounding box center [395, 304] width 13 height 12
click at [343, 308] on label "Build your own" at bounding box center [255, 304] width 265 height 40
click at [659, 596] on div "Popup Settings" at bounding box center [687, 596] width 162 height 30
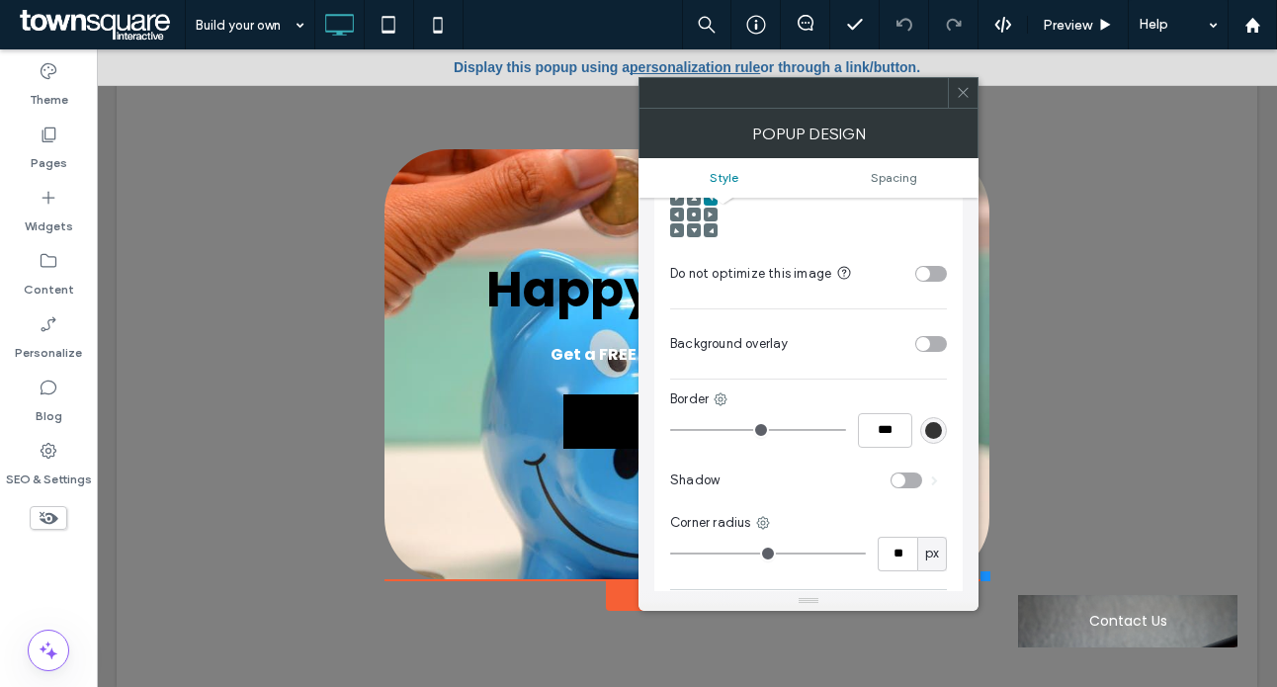
scroll to position [285, 0]
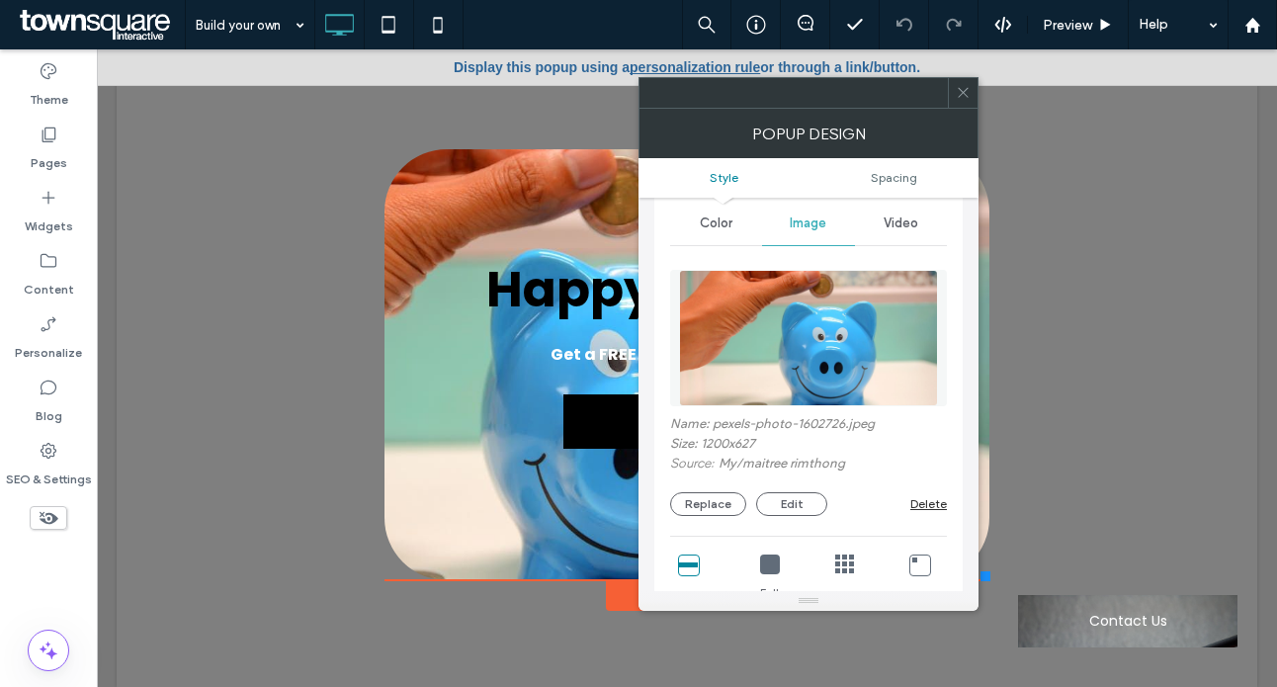
click at [819, 343] on img at bounding box center [808, 338] width 259 height 136
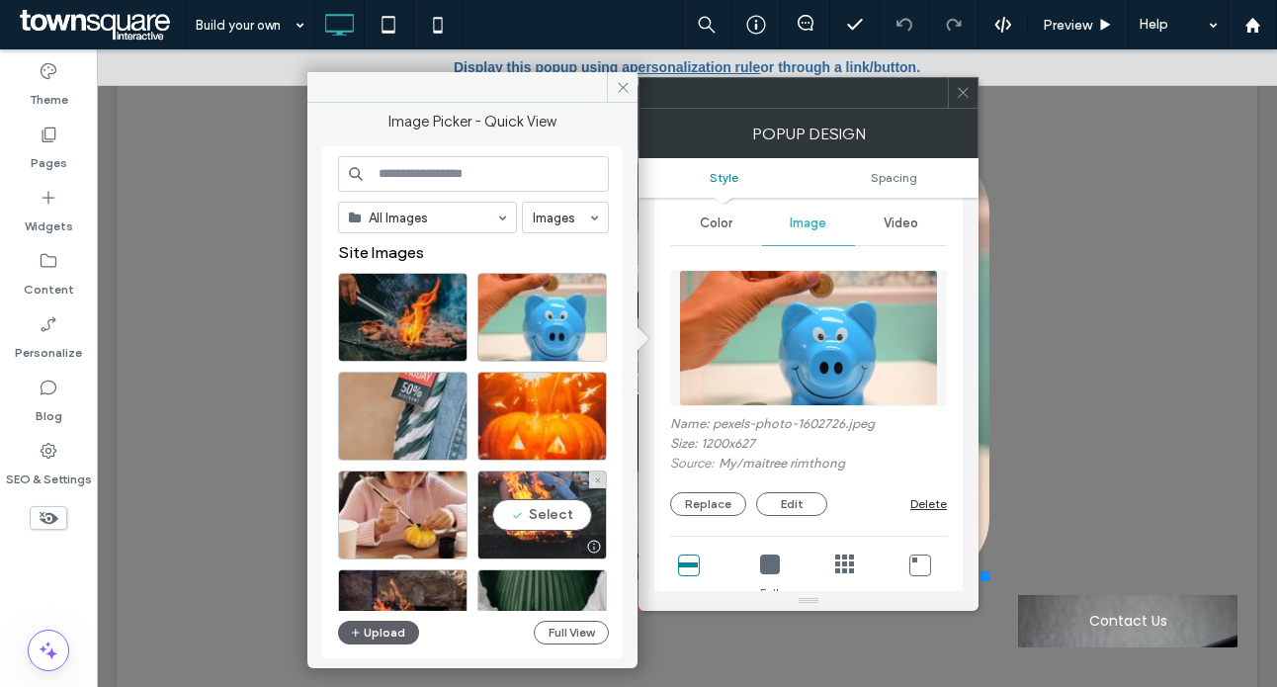
drag, startPoint x: 533, startPoint y: 513, endPoint x: 435, endPoint y: 463, distance: 110.1
click at [533, 513] on div "Select" at bounding box center [543, 515] width 130 height 89
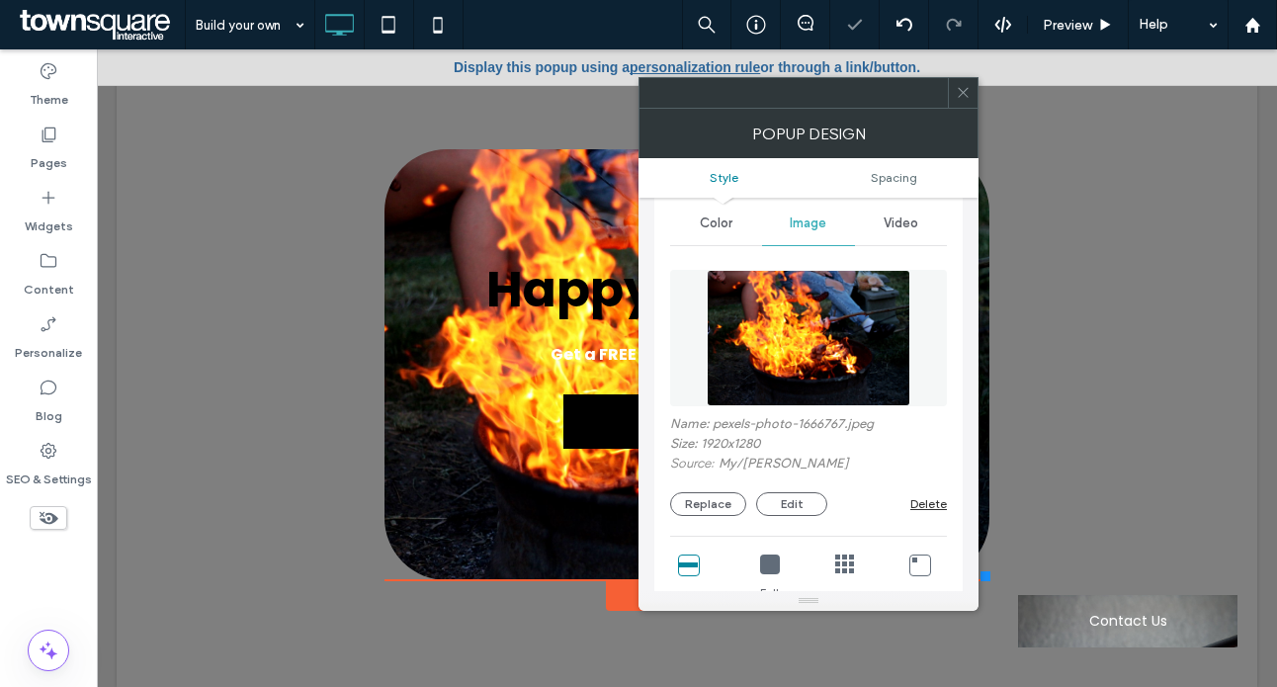
click at [571, 292] on span "Happy Savings!" at bounding box center [686, 289] width 401 height 70
click at [978, 86] on div at bounding box center [809, 93] width 340 height 32
click at [969, 94] on icon at bounding box center [963, 92] width 15 height 15
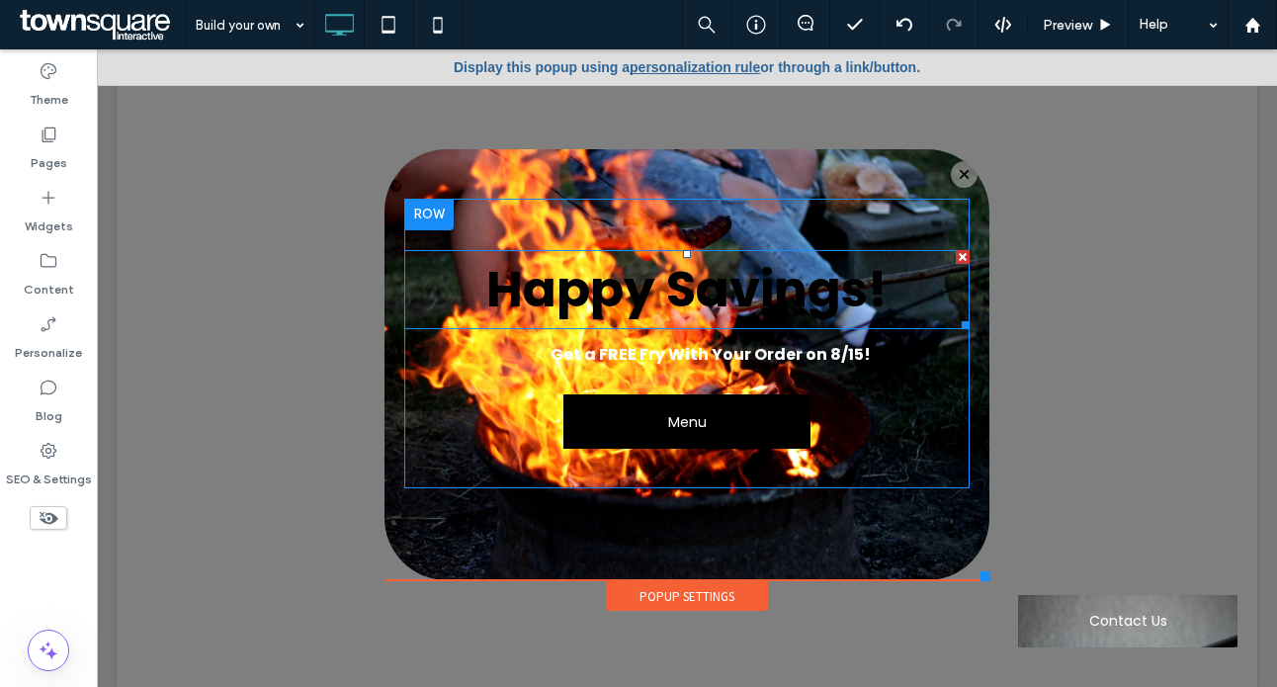
click at [738, 292] on span "Happy Savings!" at bounding box center [686, 289] width 401 height 70
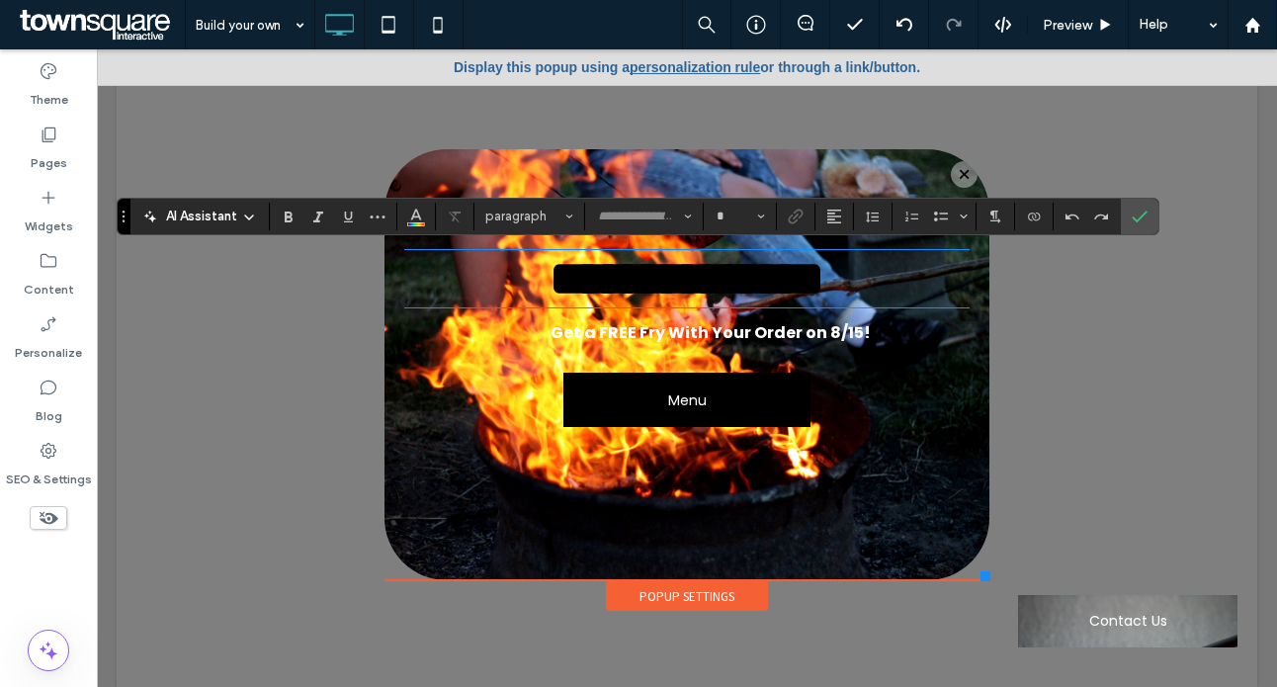
type input "*******"
type input "**"
click at [408, 215] on icon "Color" at bounding box center [416, 215] width 16 height 16
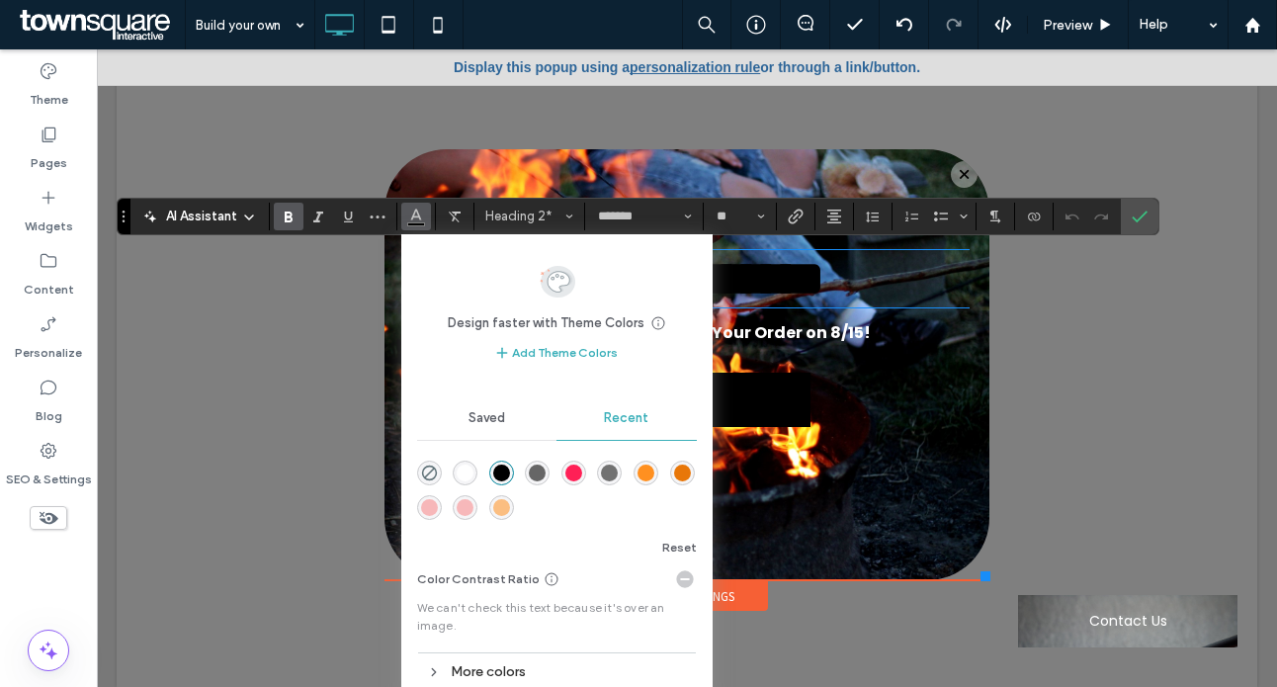
click at [453, 470] on div at bounding box center [466, 474] width 27 height 27
drag, startPoint x: 460, startPoint y: 473, endPoint x: 464, endPoint y: 412, distance: 60.4
click at [460, 473] on div "rgba(255, 255, 255, 1)" at bounding box center [465, 473] width 17 height 17
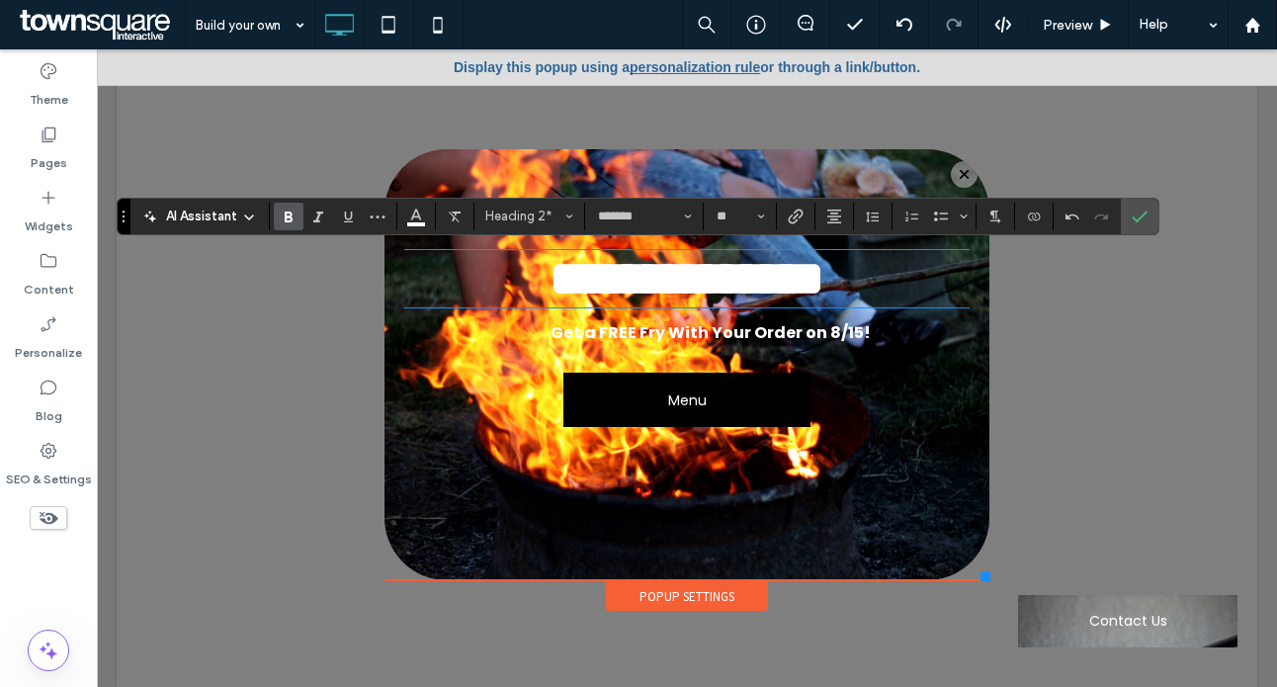
click at [704, 427] on link "Menu" at bounding box center [687, 400] width 247 height 54
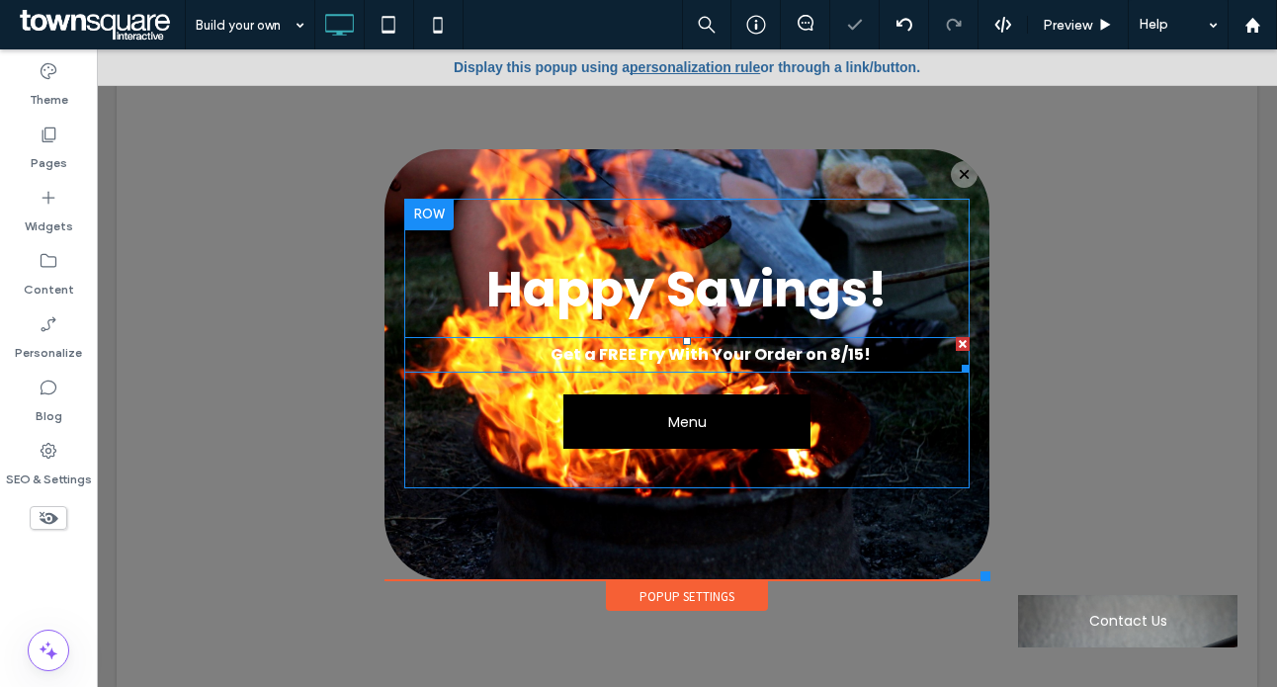
click at [739, 355] on strong "Get a FREE Fry With Your Order on 8/15!" at bounding box center [711, 354] width 320 height 23
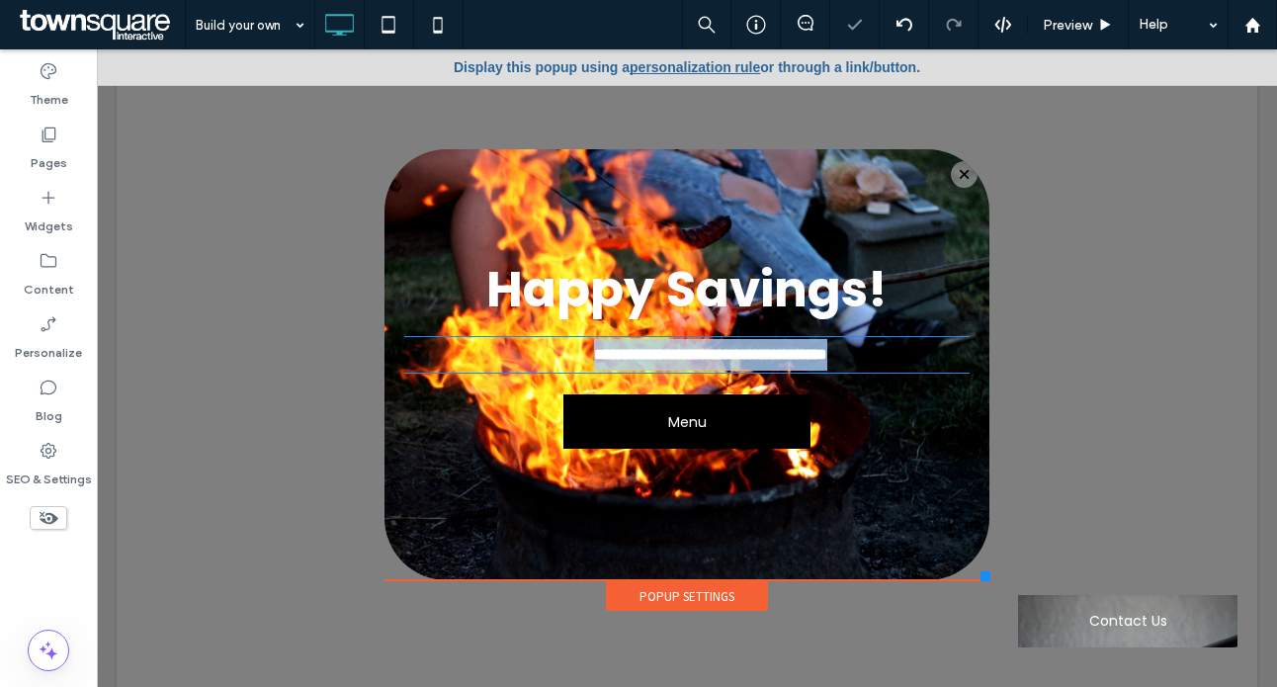
click at [739, 355] on strong "**********" at bounding box center [710, 354] width 233 height 15
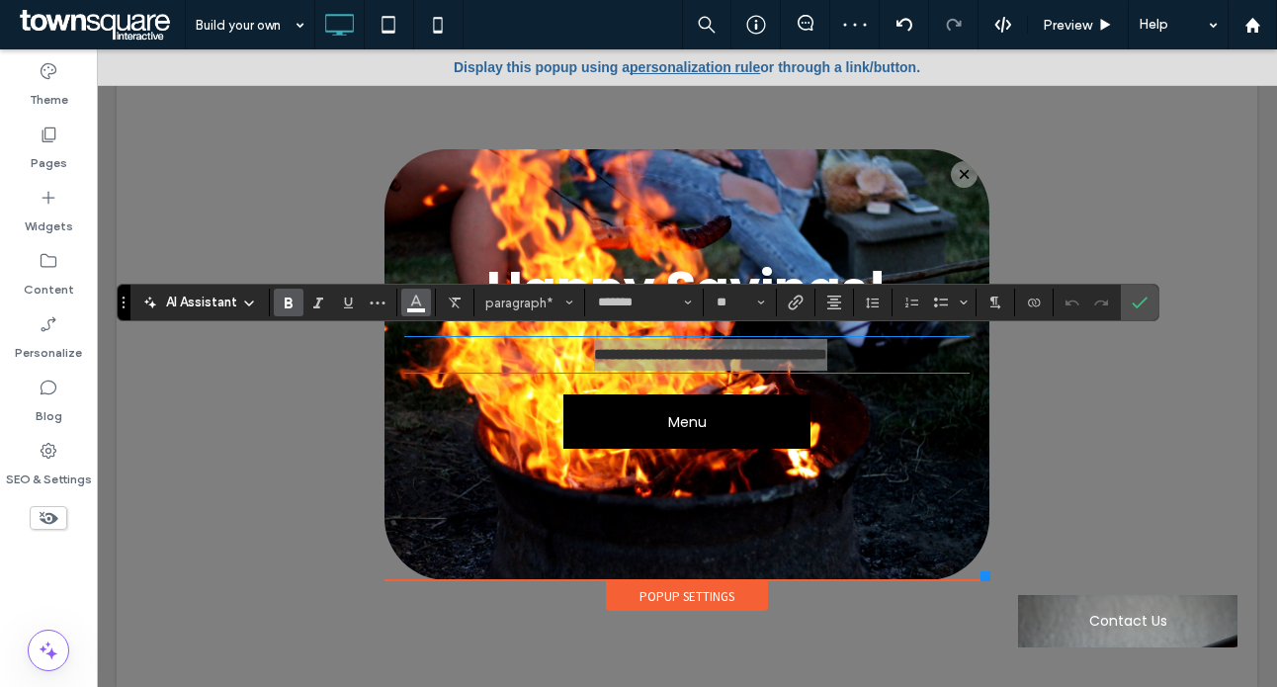
click at [417, 303] on use "Color" at bounding box center [415, 301] width 11 height 11
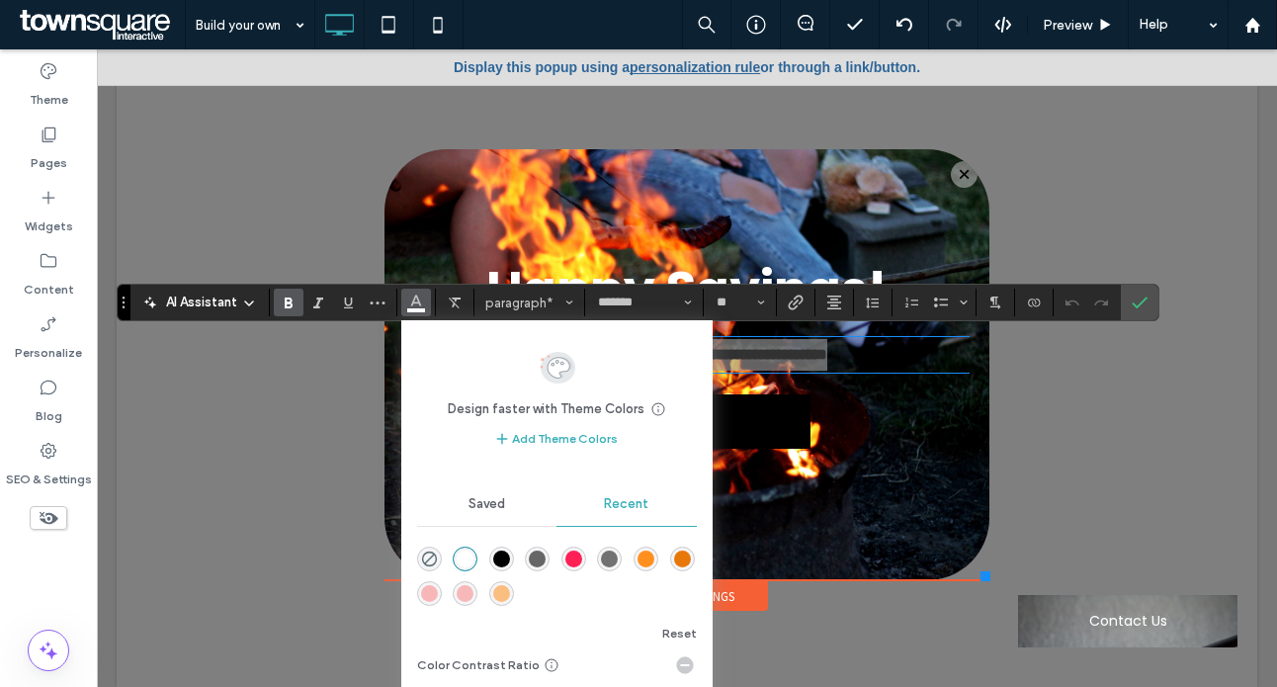
click at [611, 555] on div "rgba(114, 114, 114, 1)" at bounding box center [609, 559] width 17 height 17
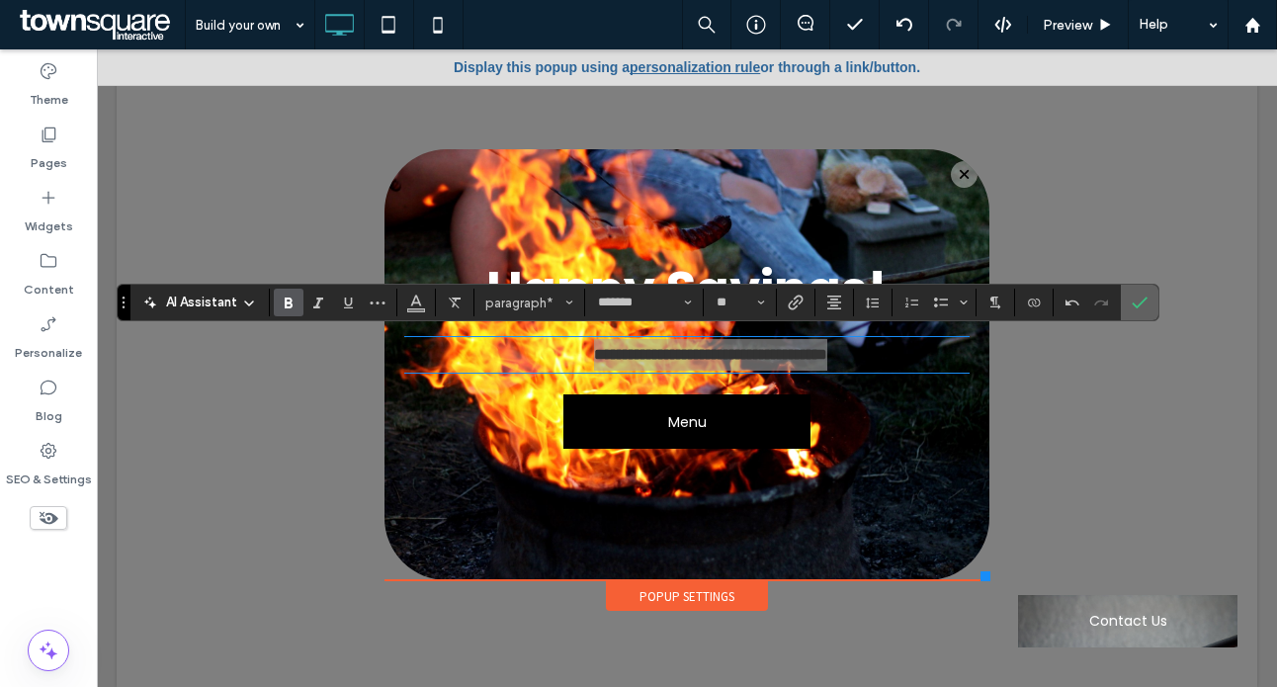
drag, startPoint x: 1134, startPoint y: 308, endPoint x: 1037, endPoint y: 265, distance: 106.2
click at [1134, 308] on icon "Confirm" at bounding box center [1140, 303] width 16 height 16
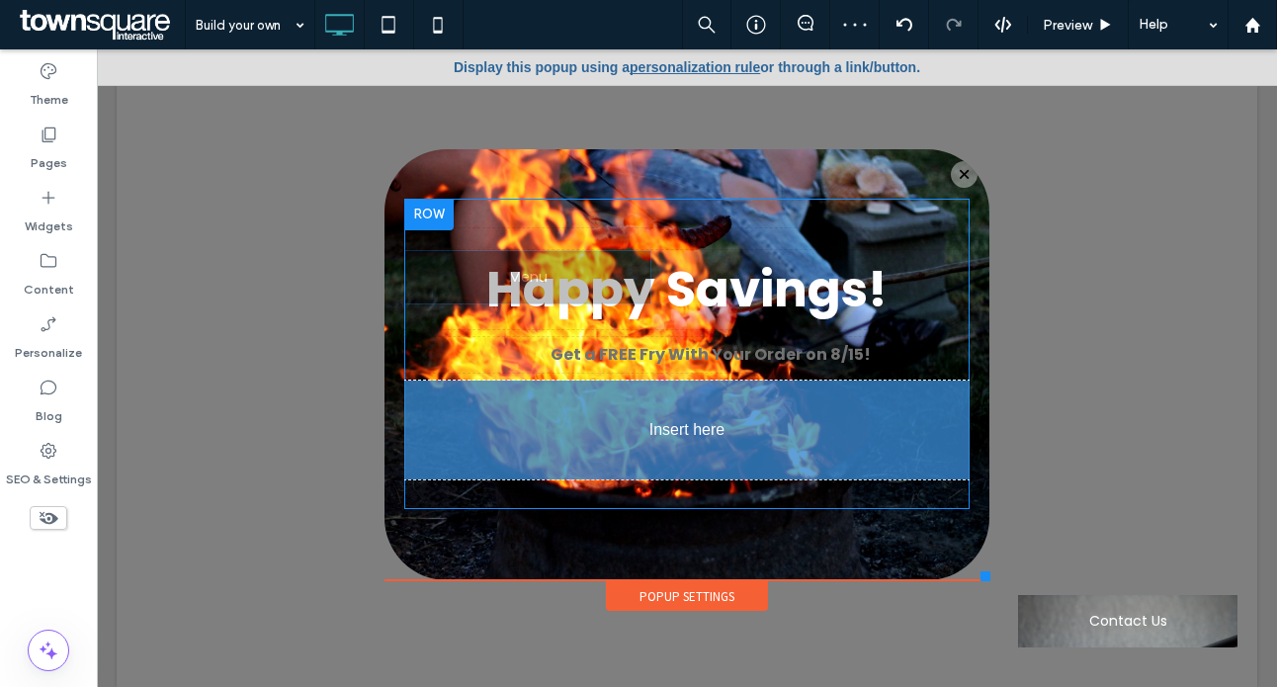
drag, startPoint x: 686, startPoint y: 426, endPoint x: 684, endPoint y: 517, distance: 91.0
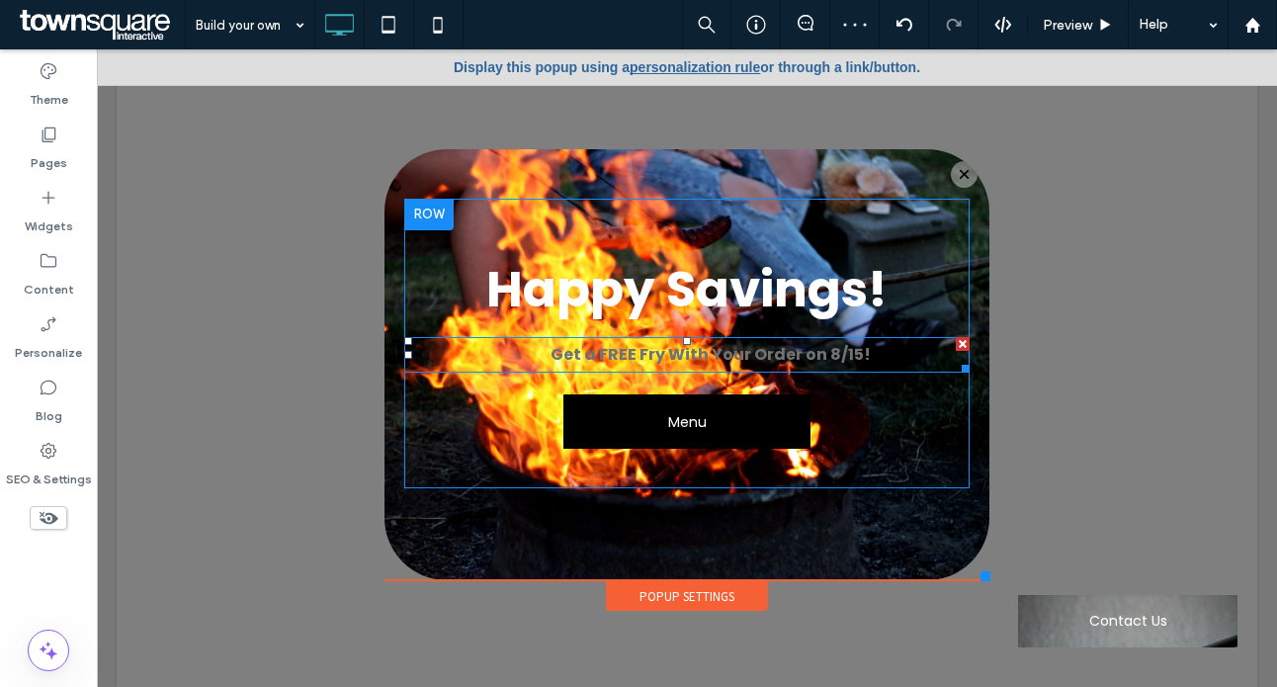
click at [682, 351] on strong "Get a FREE Fry With Your Order on 8/15!" at bounding box center [711, 354] width 320 height 23
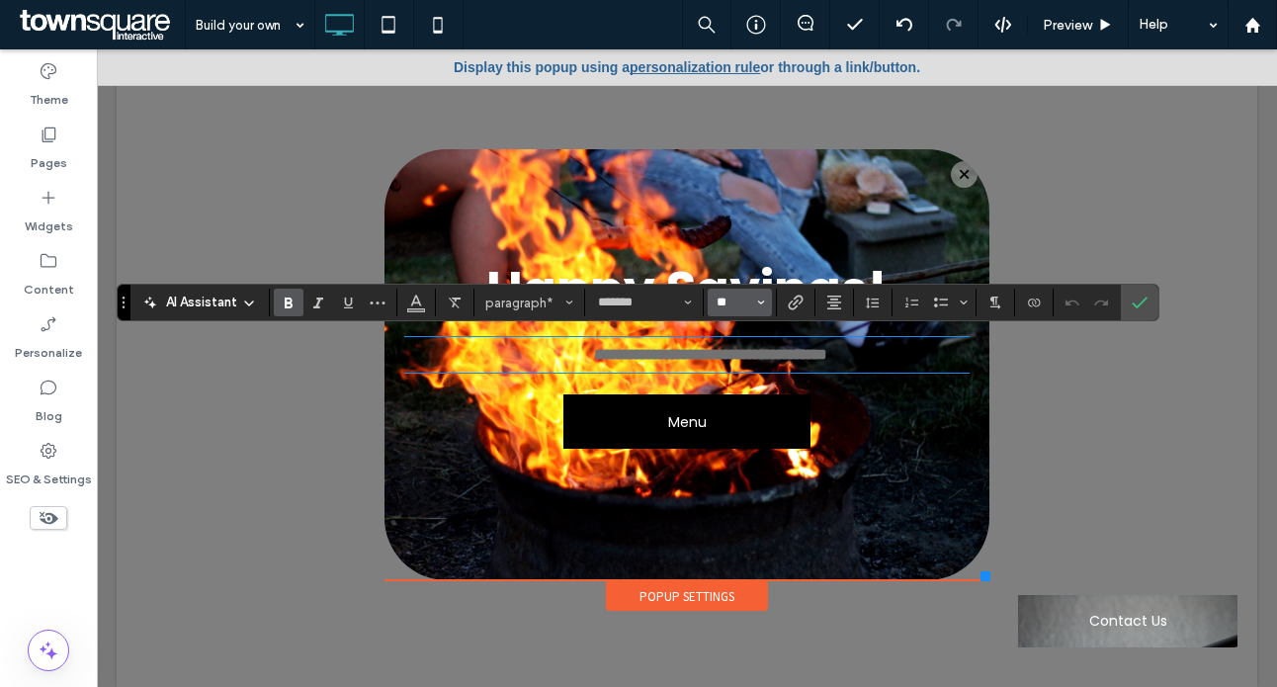
click at [730, 297] on input "**" at bounding box center [734, 303] width 39 height 16
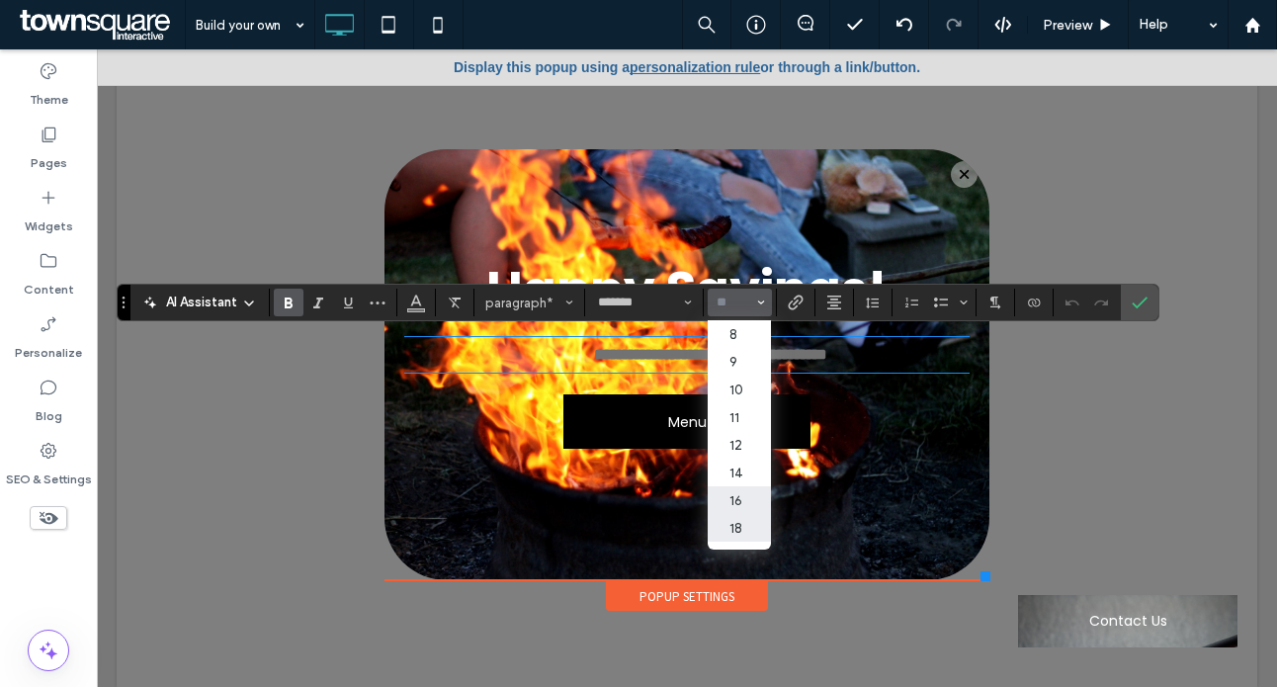
drag, startPoint x: 739, startPoint y: 523, endPoint x: 642, endPoint y: 471, distance: 110.2
click at [739, 523] on label "18" at bounding box center [739, 528] width 63 height 28
type input "**"
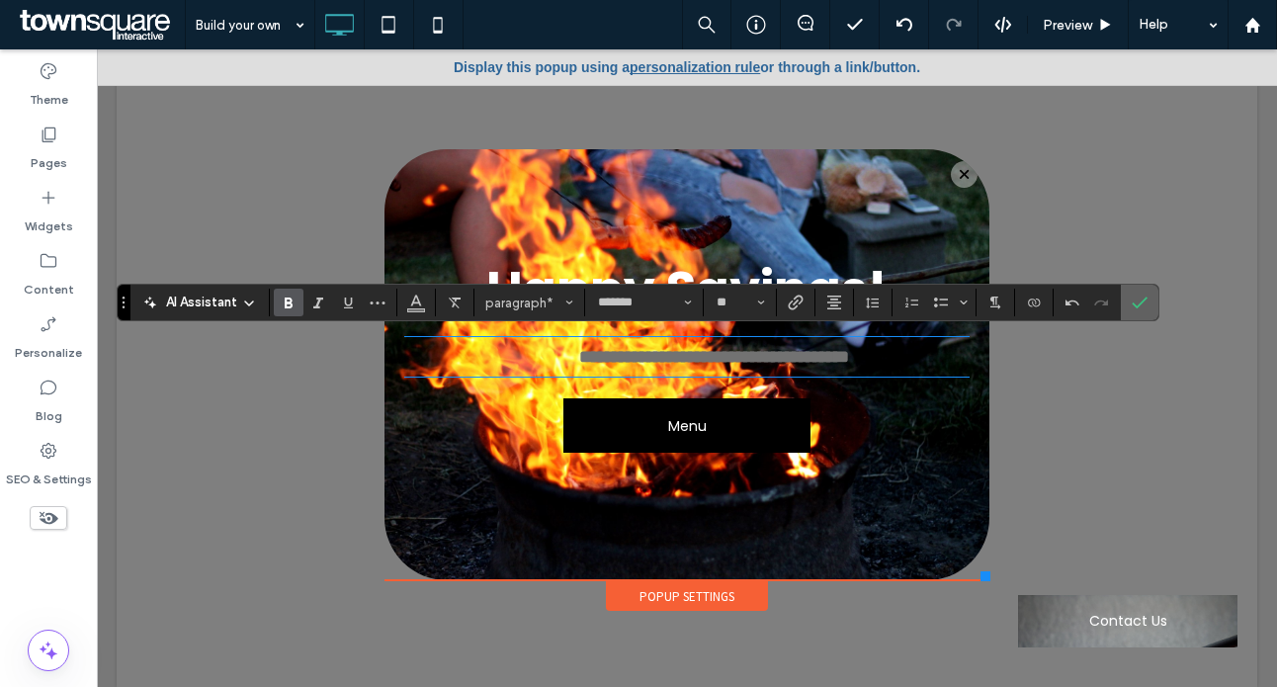
drag, startPoint x: 1139, startPoint y: 304, endPoint x: 1042, endPoint y: 256, distance: 107.9
click at [1139, 304] on icon "Confirm" at bounding box center [1140, 303] width 16 height 16
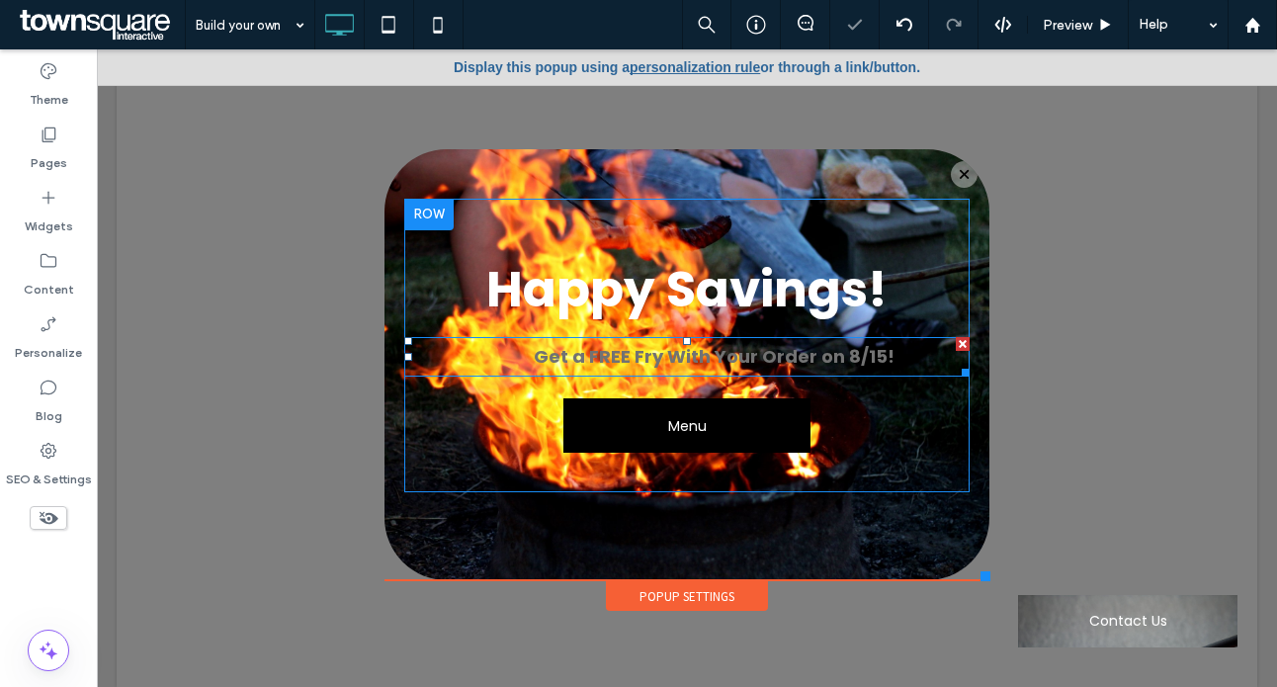
click at [811, 351] on strong "Get a FREE Fry With Your Order on 8/15!" at bounding box center [714, 356] width 361 height 25
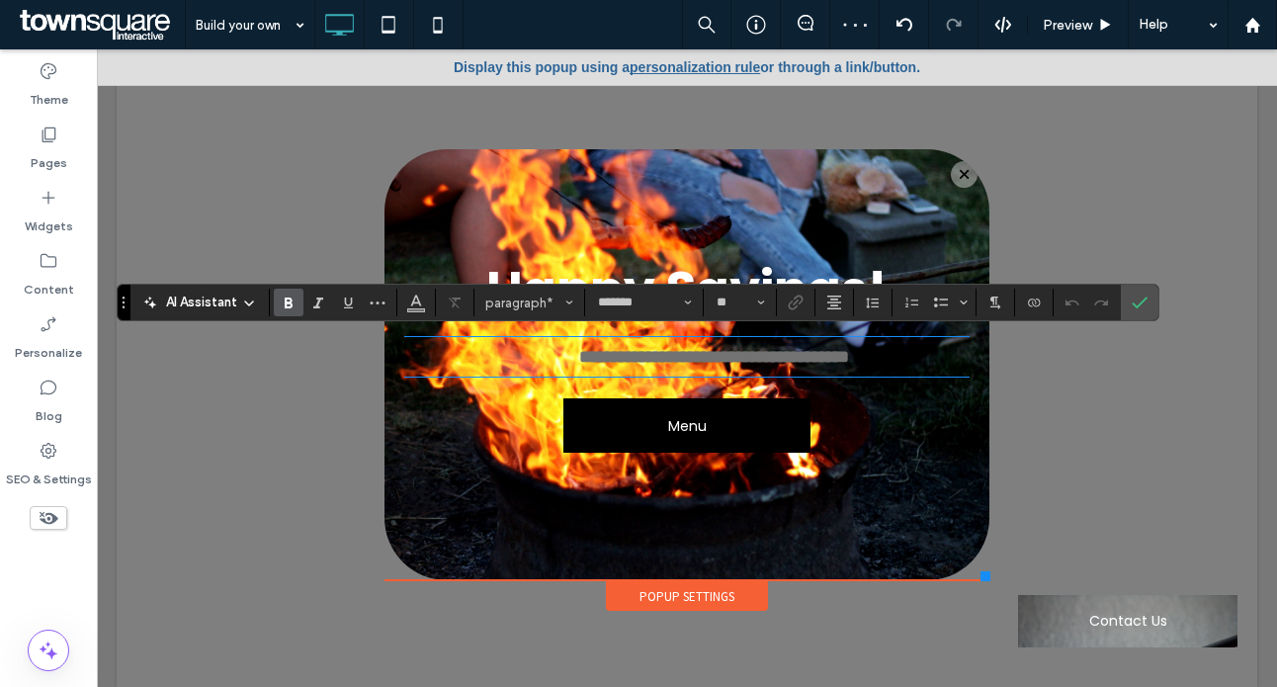
click at [810, 348] on strong "**********" at bounding box center [714, 357] width 270 height 18
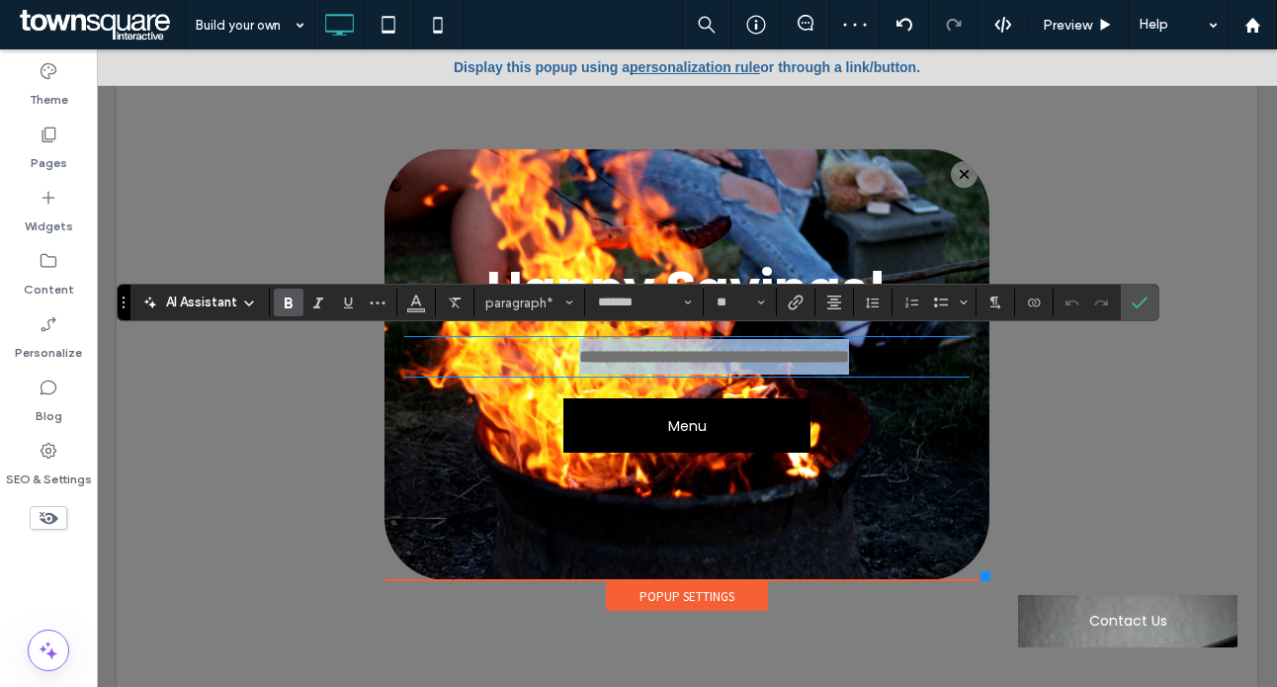
click at [810, 348] on strong "**********" at bounding box center [714, 357] width 270 height 18
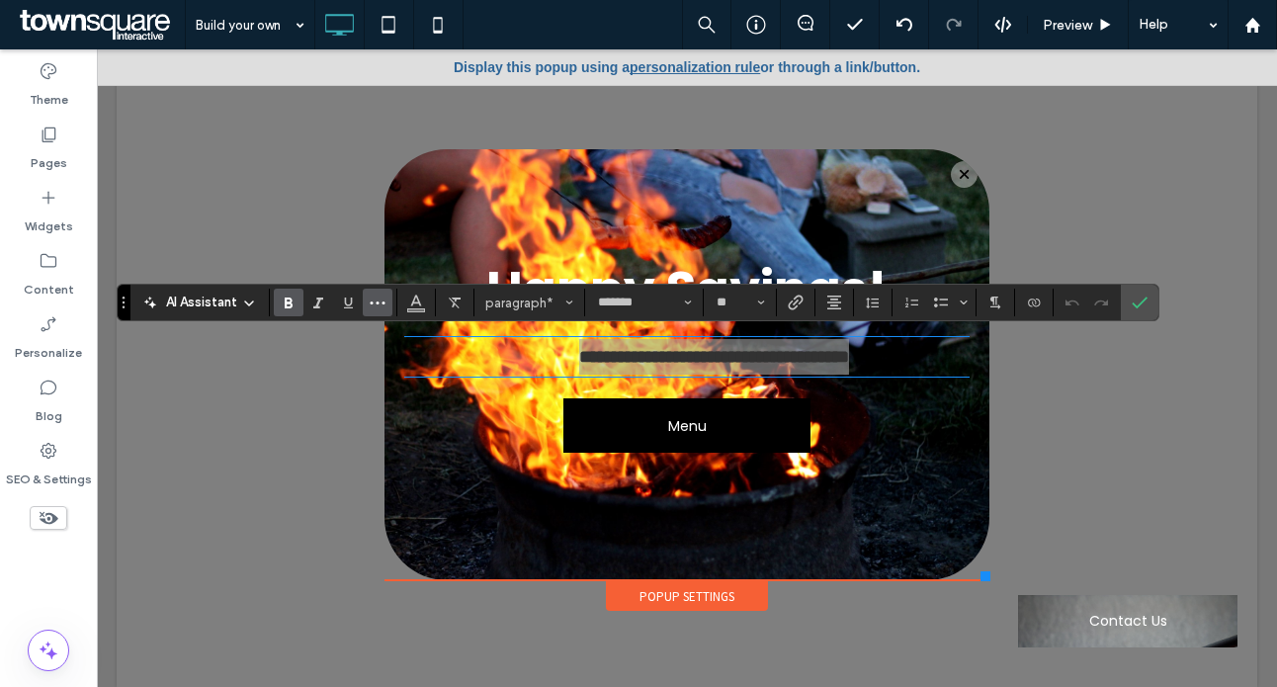
click at [380, 311] on span "More" at bounding box center [378, 303] width 16 height 26
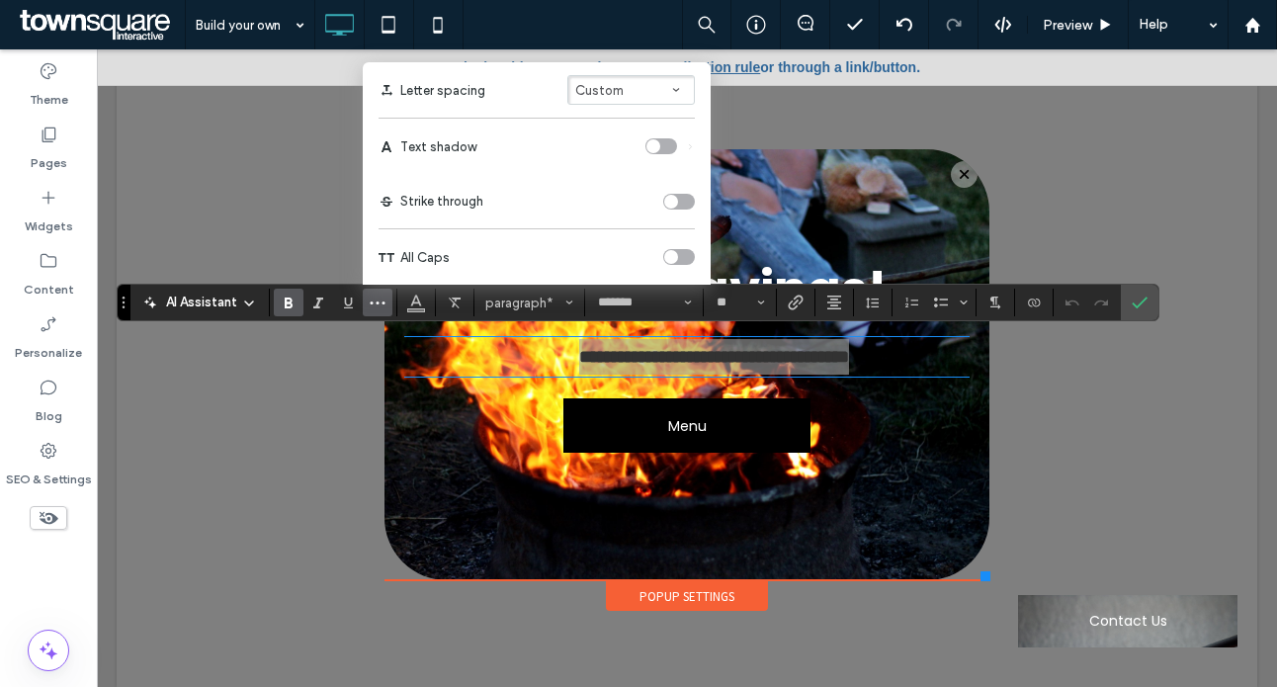
click at [662, 144] on div "toggle" at bounding box center [662, 146] width 32 height 16
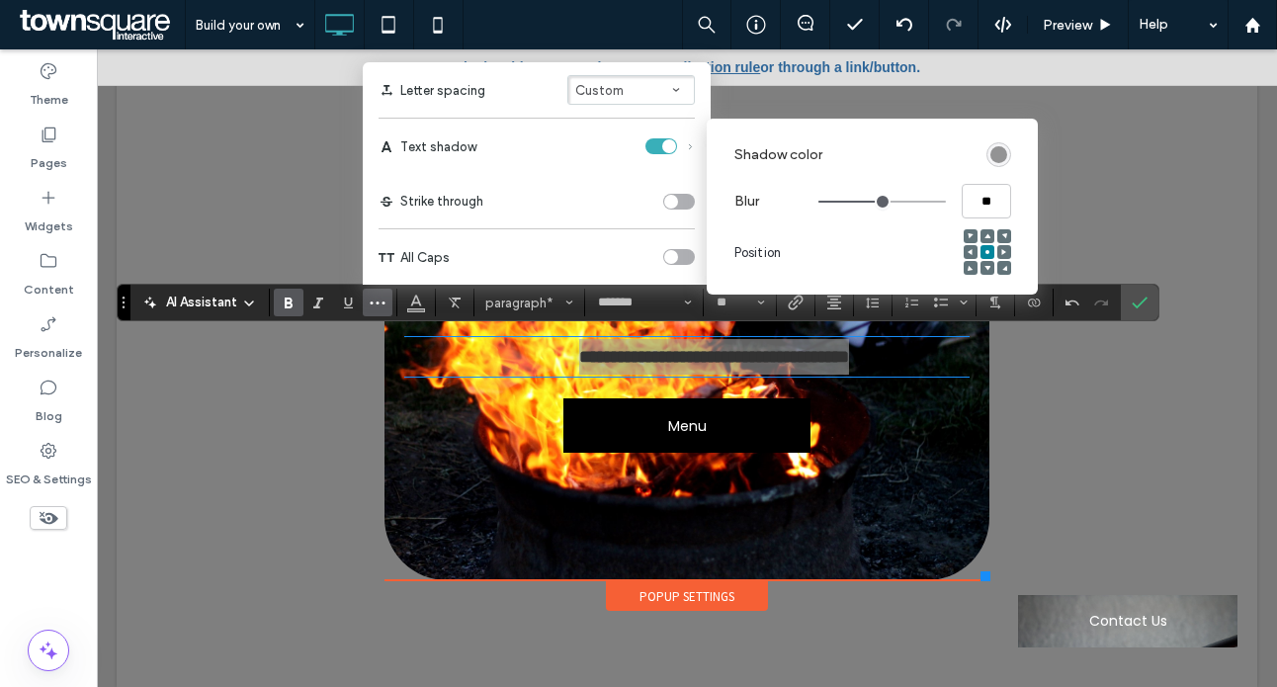
click at [1000, 162] on div "rgba(0, 0, 0, 0.4)" at bounding box center [999, 154] width 17 height 17
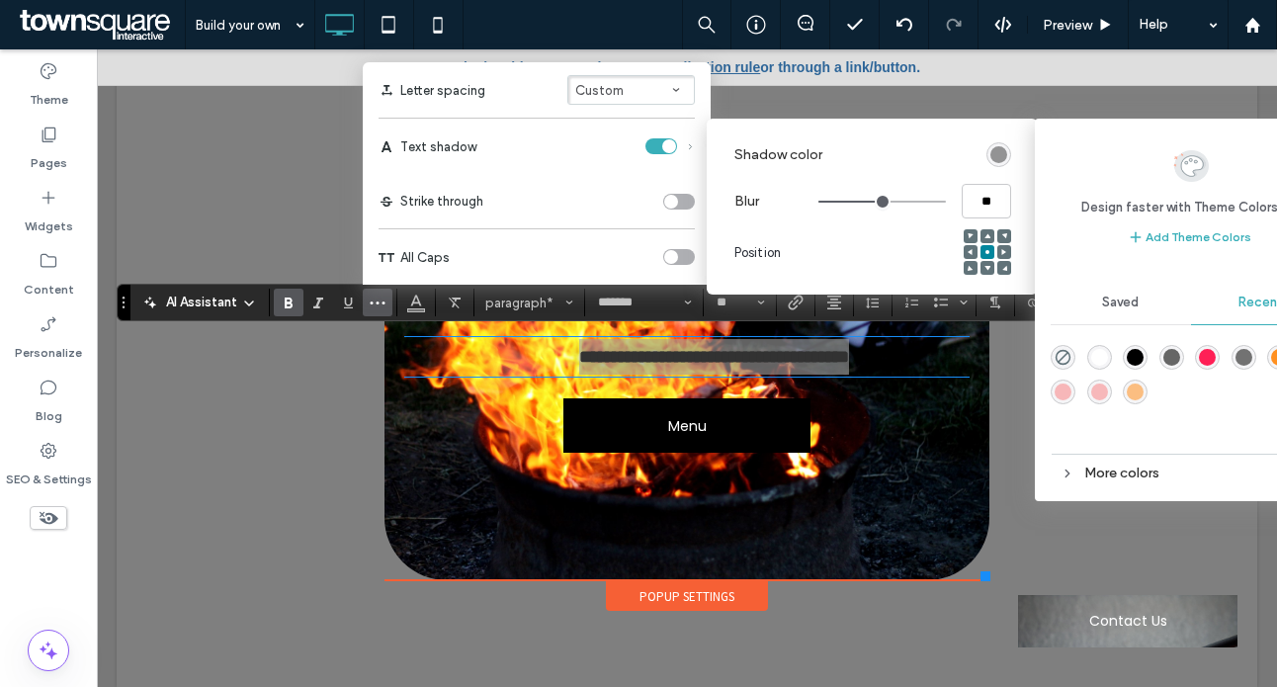
click at [1131, 353] on div "rgba(0, 0, 0, 1)" at bounding box center [1135, 357] width 17 height 17
click at [968, 236] on icon at bounding box center [971, 236] width 6 height 6
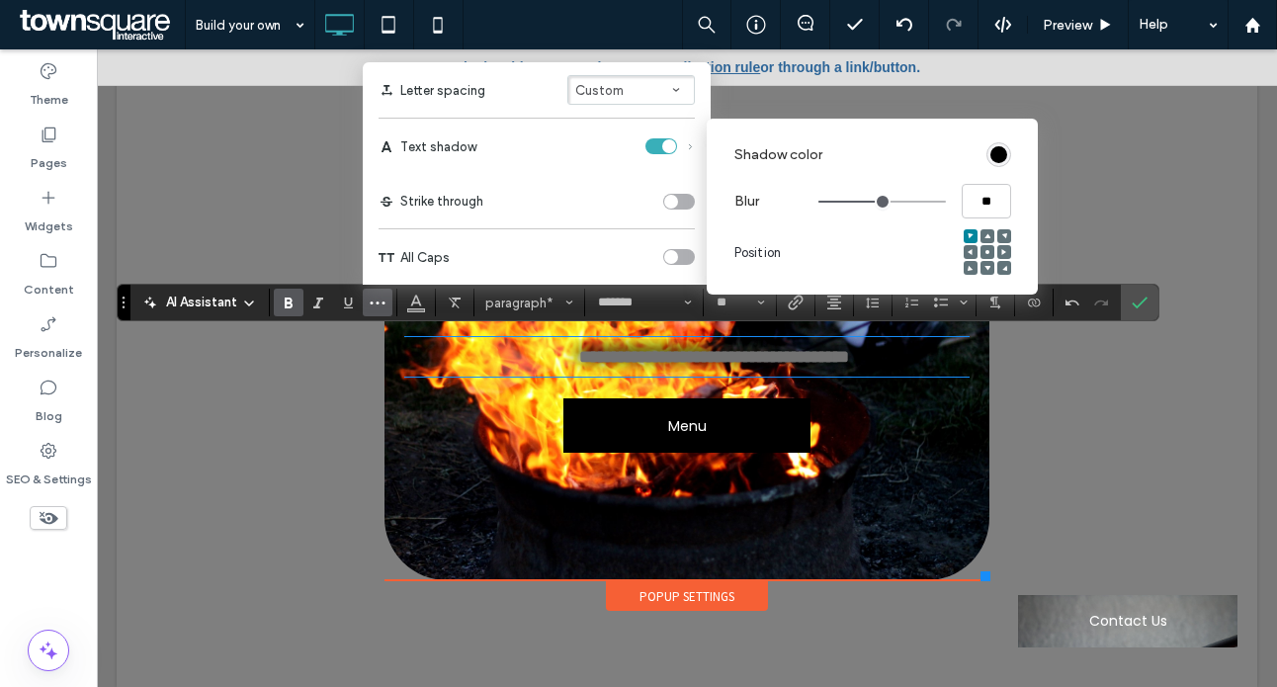
click at [1093, 199] on div at bounding box center [687, 368] width 1181 height 638
click at [1141, 305] on icon "Confirm" at bounding box center [1140, 303] width 16 height 16
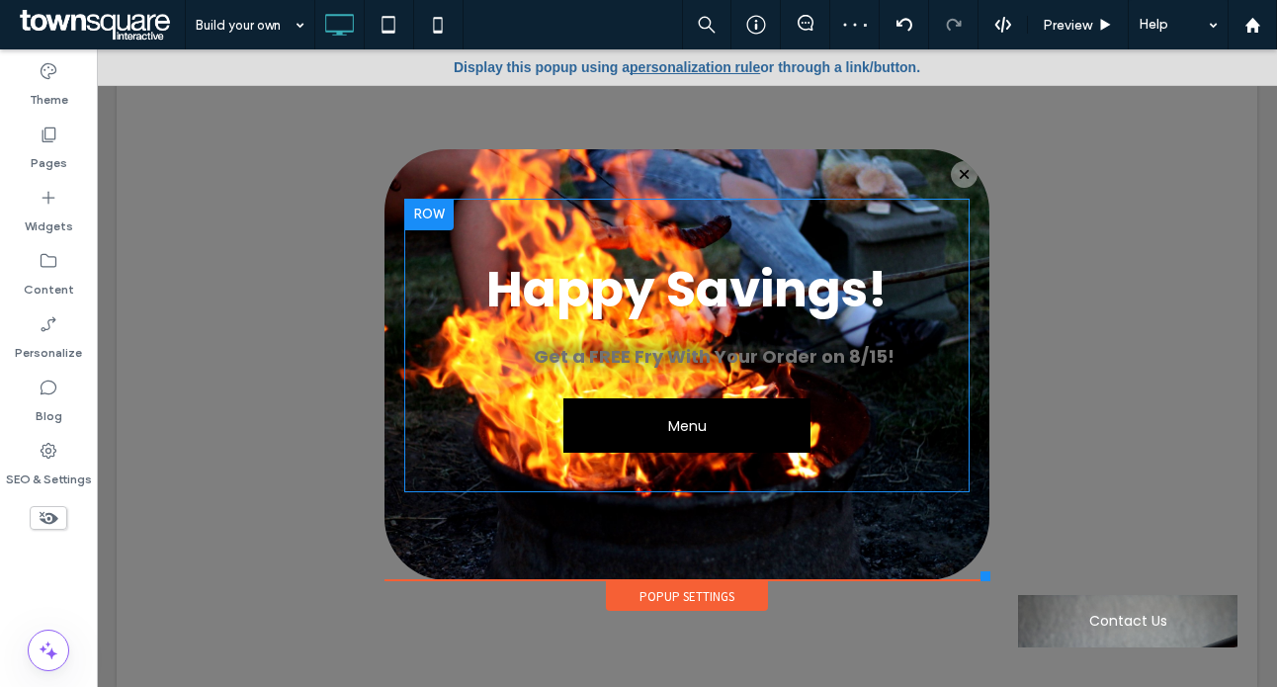
click at [578, 167] on div "Happy Savings! Get a FREE Fry With Your Order on 8/15! Menu Click To Paste" at bounding box center [687, 364] width 605 height 431
click at [793, 535] on div "Happy Savings! Get a FREE Fry With Your Order on 8/15! Menu Click To Paste" at bounding box center [687, 370] width 566 height 342
click at [706, 580] on div "Popup Settings" at bounding box center [687, 580] width 605 height 2
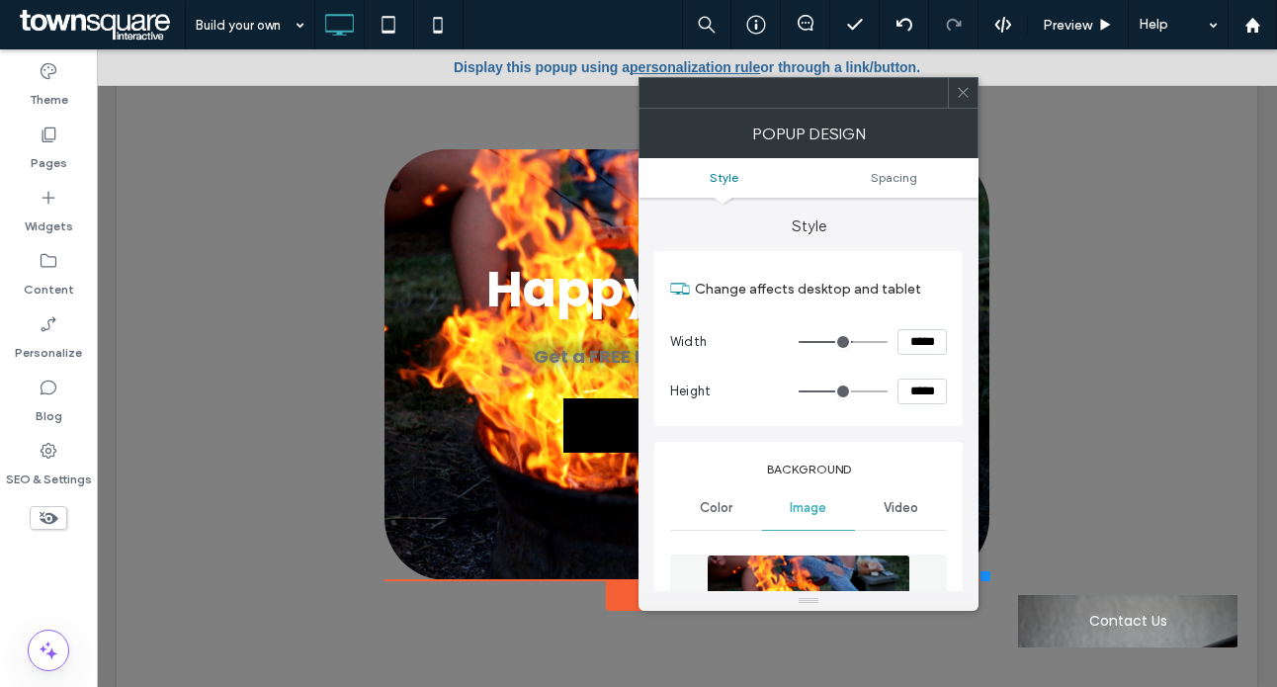
type input "**"
click at [696, 591] on div at bounding box center [809, 601] width 340 height 20
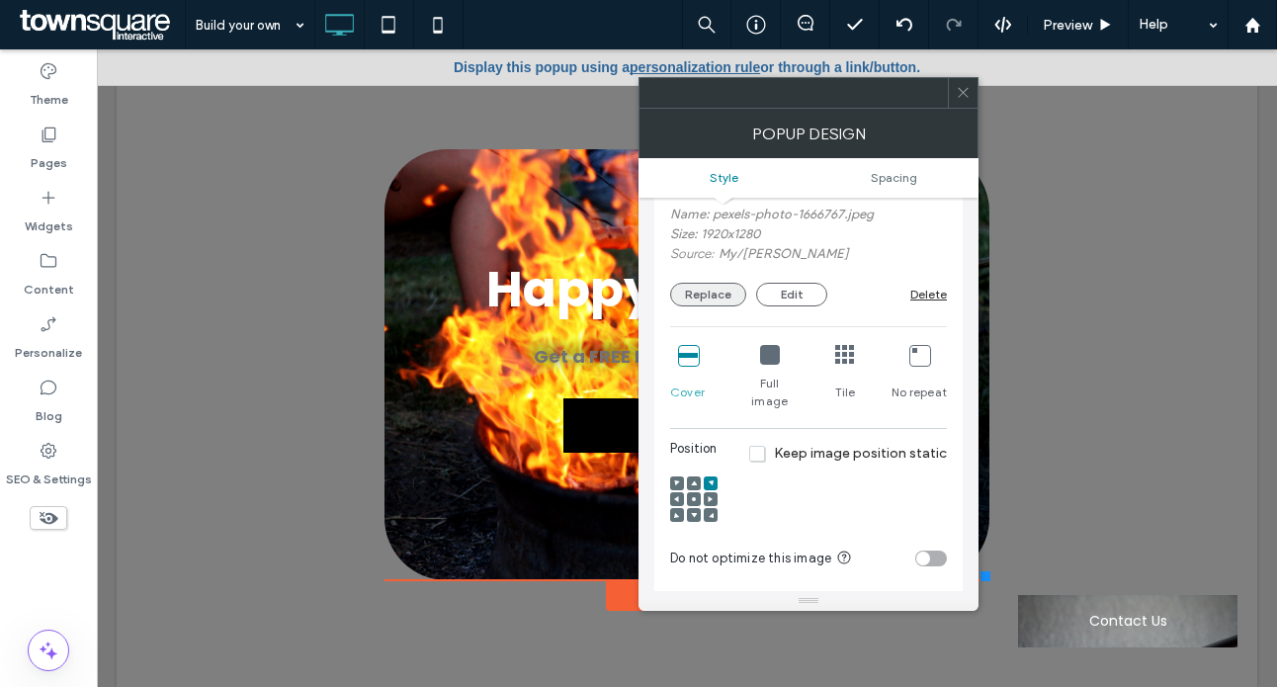
click at [717, 303] on button "Replace" at bounding box center [708, 295] width 76 height 24
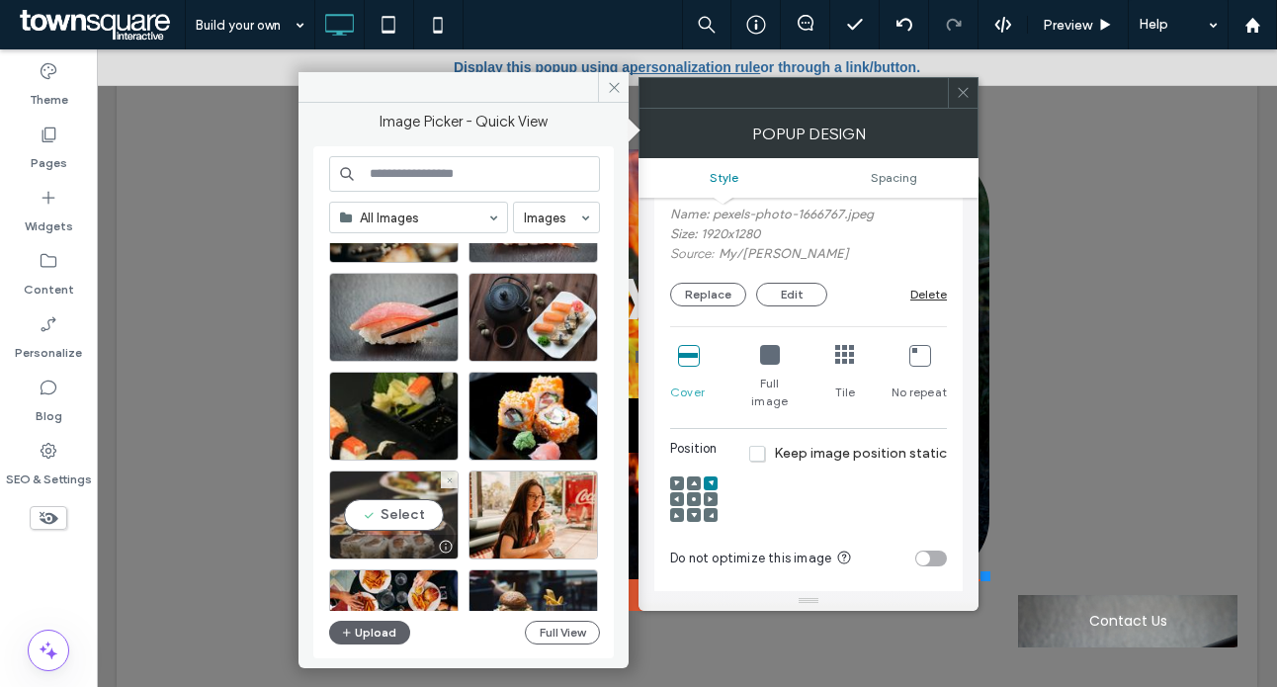
scroll to position [847, 0]
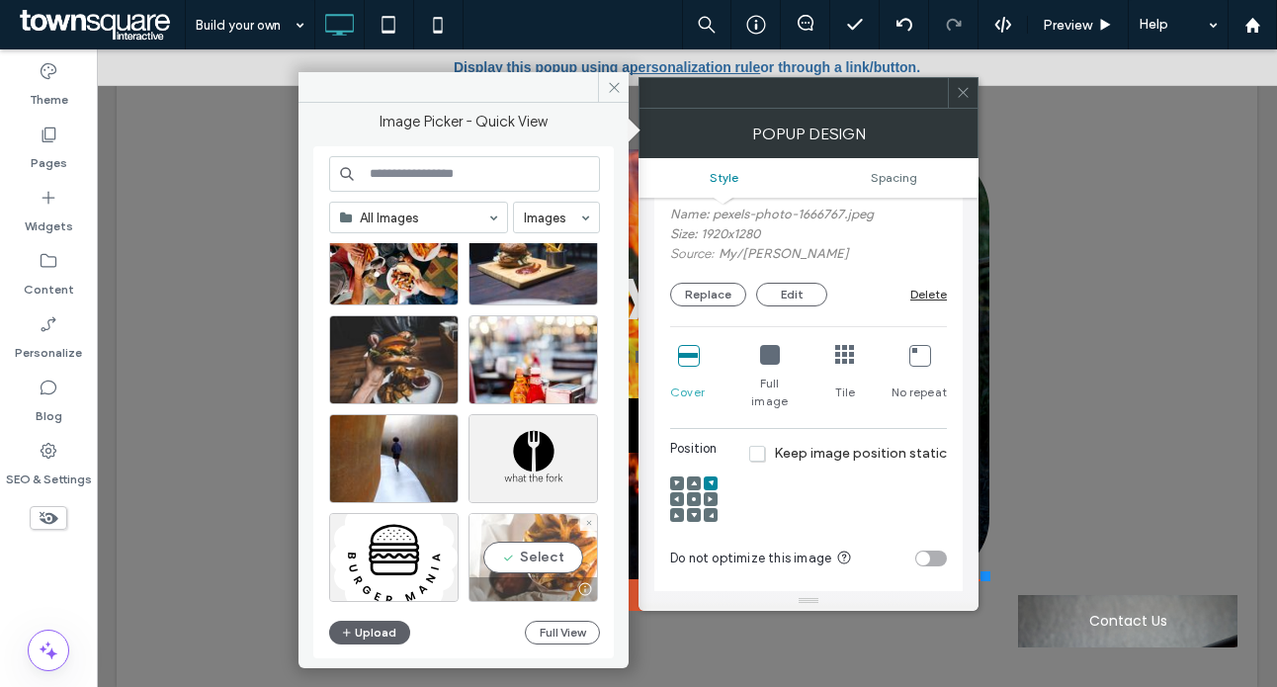
click at [558, 555] on div "Select" at bounding box center [534, 557] width 130 height 89
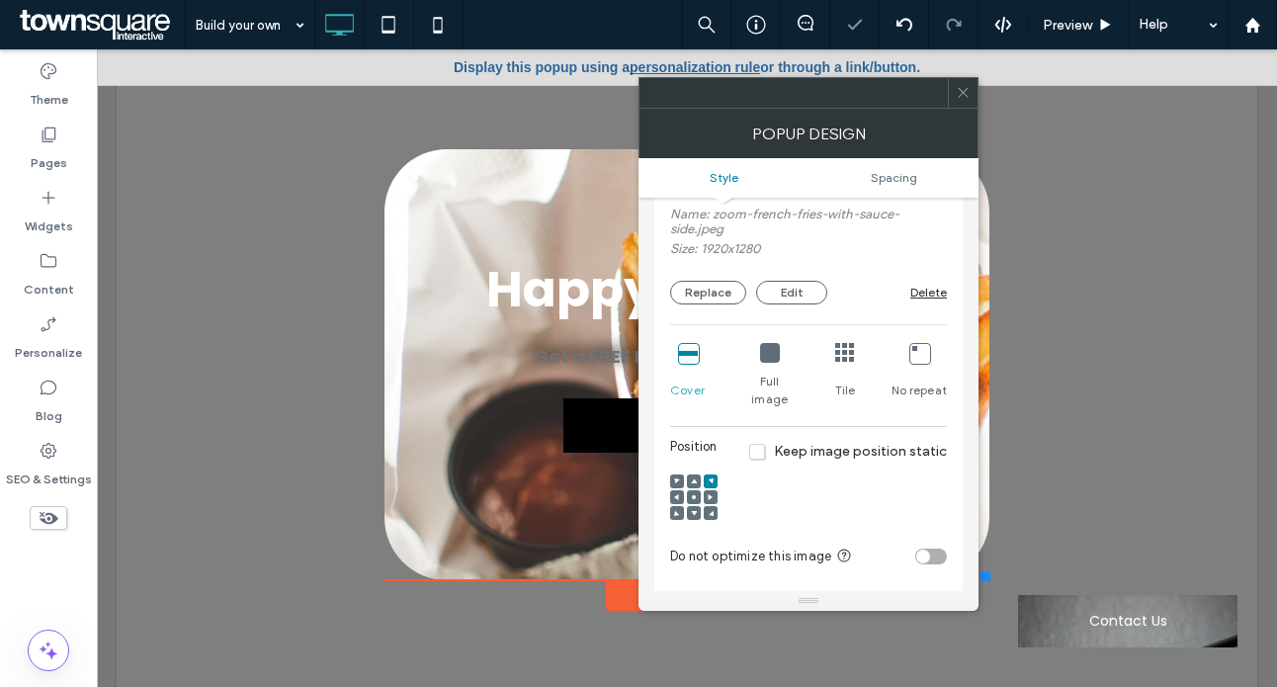
click at [965, 100] on span at bounding box center [963, 93] width 15 height 30
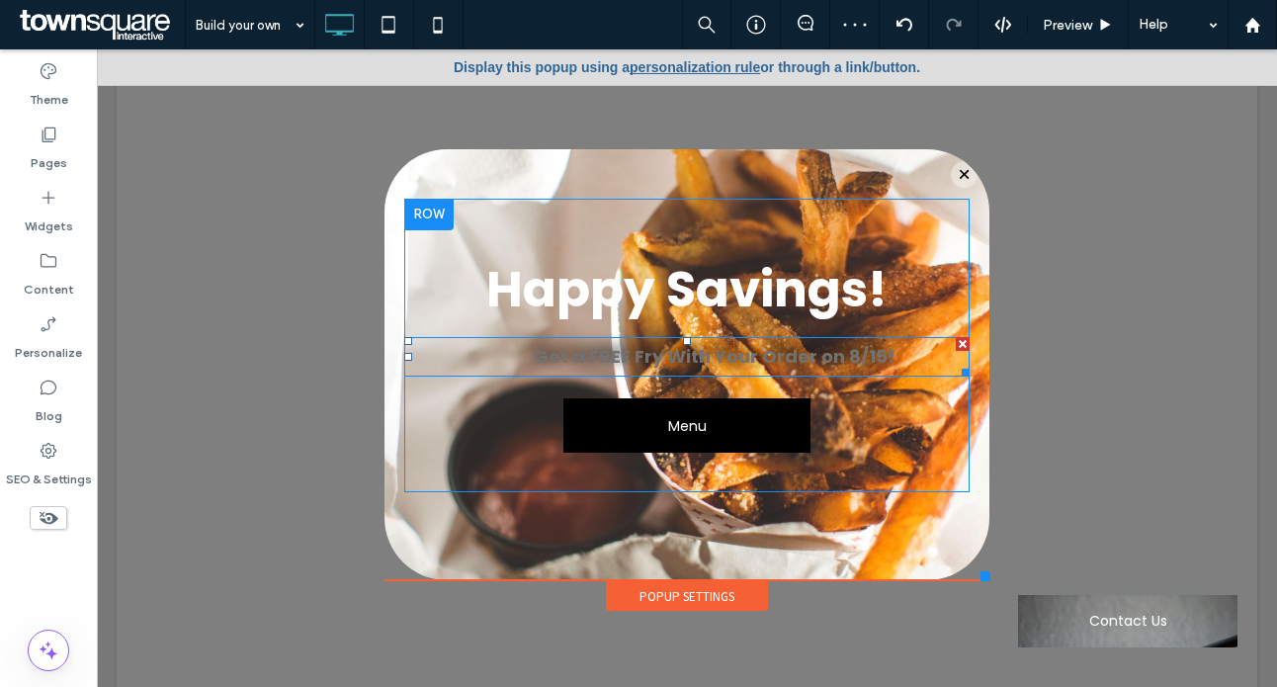
click at [700, 357] on strong "Get a FREE Fry With Your Order on 8/15!" at bounding box center [714, 356] width 361 height 25
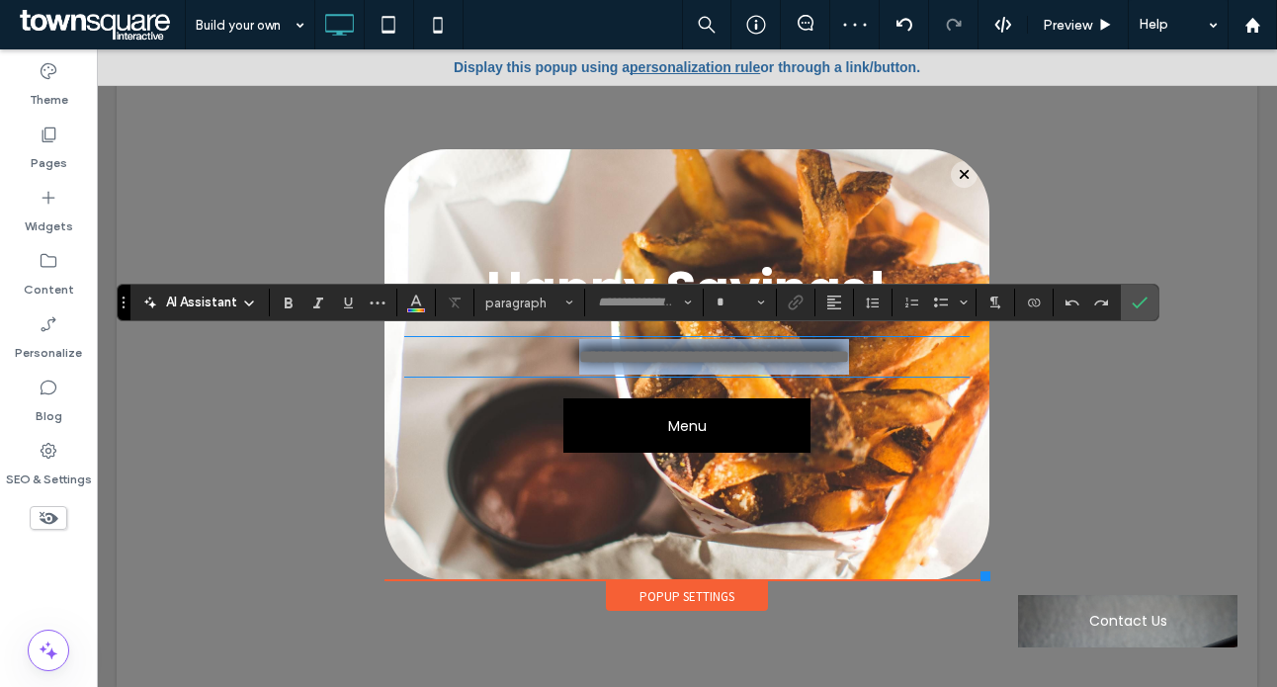
type input "*******"
type input "**"
click at [700, 357] on strong "**********" at bounding box center [714, 357] width 270 height 18
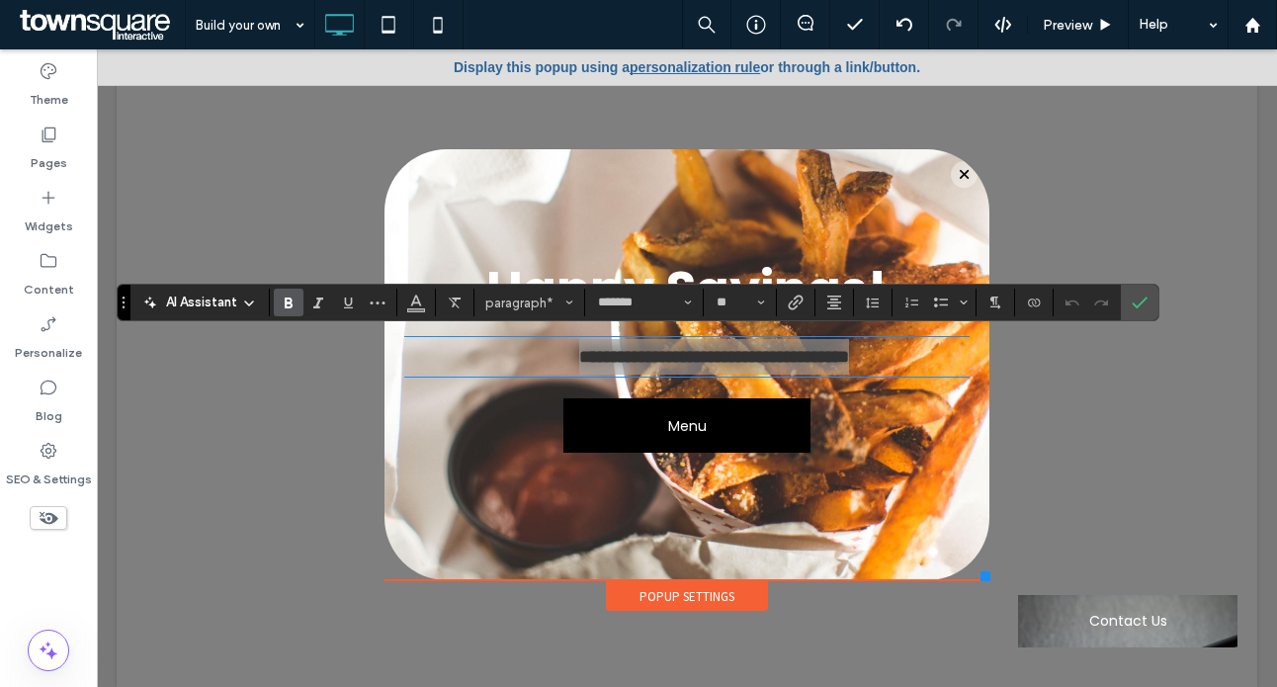
click at [394, 296] on section at bounding box center [334, 303] width 128 height 28
click at [408, 302] on icon "Color" at bounding box center [416, 301] width 16 height 16
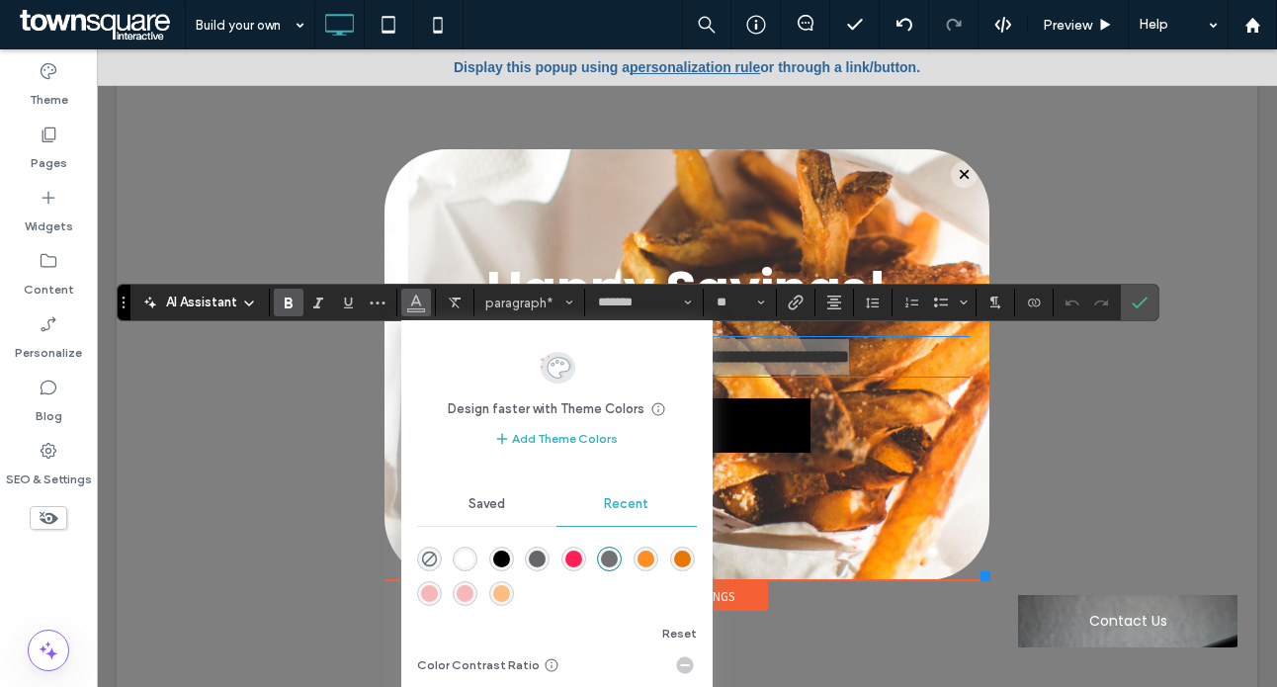
click at [467, 563] on div "rgba(255, 255, 255, 1)" at bounding box center [465, 559] width 17 height 17
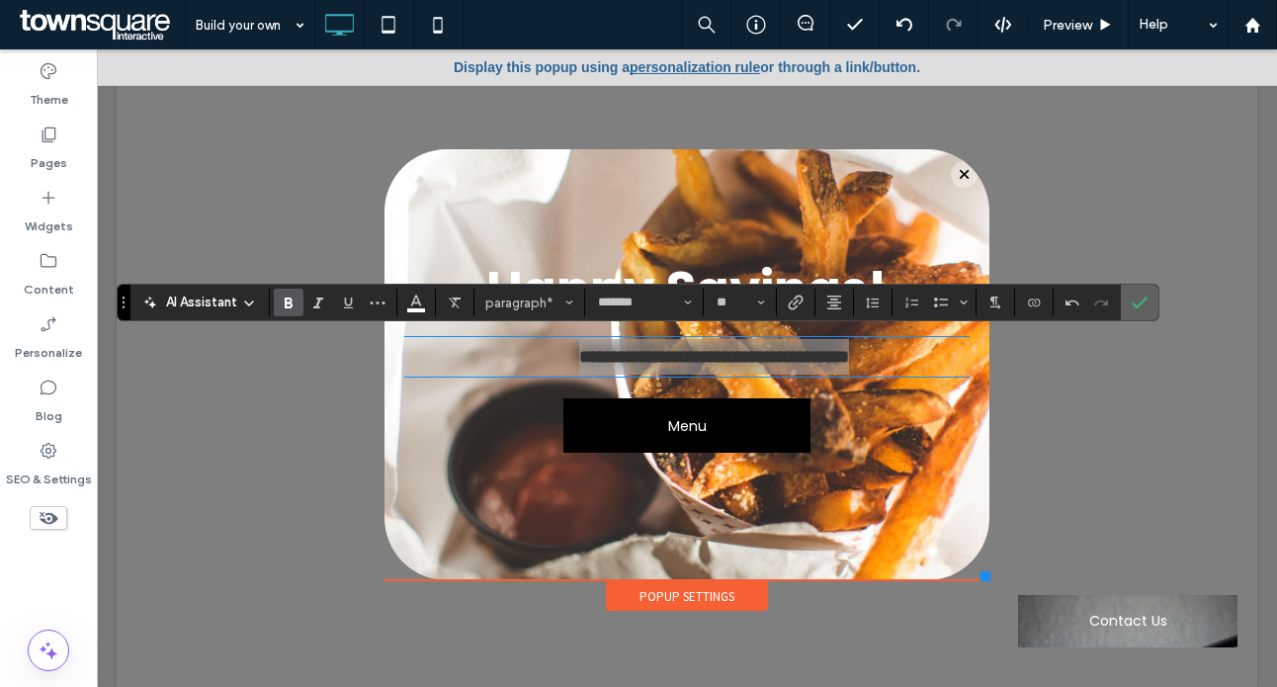
click at [1146, 300] on label "Confirm" at bounding box center [1140, 303] width 30 height 36
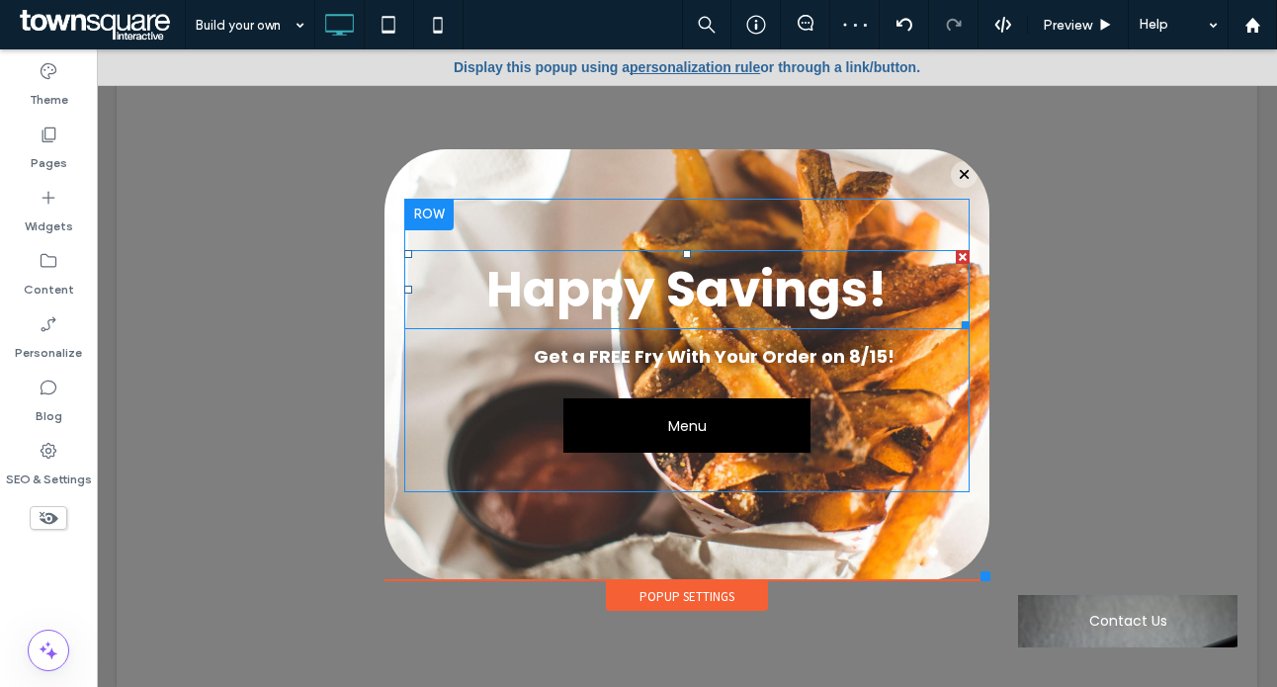
click at [658, 300] on strong "Happy Savings!" at bounding box center [686, 289] width 401 height 70
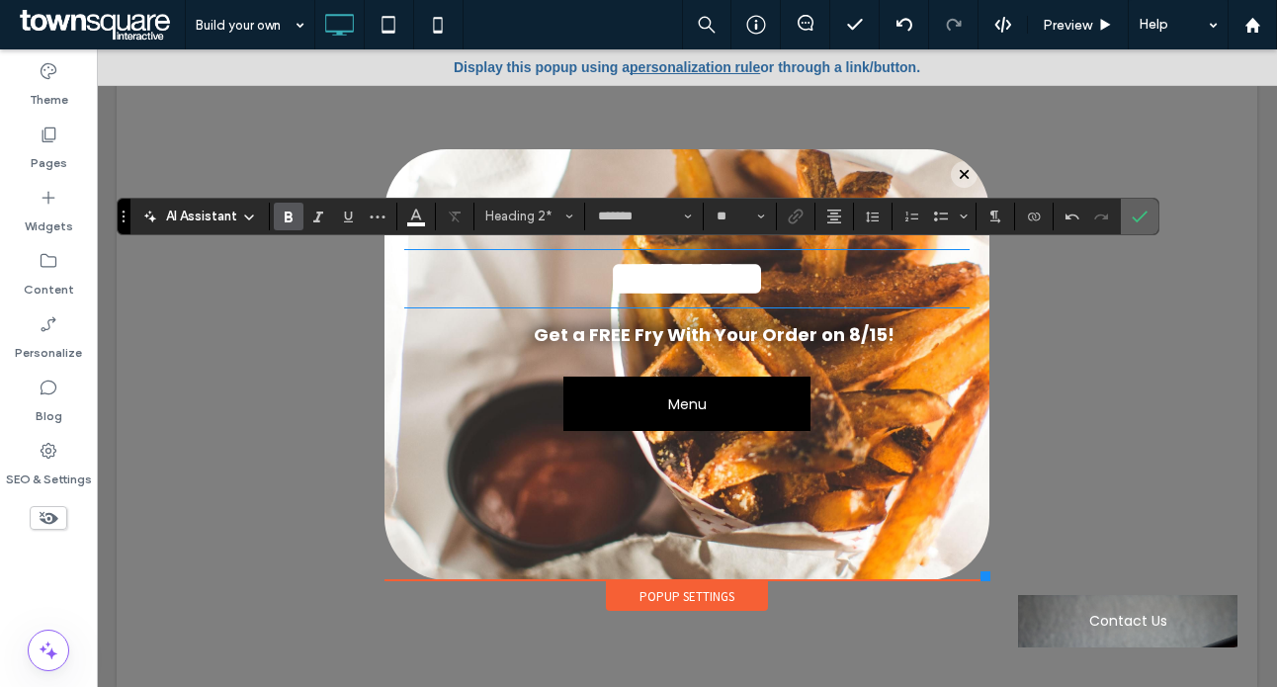
drag, startPoint x: 1145, startPoint y: 207, endPoint x: 1047, endPoint y: 159, distance: 108.8
click at [1145, 207] on label "Confirm" at bounding box center [1140, 217] width 30 height 36
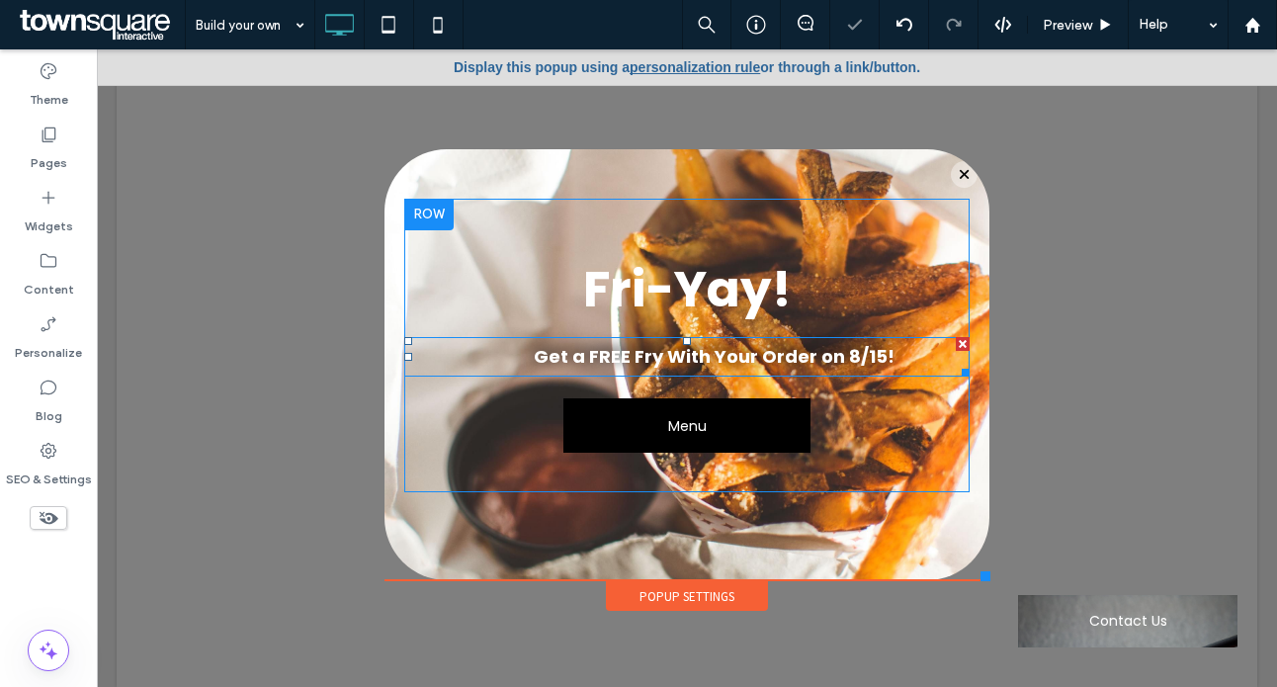
click at [841, 352] on strong "Get a FREE Fry With Your Order on 8/15!" at bounding box center [714, 356] width 361 height 25
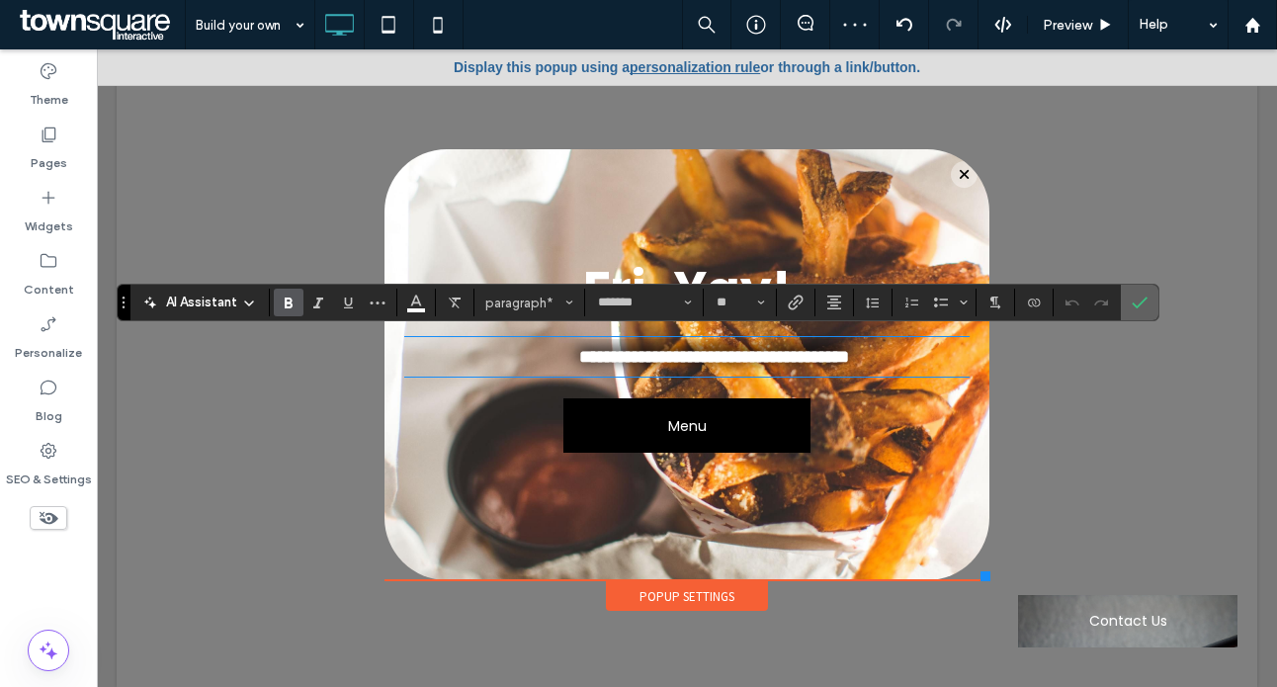
click at [1125, 303] on label "Confirm" at bounding box center [1140, 303] width 30 height 36
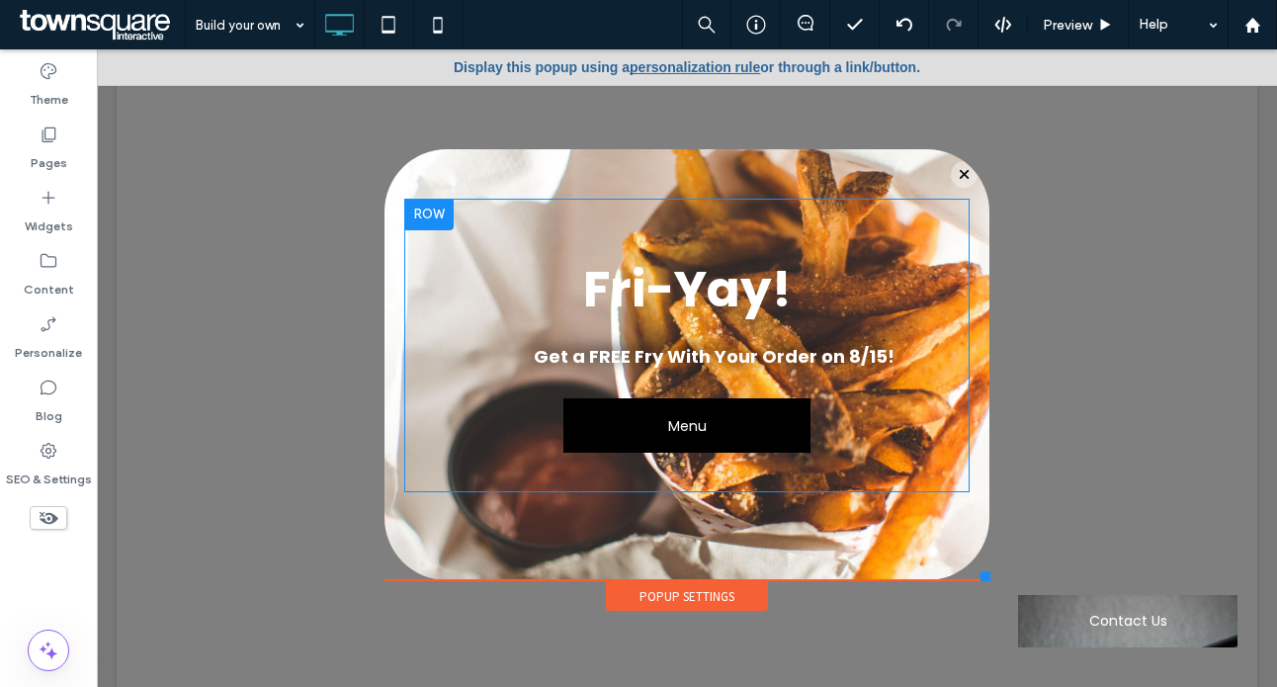
click at [661, 66] on link "personalization rule" at bounding box center [695, 67] width 131 height 16
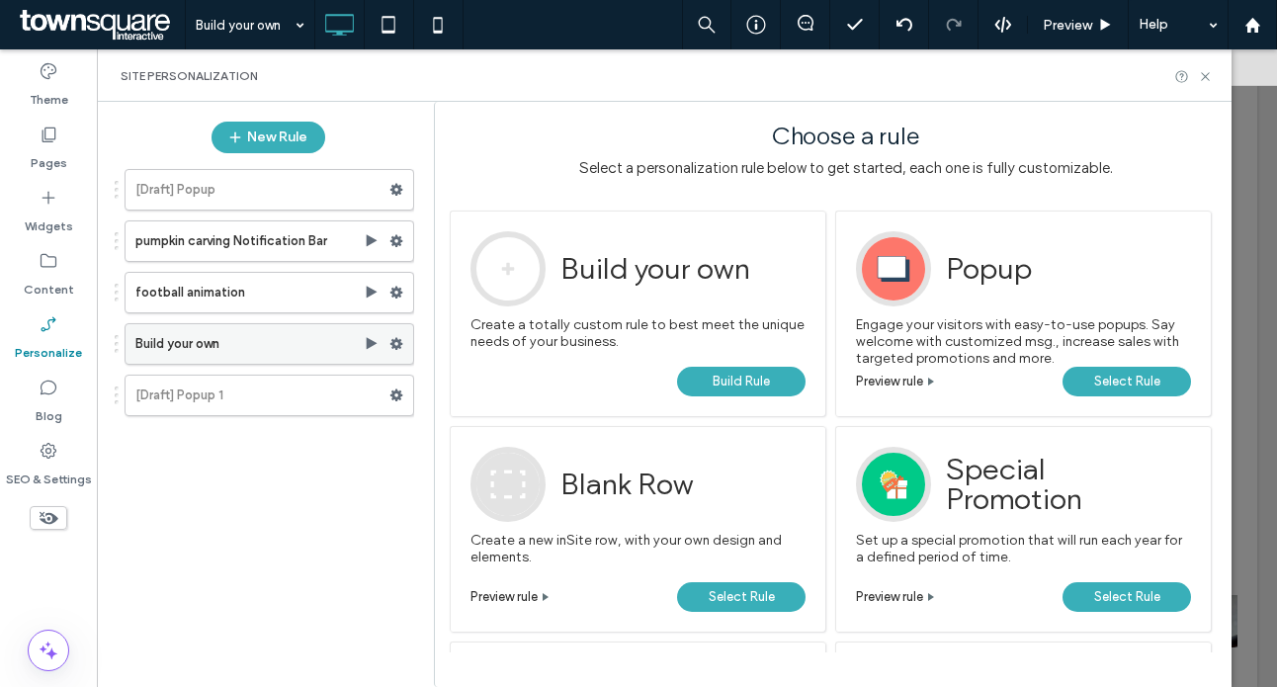
click at [305, 349] on label "Build your own" at bounding box center [249, 344] width 228 height 40
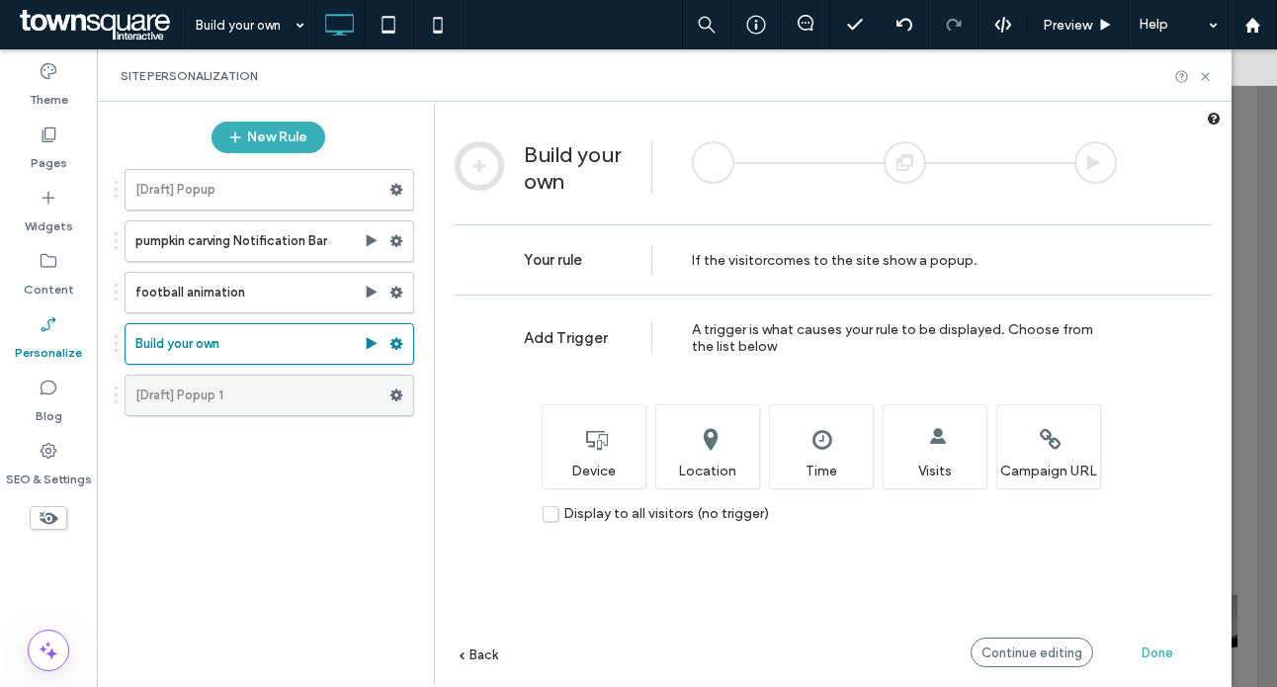
click at [265, 399] on label "[Draft] Popup 1" at bounding box center [262, 396] width 254 height 40
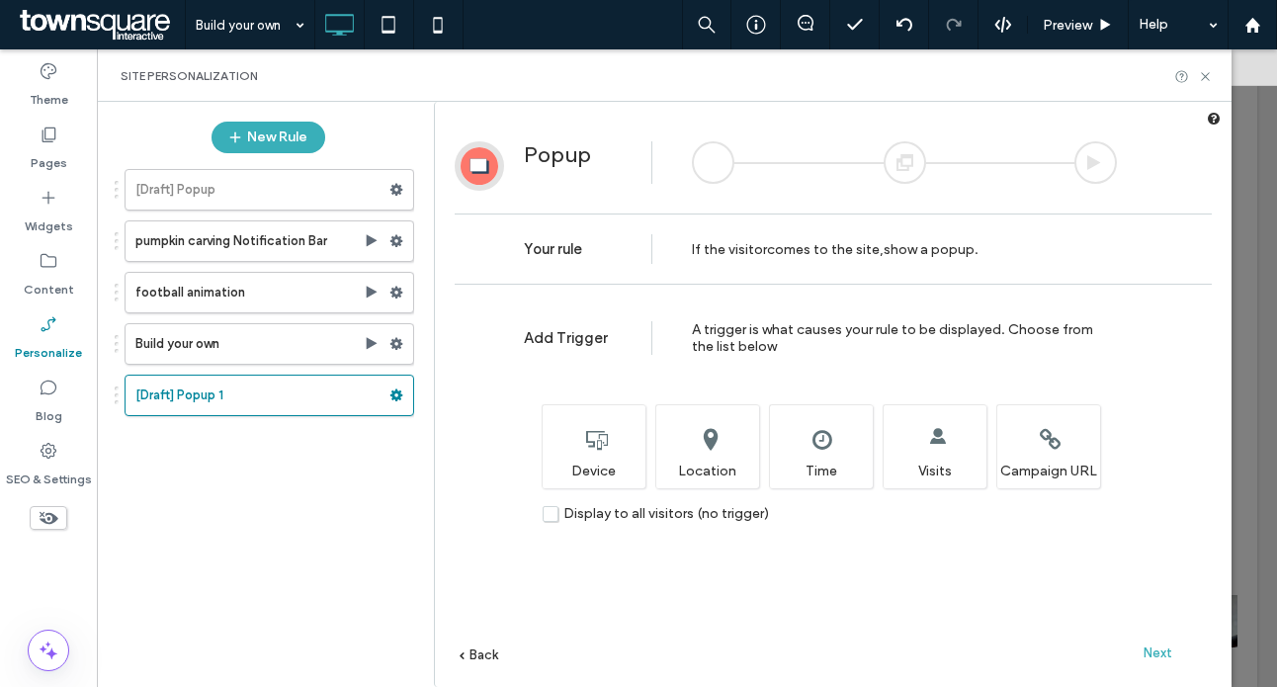
click at [1159, 655] on span "Next" at bounding box center [1158, 653] width 29 height 15
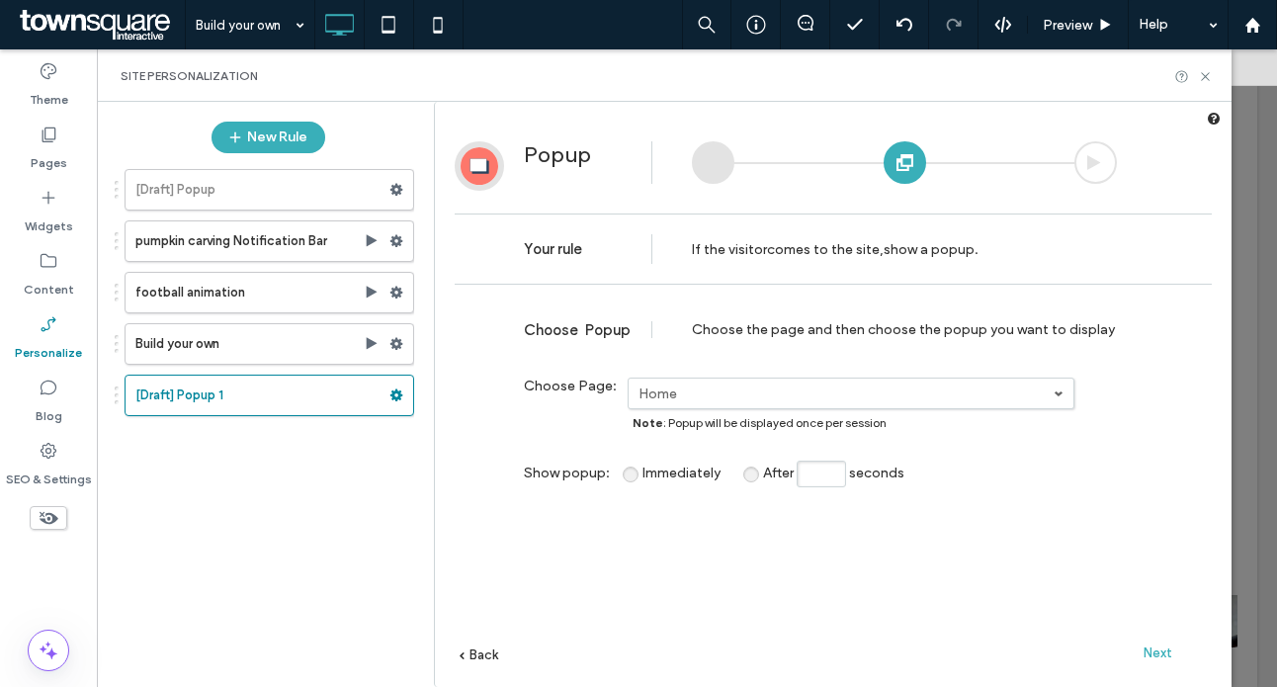
click at [1163, 658] on span "Next" at bounding box center [1158, 653] width 29 height 15
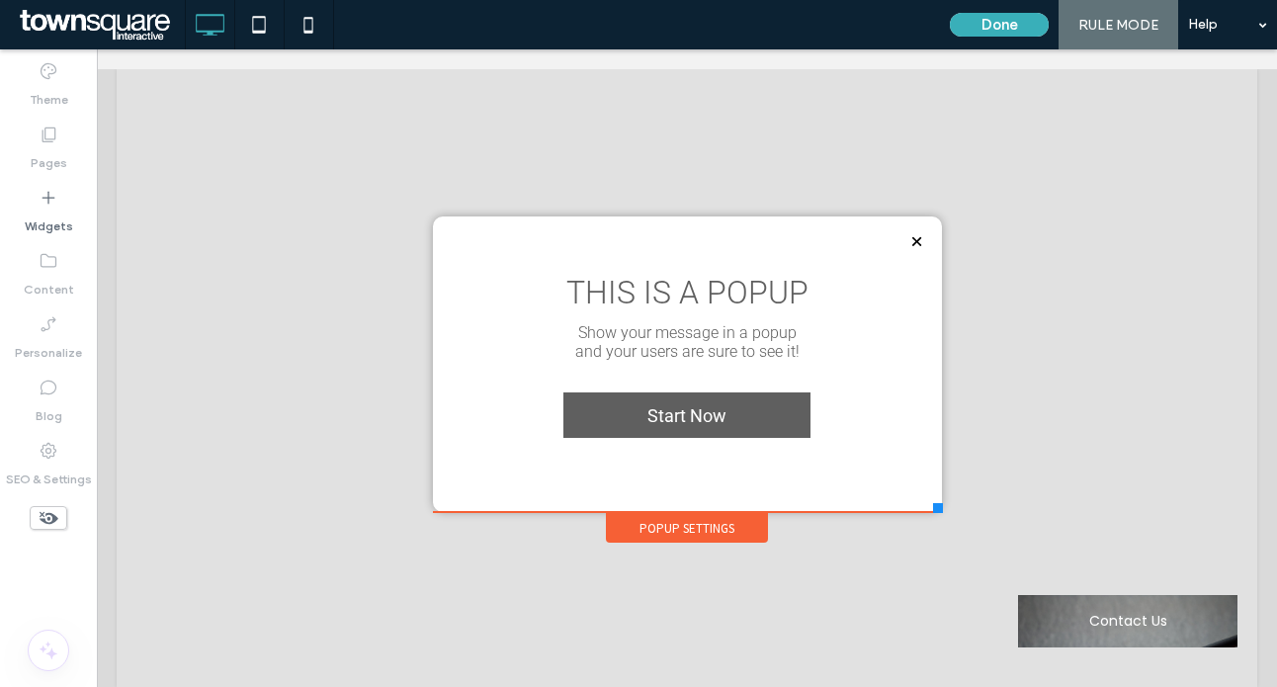
click at [904, 232] on div at bounding box center [917, 241] width 27 height 27
click at [1036, 15] on button "Done" at bounding box center [999, 25] width 99 height 24
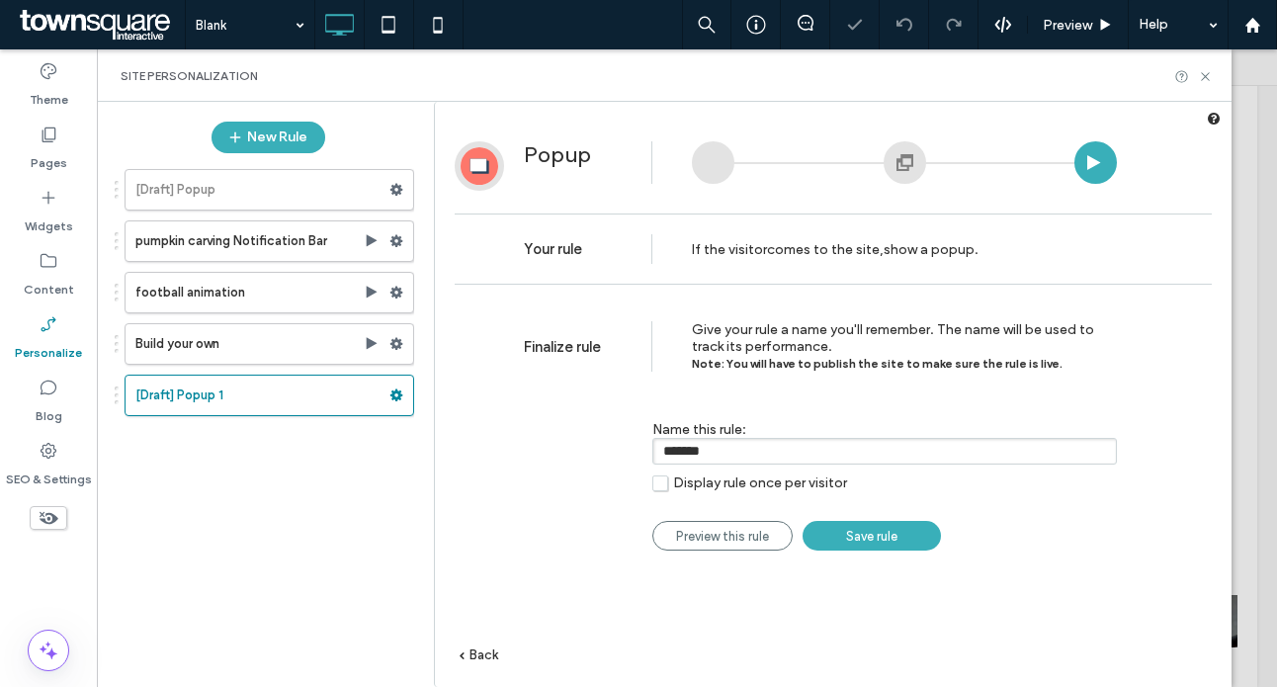
click at [262, 319] on div "[Draft] Popup pumpkin carving Notification Bar football animation Build your ow…" at bounding box center [265, 287] width 300 height 257
click at [265, 338] on label "Build your own" at bounding box center [249, 344] width 228 height 40
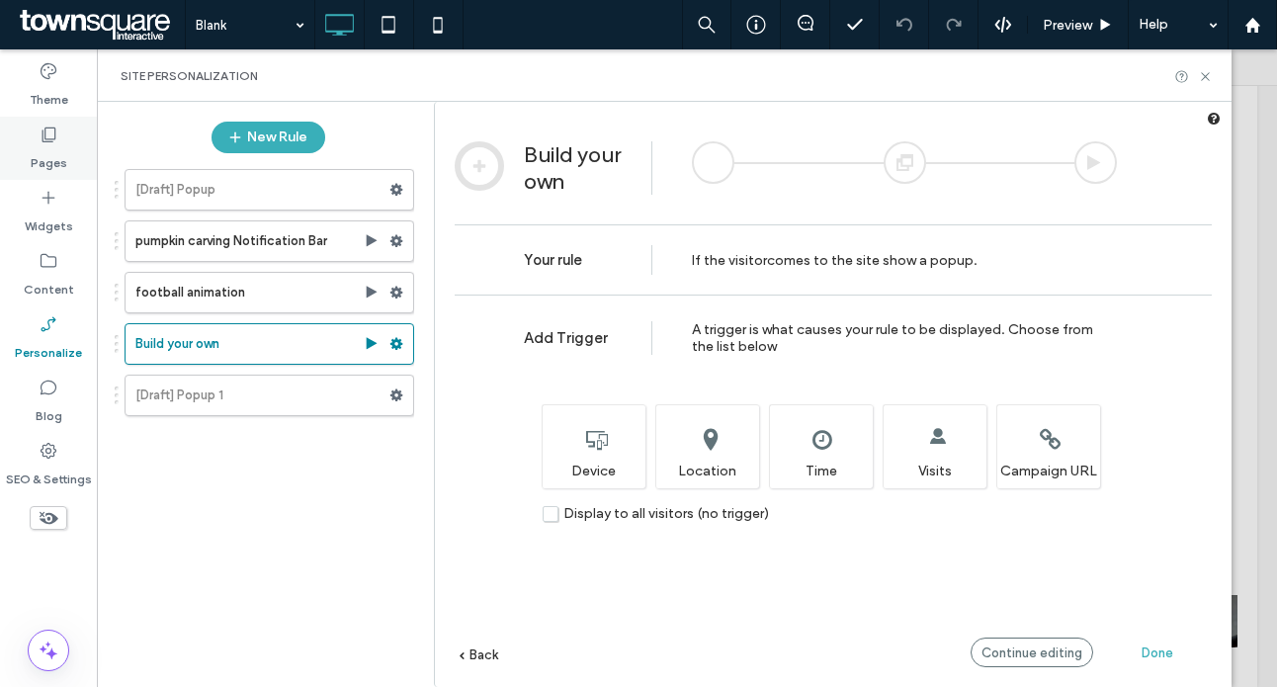
click at [51, 153] on label "Pages" at bounding box center [49, 158] width 37 height 28
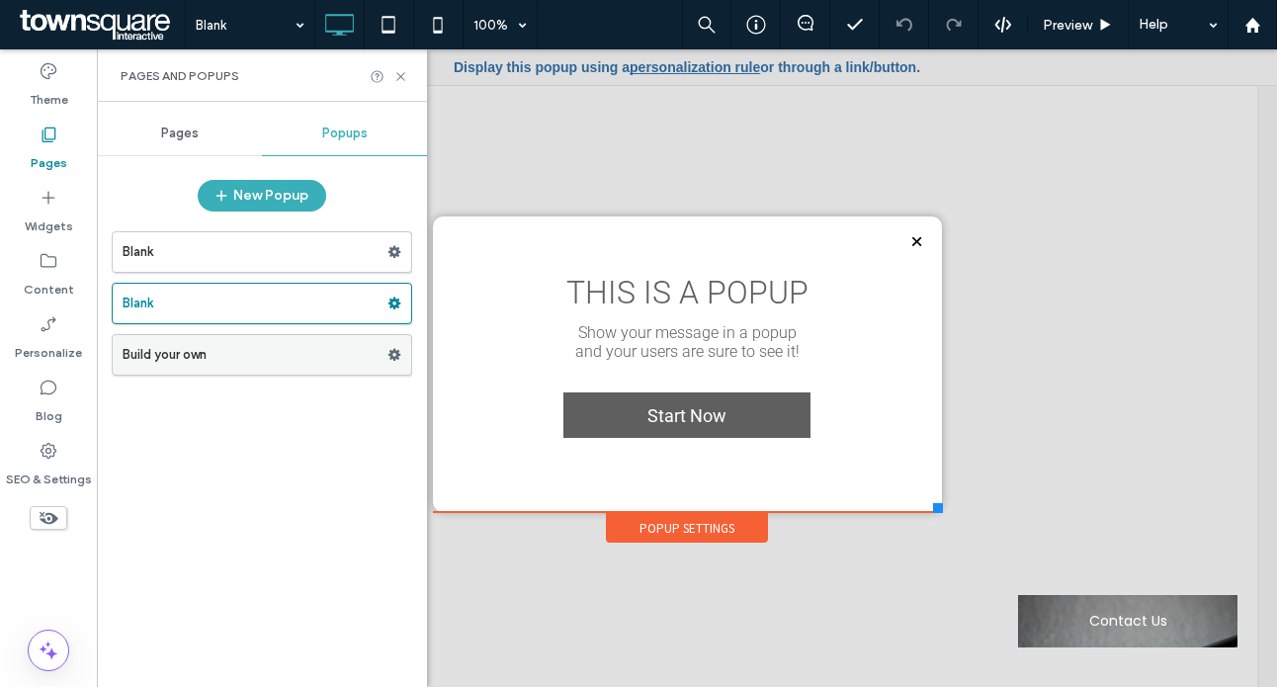
click at [324, 351] on label "Build your own" at bounding box center [255, 355] width 265 height 40
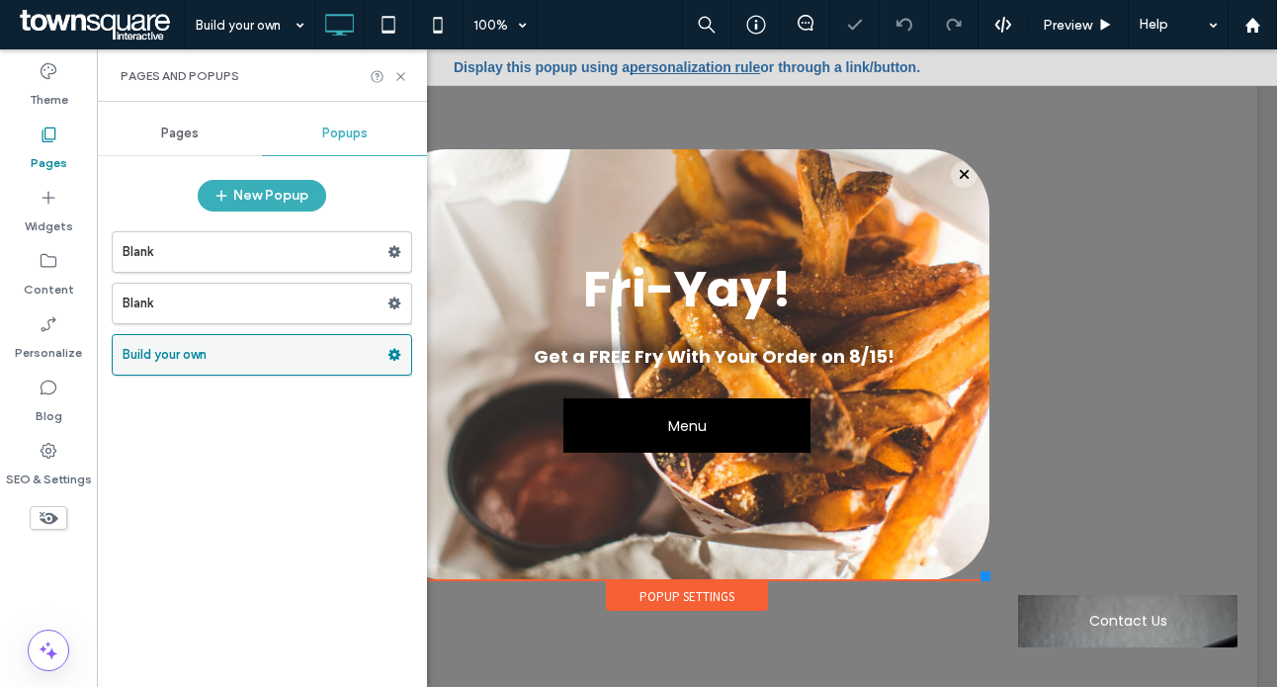
click at [395, 354] on icon at bounding box center [395, 355] width 14 height 14
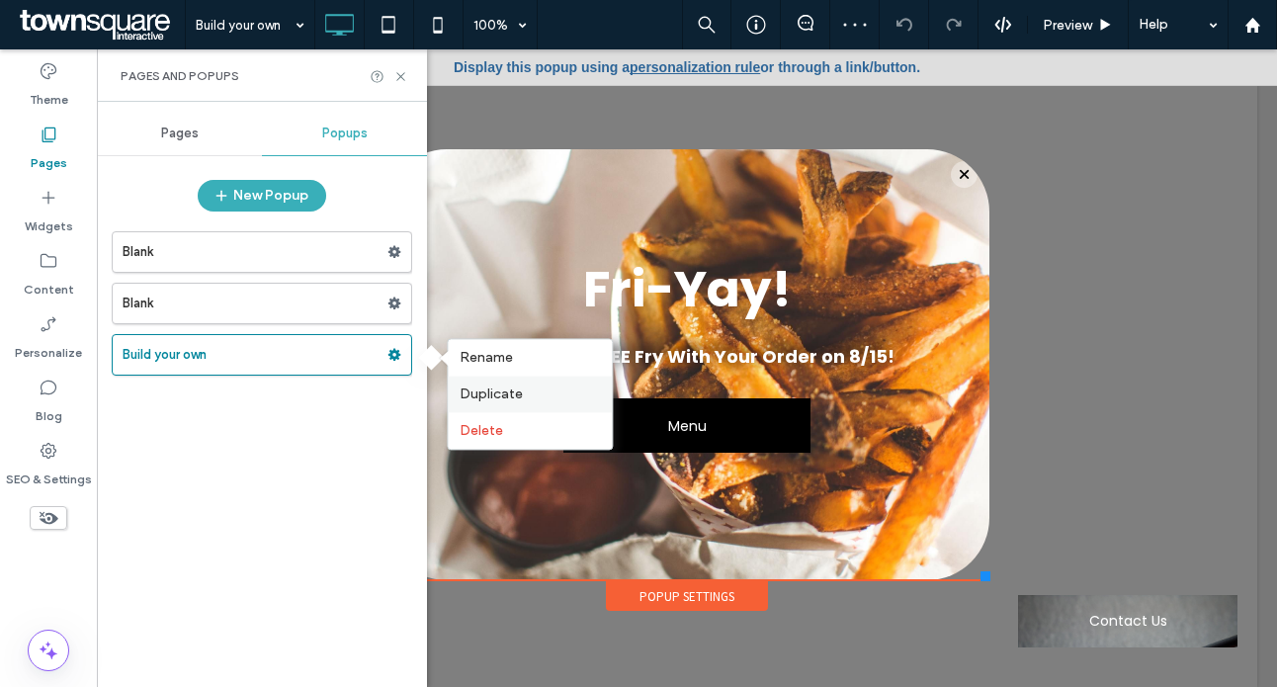
click at [467, 392] on span "Duplicate" at bounding box center [491, 394] width 63 height 17
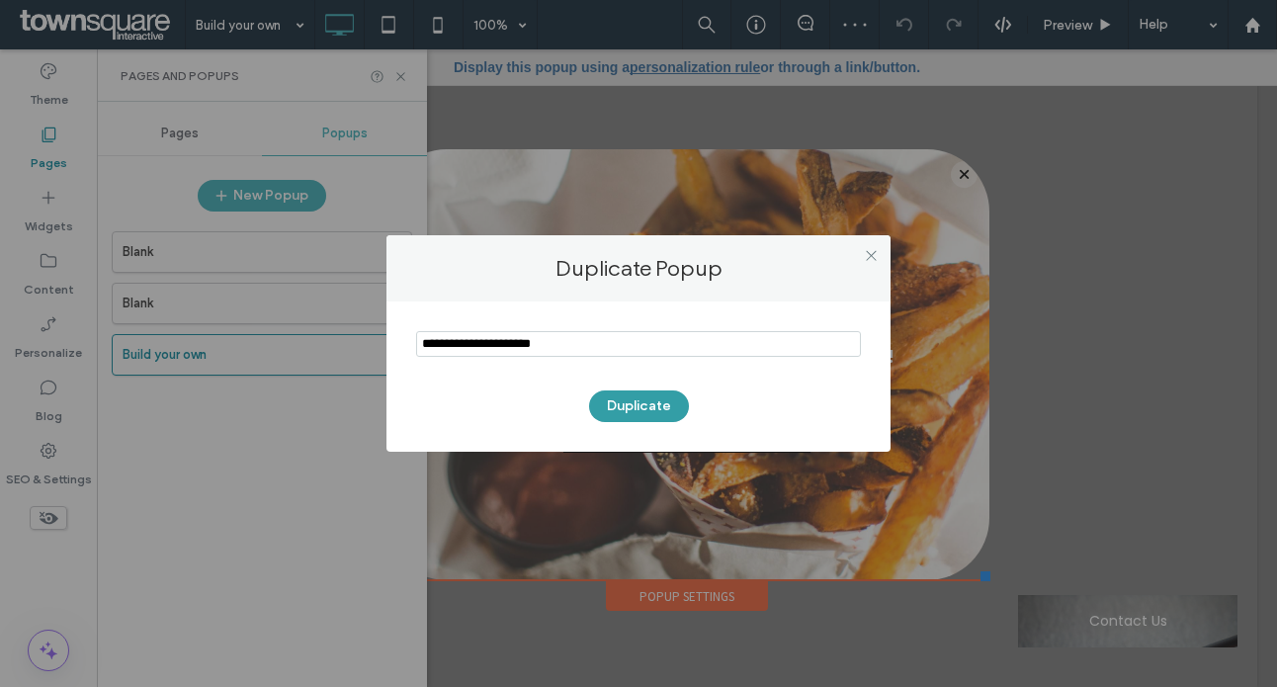
click at [633, 399] on button "Duplicate" at bounding box center [639, 407] width 100 height 32
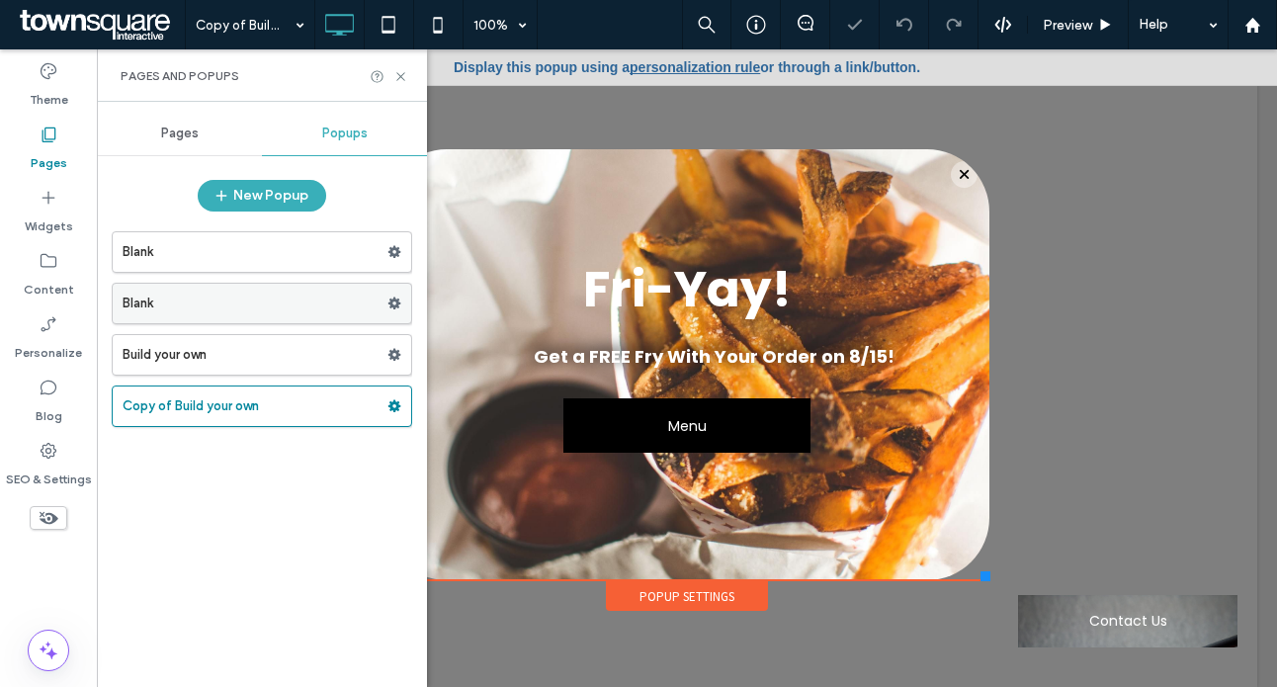
click at [394, 303] on icon at bounding box center [395, 304] width 14 height 14
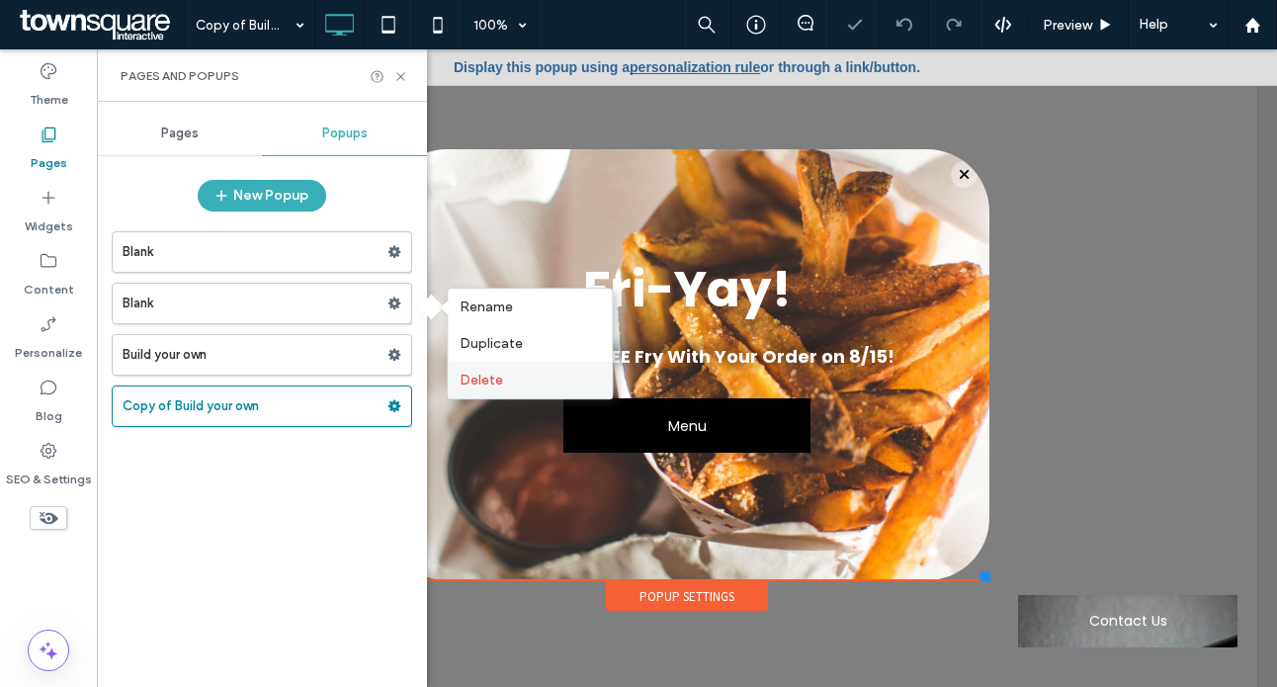
click at [488, 384] on span "Delete" at bounding box center [482, 380] width 44 height 17
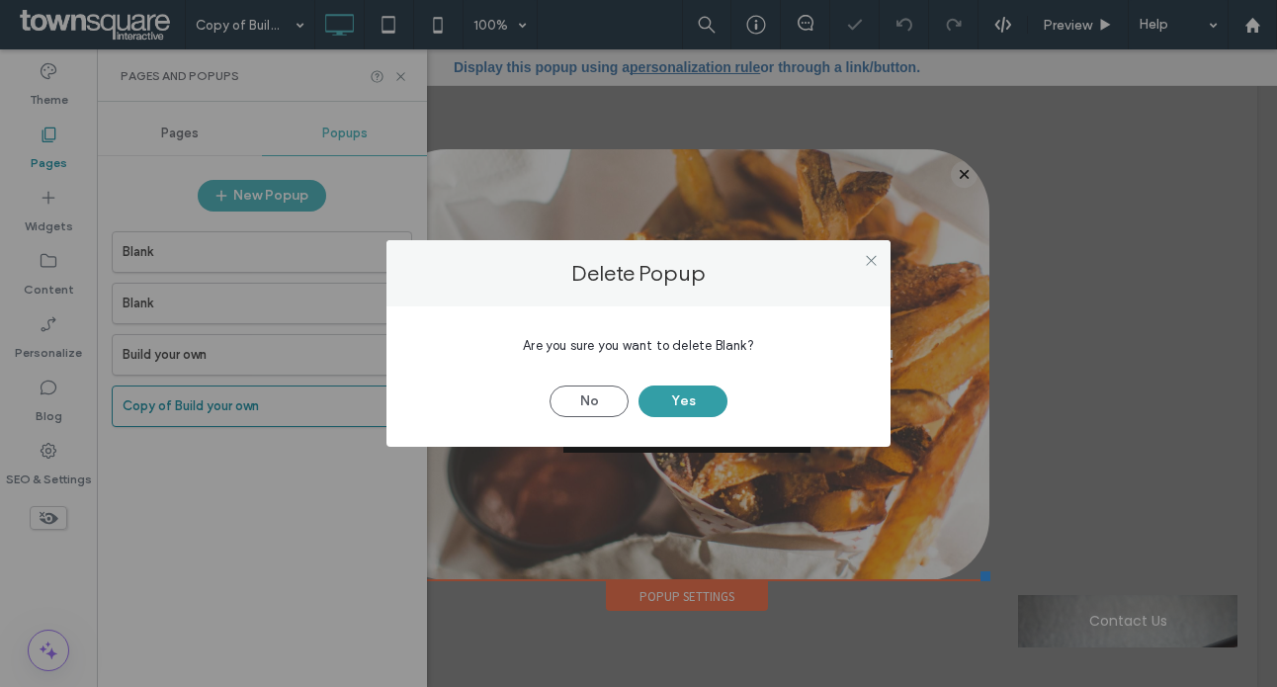
click at [653, 390] on button "Yes" at bounding box center [683, 402] width 89 height 32
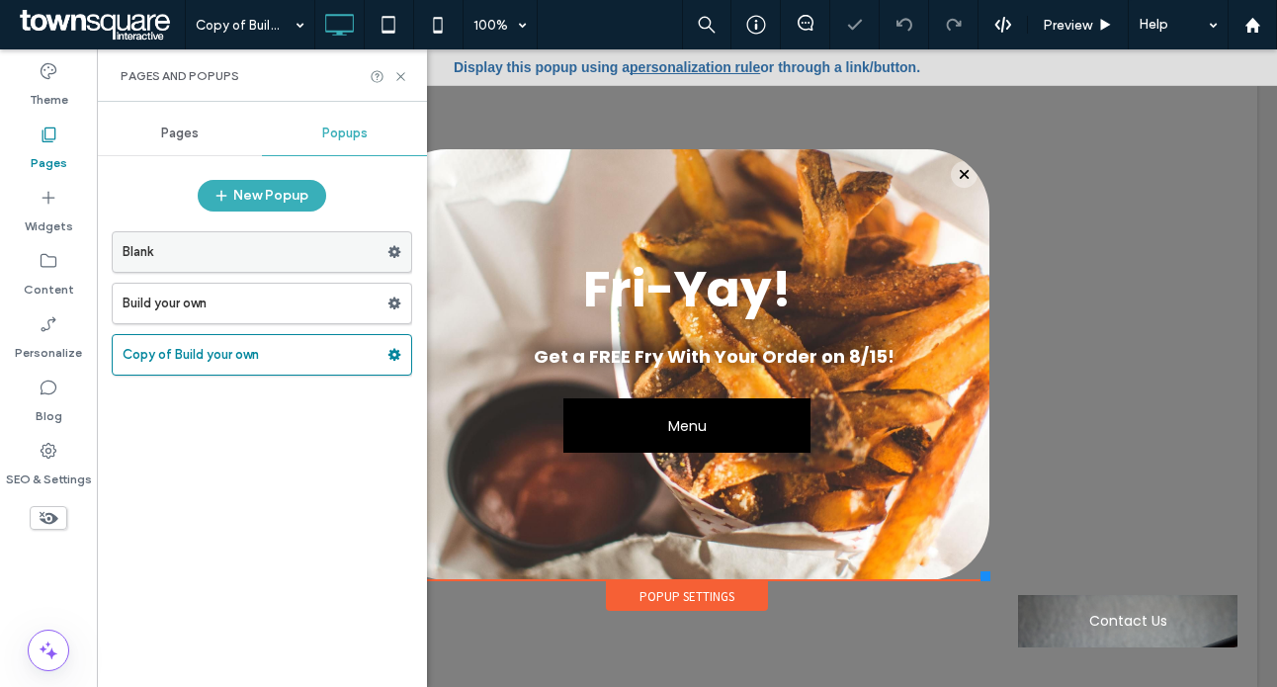
click at [388, 250] on icon at bounding box center [395, 252] width 14 height 14
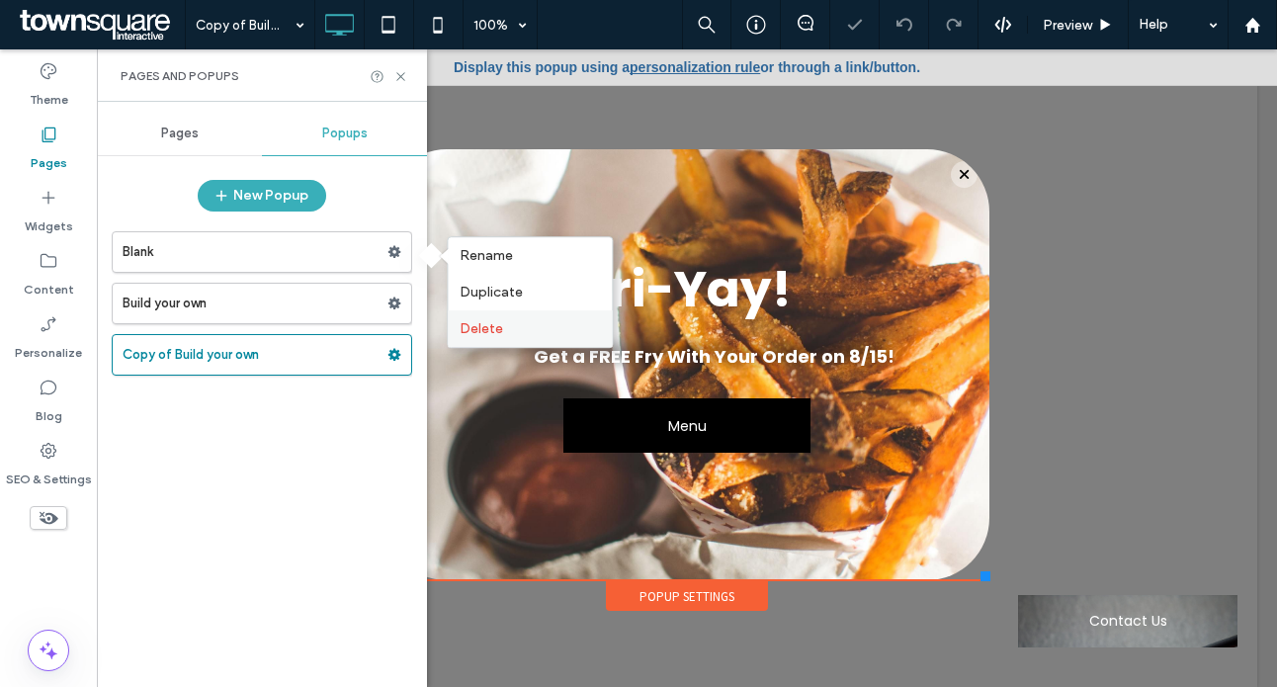
click at [494, 332] on span "Delete" at bounding box center [482, 328] width 44 height 17
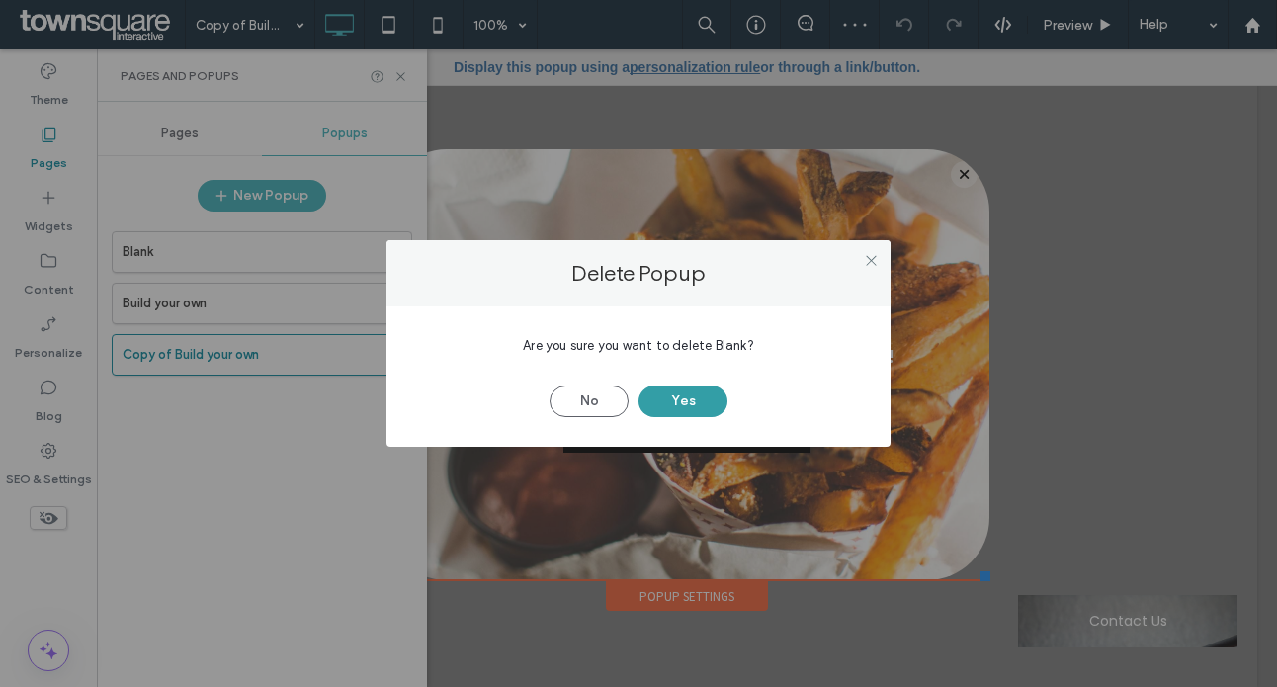
click at [689, 404] on button "Yes" at bounding box center [683, 402] width 89 height 32
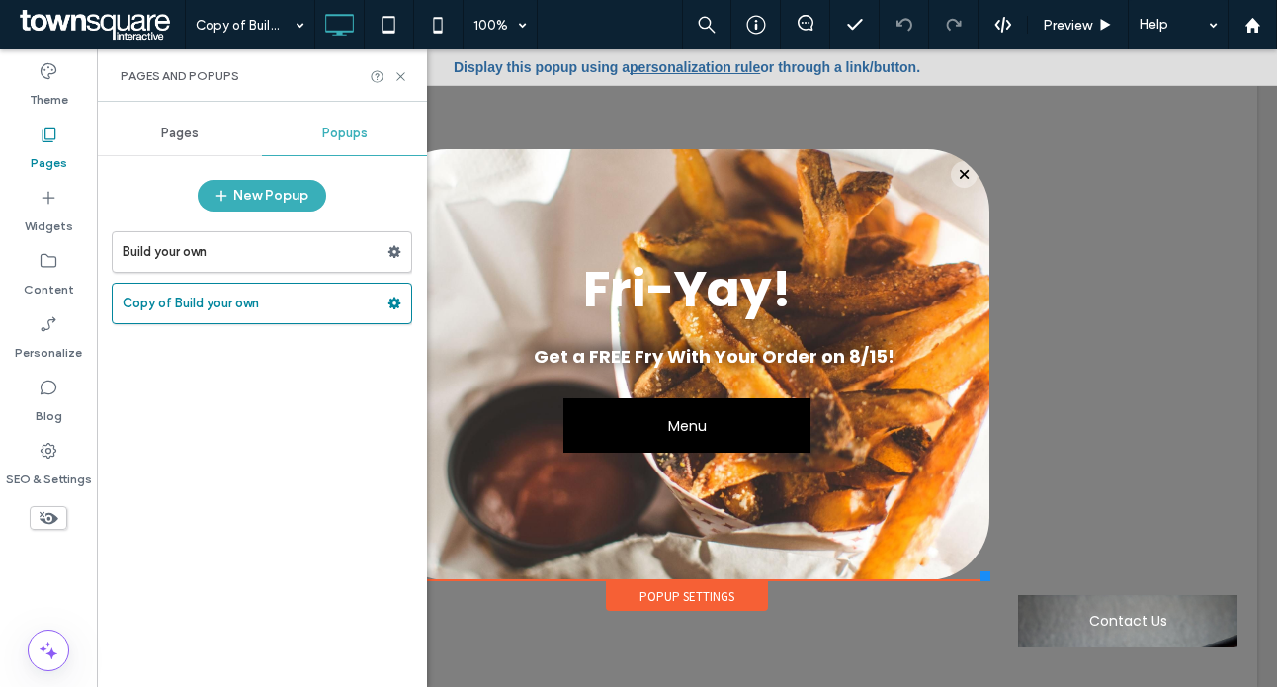
click at [1077, 312] on div at bounding box center [687, 368] width 1181 height 638
click at [402, 76] on icon at bounding box center [401, 76] width 15 height 15
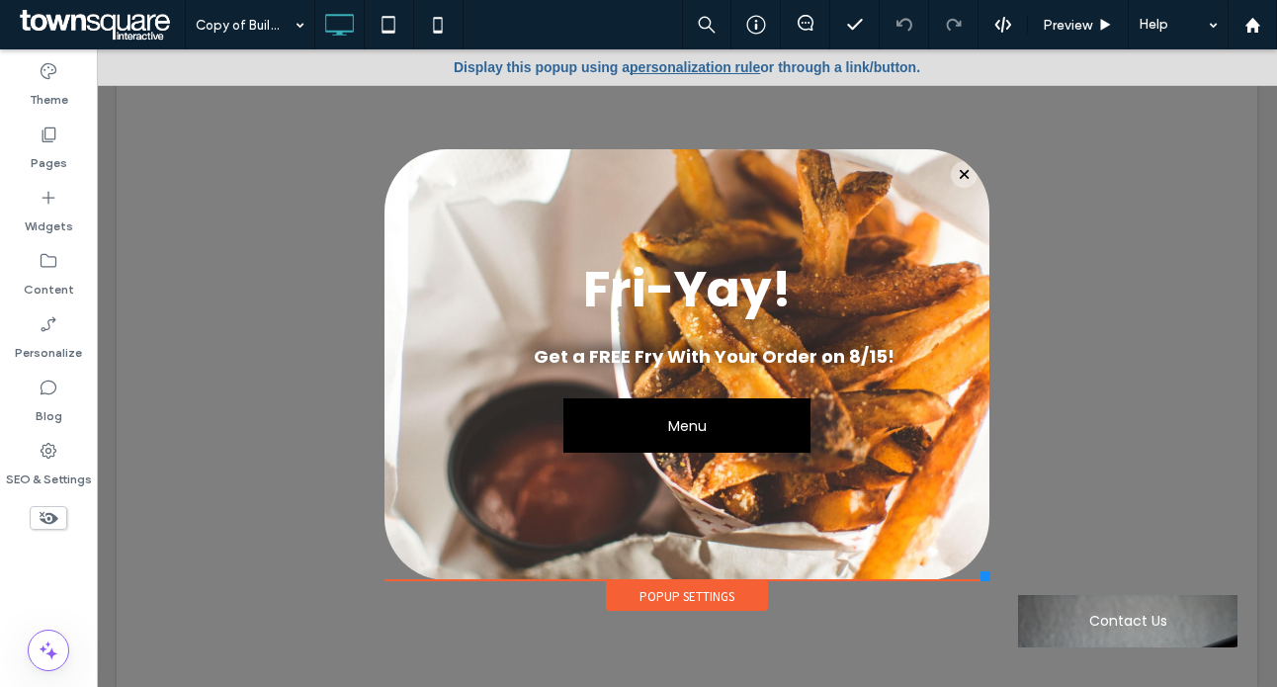
click at [682, 67] on link "personalization rule" at bounding box center [695, 67] width 131 height 16
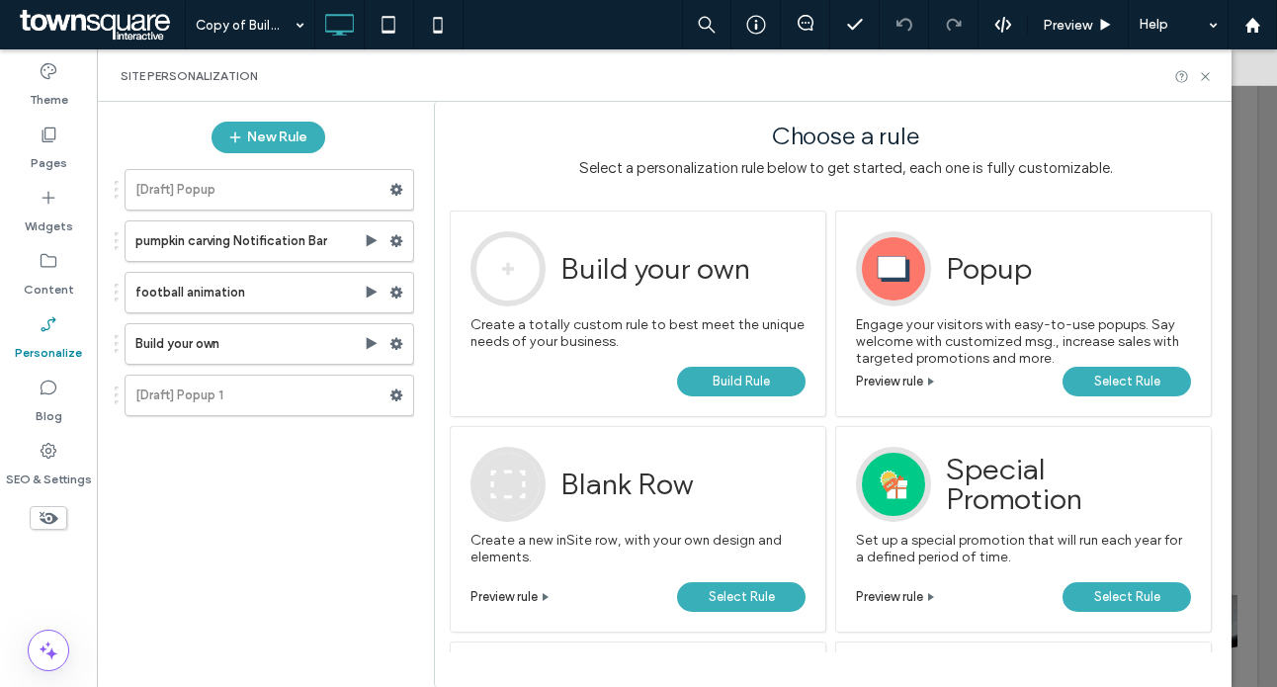
click at [719, 380] on span "Build Rule" at bounding box center [741, 382] width 57 height 30
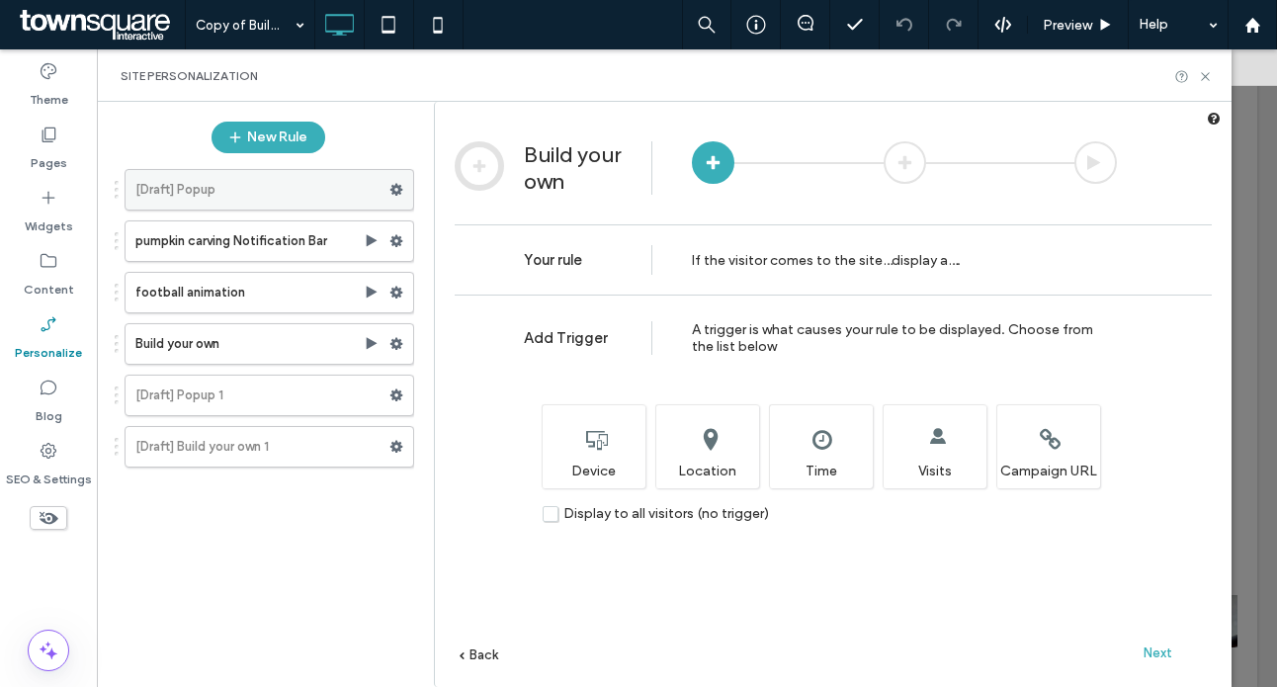
click at [384, 199] on label "[Draft] Popup" at bounding box center [262, 190] width 254 height 40
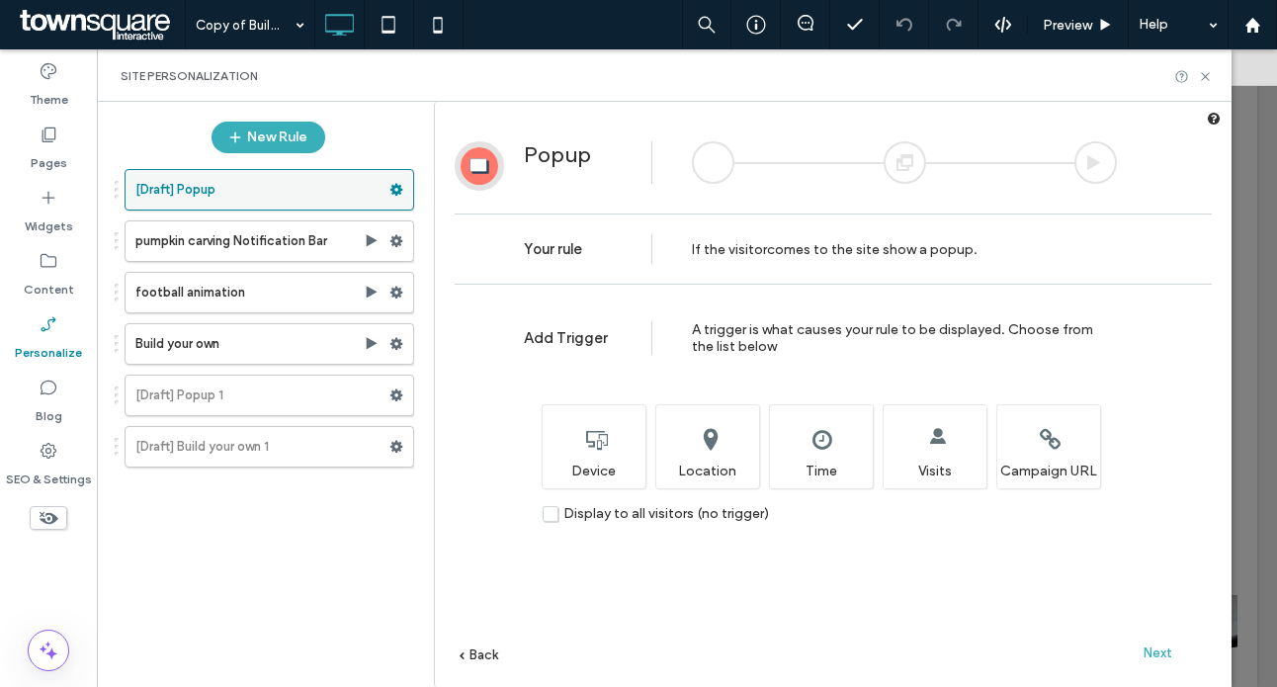
click at [395, 198] on span at bounding box center [397, 190] width 14 height 30
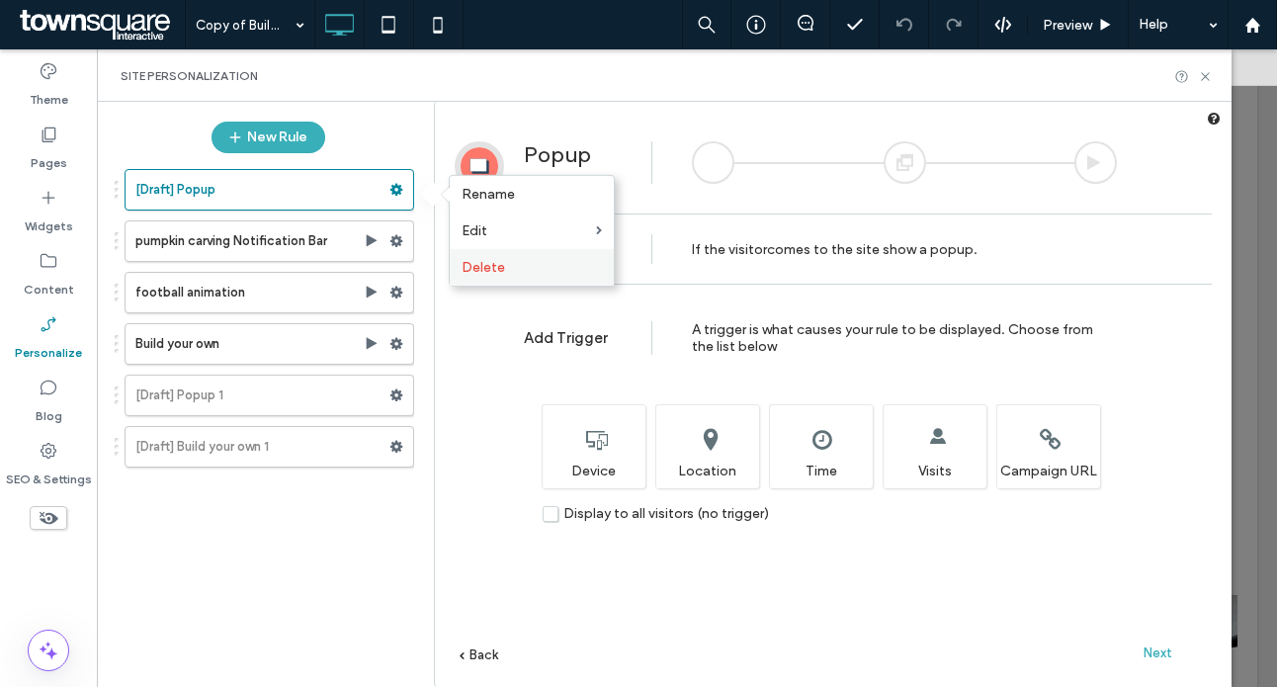
click at [493, 268] on span "Delete" at bounding box center [484, 267] width 44 height 17
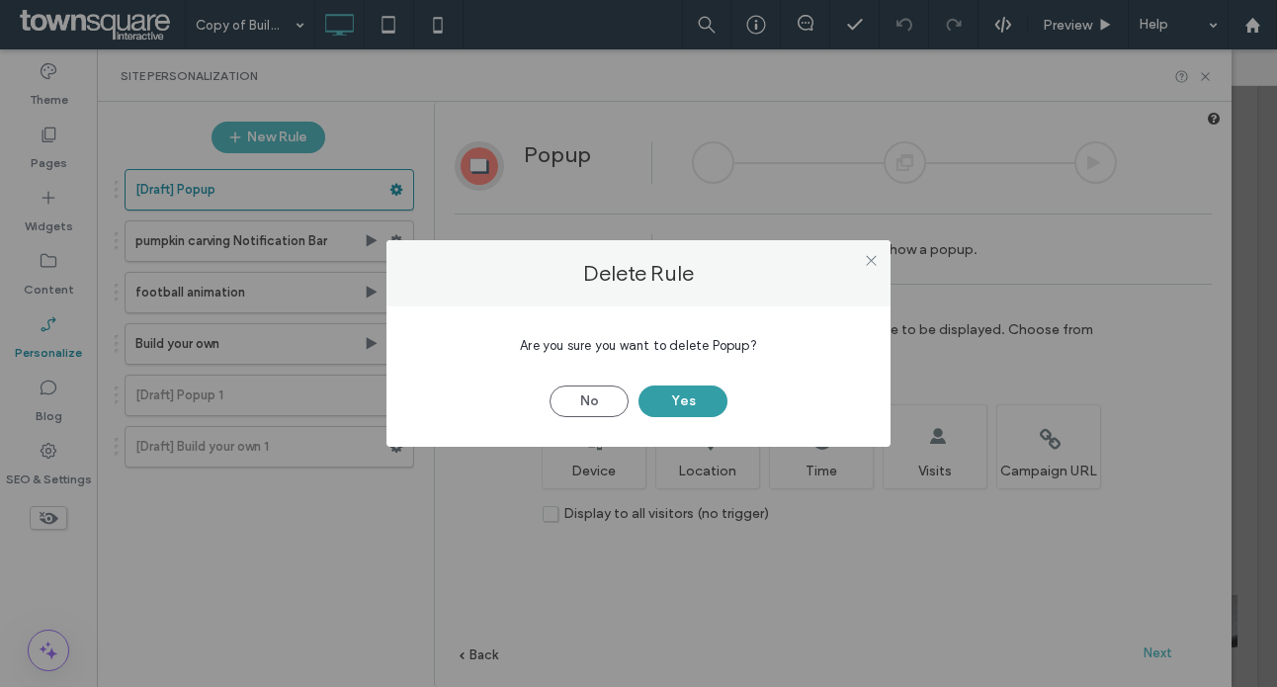
click at [672, 387] on button "Yes" at bounding box center [683, 402] width 89 height 32
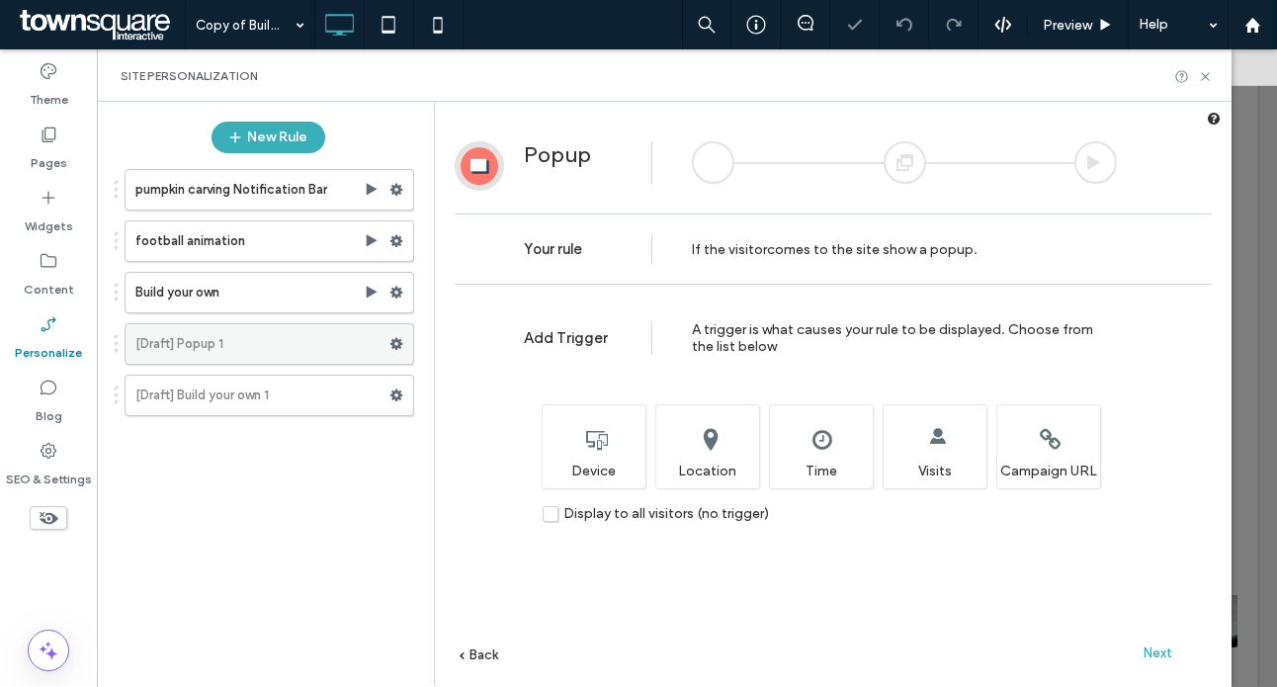
click at [300, 339] on label "[Draft] Popup 1" at bounding box center [262, 344] width 254 height 40
click at [392, 347] on icon at bounding box center [397, 344] width 14 height 14
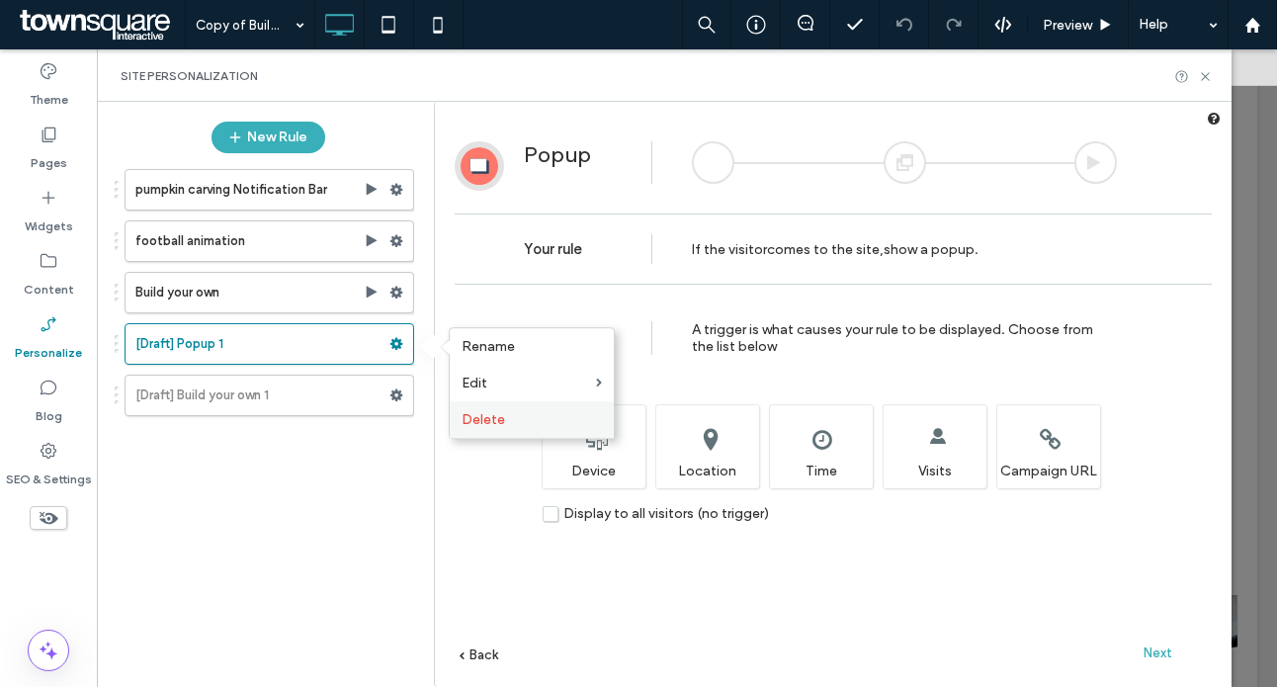
click at [489, 411] on span "Delete" at bounding box center [484, 419] width 44 height 17
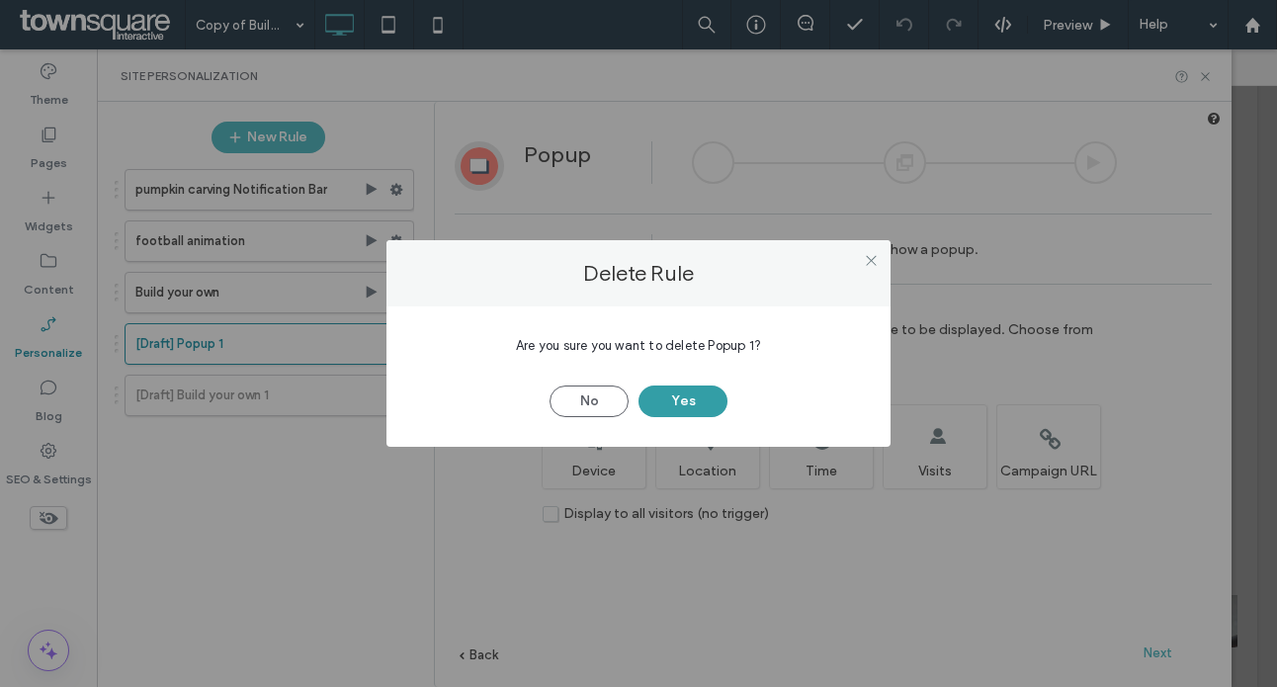
click at [716, 412] on button "Yes" at bounding box center [683, 402] width 89 height 32
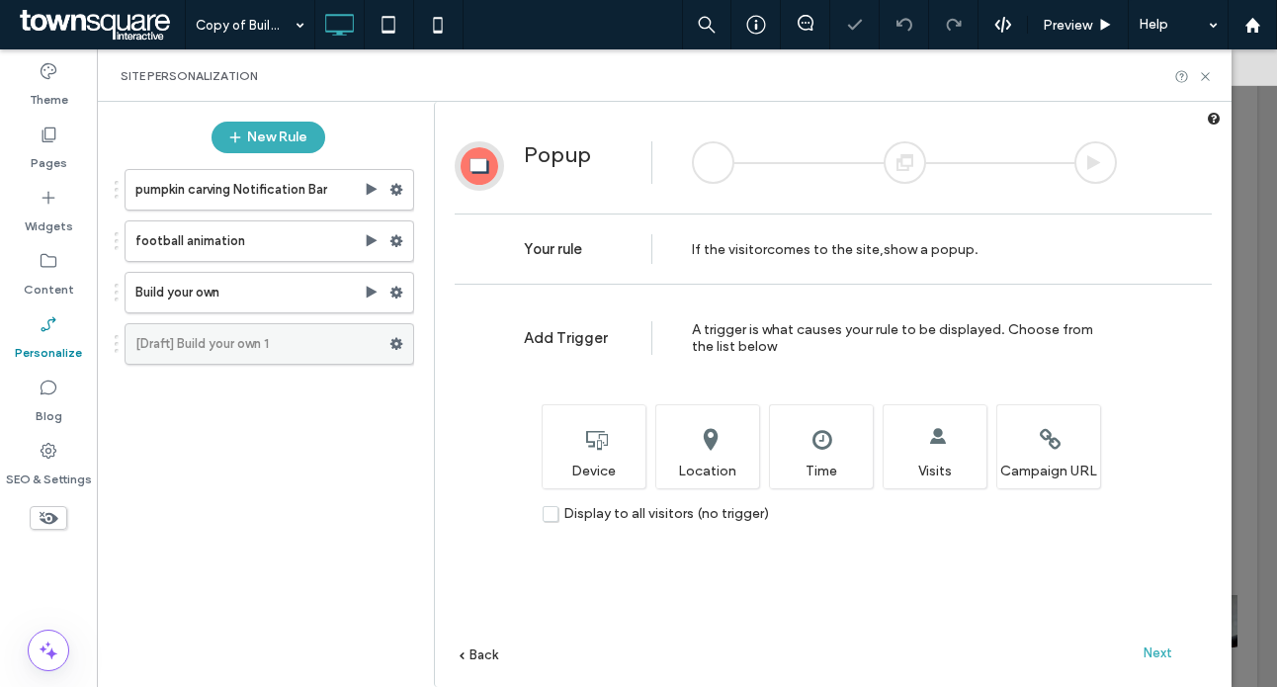
click at [194, 361] on label "[Draft] Build your own 1" at bounding box center [262, 344] width 254 height 40
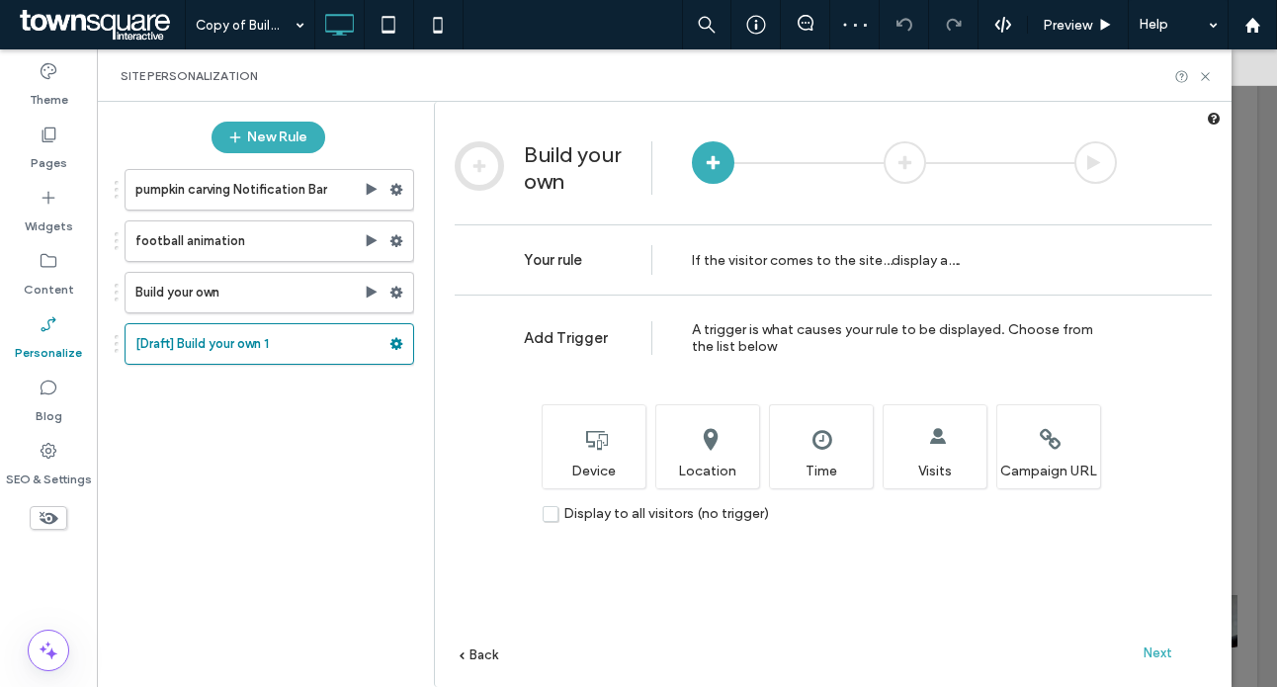
click at [710, 169] on div at bounding box center [713, 162] width 43 height 43
click at [629, 515] on span "Display to all visitors (no trigger)" at bounding box center [667, 513] width 206 height 17
click at [1154, 646] on span "Next" at bounding box center [1158, 653] width 29 height 15
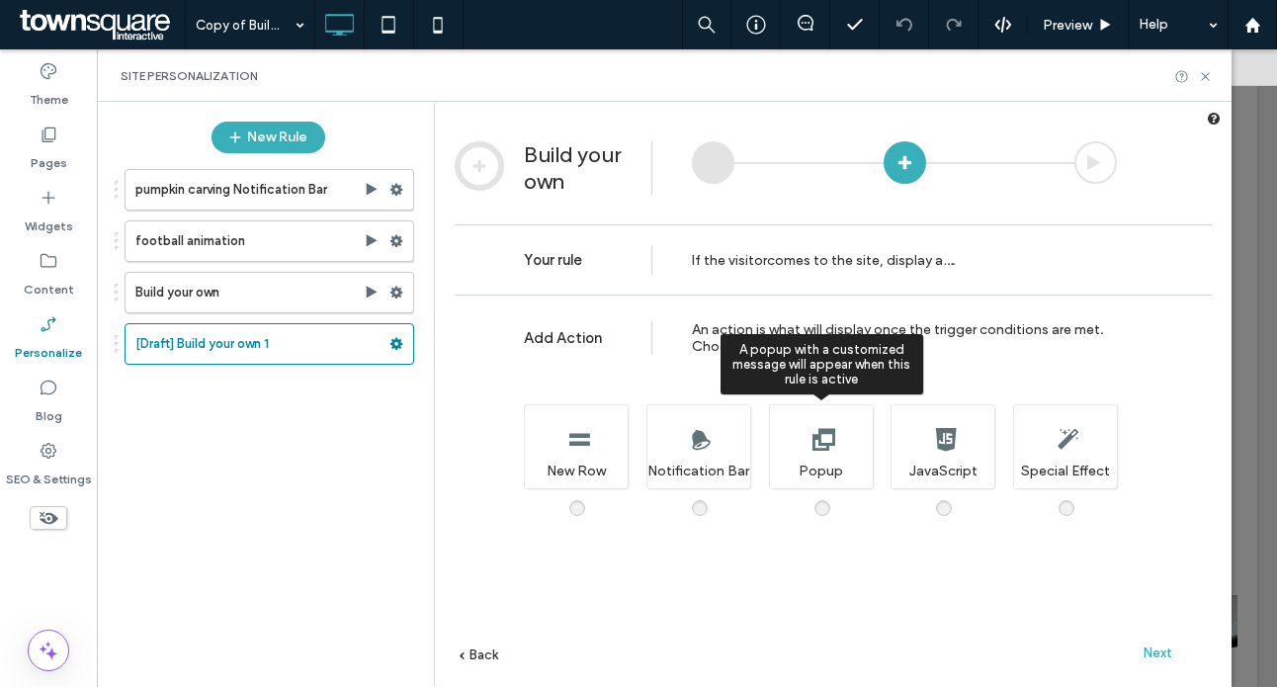
click at [828, 462] on div "A popup with a customized message will appear when this rule is active Popup" at bounding box center [821, 446] width 104 height 84
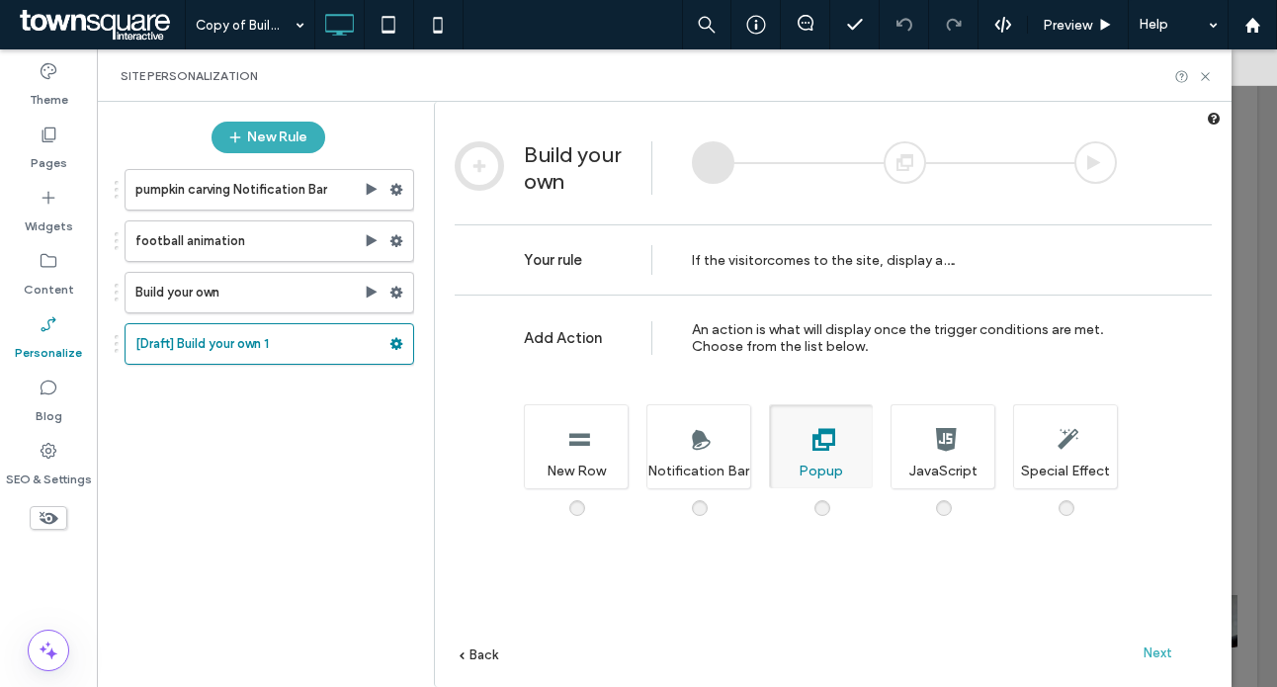
click at [1179, 653] on div "Next" at bounding box center [1157, 653] width 109 height 30
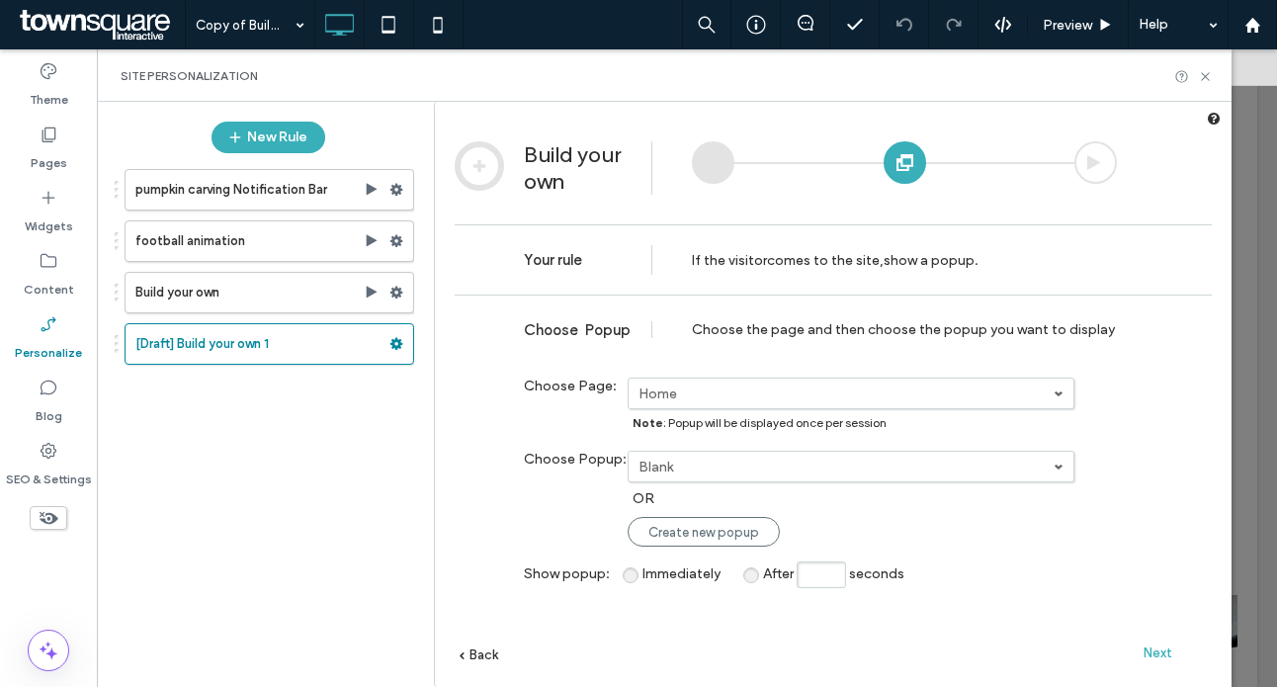
click at [710, 402] on label "Blank" at bounding box center [846, 394] width 415 height 17
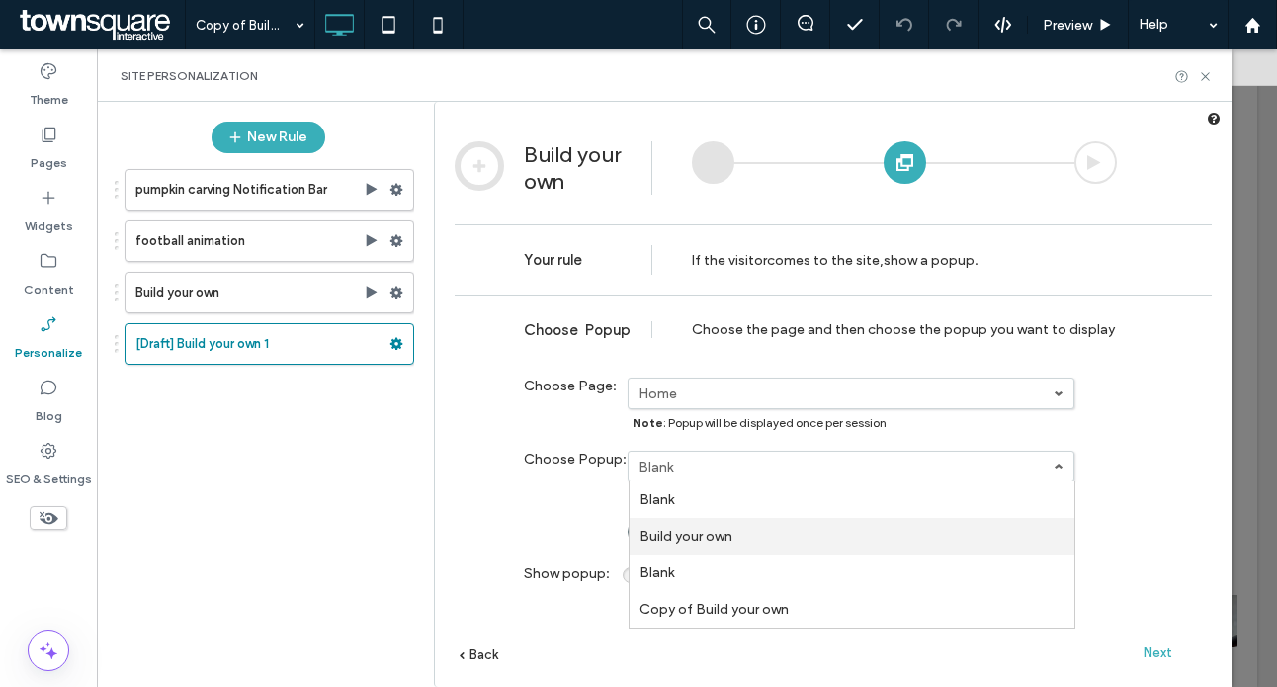
click at [0, 0] on link "Build your own" at bounding box center [0, 0] width 0 height 0
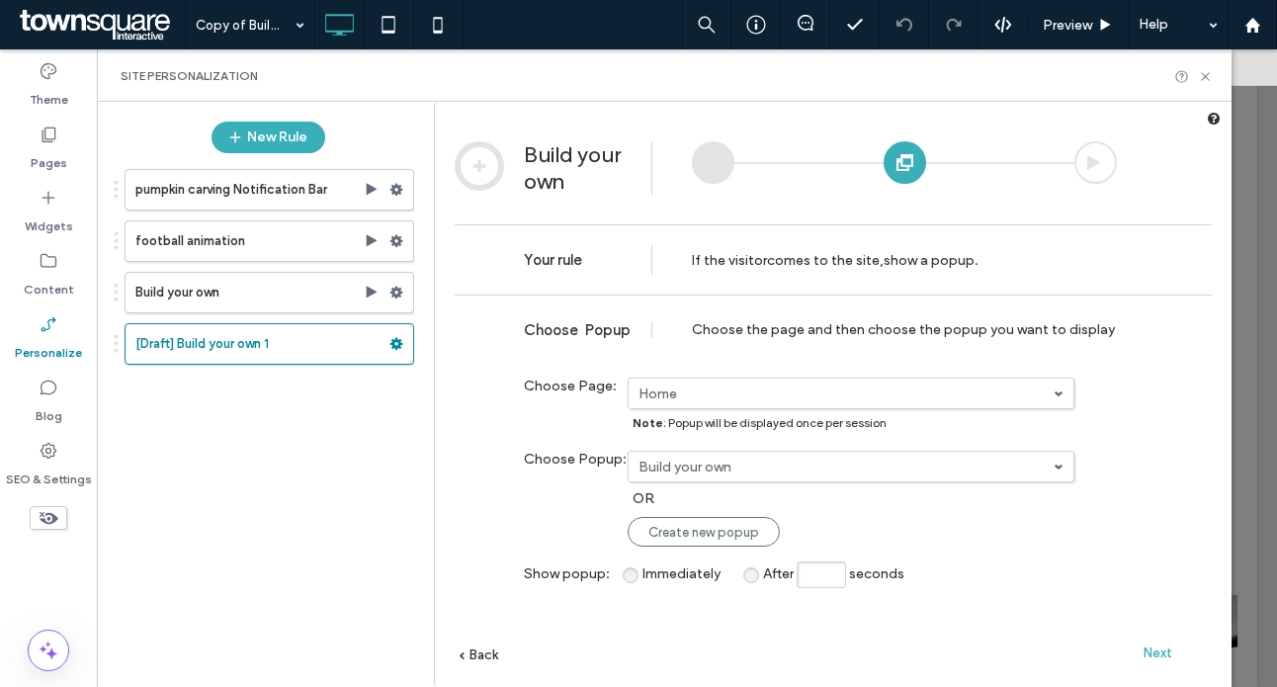
click at [1144, 646] on span "Next" at bounding box center [1158, 653] width 29 height 15
